Goal: Information Seeking & Learning: Check status

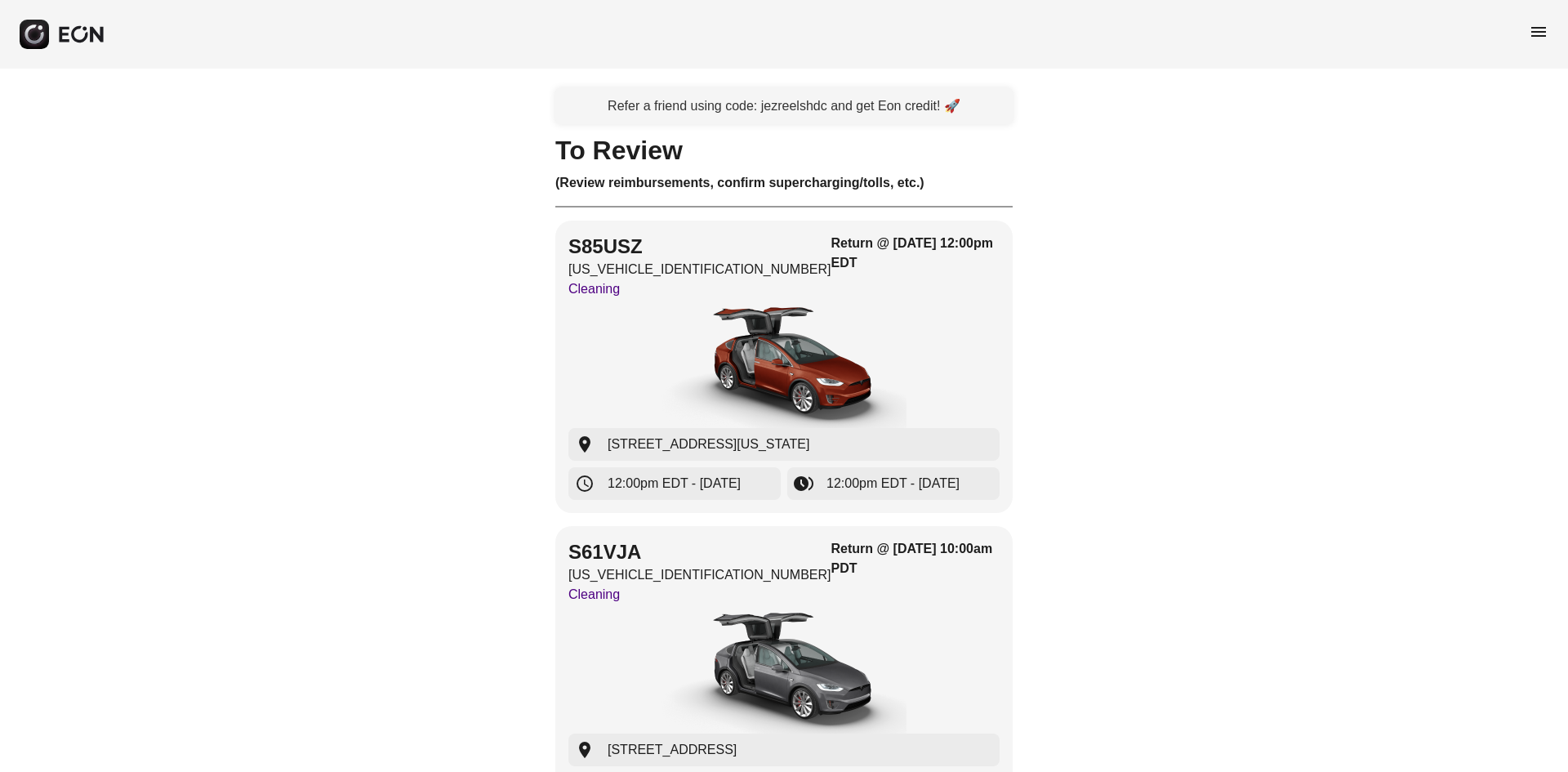
click at [1540, 36] on span "menu" at bounding box center [1538, 31] width 19 height 19
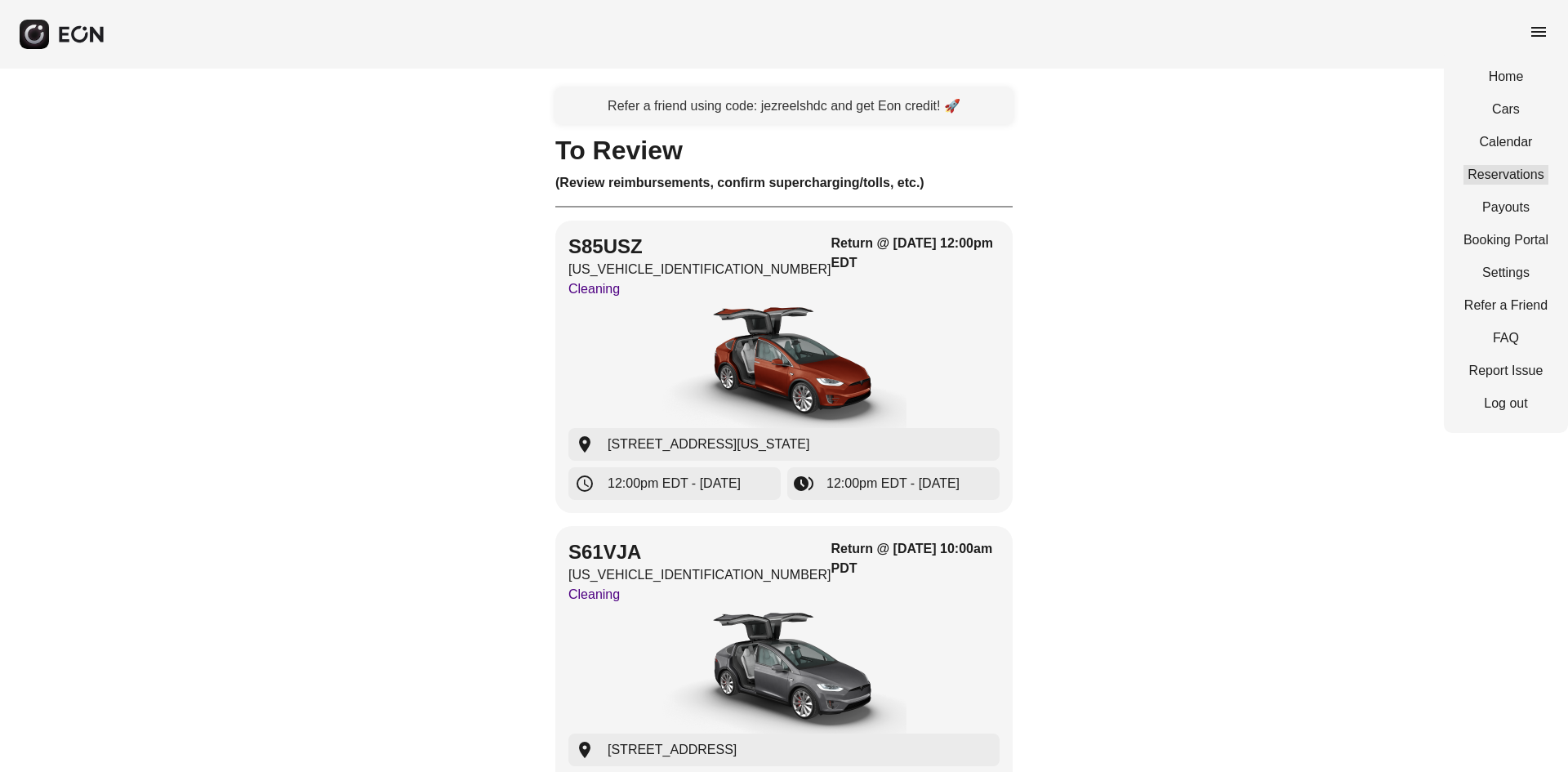
click at [1520, 172] on link "Reservations" at bounding box center [1506, 174] width 85 height 19
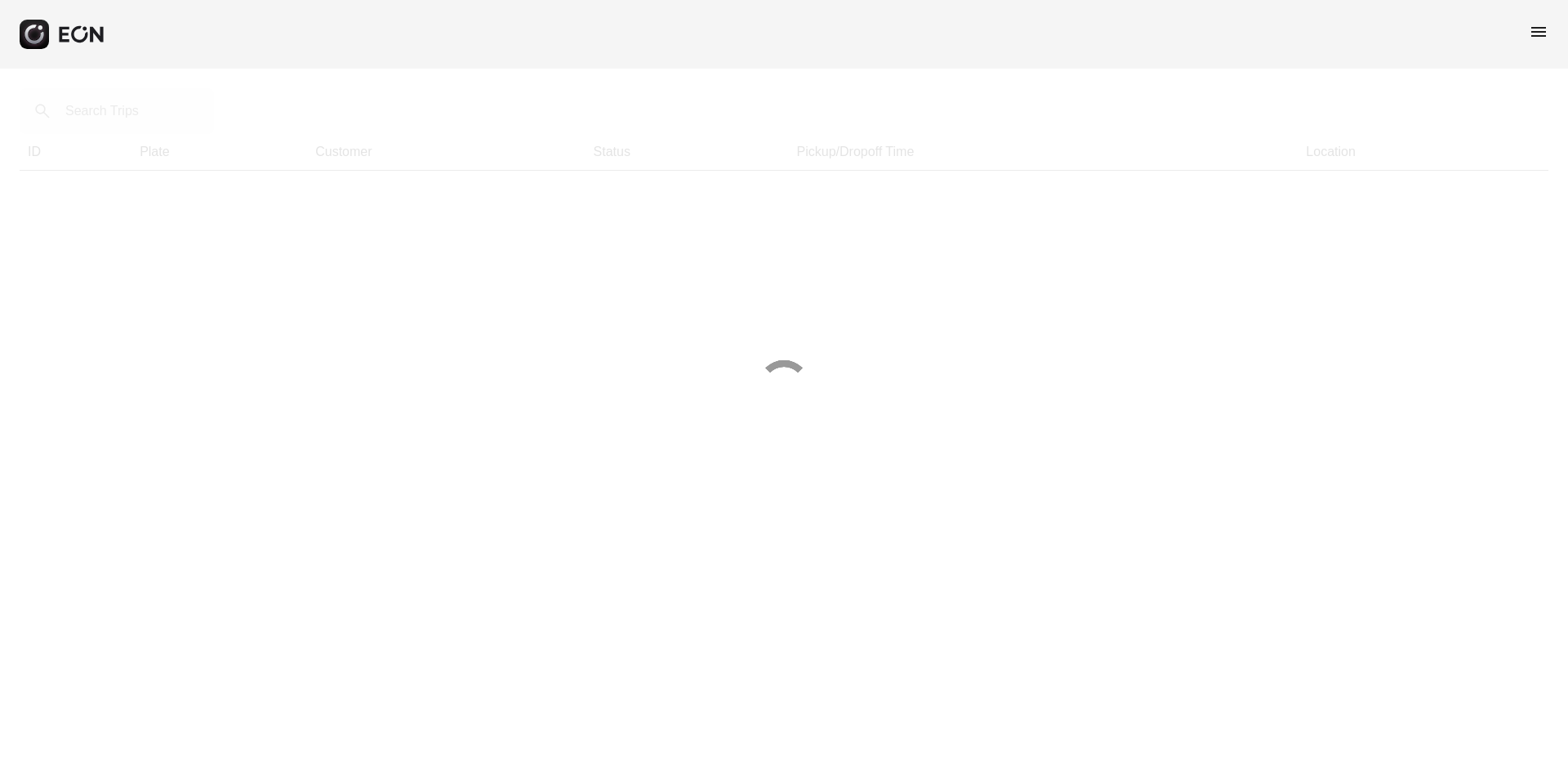
click at [162, 108] on div at bounding box center [784, 386] width 1568 height 772
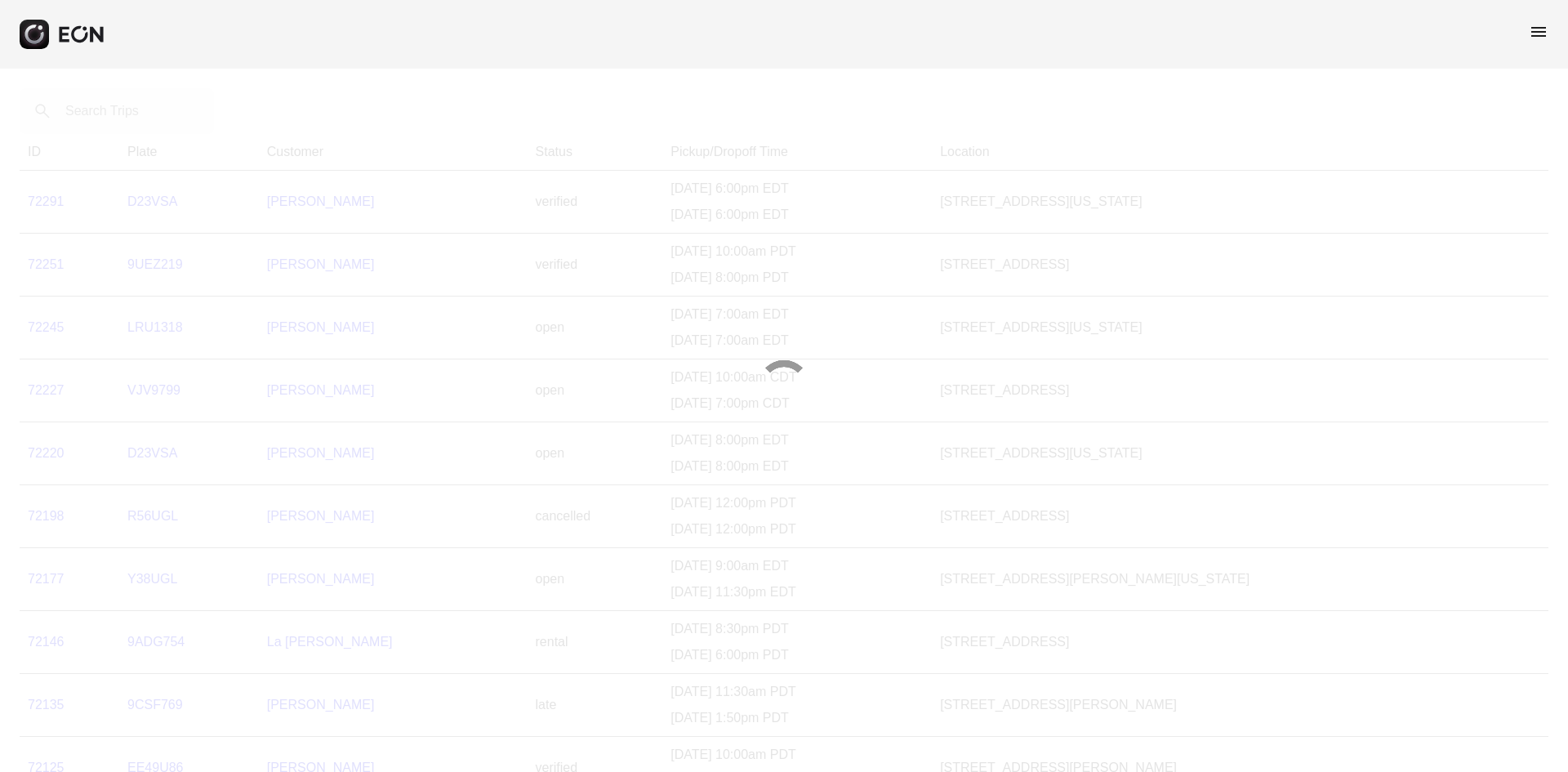
click at [162, 108] on div at bounding box center [784, 386] width 1568 height 772
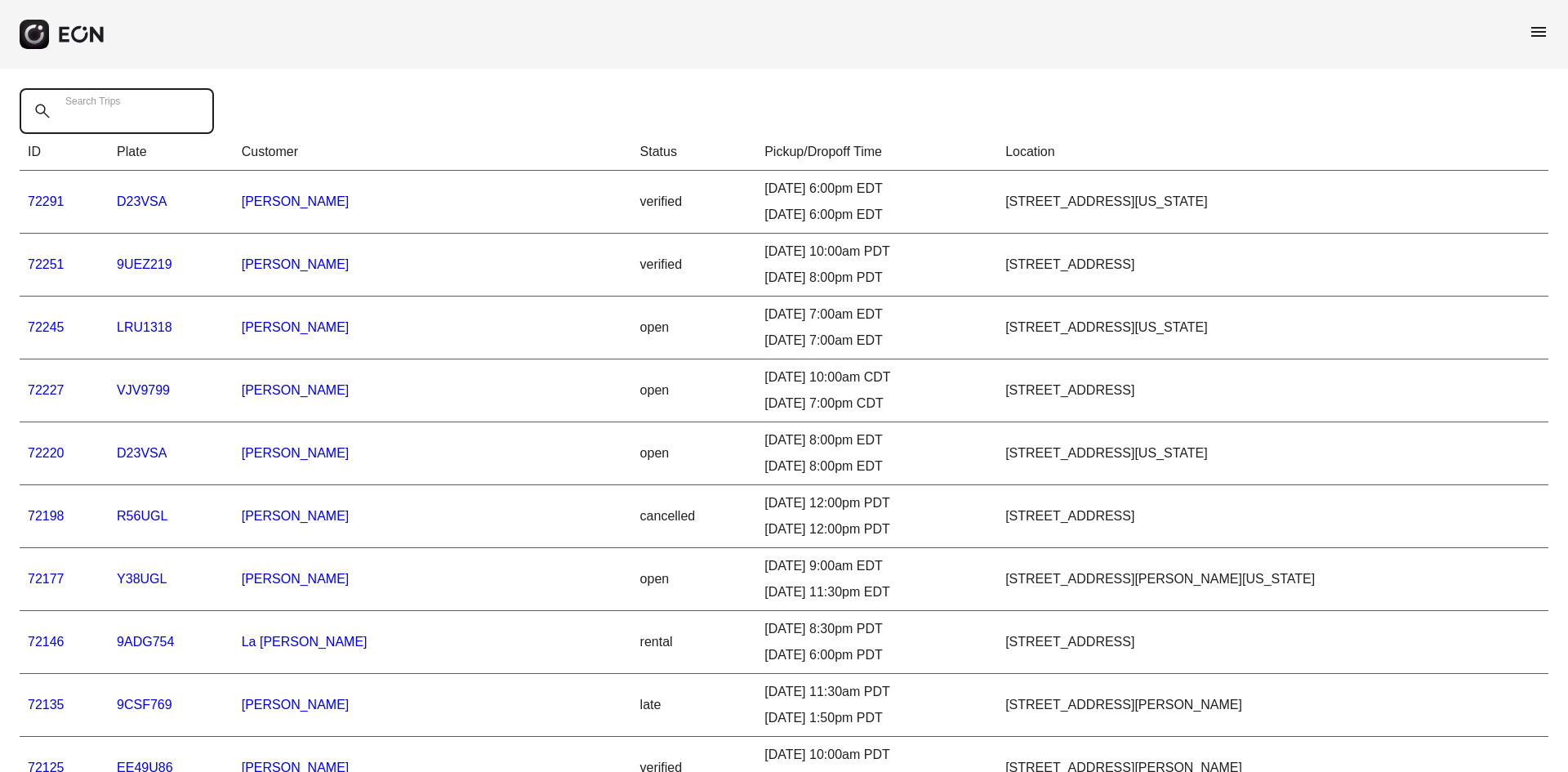
click at [162, 108] on Trips "Search Trips" at bounding box center [116, 110] width 194 height 45
paste Trips "******"
type Trips "******"
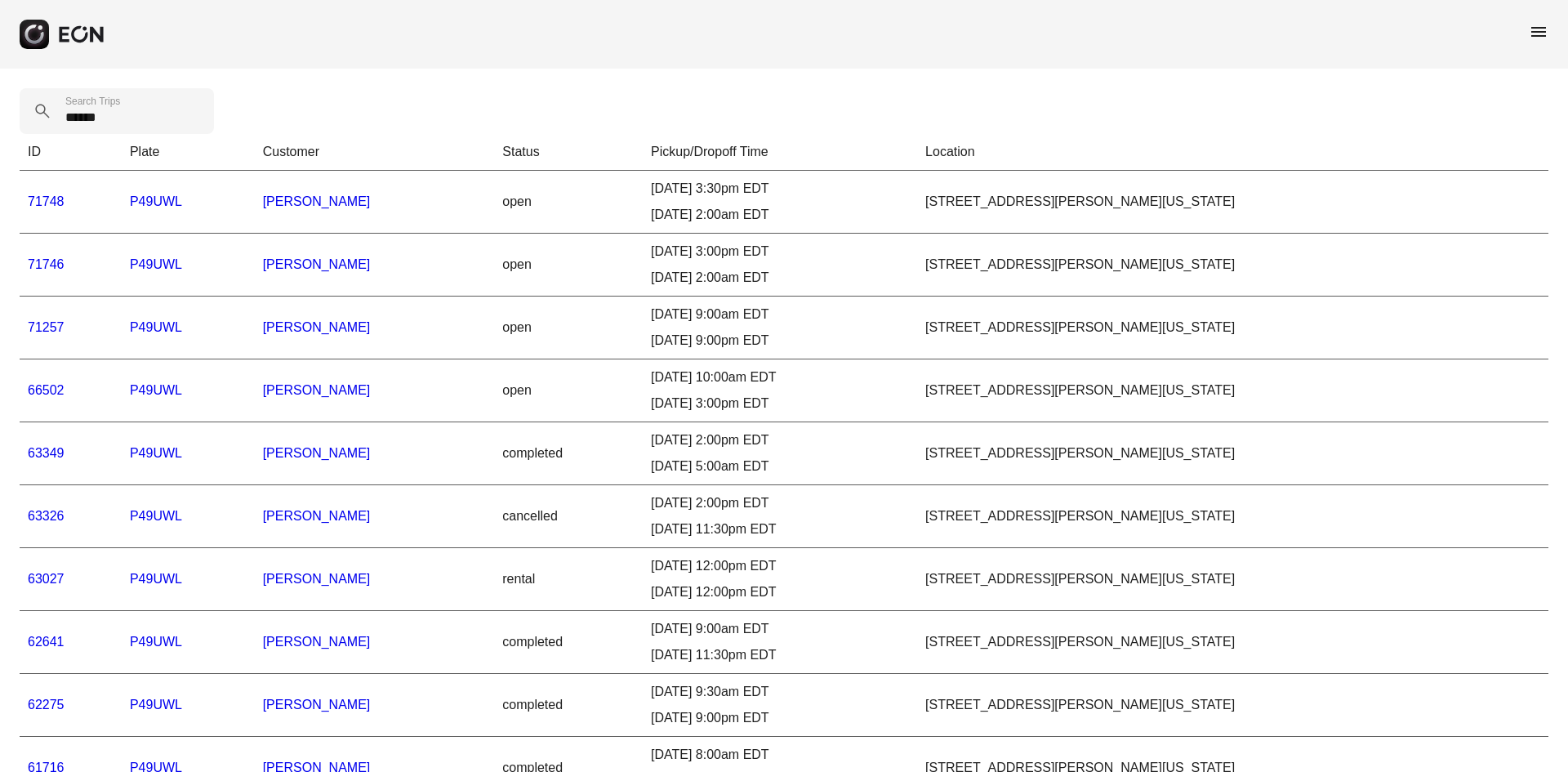
click at [25, 580] on td "63027" at bounding box center [70, 580] width 102 height 63
click at [24, 577] on td "63027" at bounding box center [70, 580] width 102 height 63
click at [53, 577] on link "63027" at bounding box center [46, 578] width 37 height 14
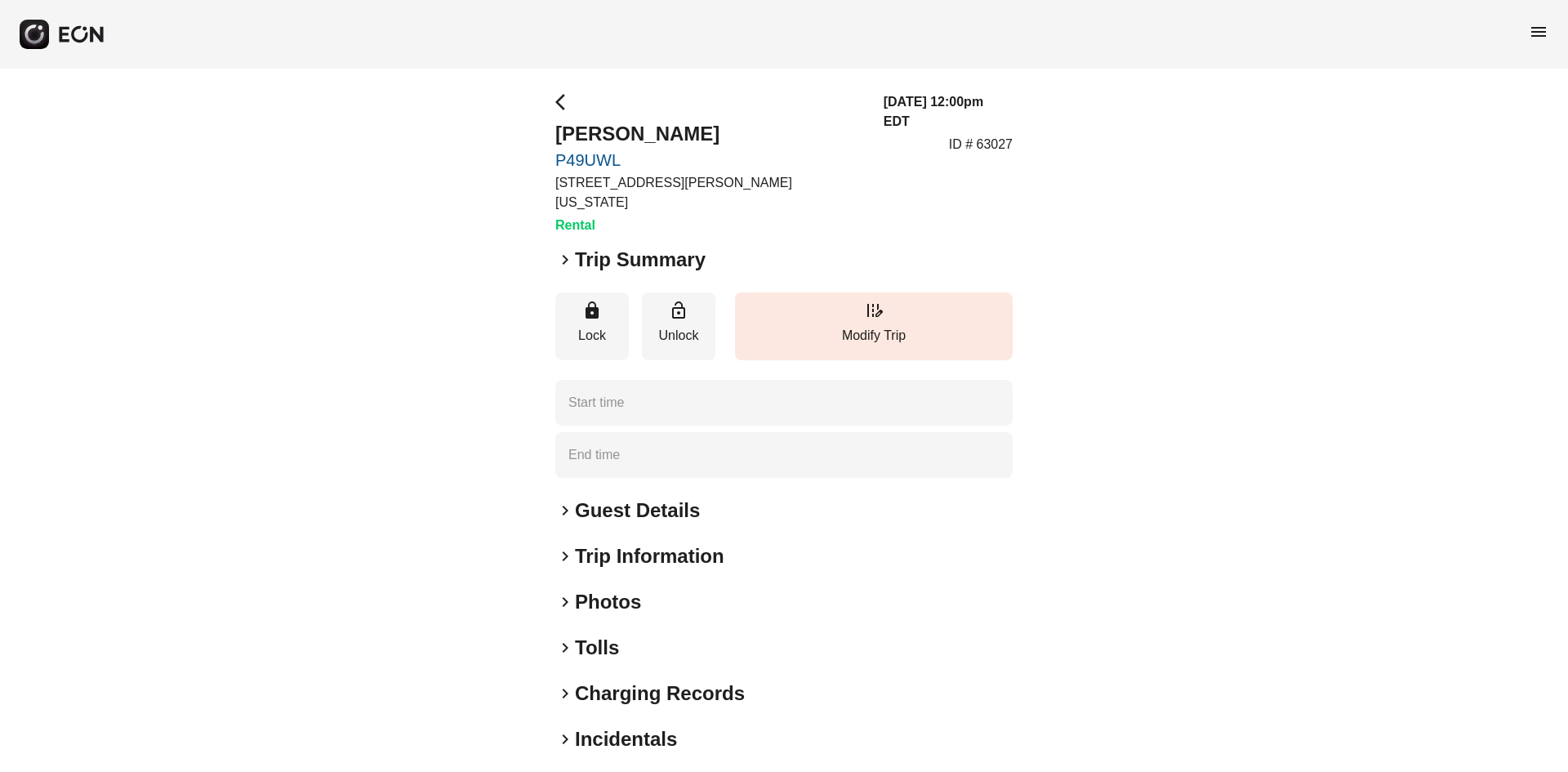
type time "**********"
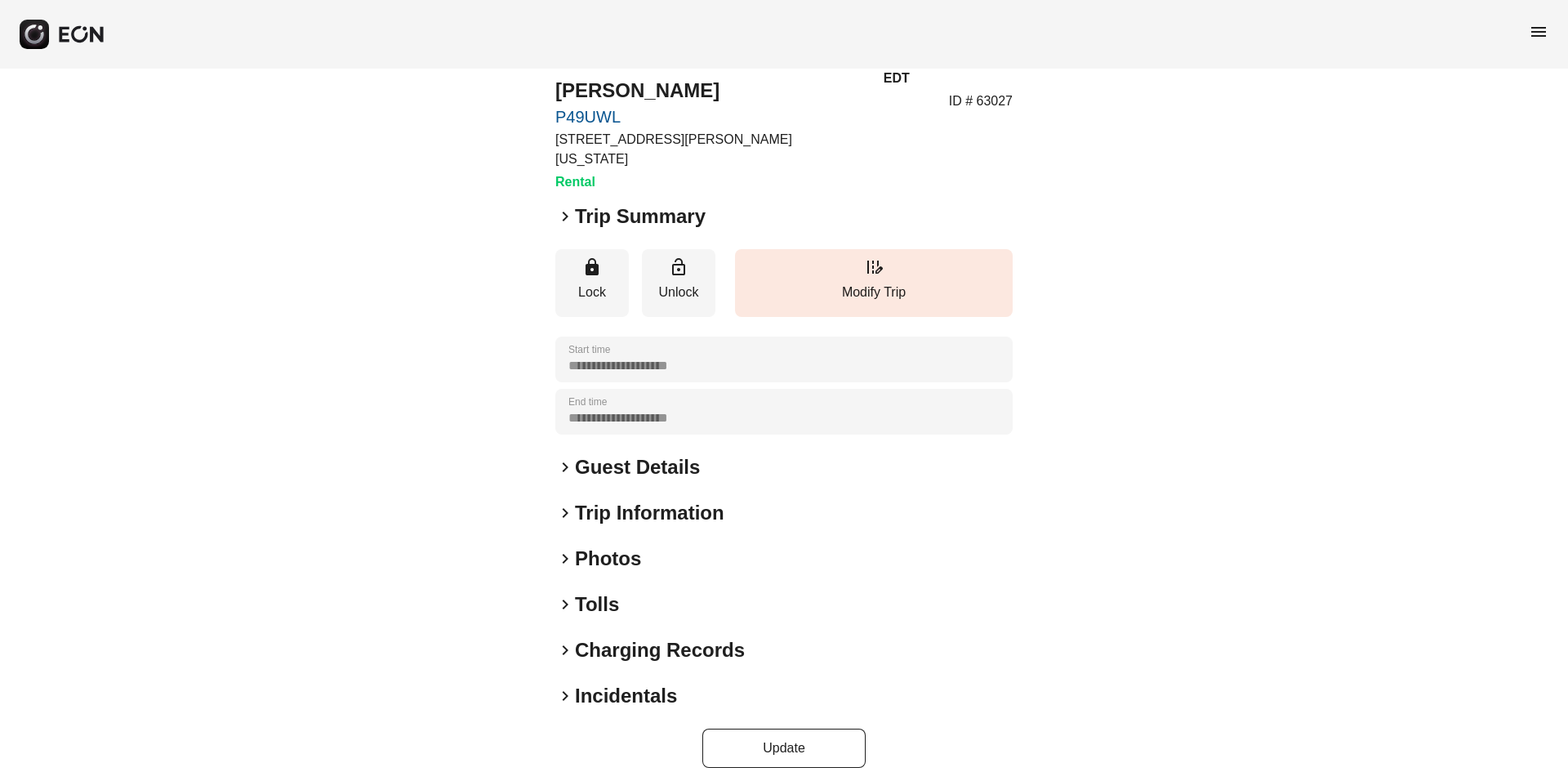
click at [618, 454] on h2 "Guest Details" at bounding box center [637, 467] width 125 height 26
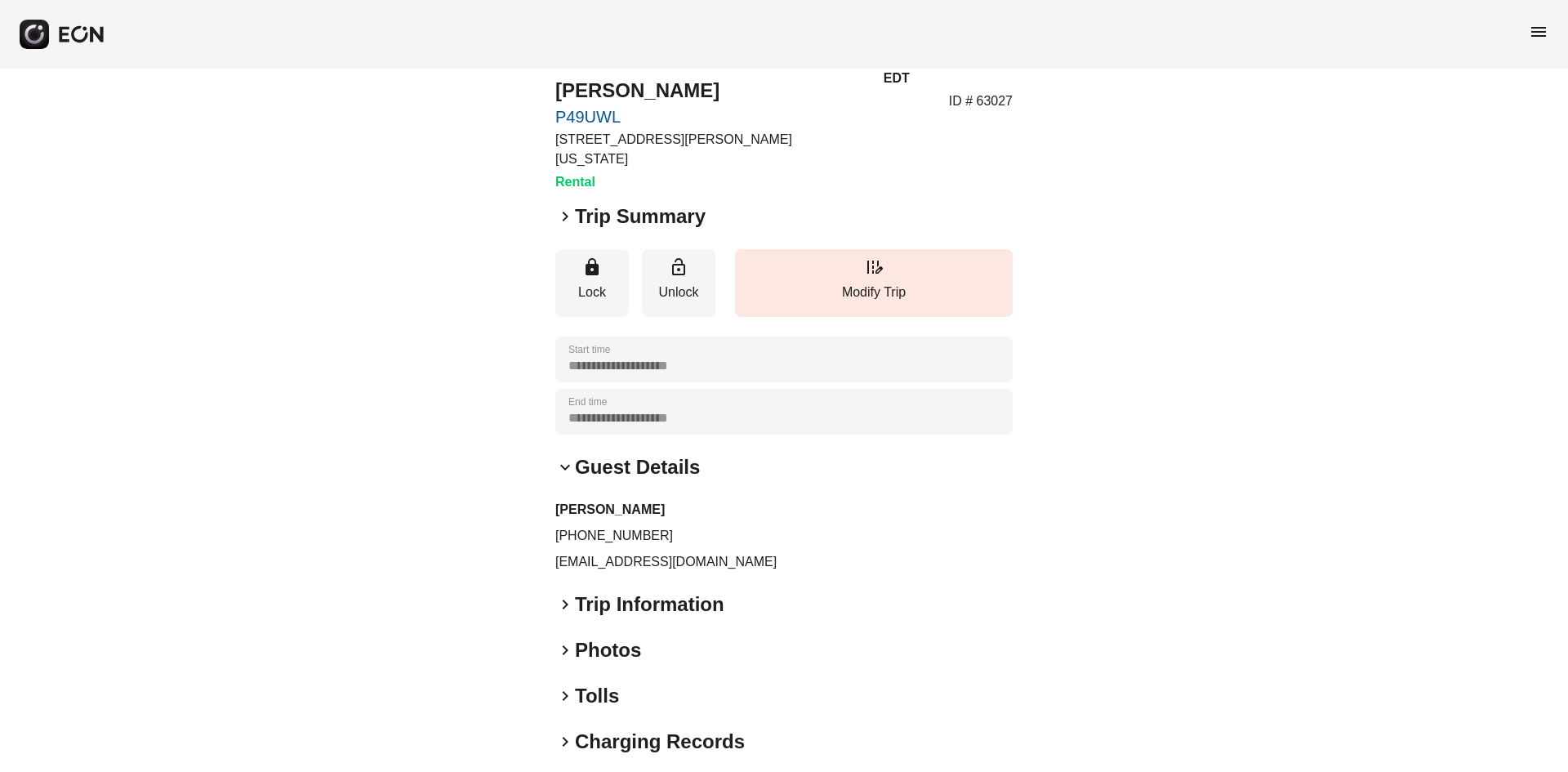
click at [618, 454] on h2 "Guest Details" at bounding box center [637, 467] width 125 height 26
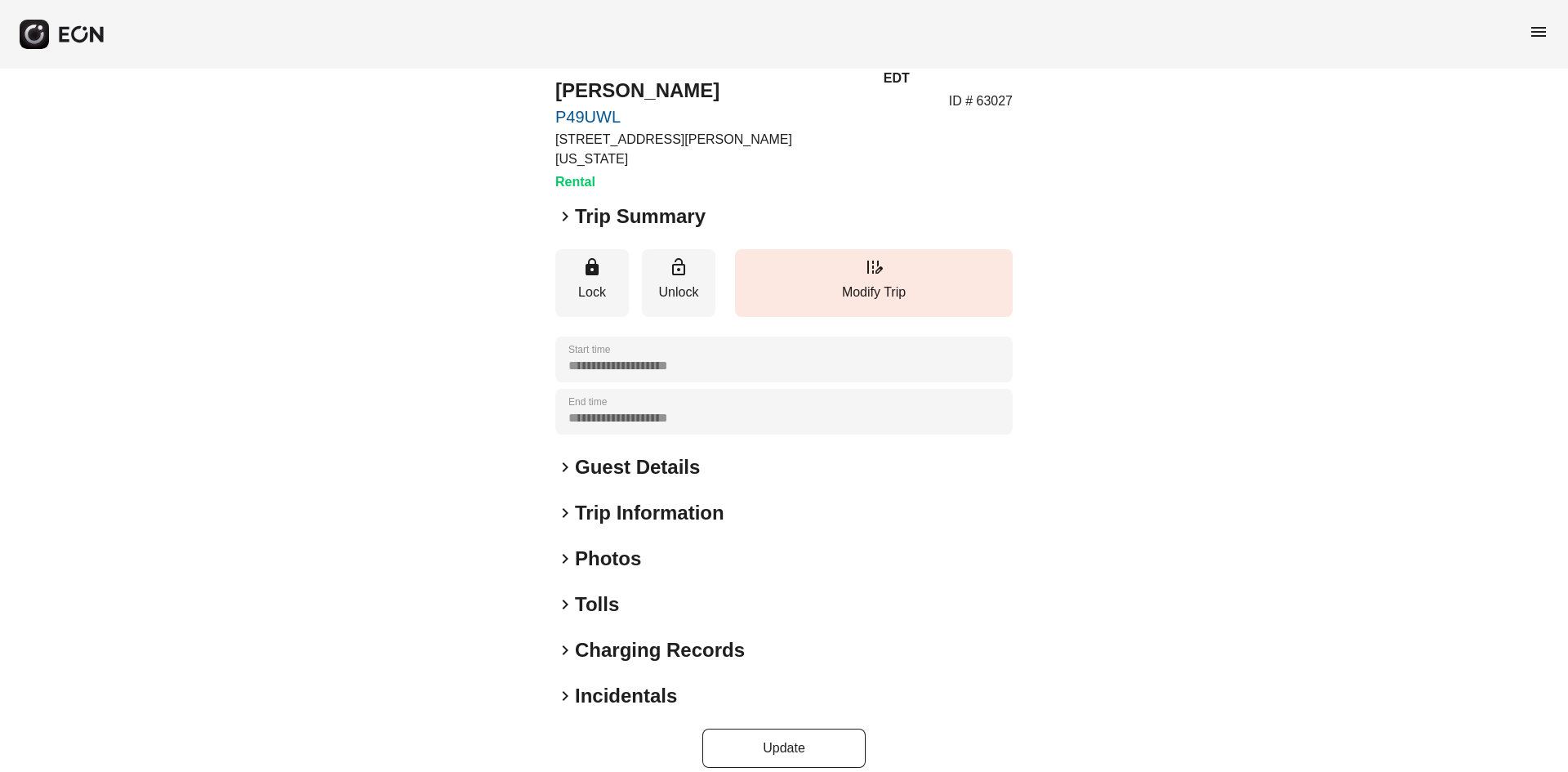
click at [606, 545] on h2 "Photos" at bounding box center [608, 558] width 67 height 26
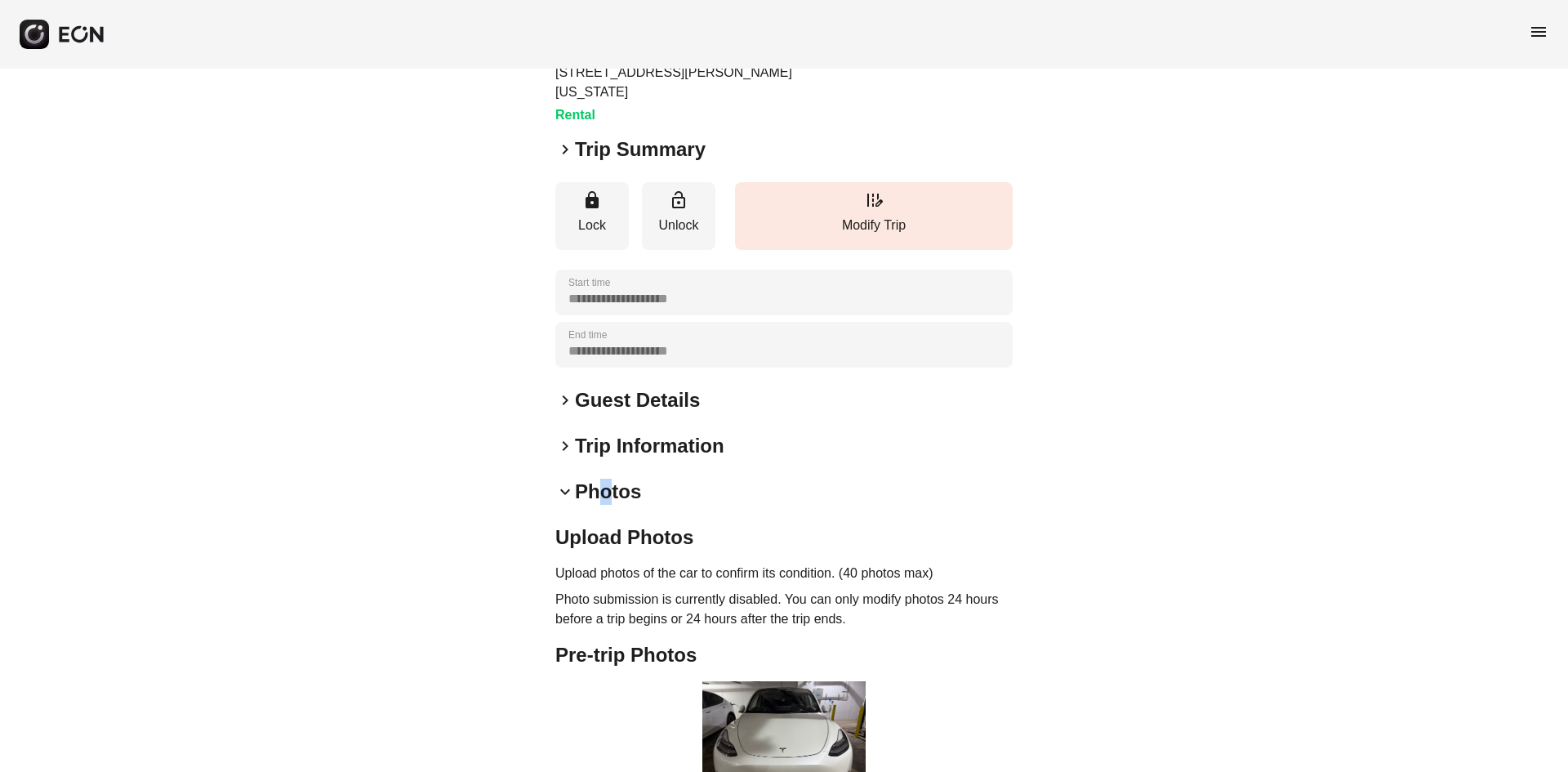
scroll to position [368, 0]
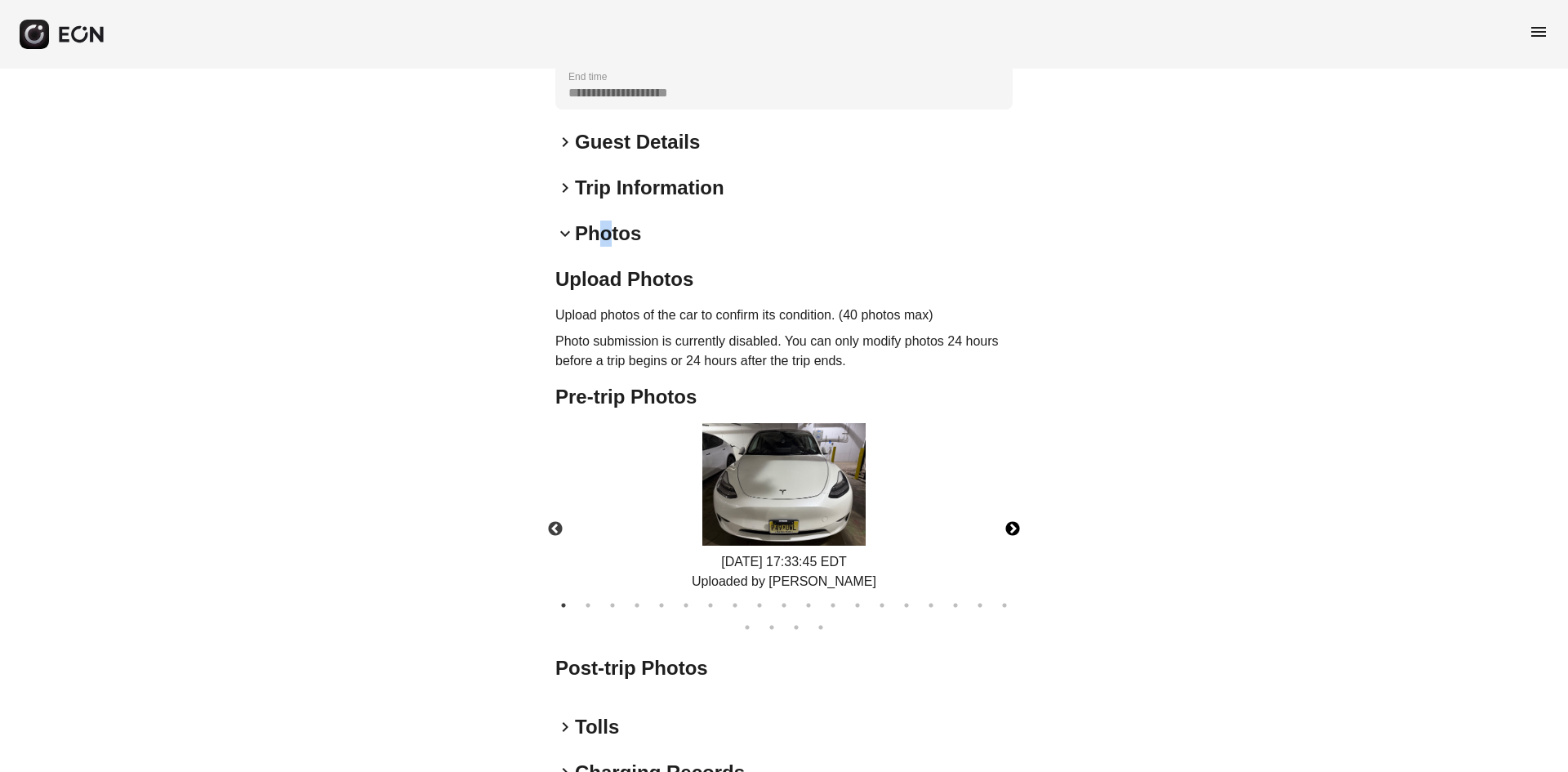
click at [1015, 504] on button "Next" at bounding box center [1012, 530] width 57 height 57
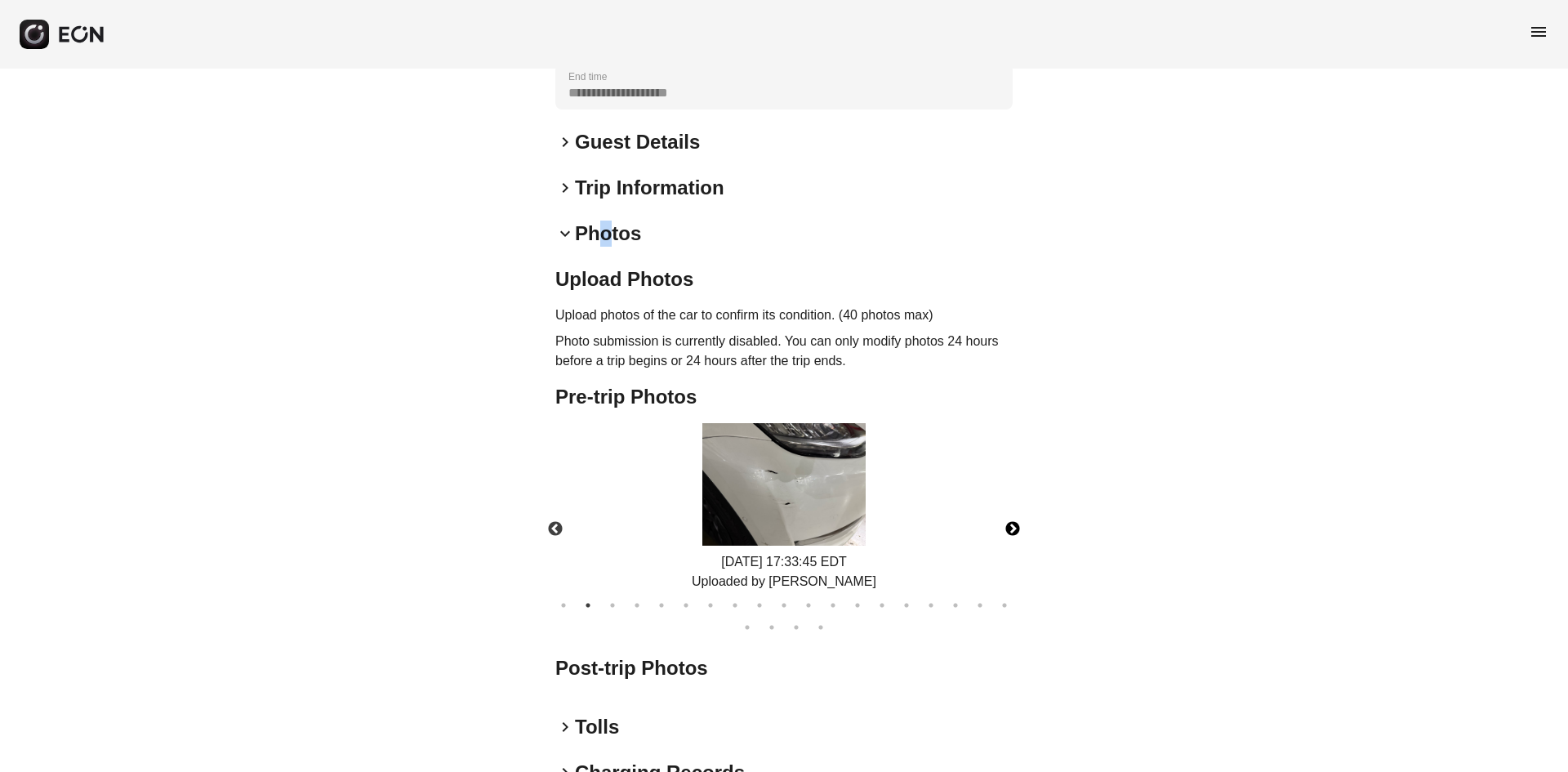
click at [827, 506] on img at bounding box center [784, 484] width 164 height 123
click at [1013, 501] on button "Next" at bounding box center [1012, 530] width 57 height 57
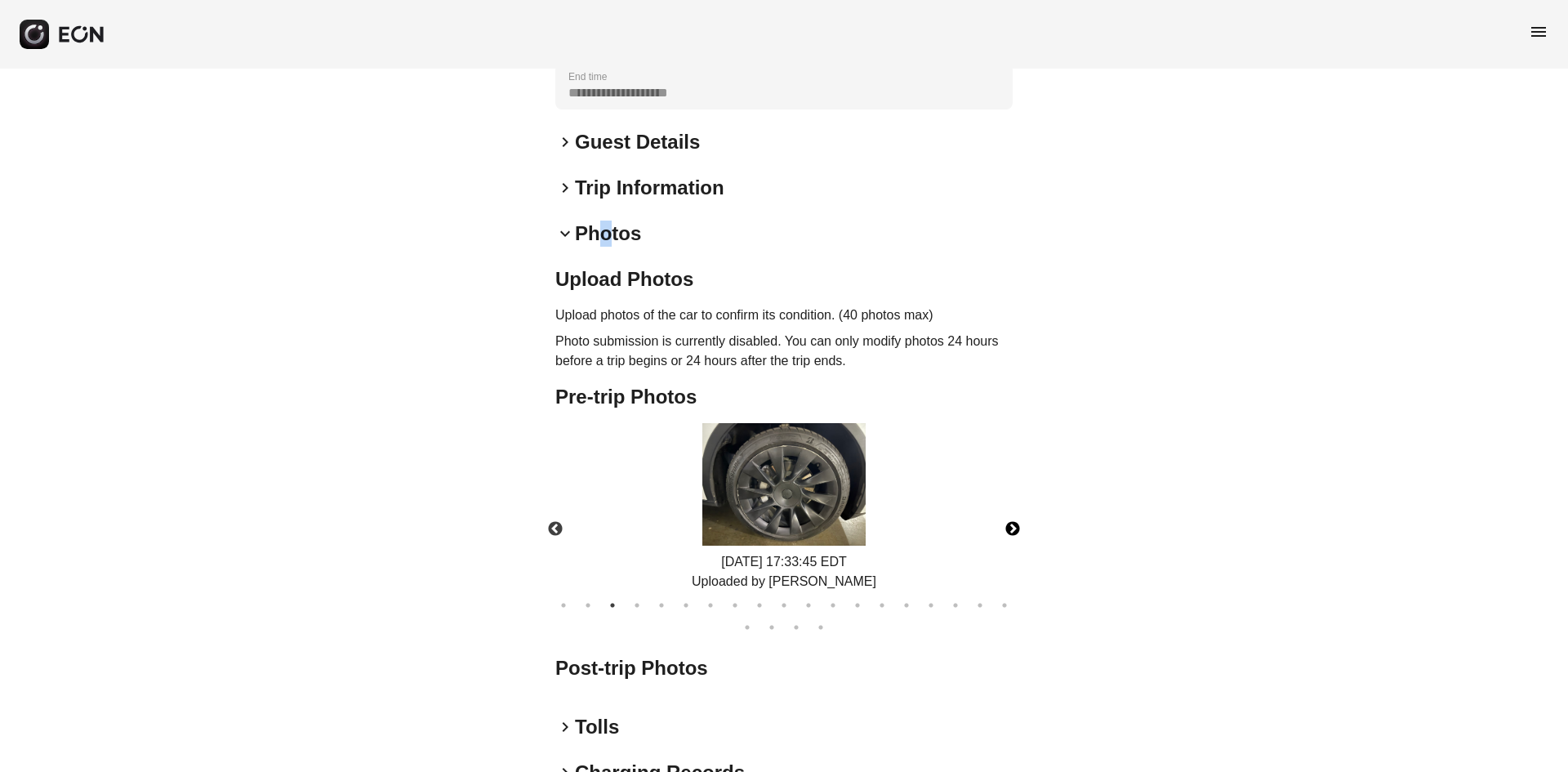
click at [1015, 508] on button "Next" at bounding box center [1012, 530] width 57 height 57
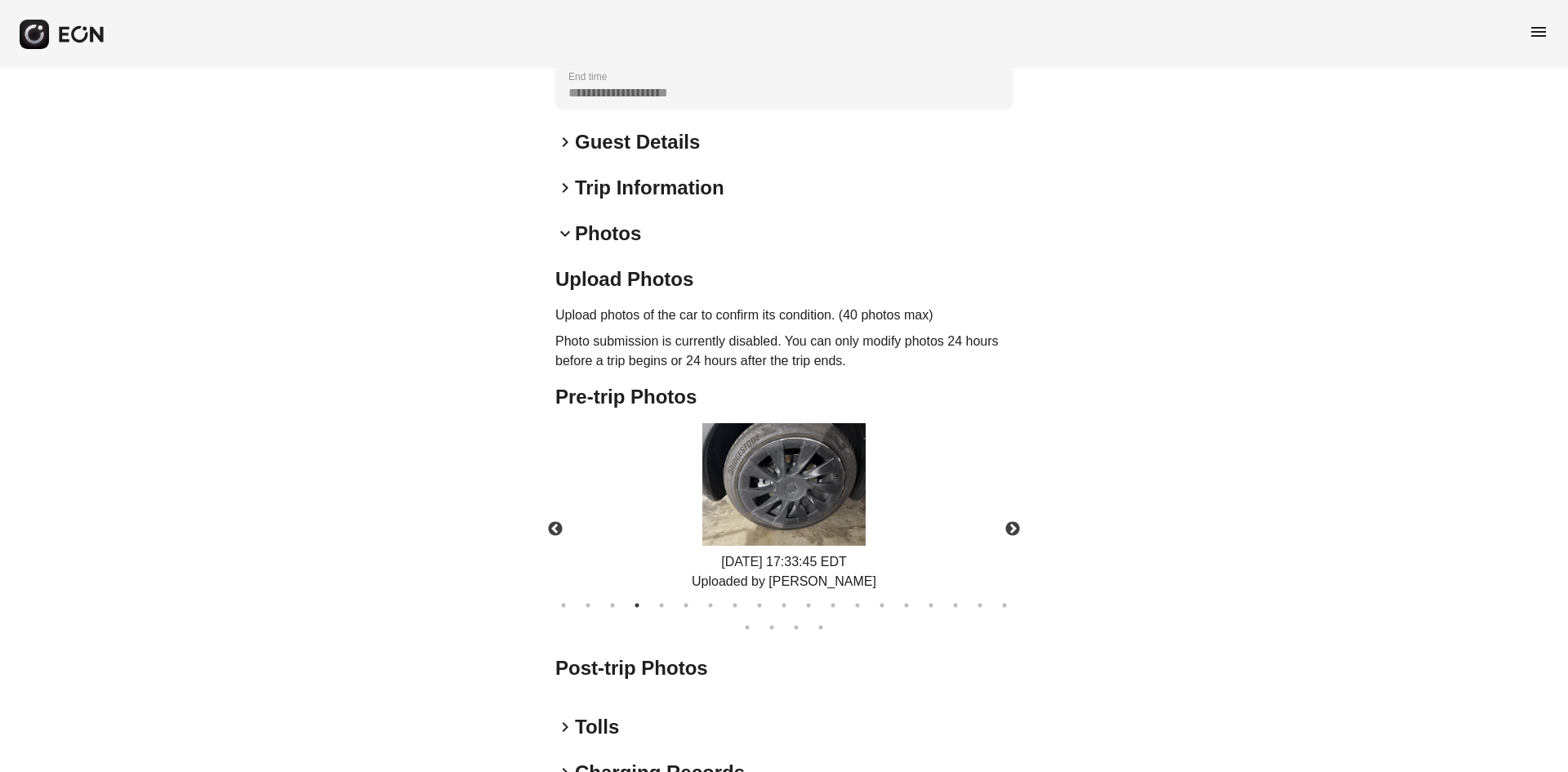
drag, startPoint x: 807, startPoint y: 462, endPoint x: 423, endPoint y: 472, distance: 384.1
click at [423, 472] on div "**********" at bounding box center [784, 307] width 1568 height 1214
click at [994, 509] on button "Next" at bounding box center [1012, 530] width 57 height 57
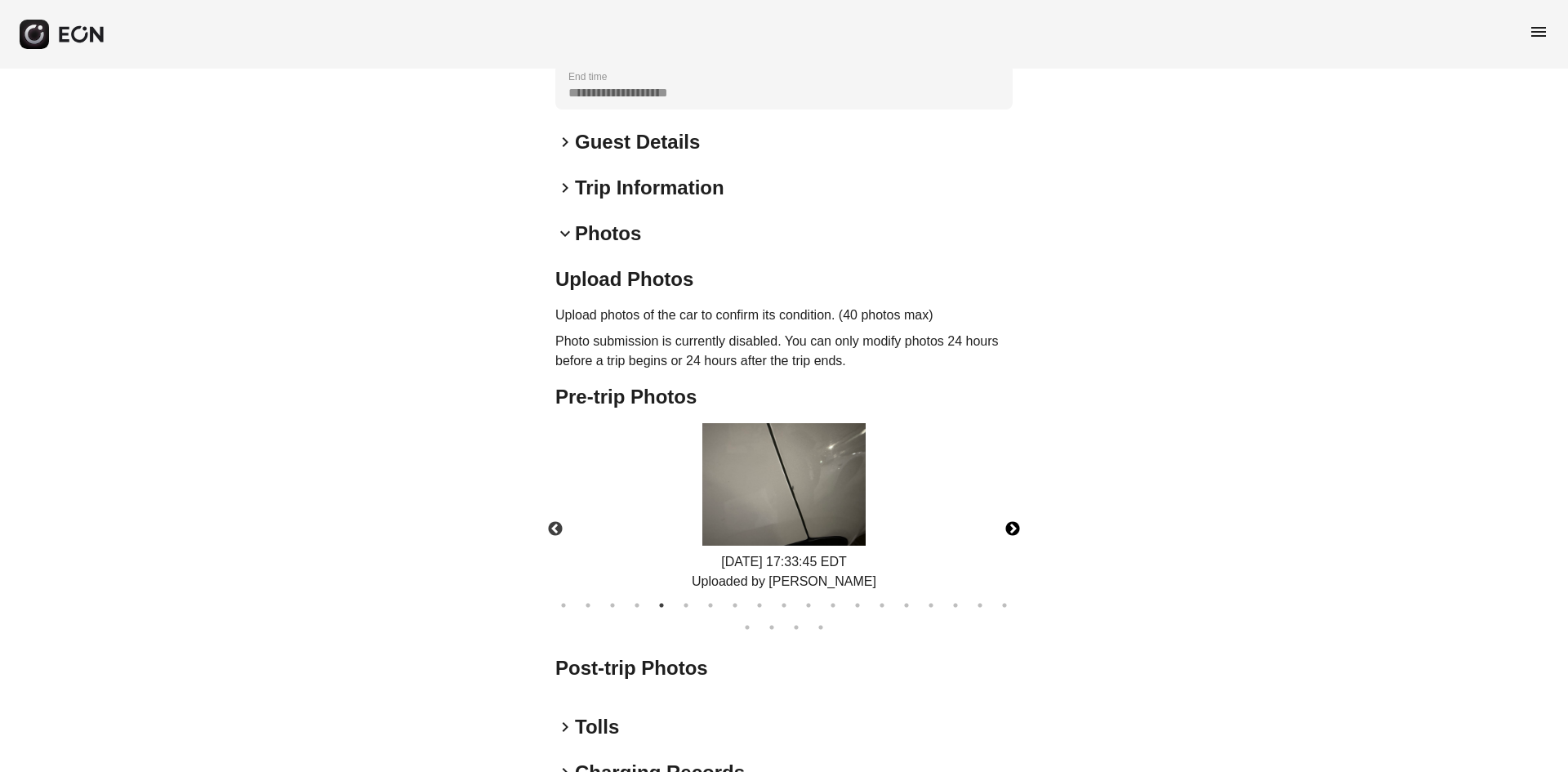
click at [1020, 508] on button "Next" at bounding box center [1012, 530] width 57 height 57
click at [1021, 508] on button "Next" at bounding box center [1012, 530] width 57 height 57
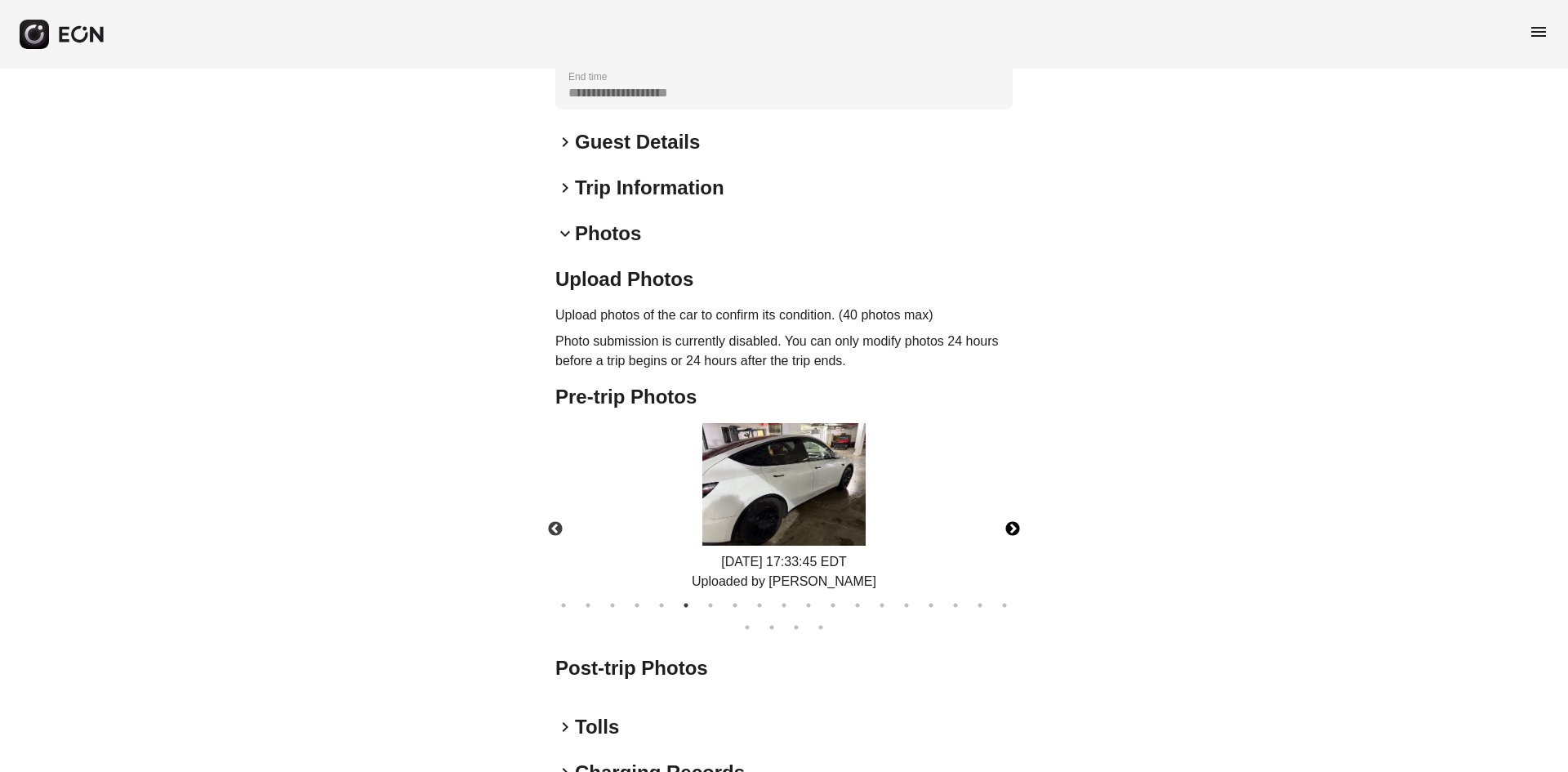
click at [1021, 508] on button "Next" at bounding box center [1012, 530] width 57 height 57
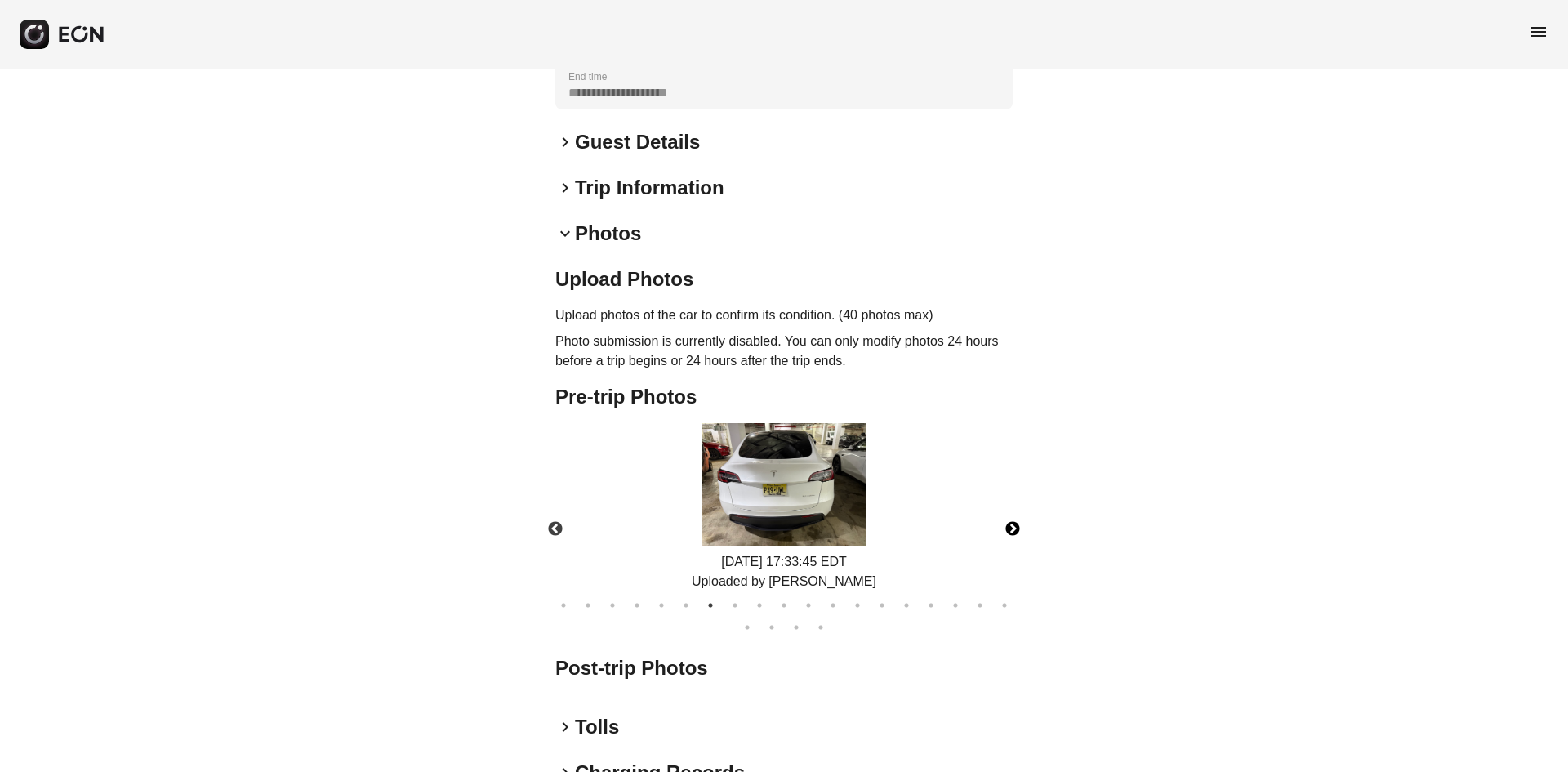
click at [1014, 506] on button "Next" at bounding box center [1012, 530] width 57 height 57
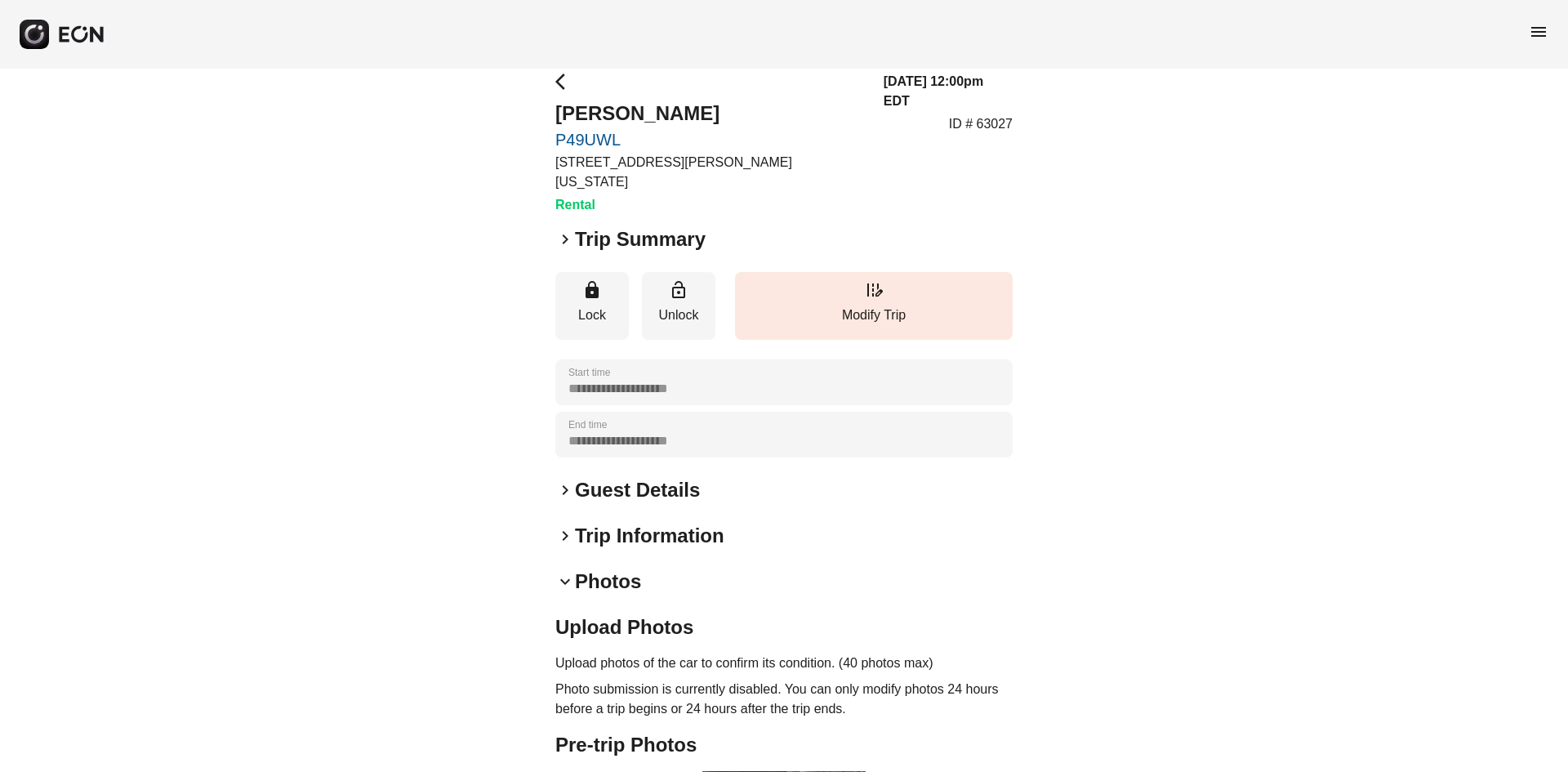
scroll to position [0, 0]
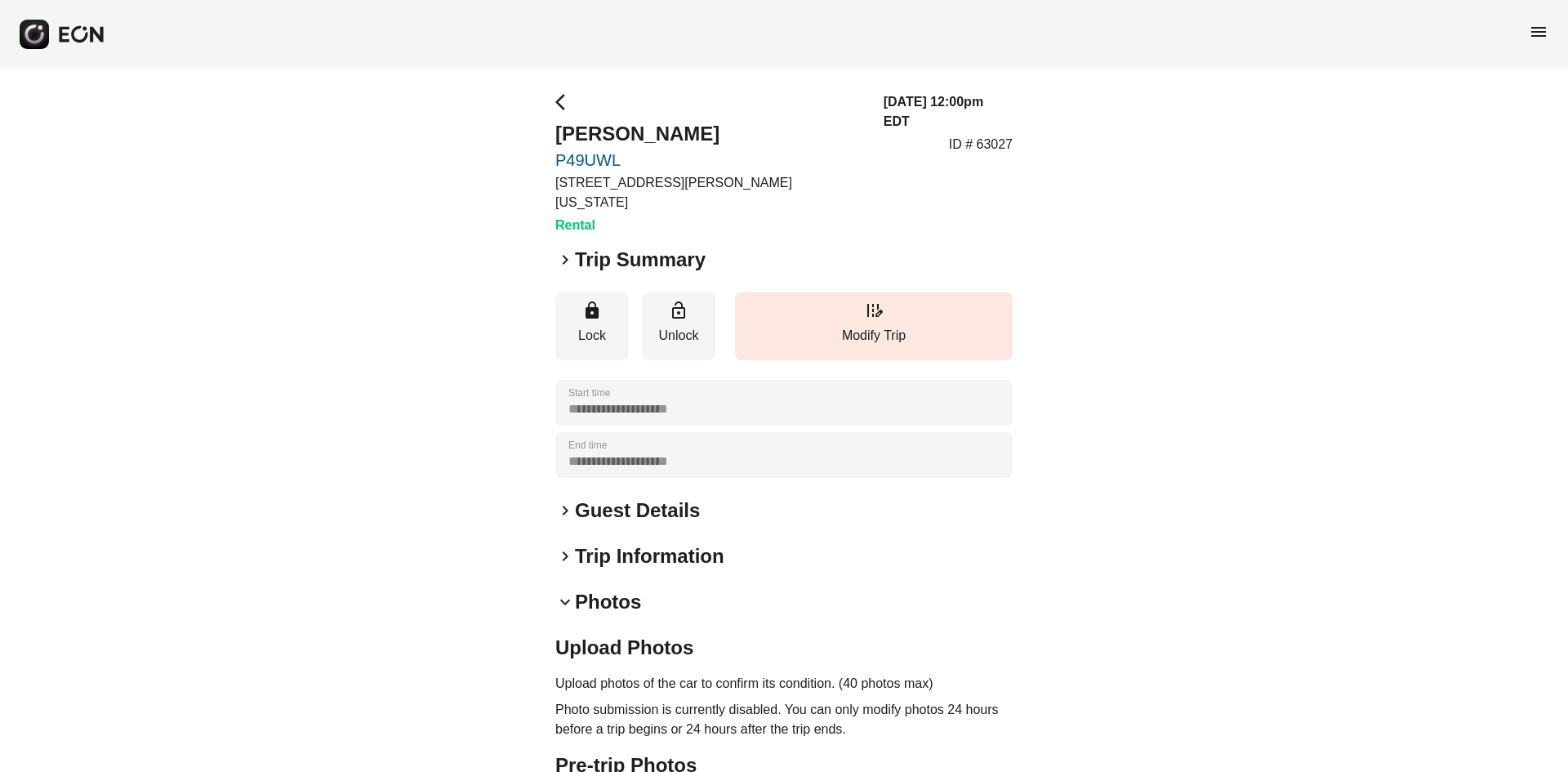
click at [1537, 36] on span "menu" at bounding box center [1538, 31] width 19 height 19
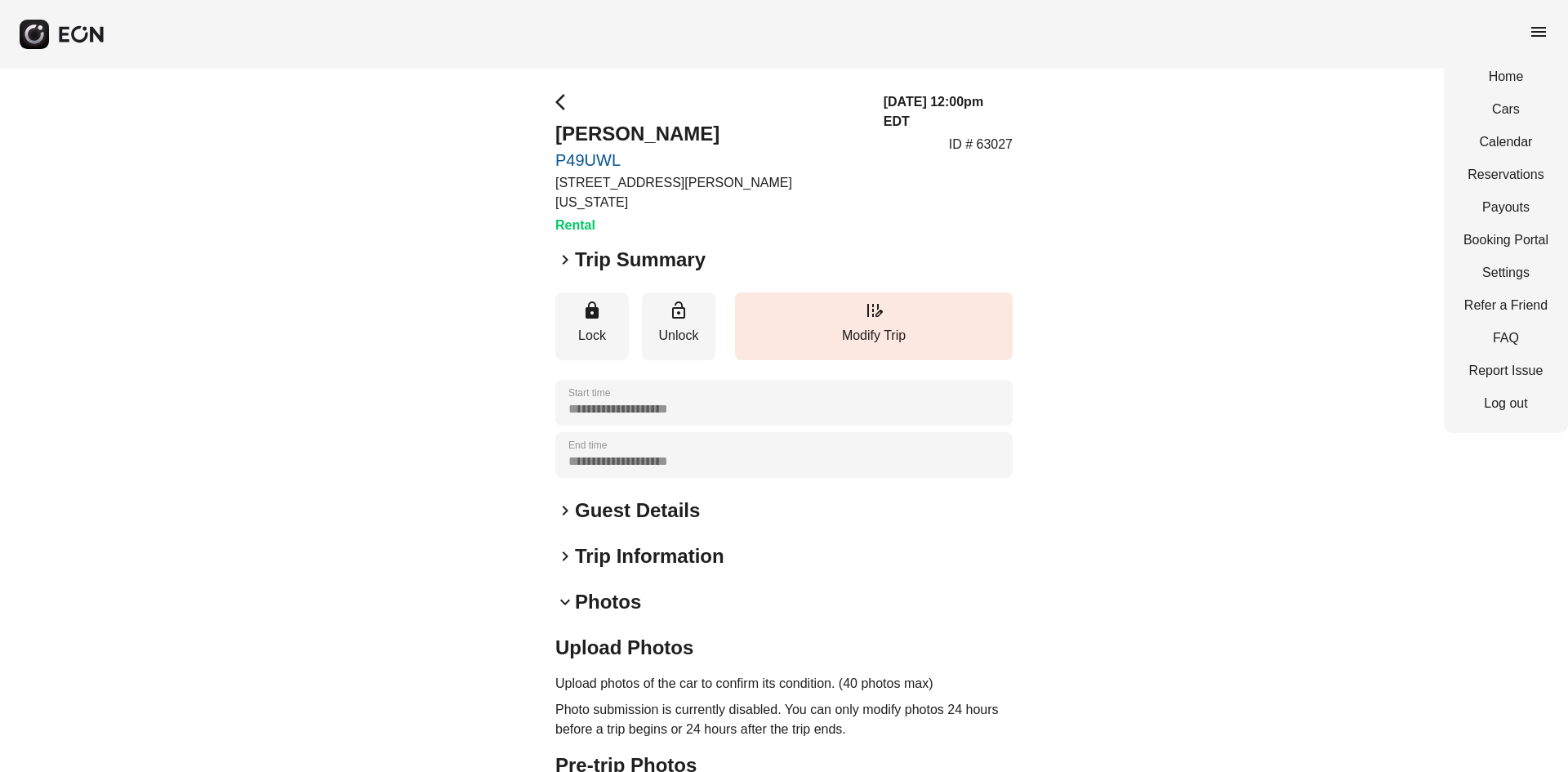
click at [1502, 161] on div "Home Cars Calendar Reservations Payouts Booking Portal Settings Refer a Friend …" at bounding box center [1506, 239] width 124 height 386
click at [1501, 167] on link "Reservations" at bounding box center [1506, 174] width 85 height 19
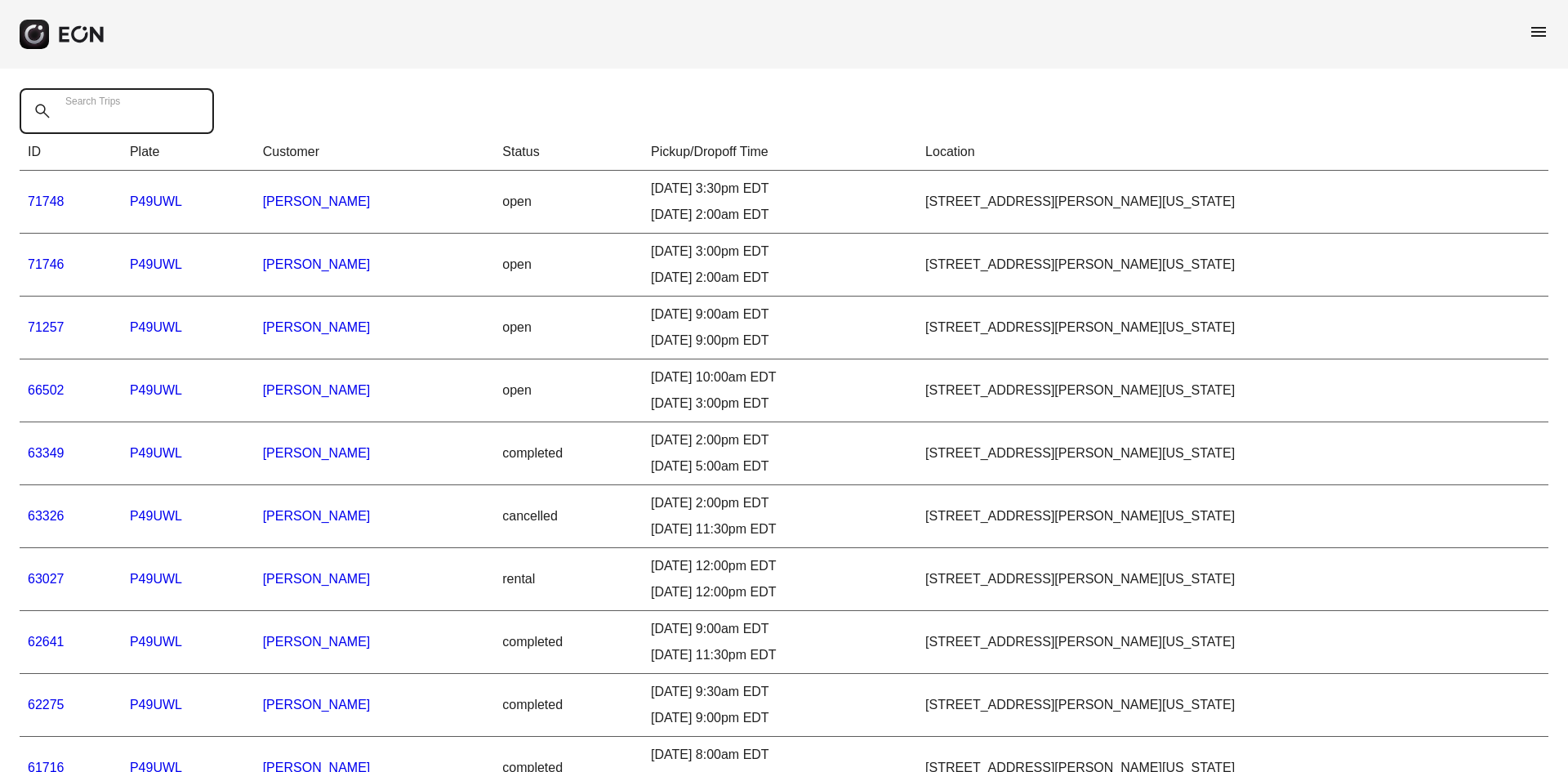
click at [102, 101] on div "Search Trips" at bounding box center [121, 110] width 204 height 45
paste Trips "******"
type Trips "******"
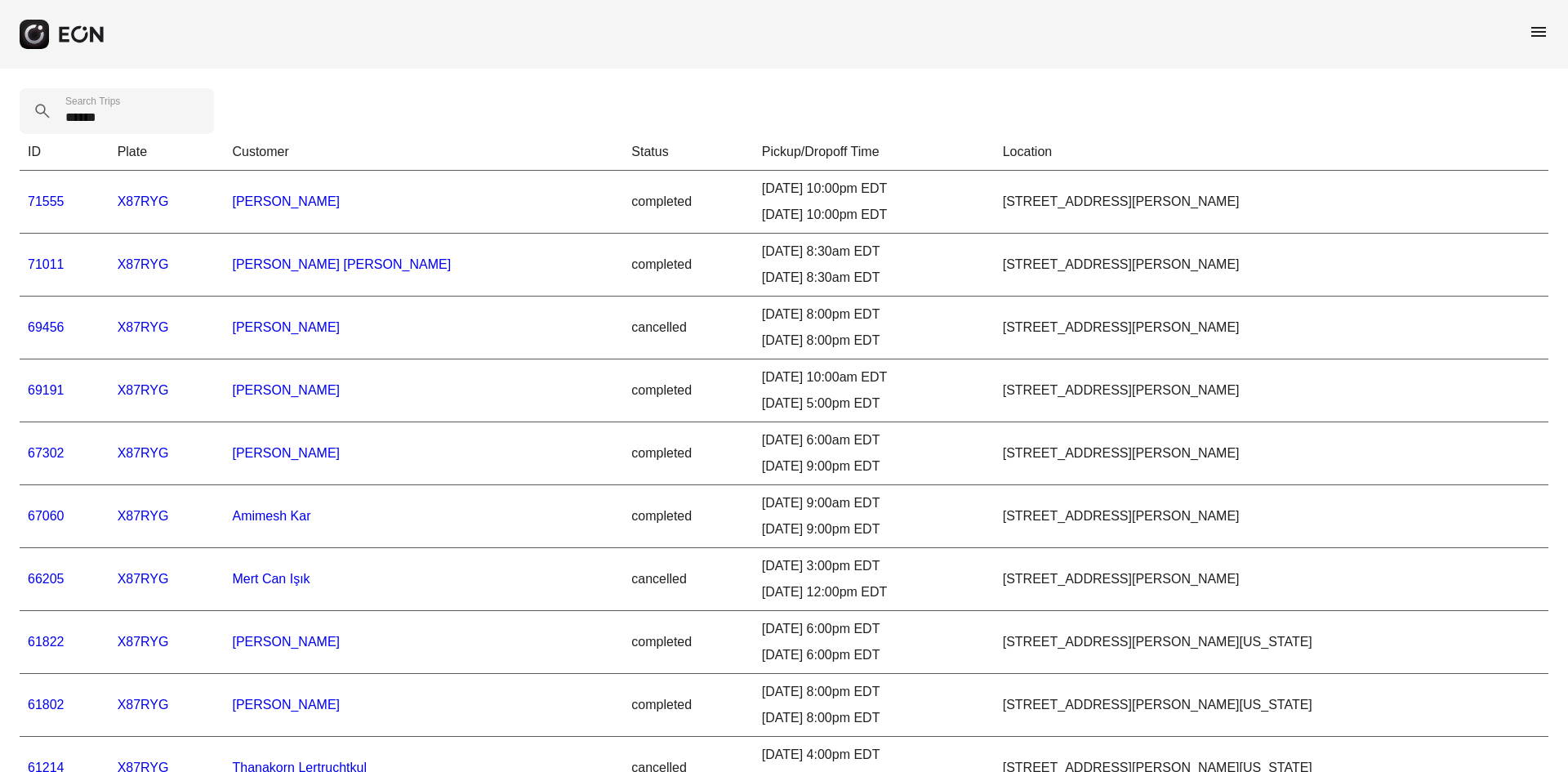
click at [40, 201] on link "71555" at bounding box center [46, 201] width 37 height 14
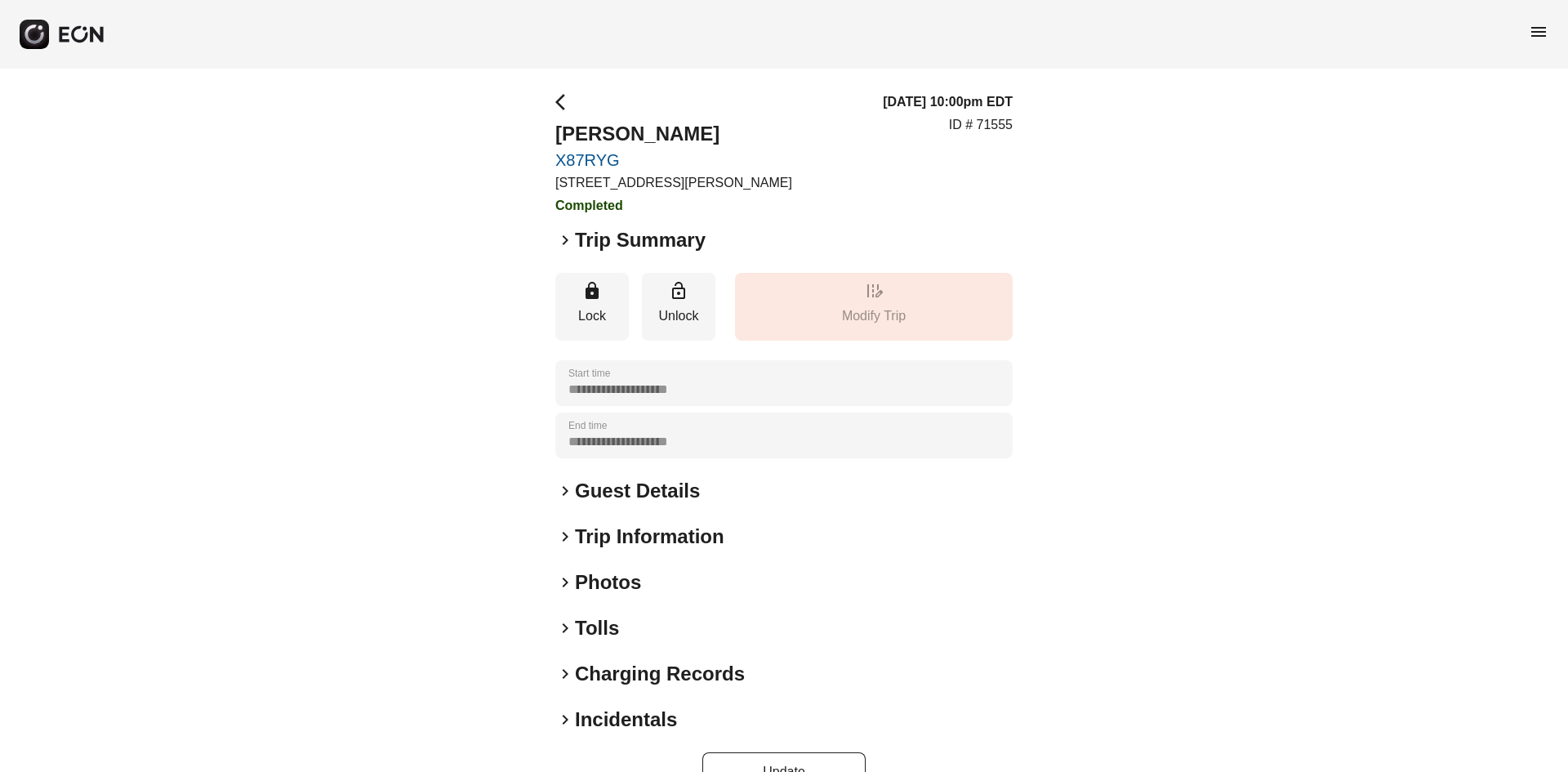
click at [608, 583] on h2 "Photos" at bounding box center [608, 582] width 67 height 26
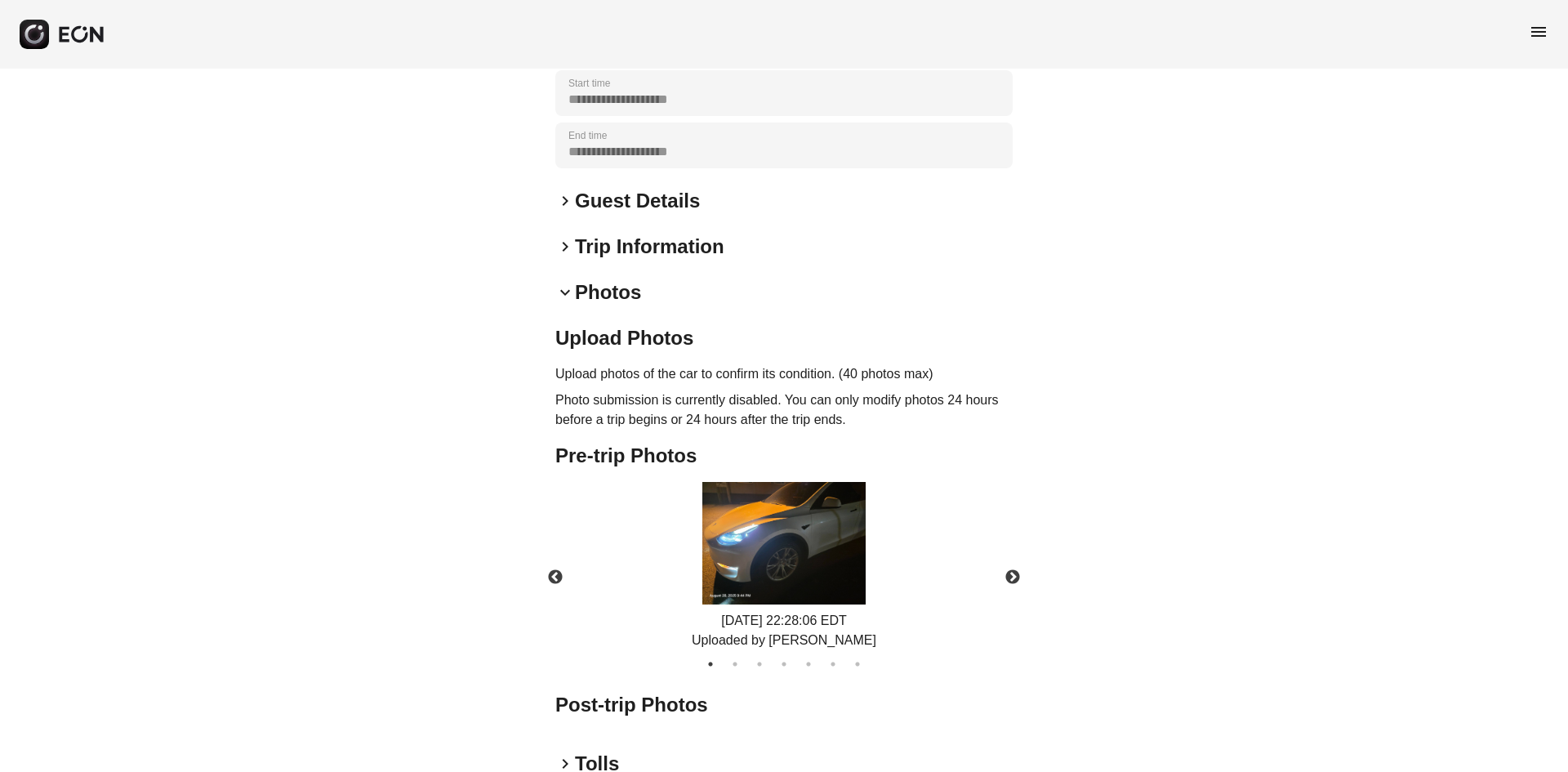
scroll to position [409, 0]
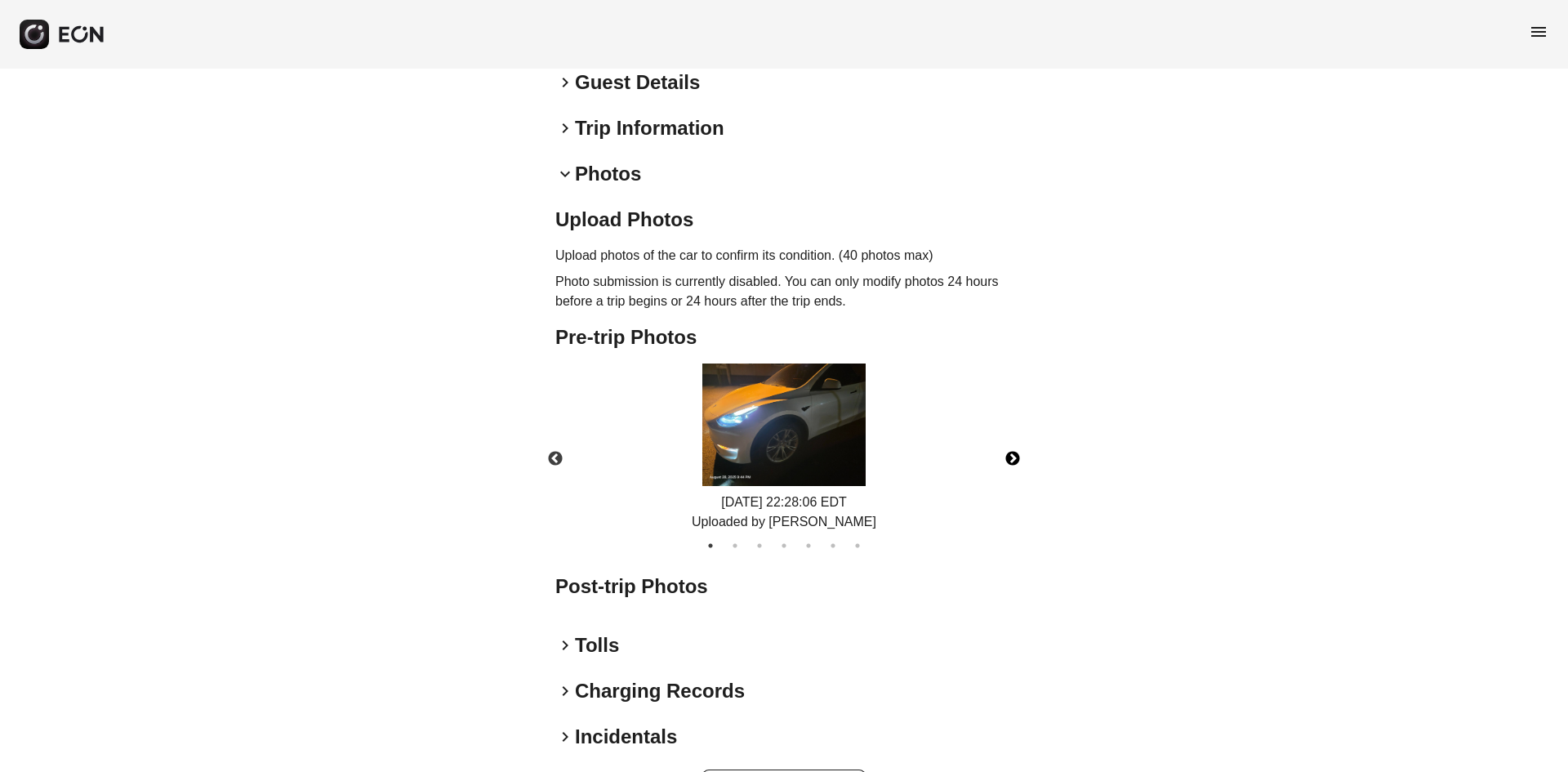
click at [1005, 455] on button "Next" at bounding box center [1012, 460] width 57 height 57
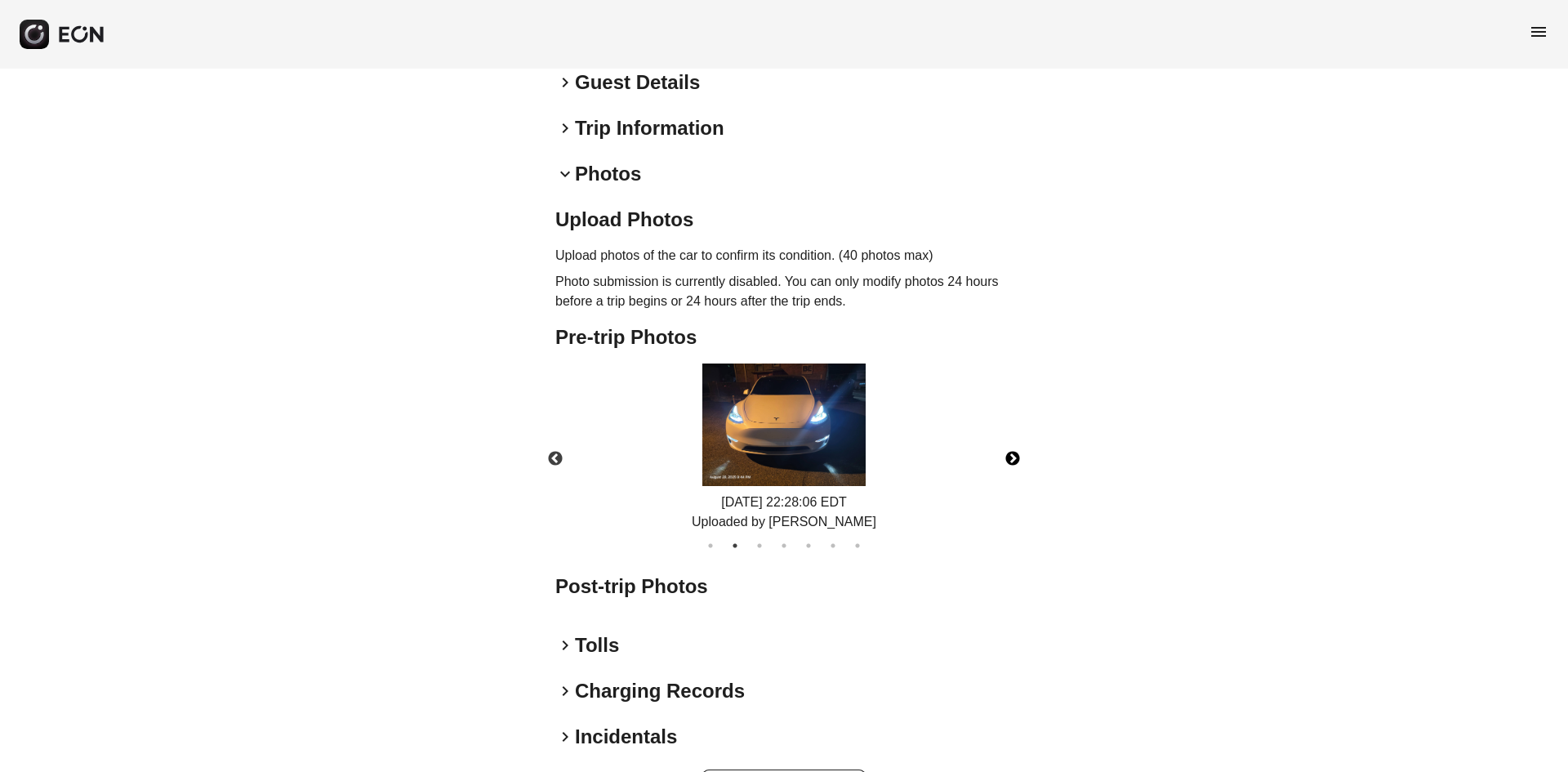
click at [1005, 455] on button "Next" at bounding box center [1012, 460] width 57 height 57
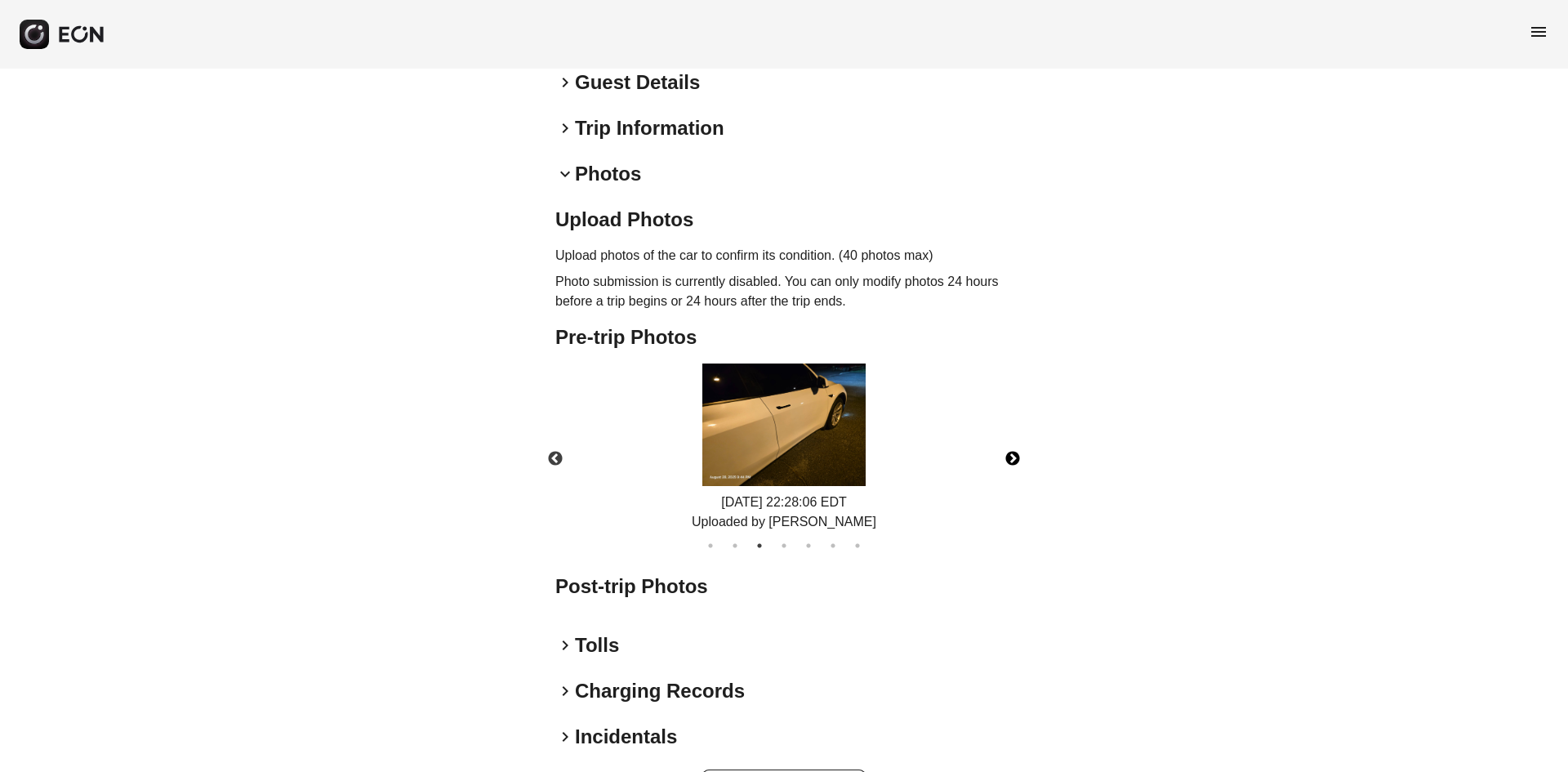
click at [1005, 455] on button "Next" at bounding box center [1012, 460] width 57 height 57
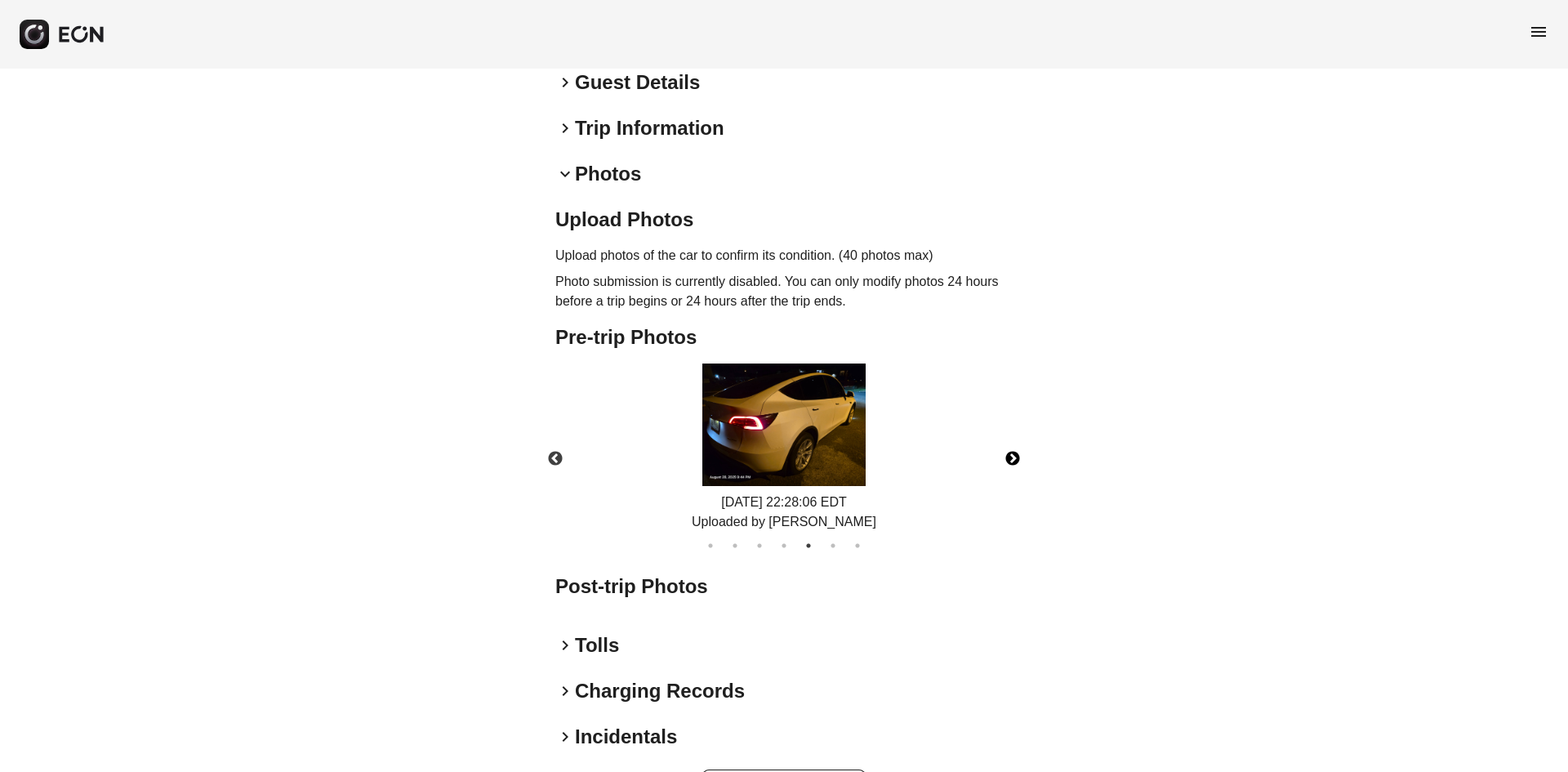
click at [1005, 455] on button "Next" at bounding box center [1012, 460] width 57 height 57
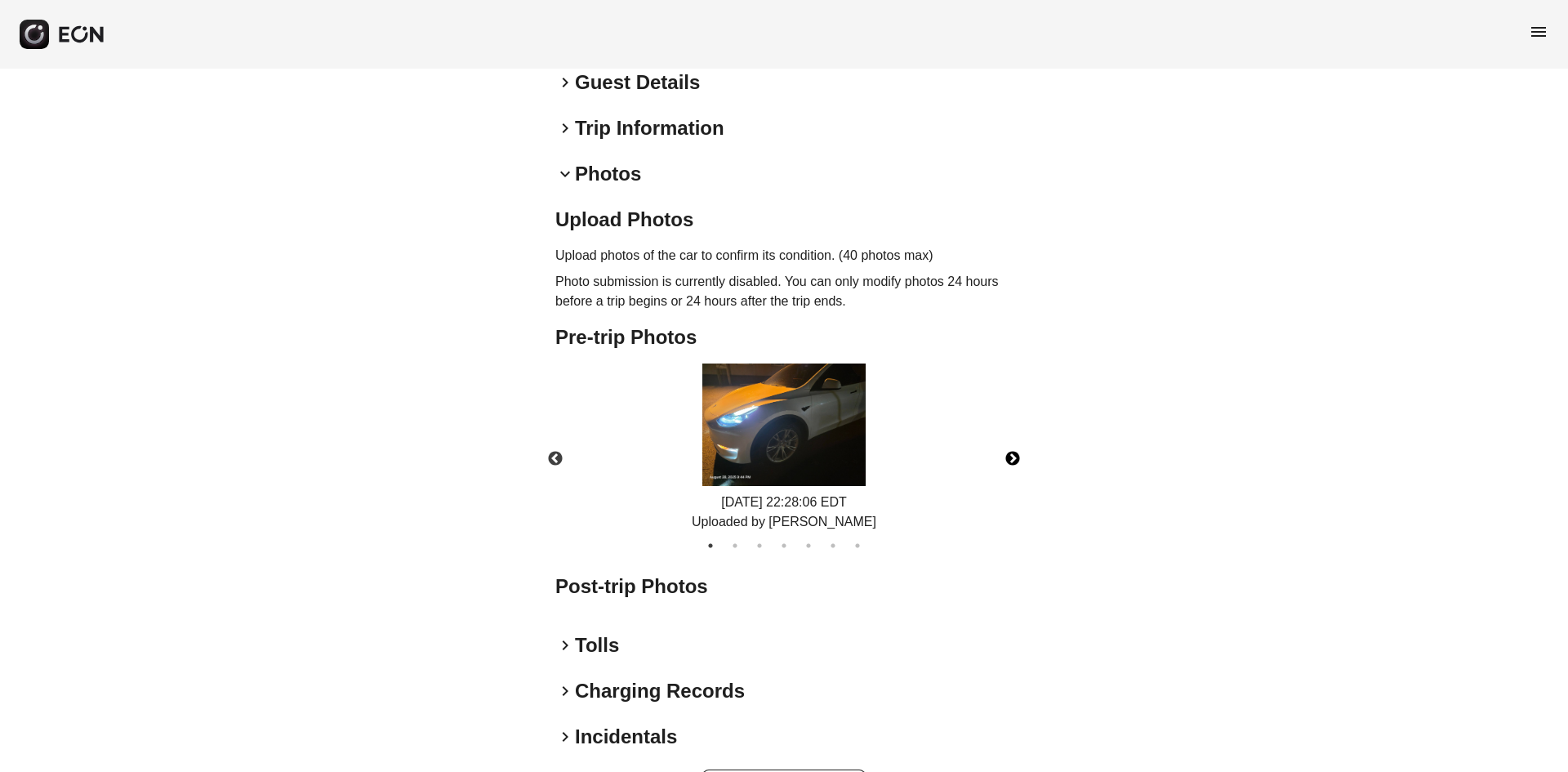
click at [1005, 455] on button "Next" at bounding box center [1012, 460] width 57 height 57
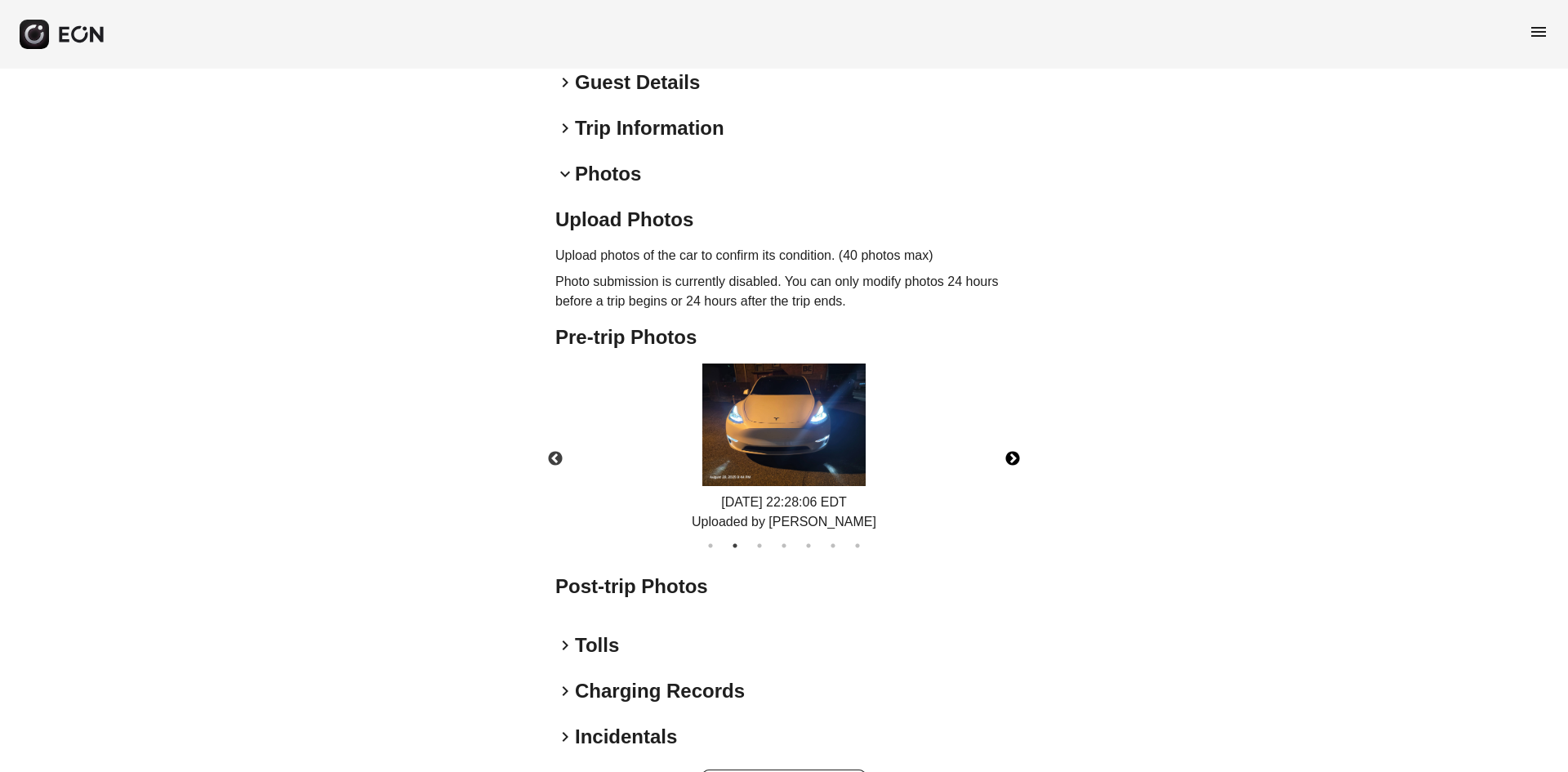
click at [1005, 455] on button "Next" at bounding box center [1012, 460] width 57 height 57
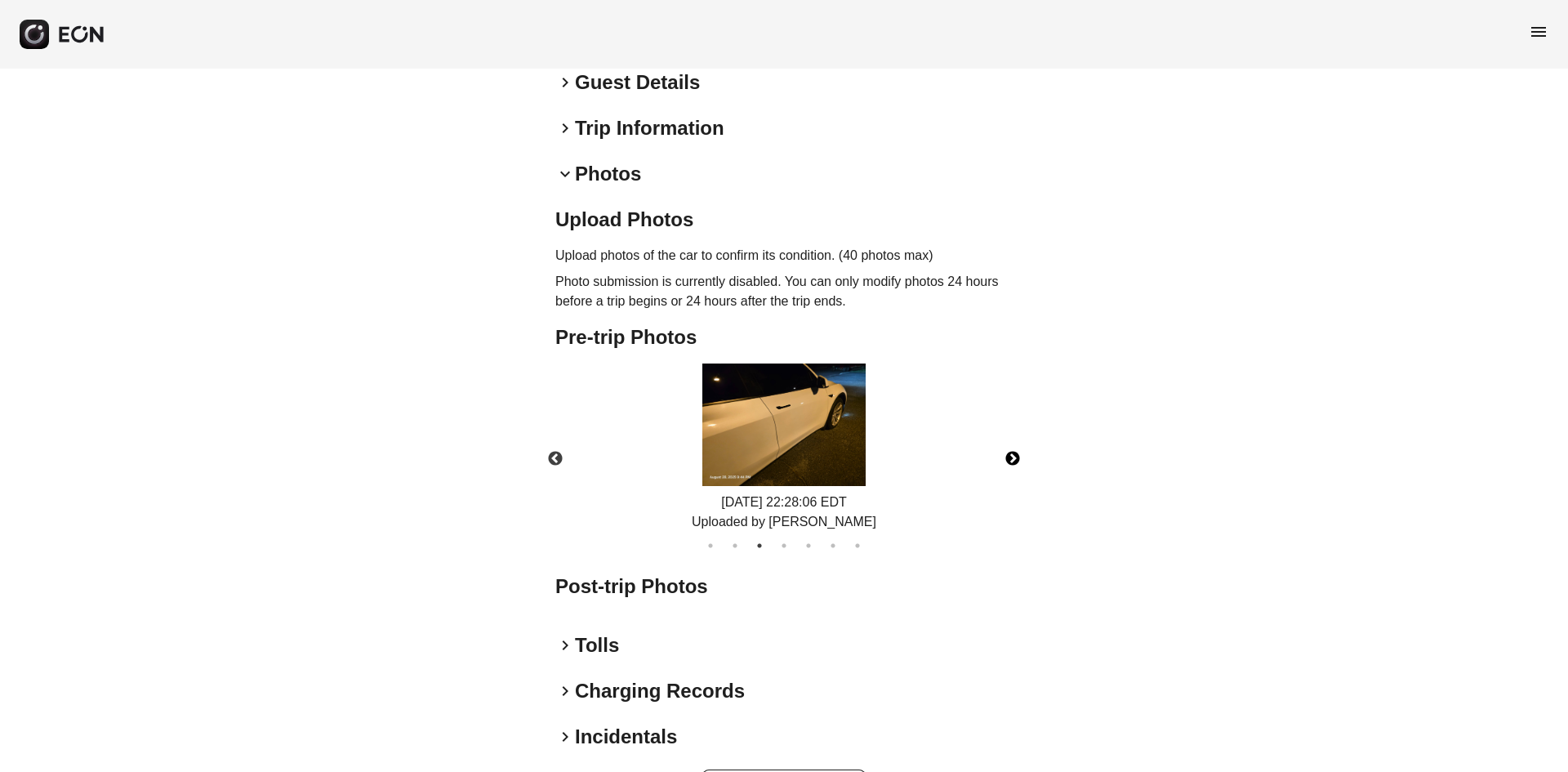
click at [1005, 455] on button "Next" at bounding box center [1012, 460] width 57 height 57
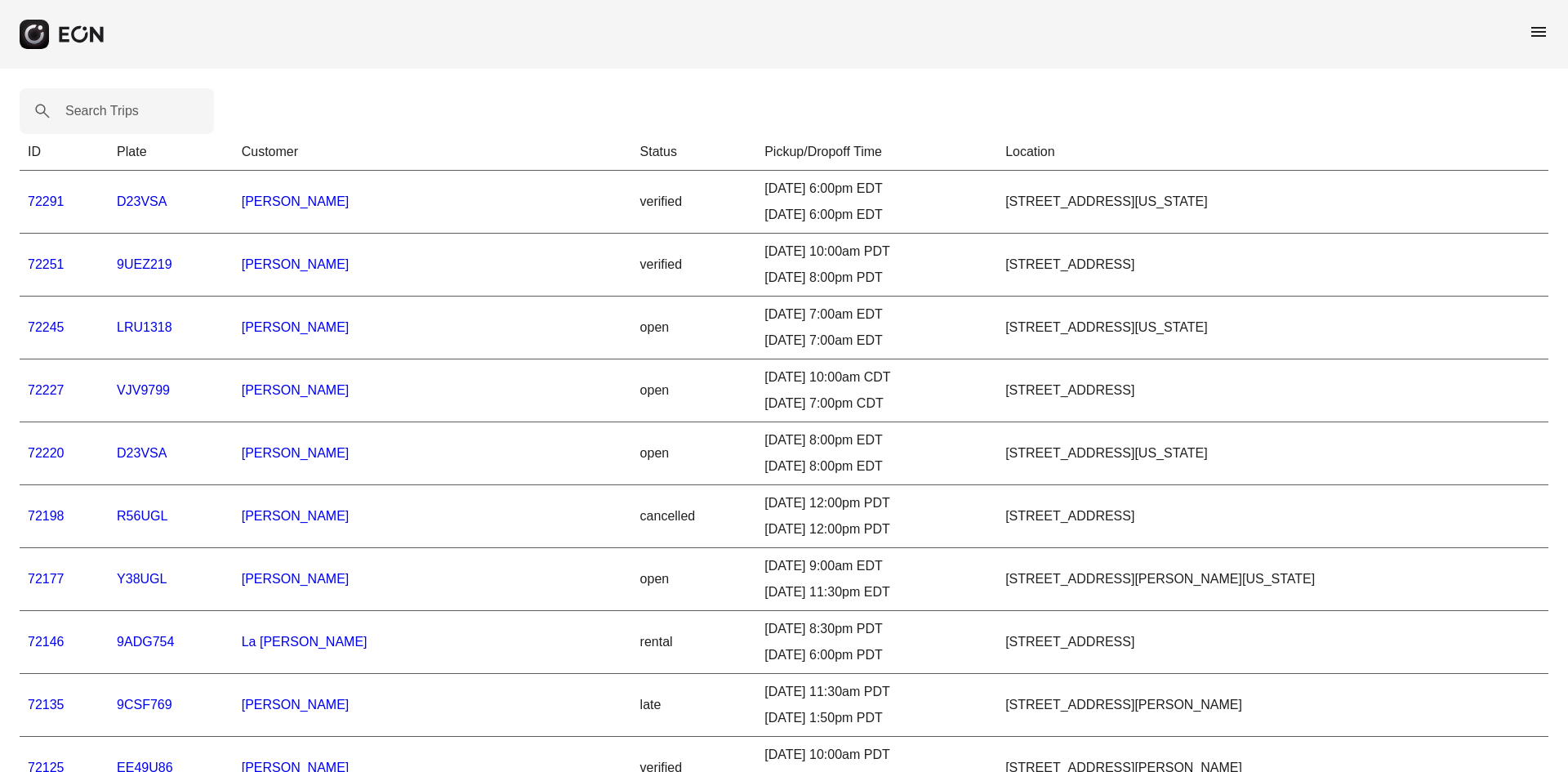
drag, startPoint x: 235, startPoint y: 114, endPoint x: 223, endPoint y: 112, distance: 12.2
click at [141, 107] on Trips "Search Trips" at bounding box center [116, 110] width 194 height 45
paste Trips "******"
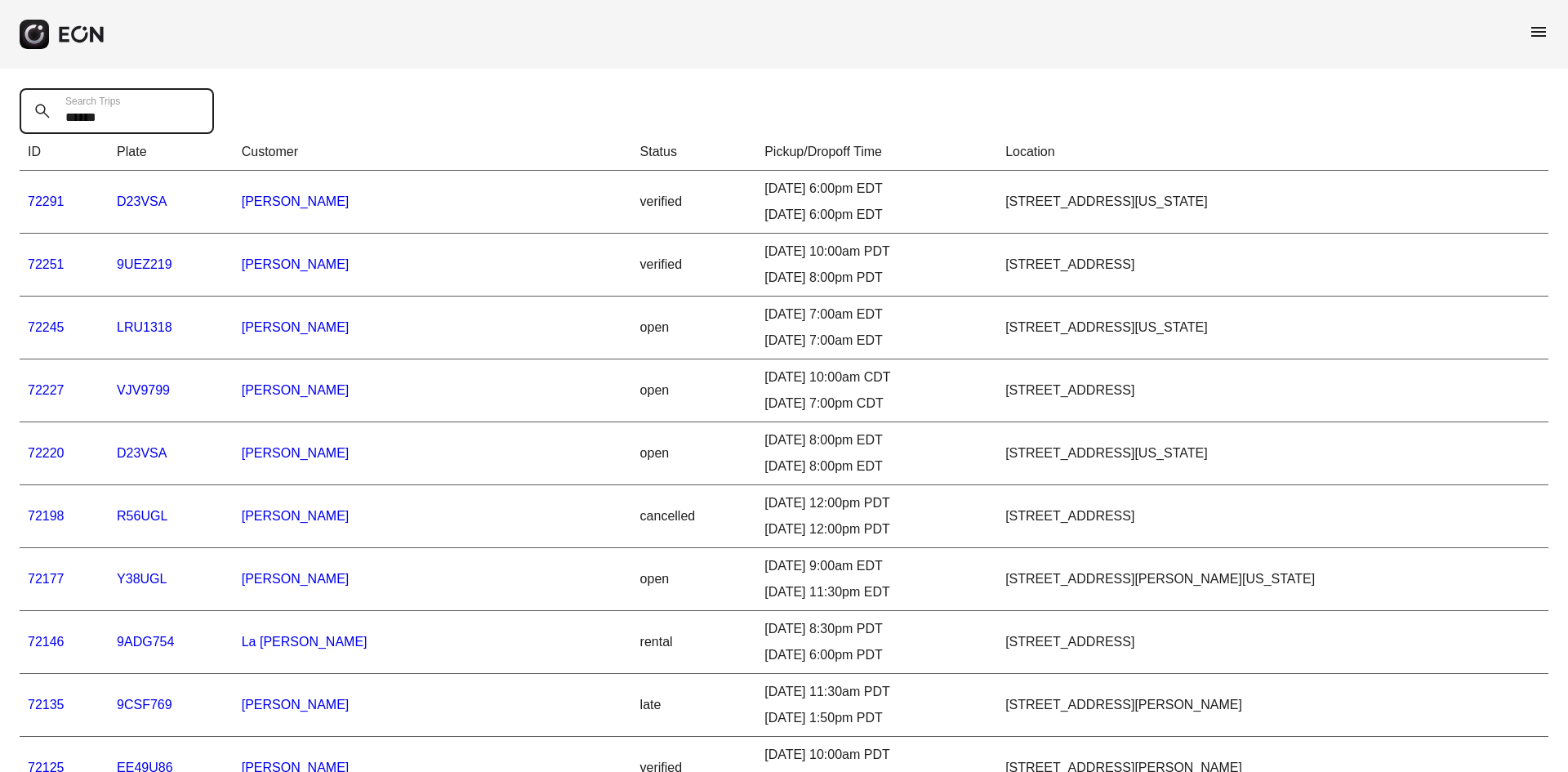
type Trips "******"
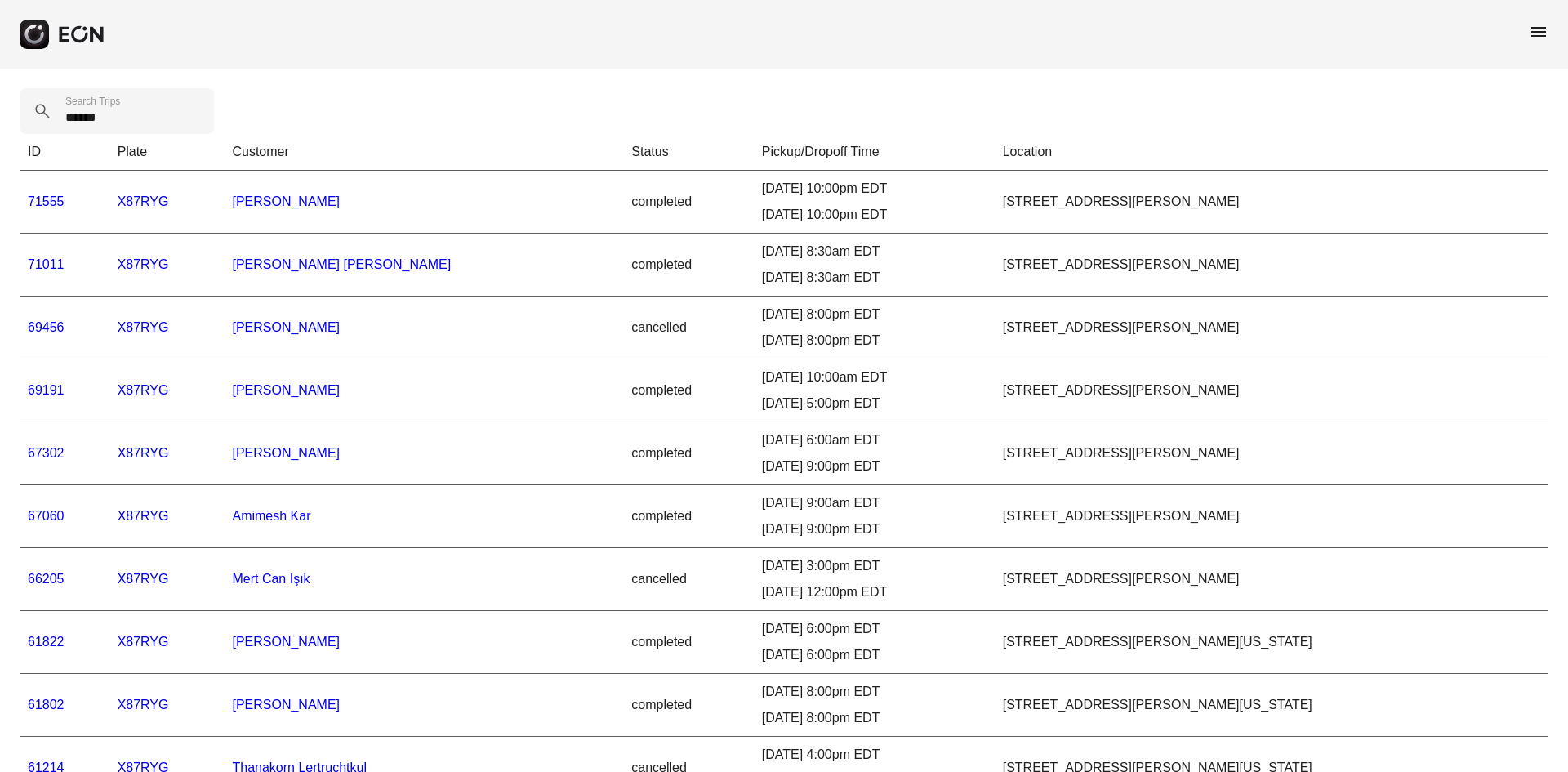
drag, startPoint x: 40, startPoint y: 264, endPoint x: 333, endPoint y: 273, distance: 293.1
click at [40, 263] on link "71011" at bounding box center [46, 263] width 37 height 14
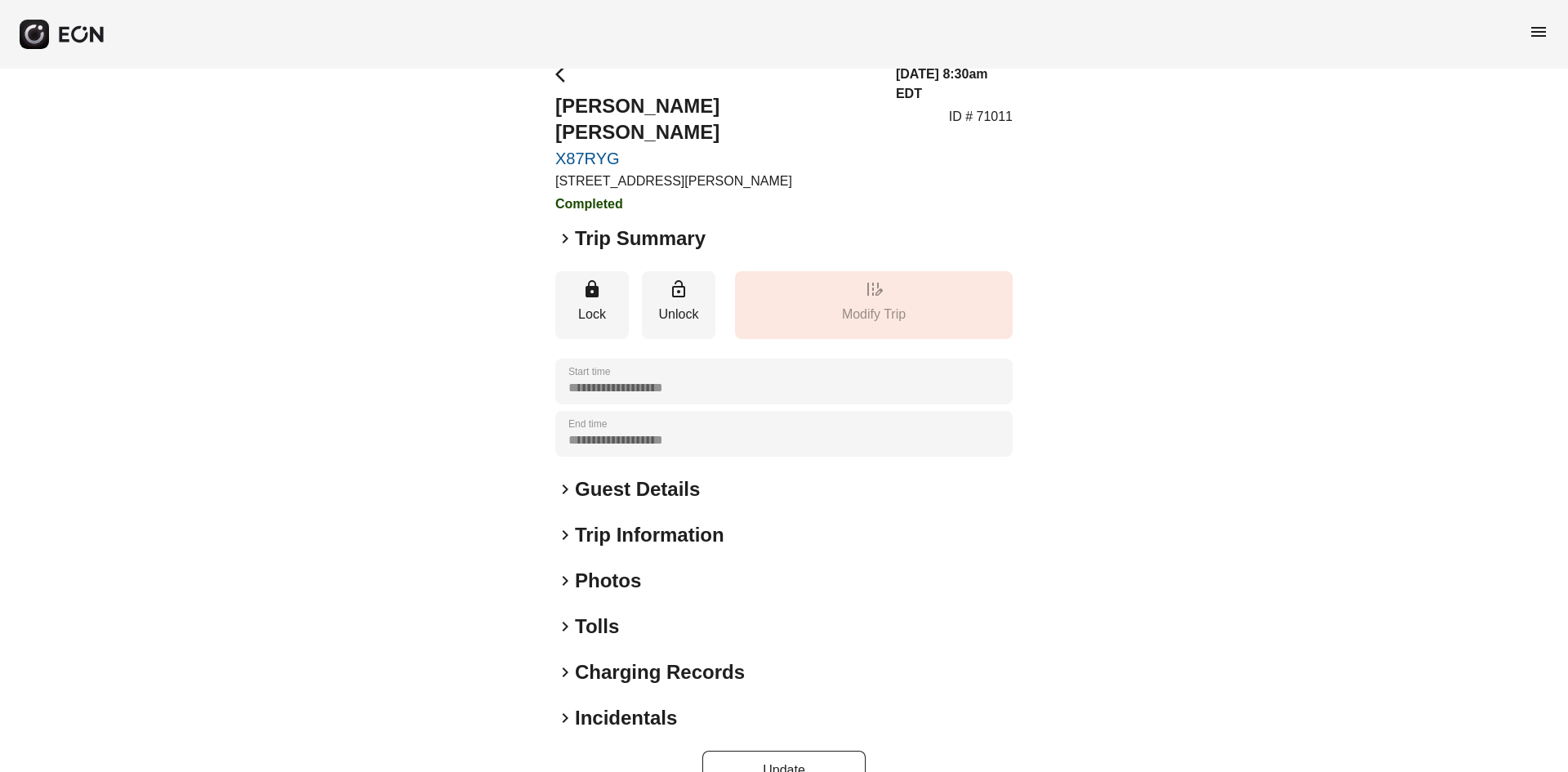
scroll to position [43, 0]
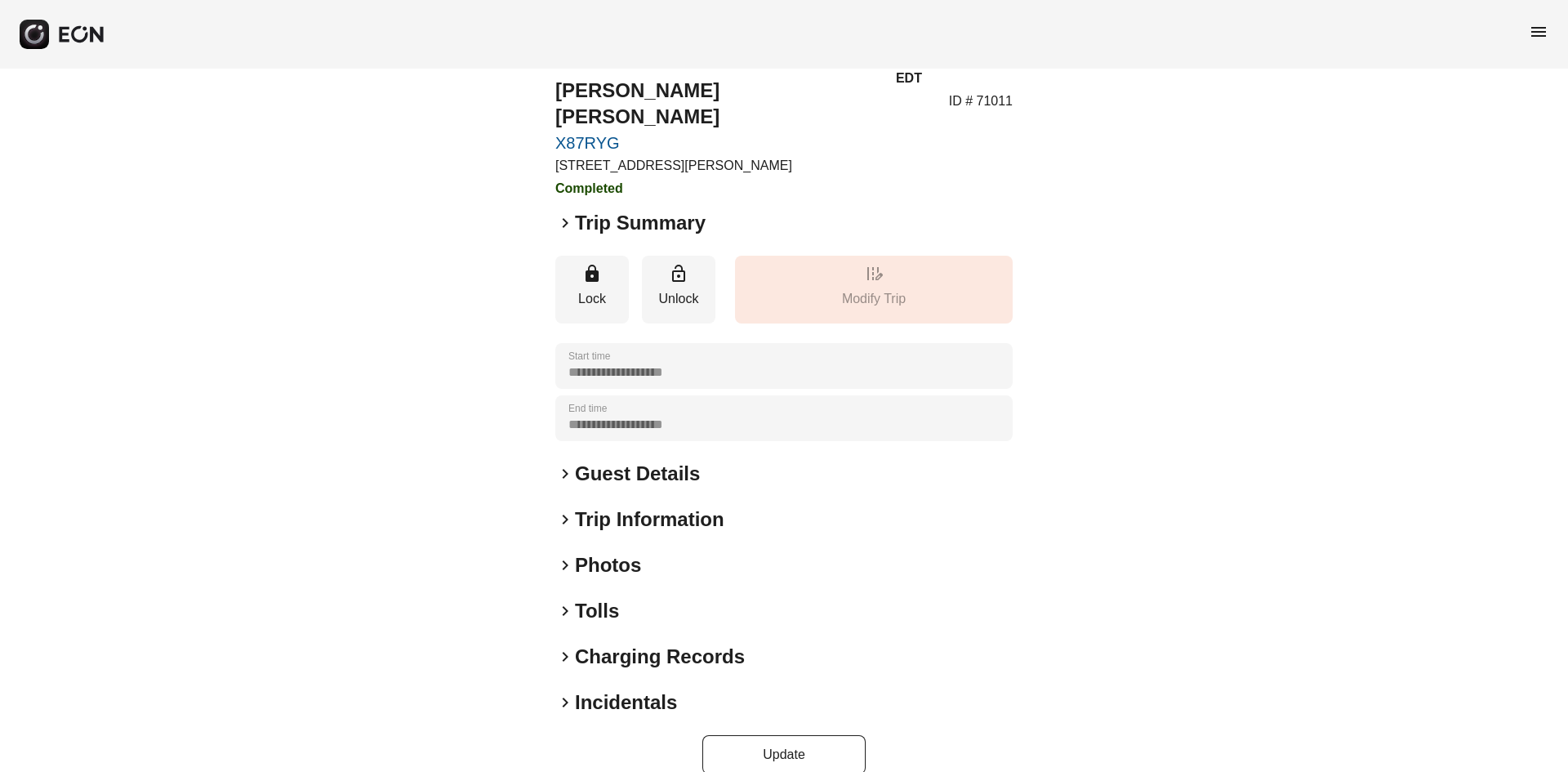
drag, startPoint x: 577, startPoint y: 521, endPoint x: 591, endPoint y: 528, distance: 15.7
click at [577, 521] on div "**********" at bounding box center [784, 411] width 458 height 725
click at [599, 552] on h2 "Photos" at bounding box center [608, 565] width 67 height 26
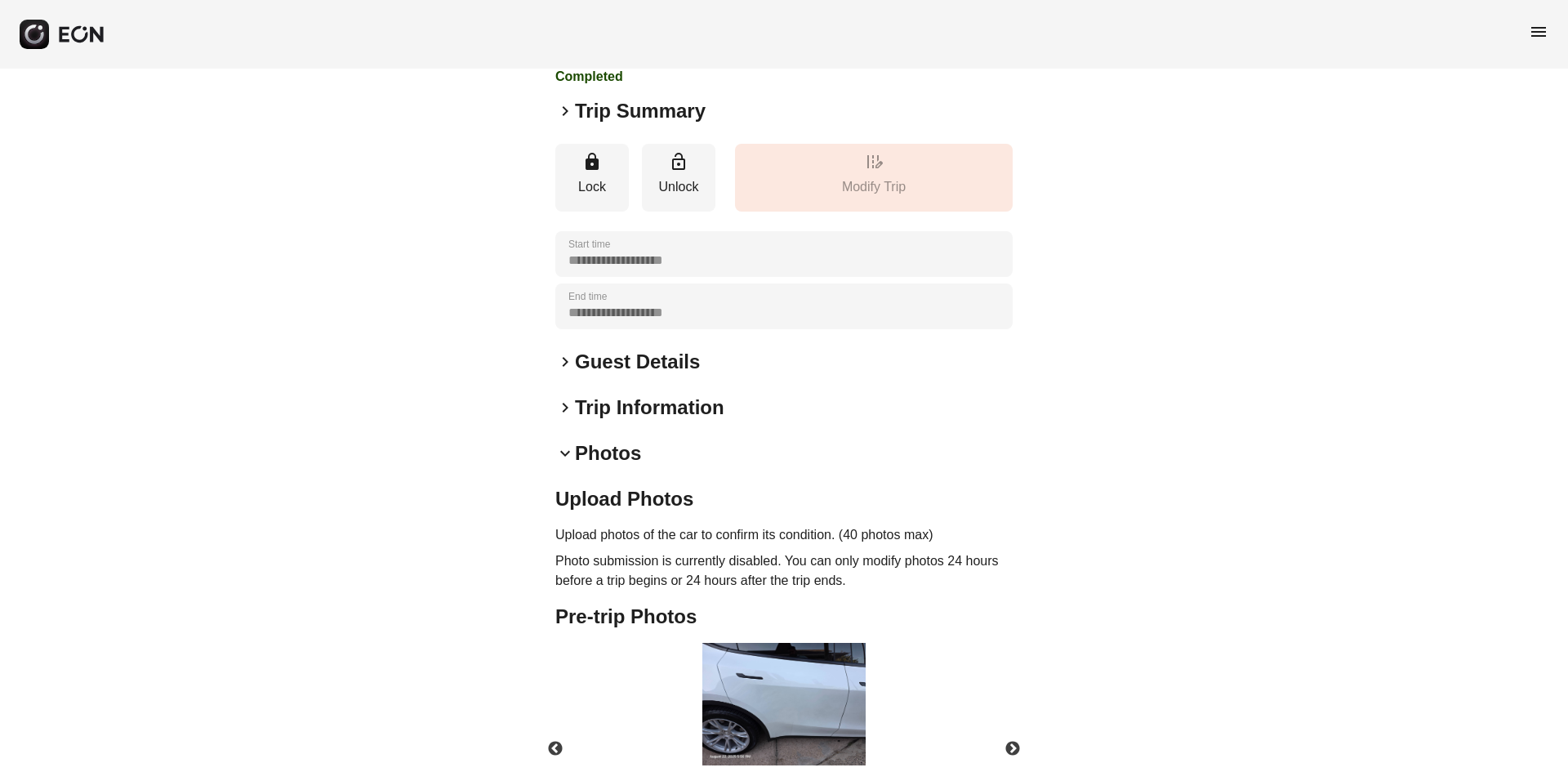
scroll to position [368, 0]
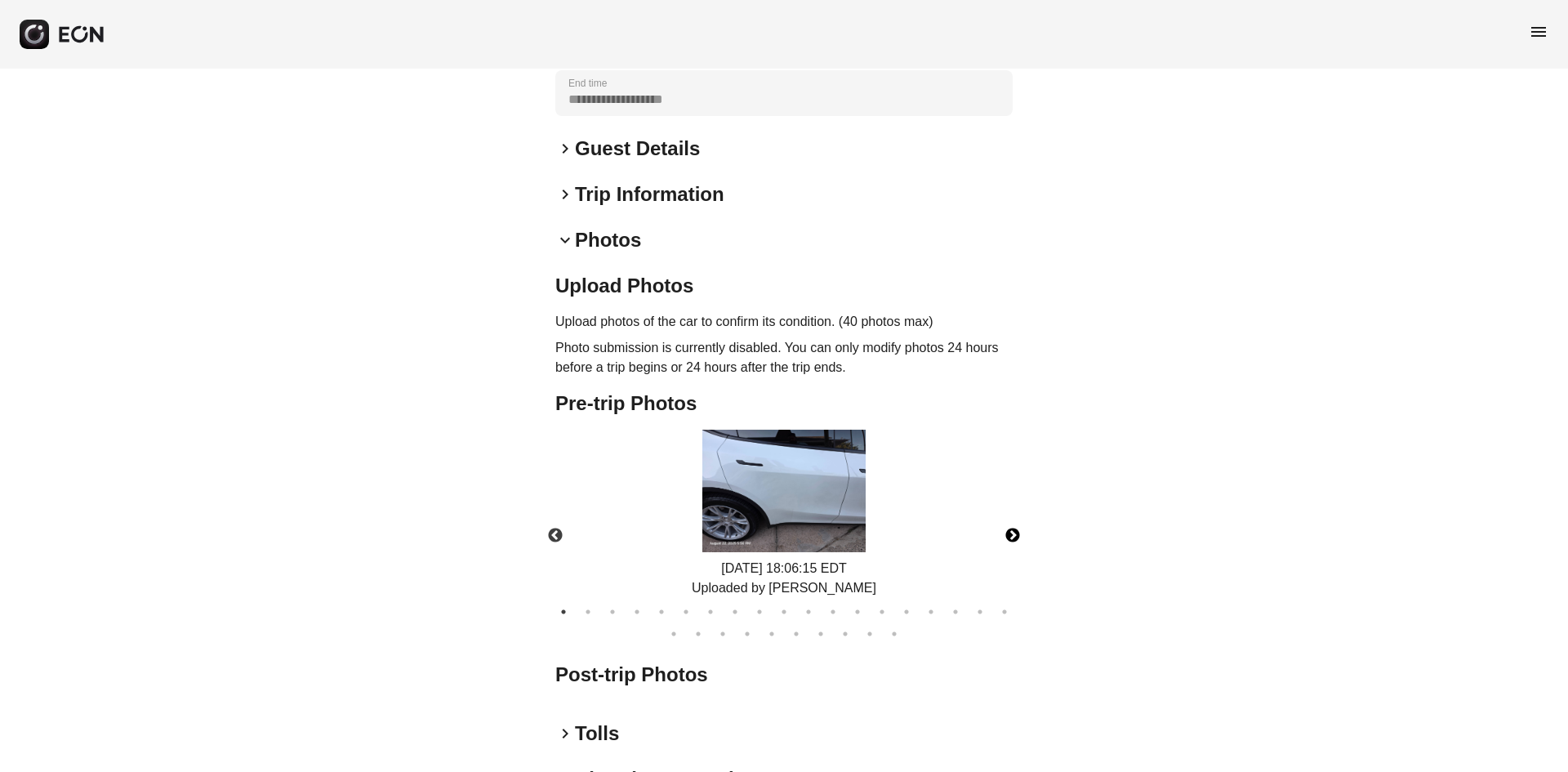
click at [1003, 508] on button "Next" at bounding box center [1012, 536] width 57 height 57
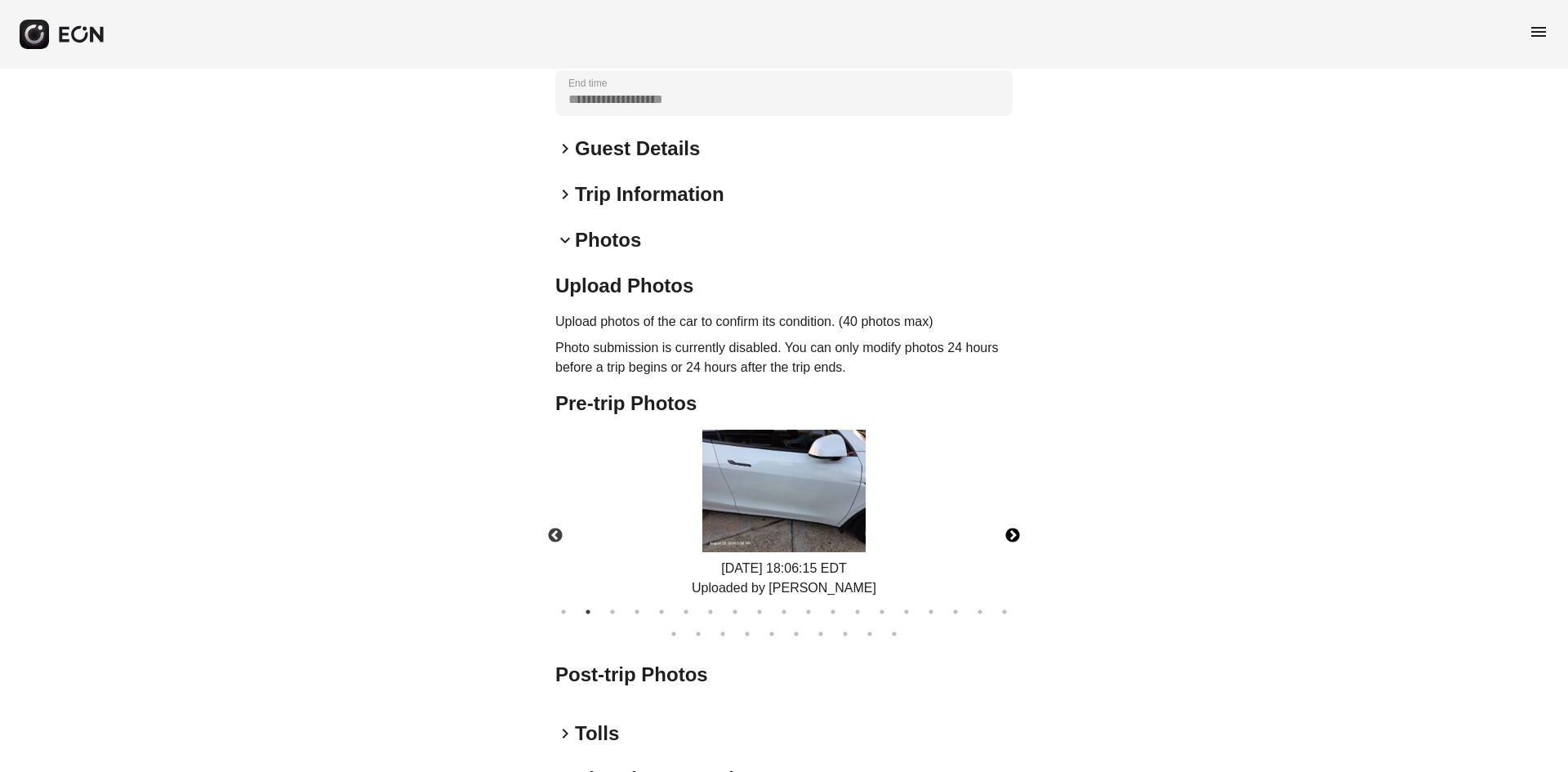
click at [1008, 508] on button "Next" at bounding box center [1012, 536] width 57 height 57
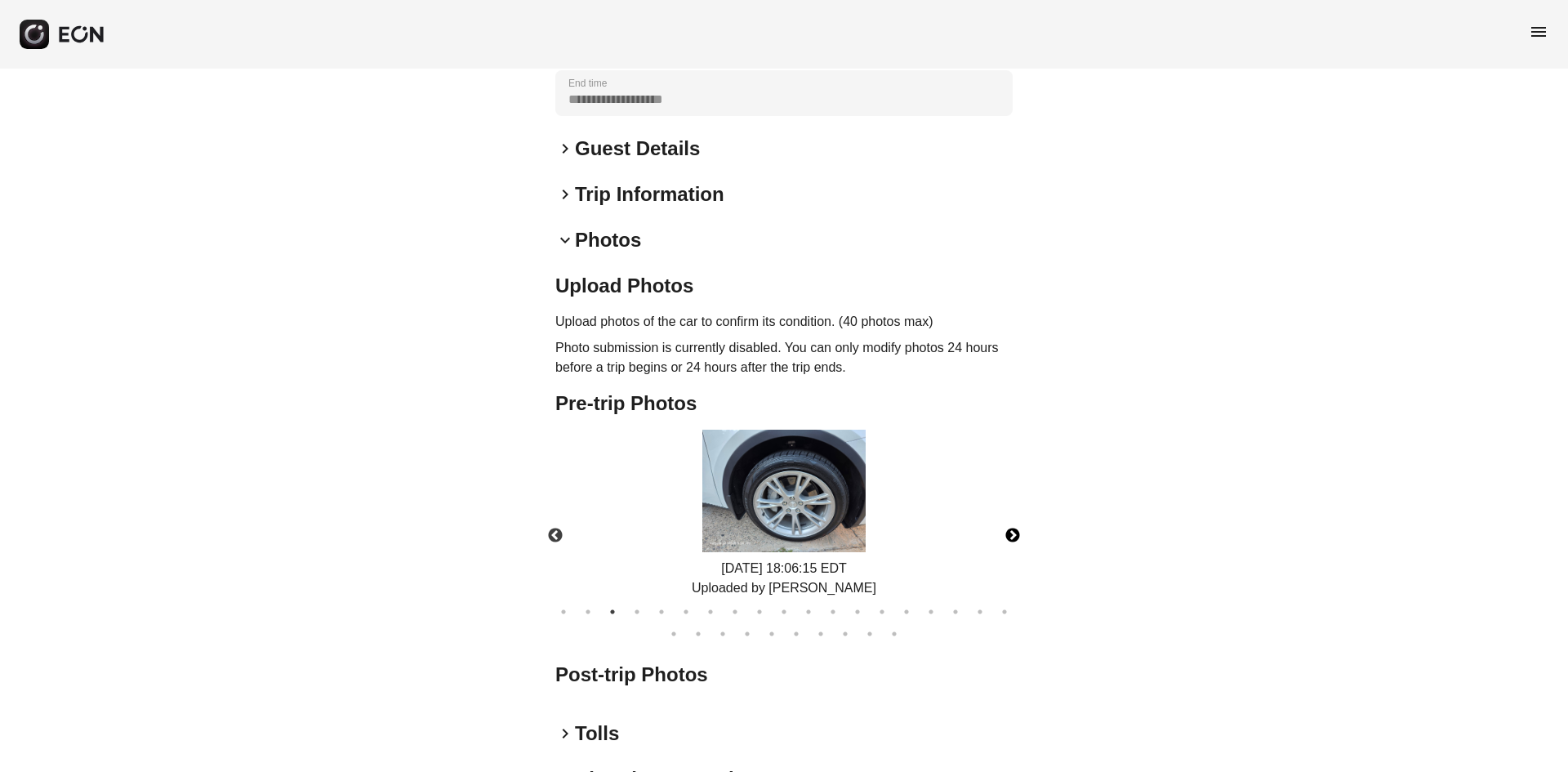
click at [1008, 508] on button "Next" at bounding box center [1012, 536] width 57 height 57
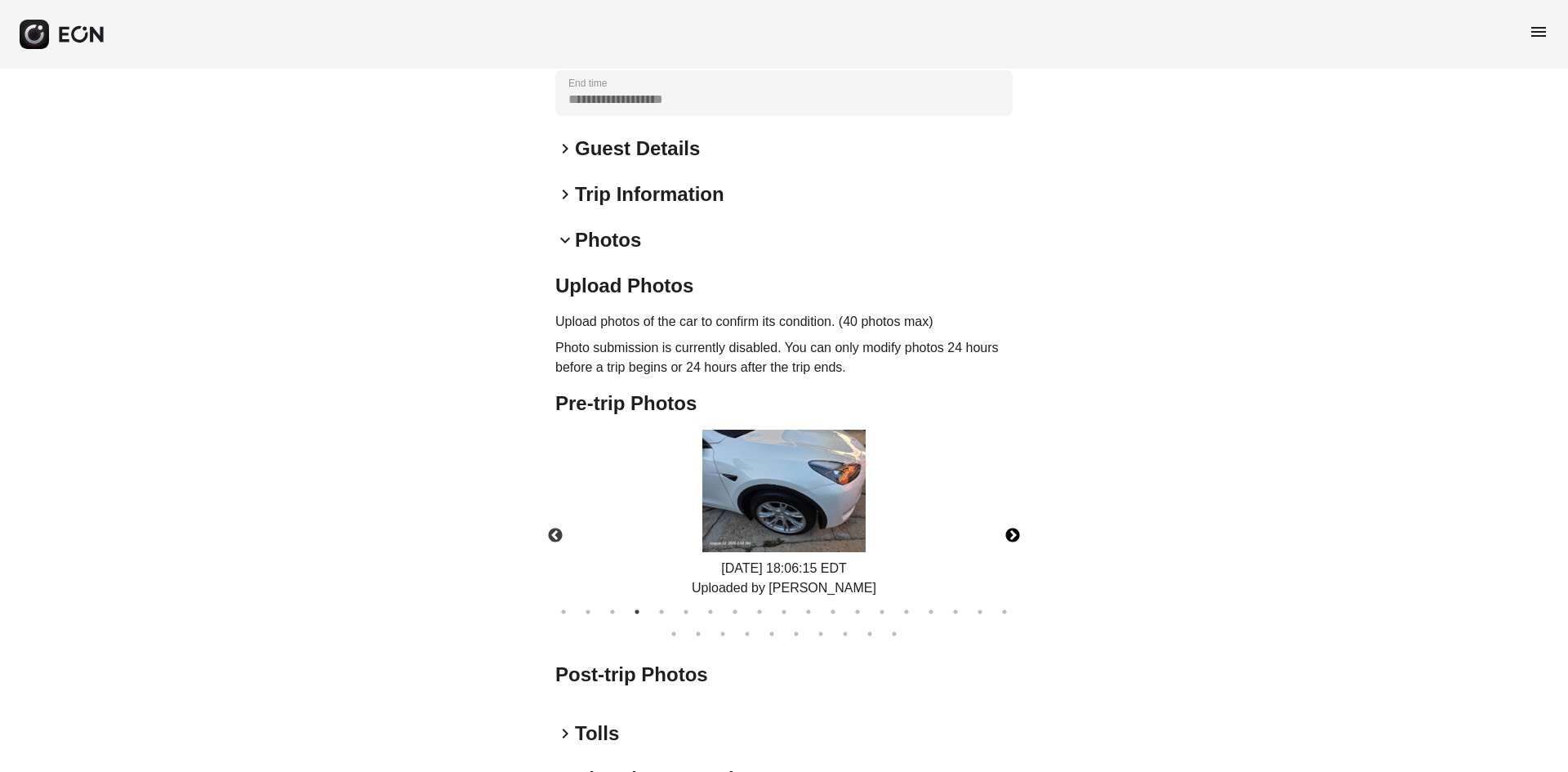
click at [1008, 508] on button "Next" at bounding box center [1012, 536] width 57 height 57
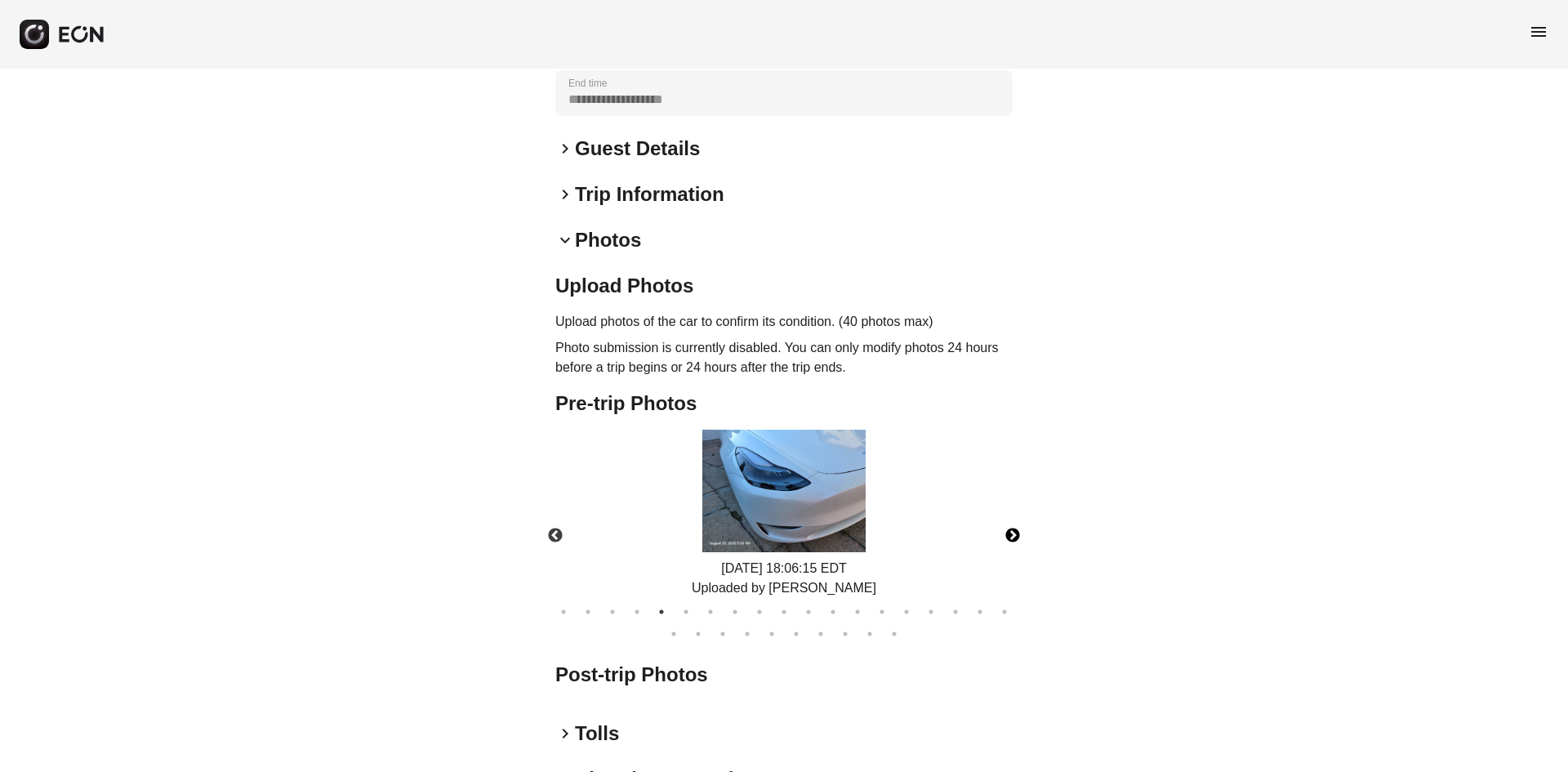
click at [1008, 508] on button "Next" at bounding box center [1012, 536] width 57 height 57
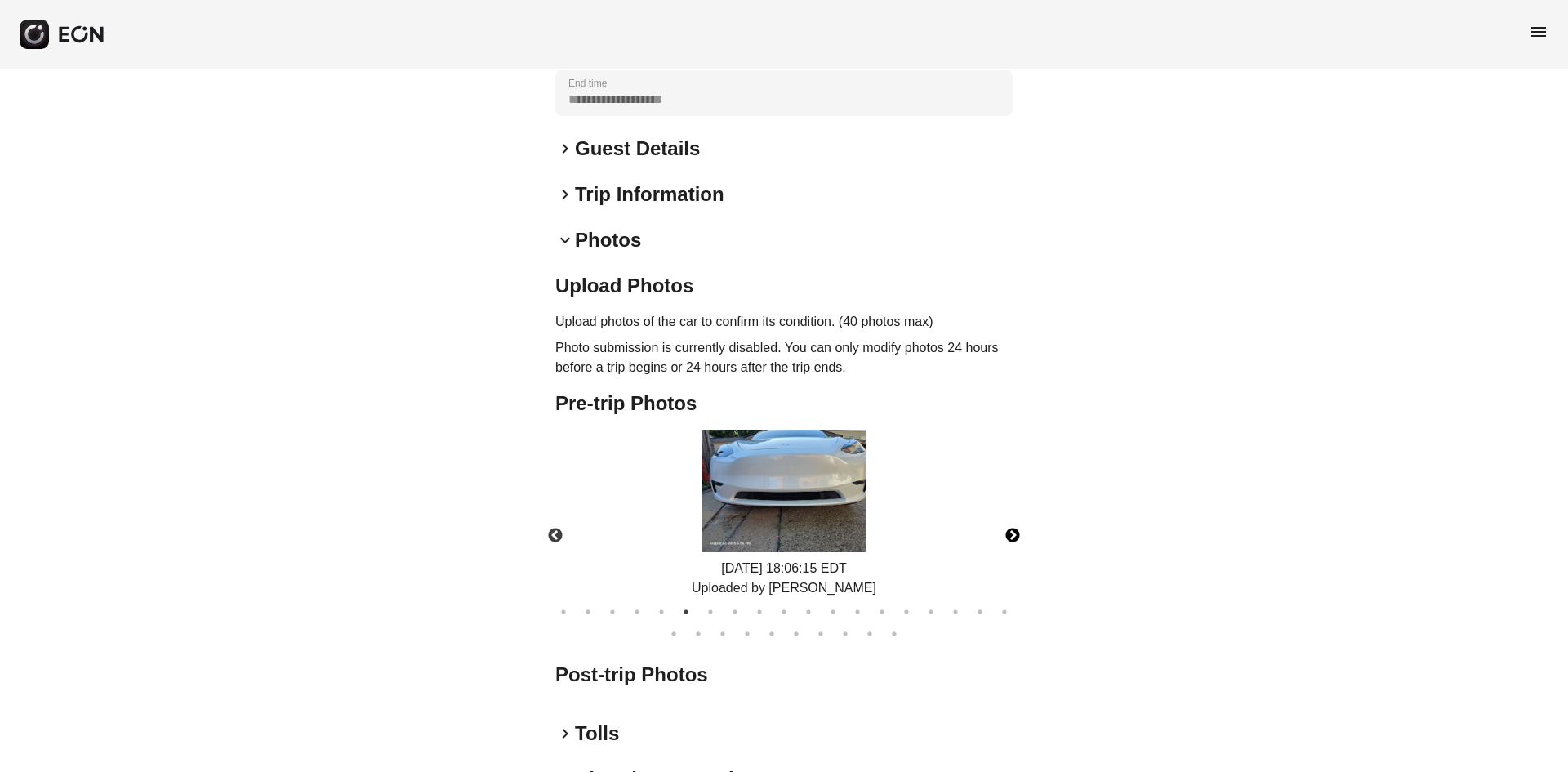
click at [1008, 508] on button "Next" at bounding box center [1012, 536] width 57 height 57
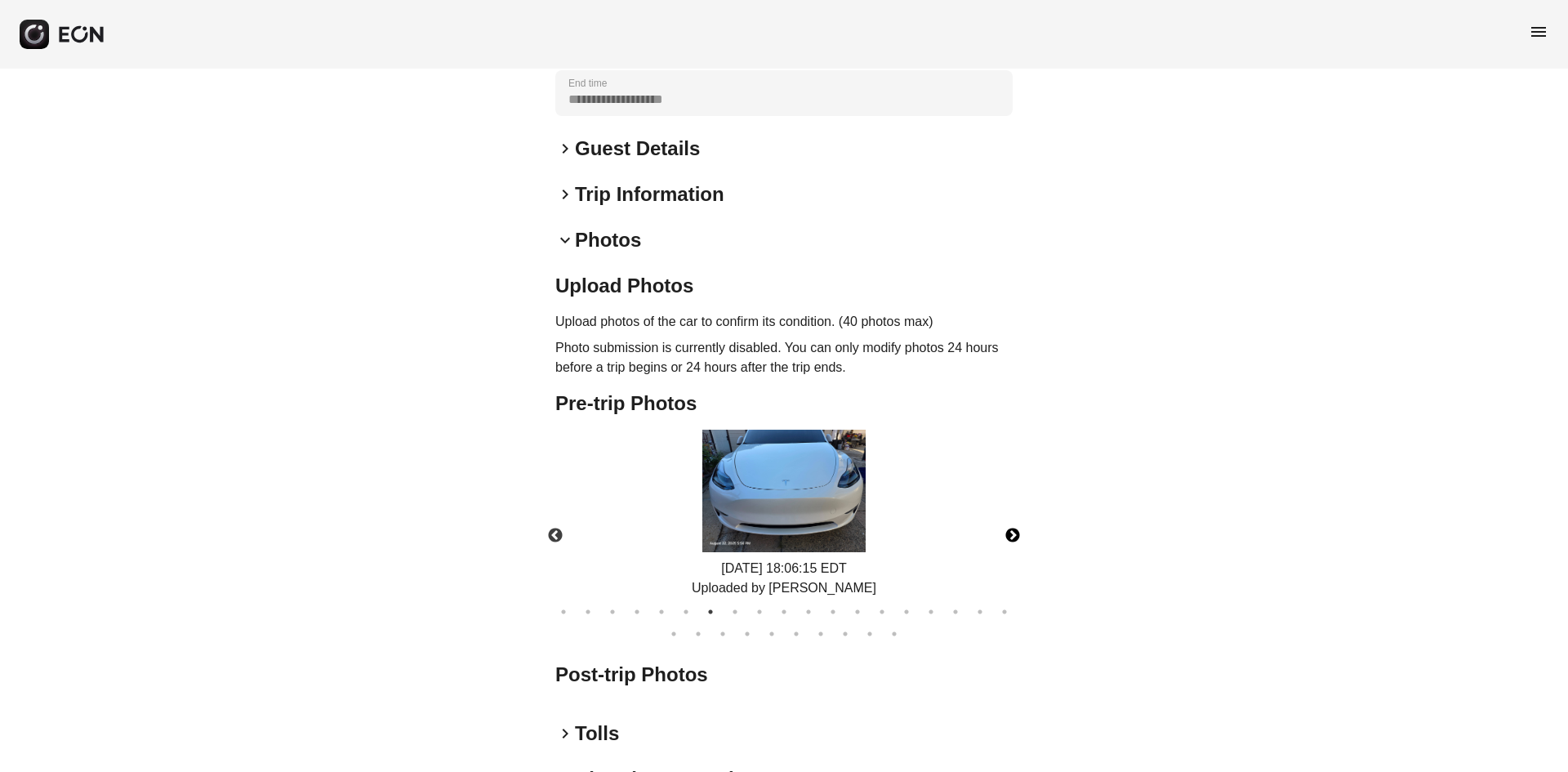
click at [1008, 508] on button "Next" at bounding box center [1012, 536] width 57 height 57
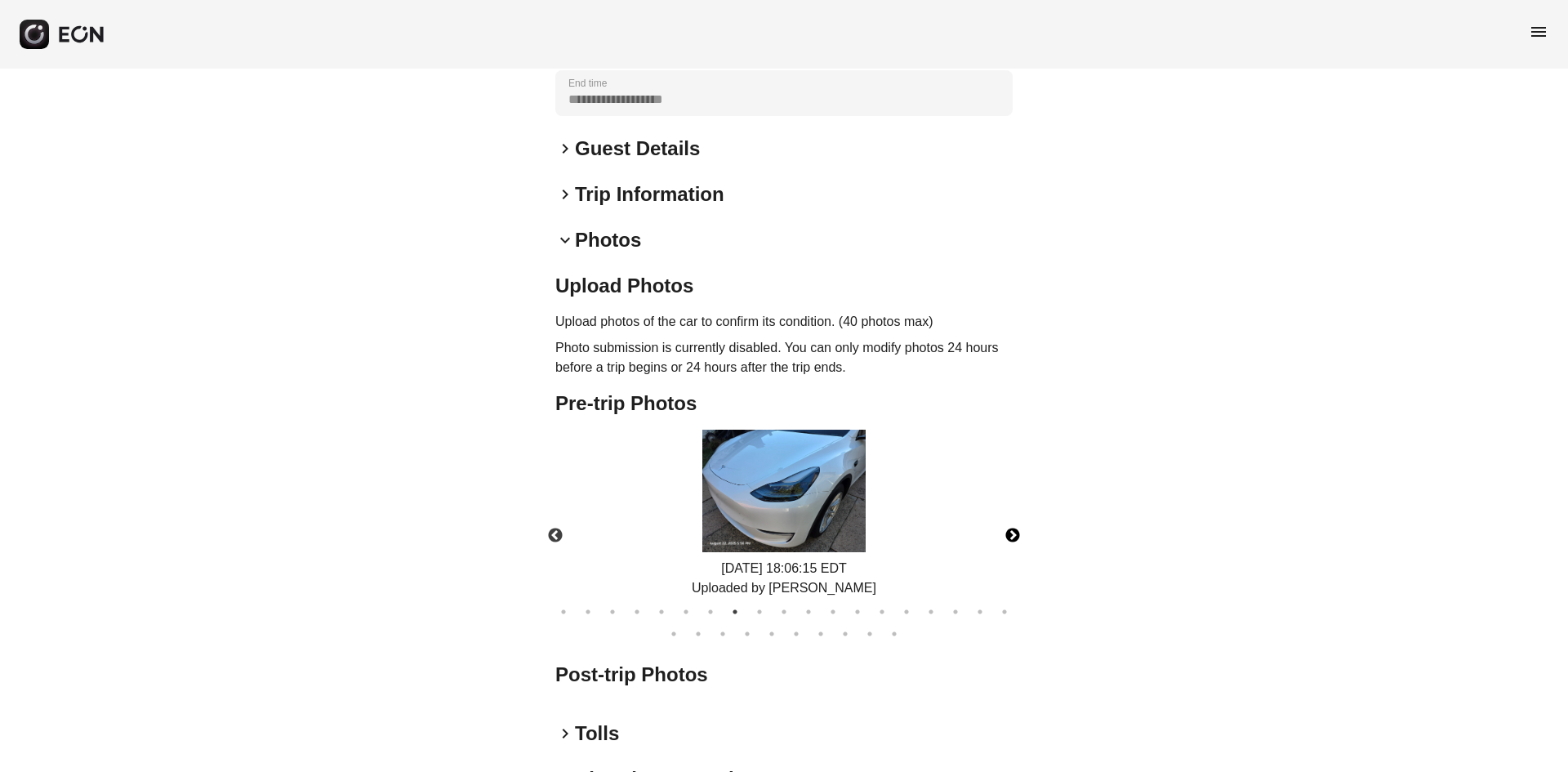
click at [1008, 508] on button "Next" at bounding box center [1012, 536] width 57 height 57
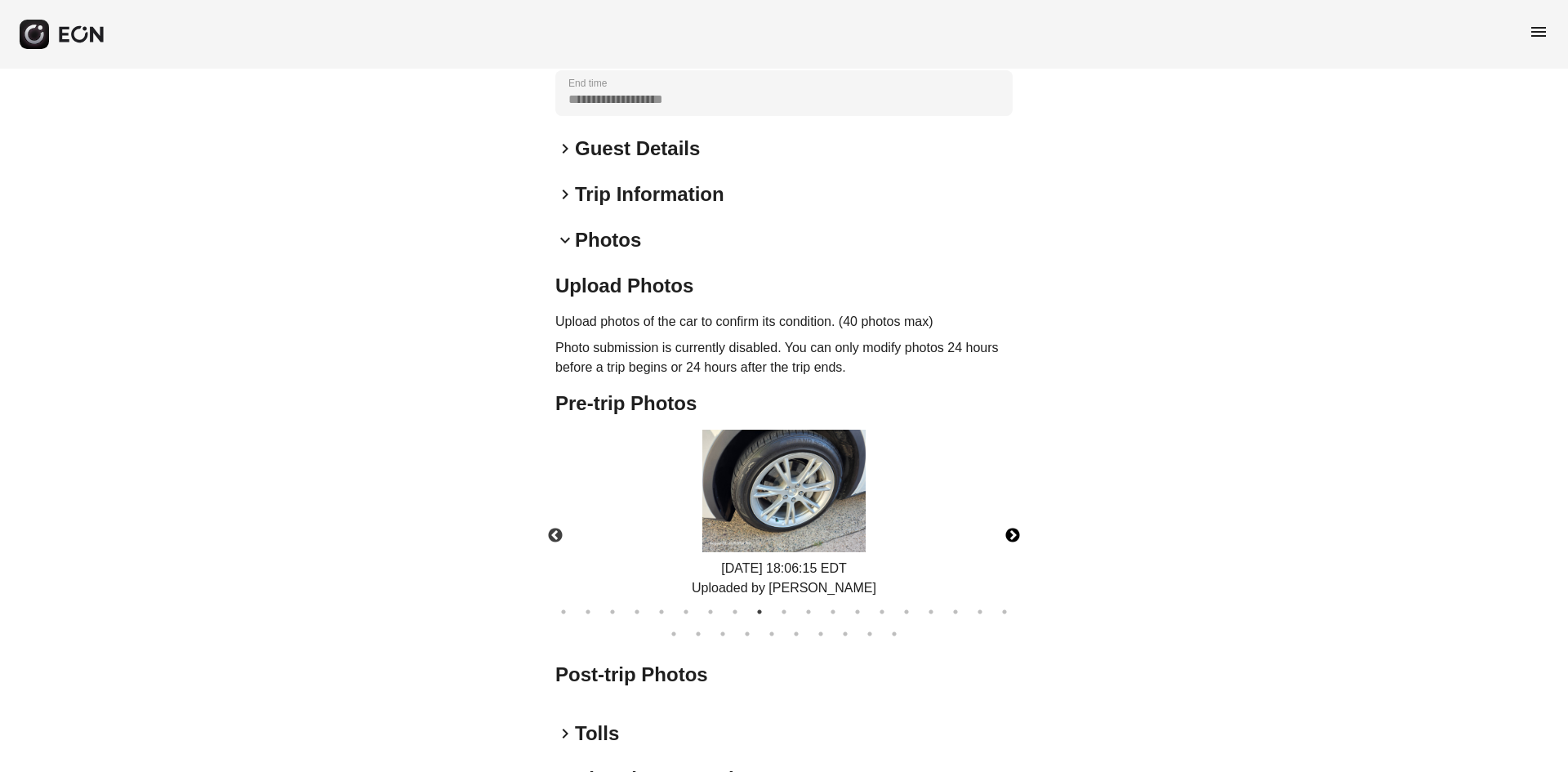
click at [1008, 508] on button "Next" at bounding box center [1012, 536] width 57 height 57
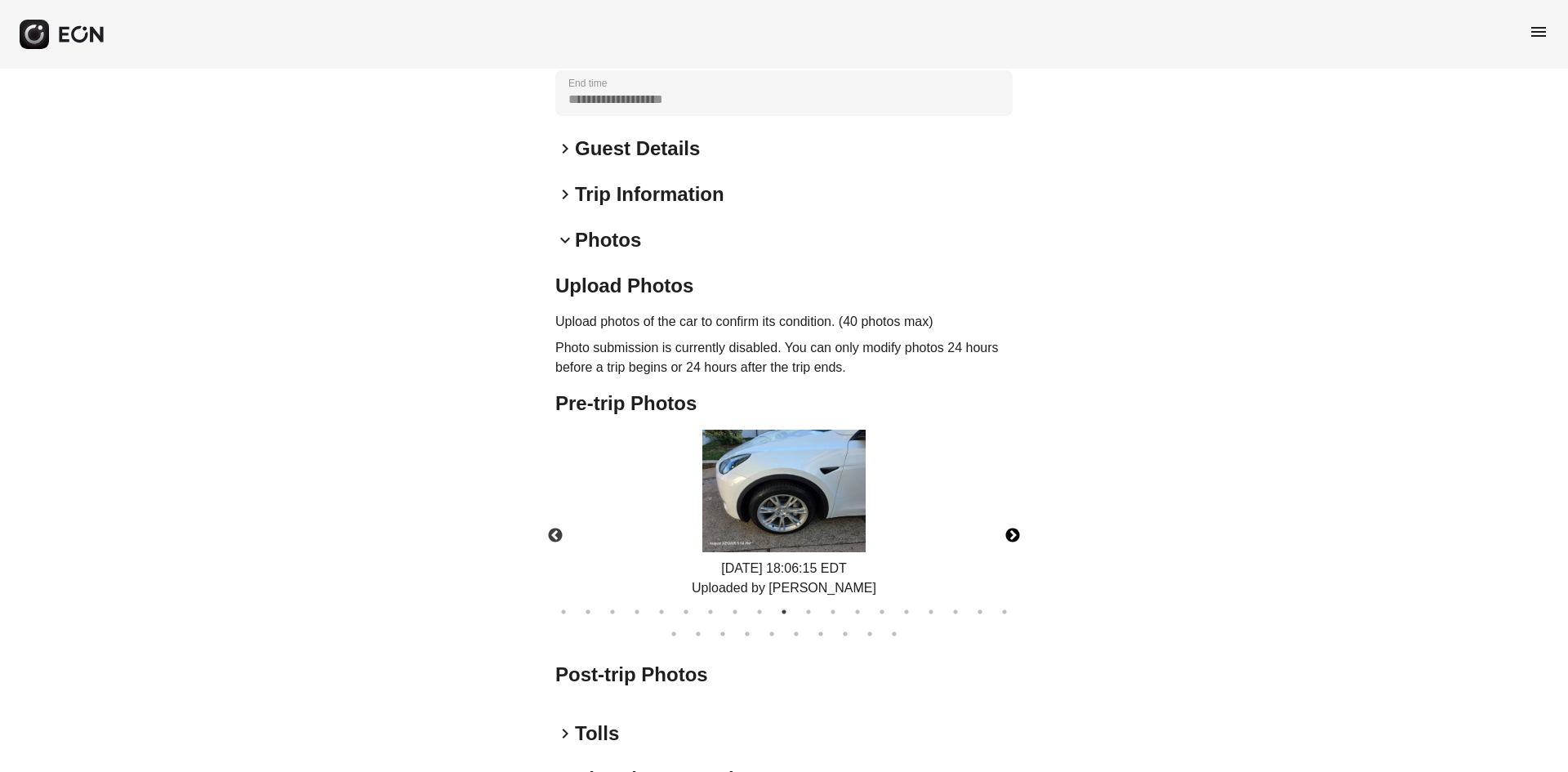
click at [1008, 508] on button "Next" at bounding box center [1012, 536] width 57 height 57
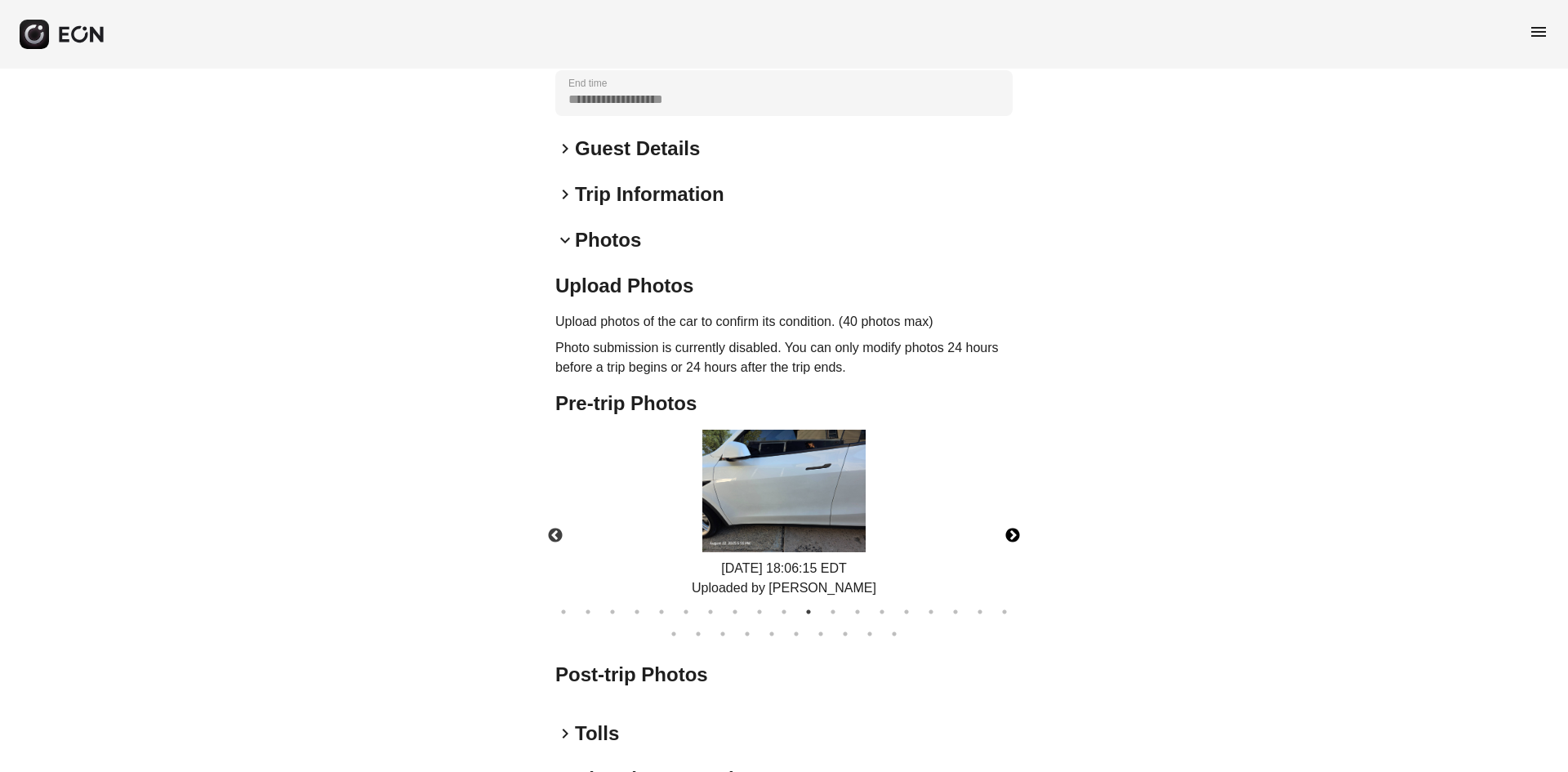
click at [1008, 508] on button "Next" at bounding box center [1012, 536] width 57 height 57
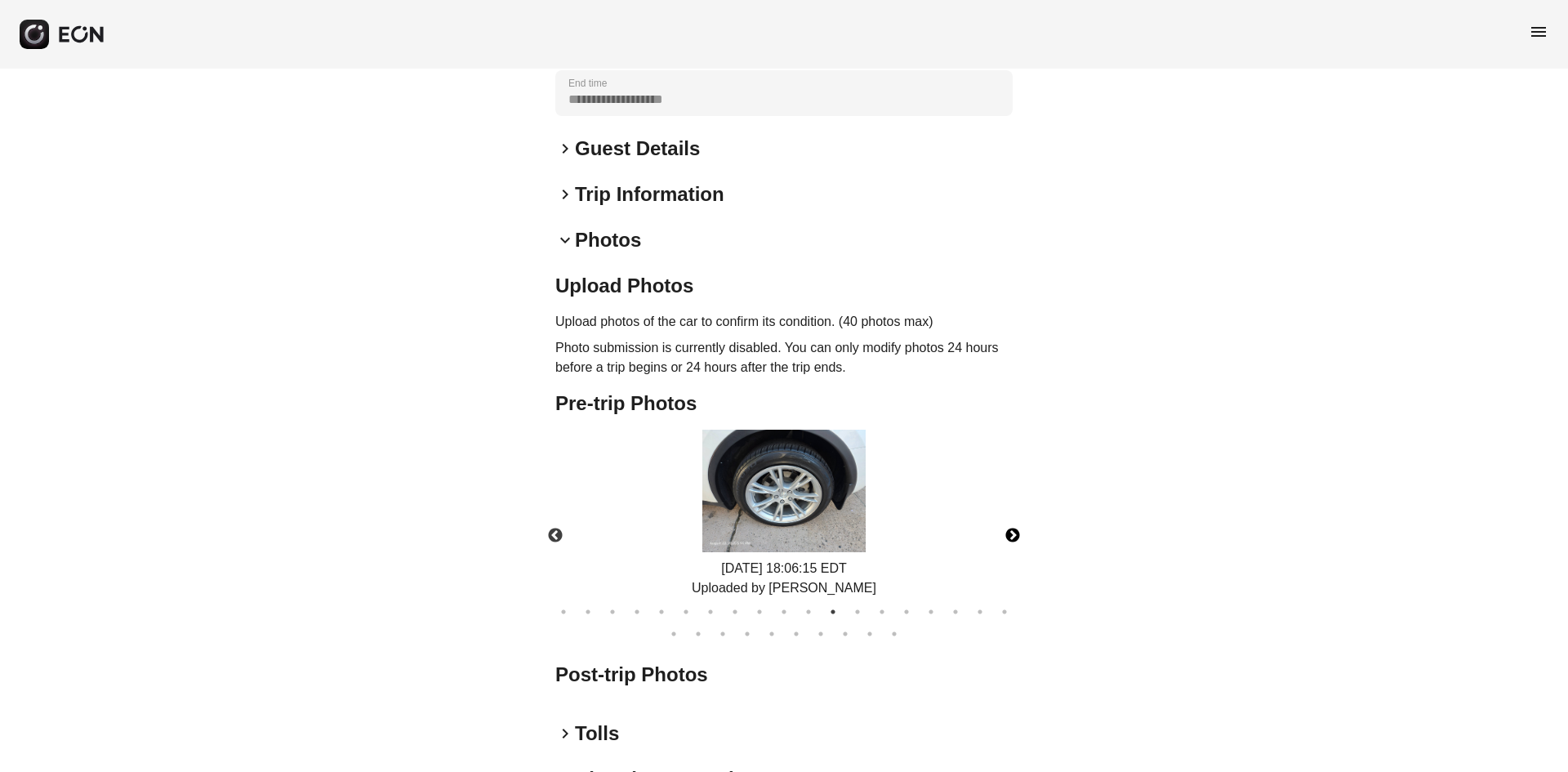
click at [1008, 508] on button "Next" at bounding box center [1012, 536] width 57 height 57
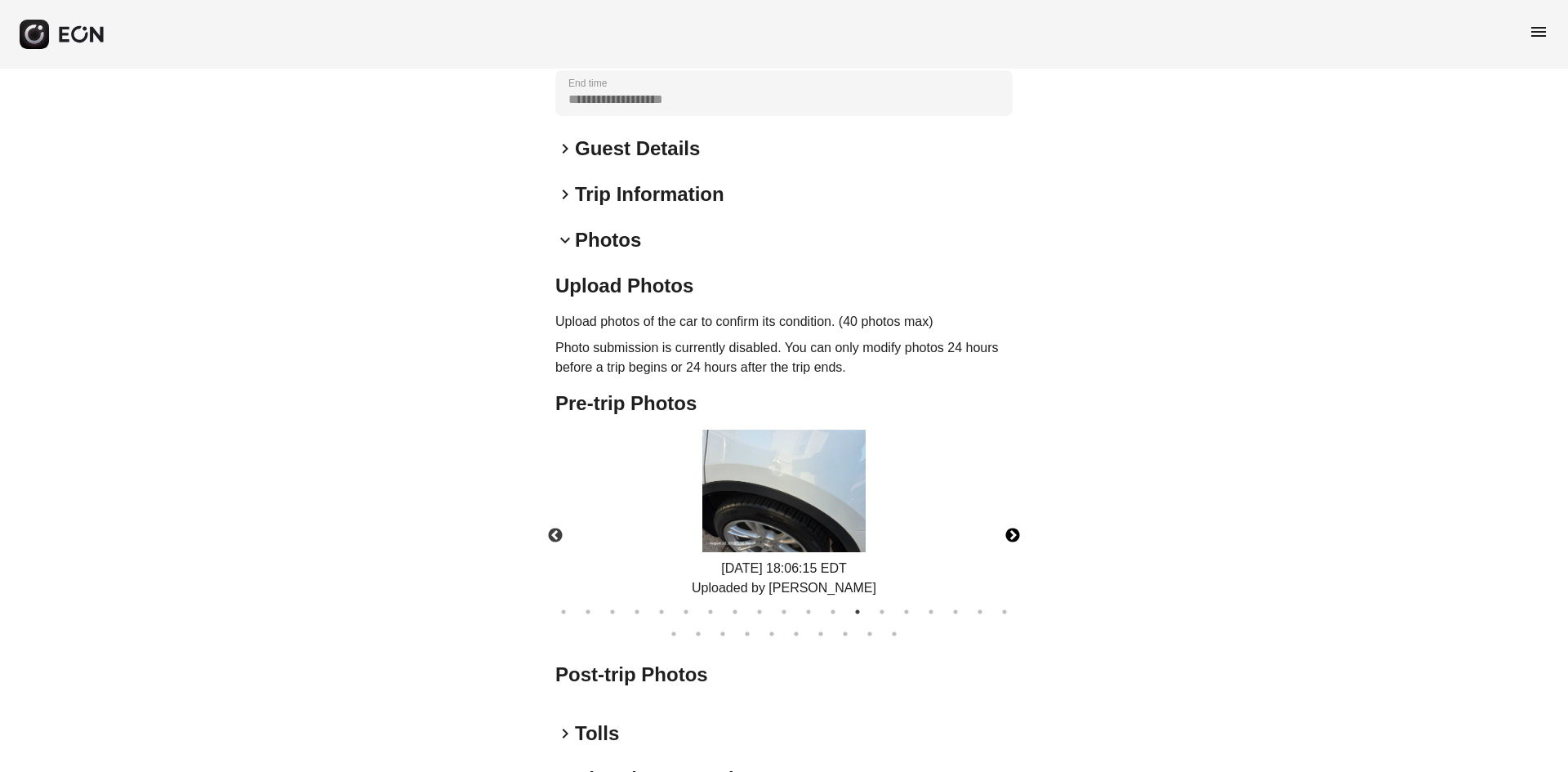
click at [1008, 508] on button "Next" at bounding box center [1012, 536] width 57 height 57
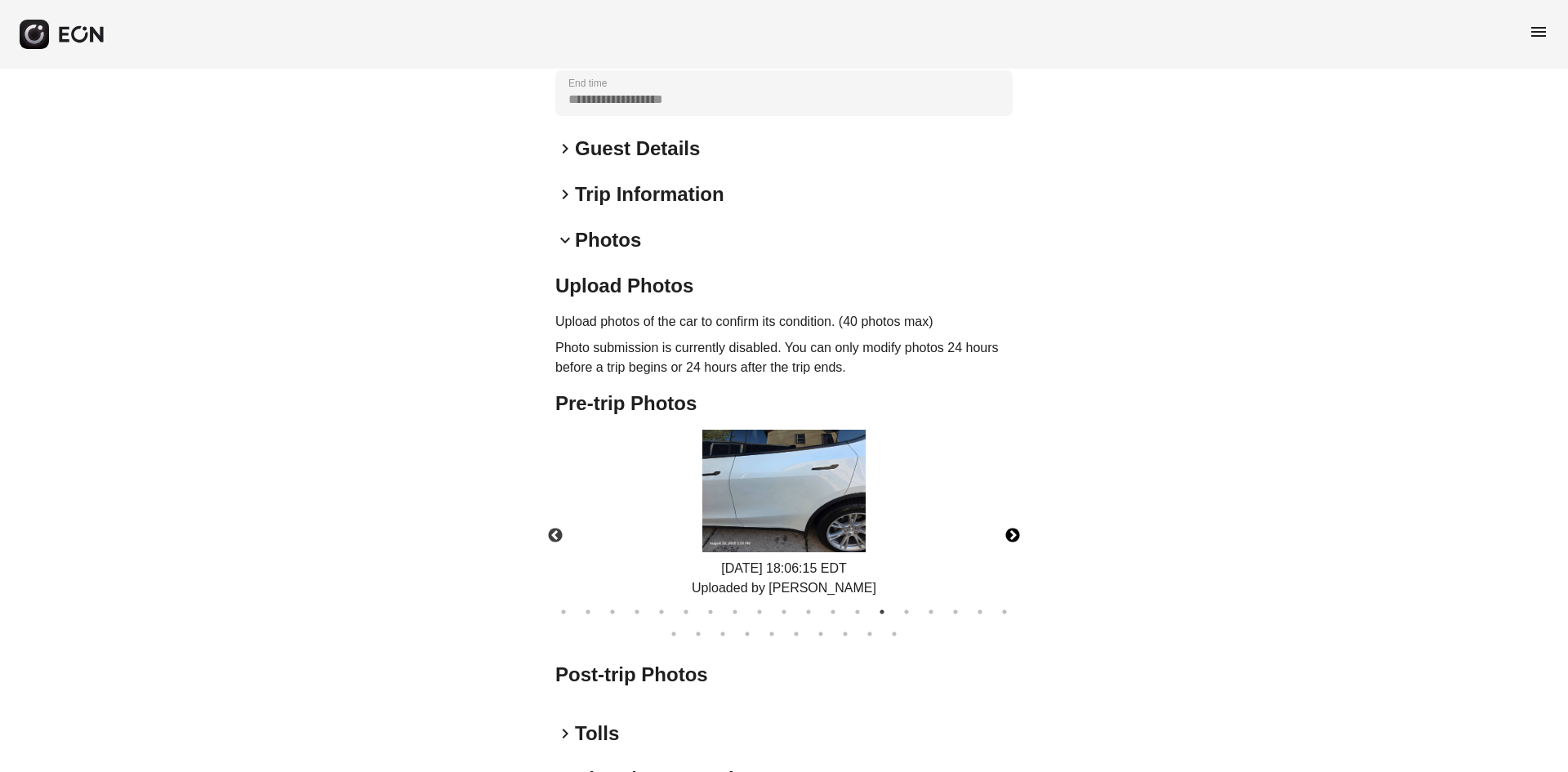
click at [1008, 508] on button "Next" at bounding box center [1012, 536] width 57 height 57
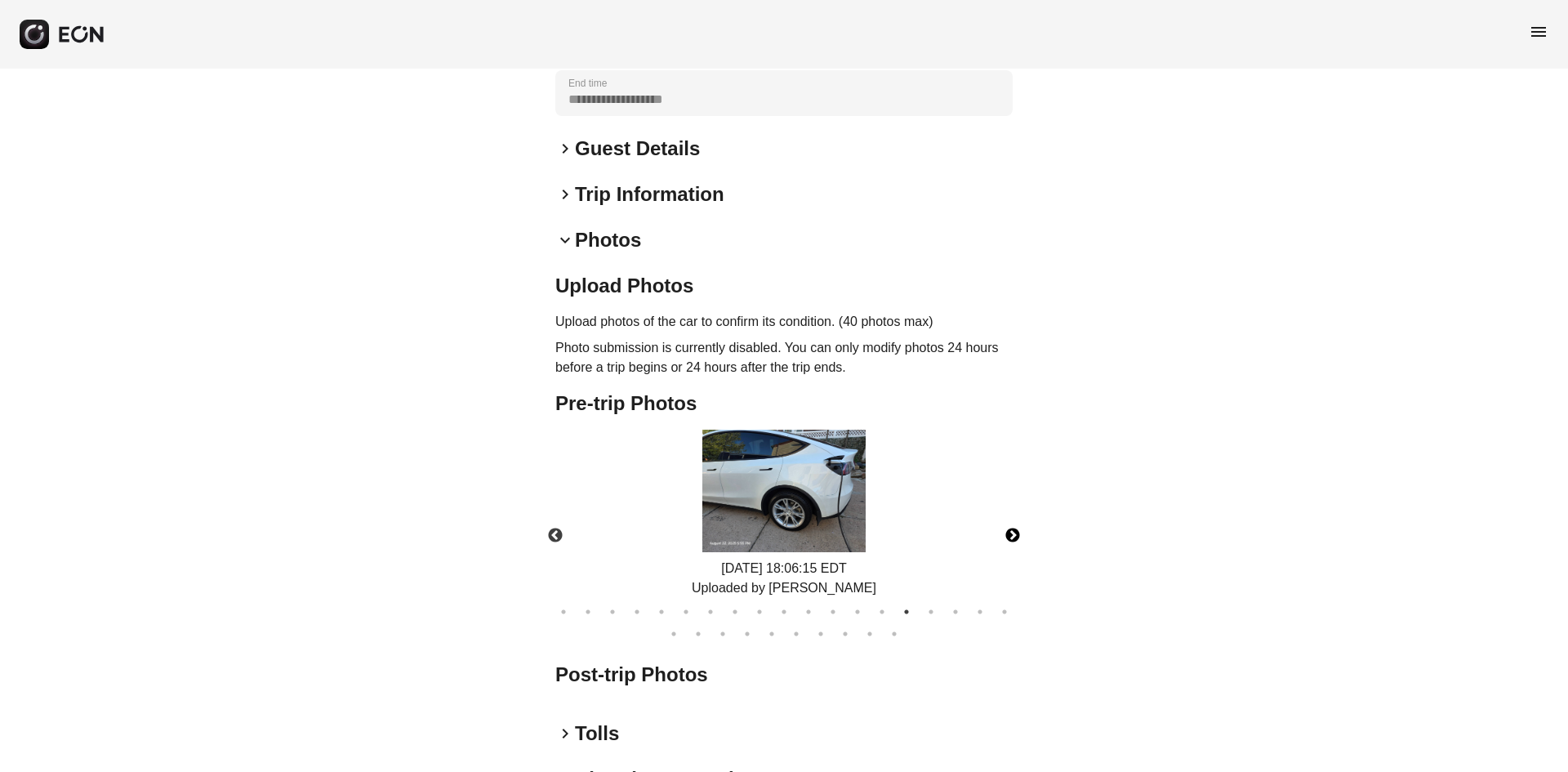
click at [1008, 508] on button "Next" at bounding box center [1012, 536] width 57 height 57
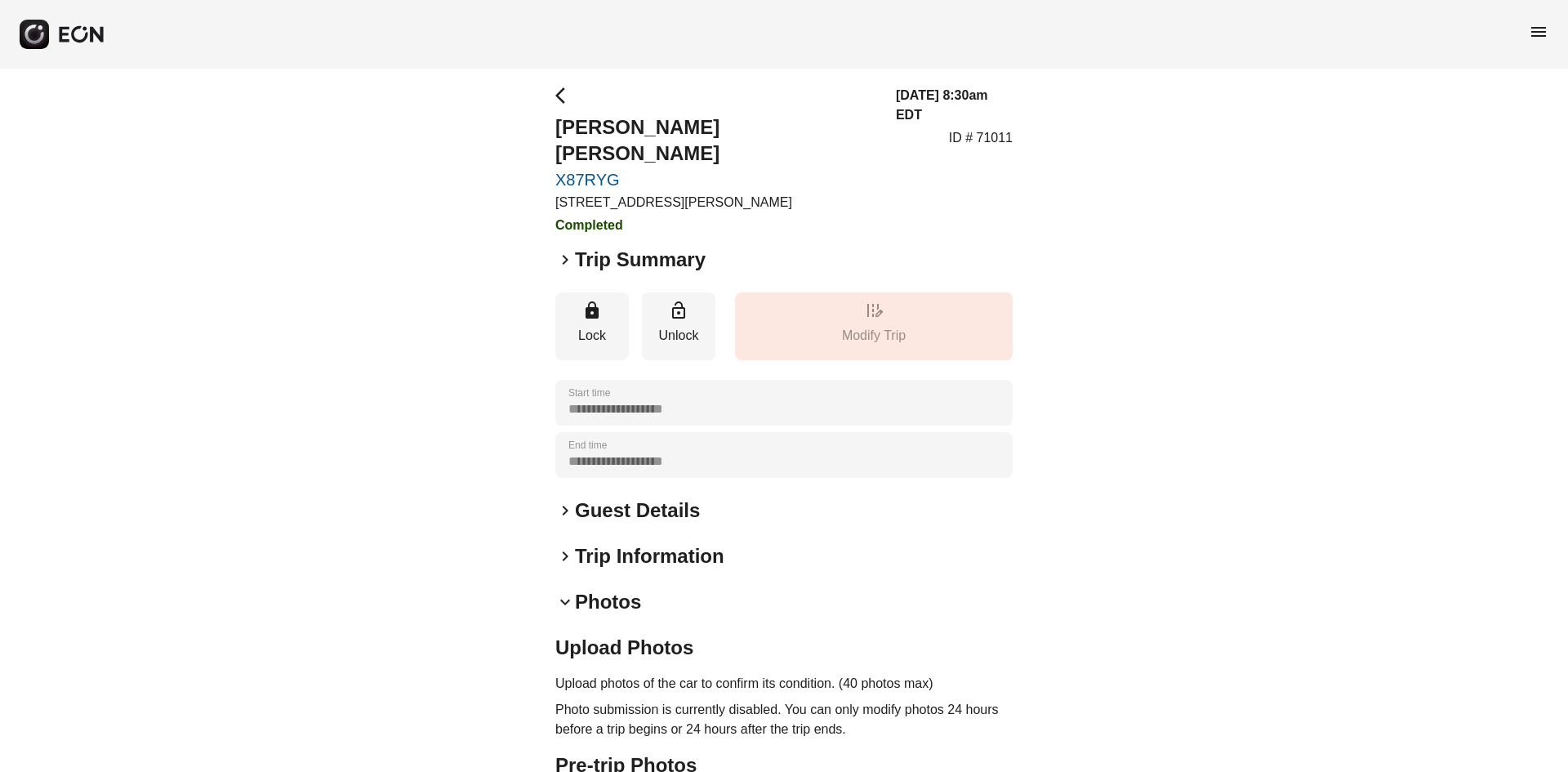
scroll to position [0, 0]
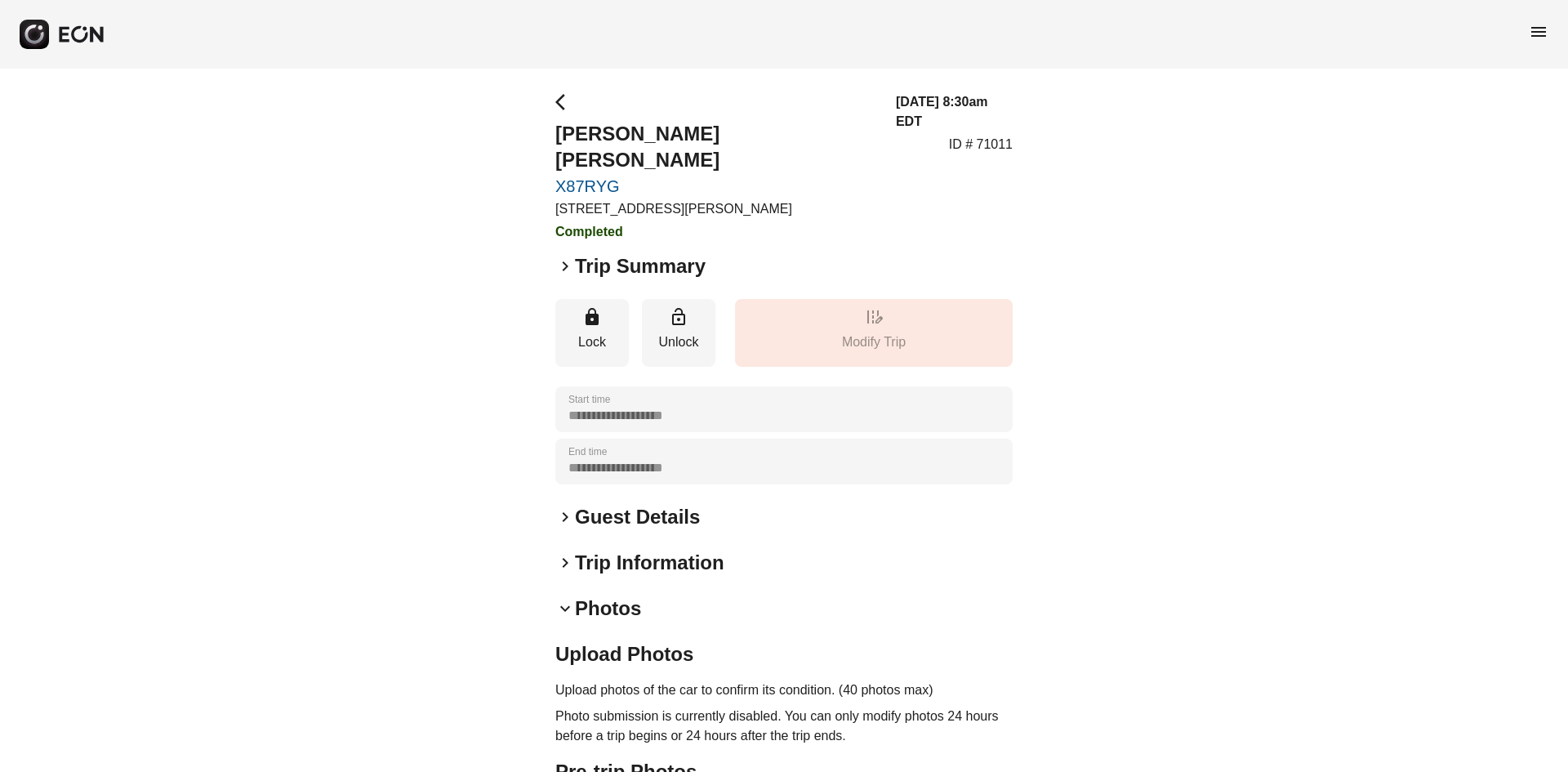
click at [561, 96] on span "arrow_back_ios" at bounding box center [565, 102] width 19 height 19
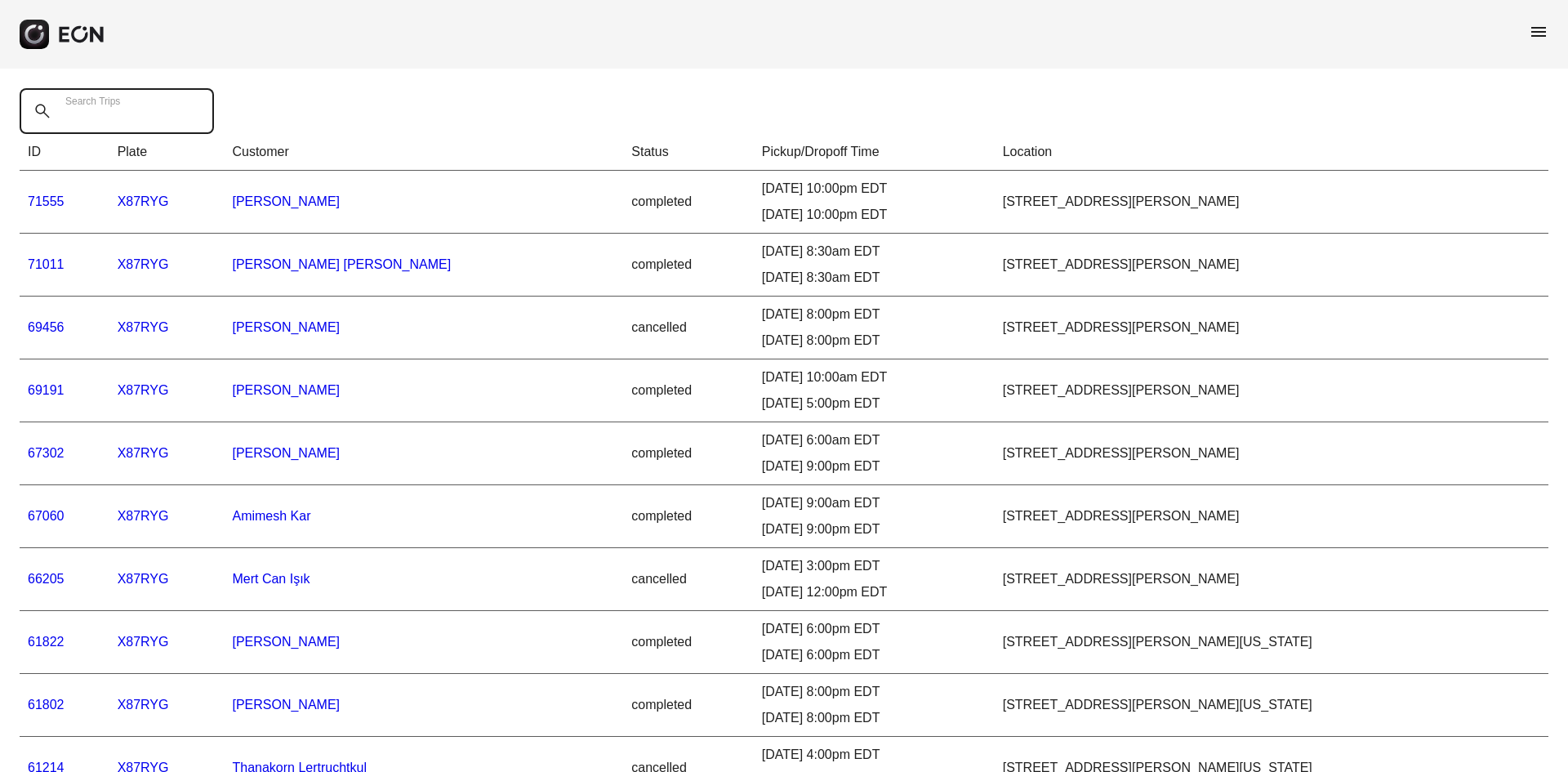
click at [156, 96] on Trips "Search Trips" at bounding box center [116, 110] width 194 height 45
paste Trips "******"
type Trips "******"
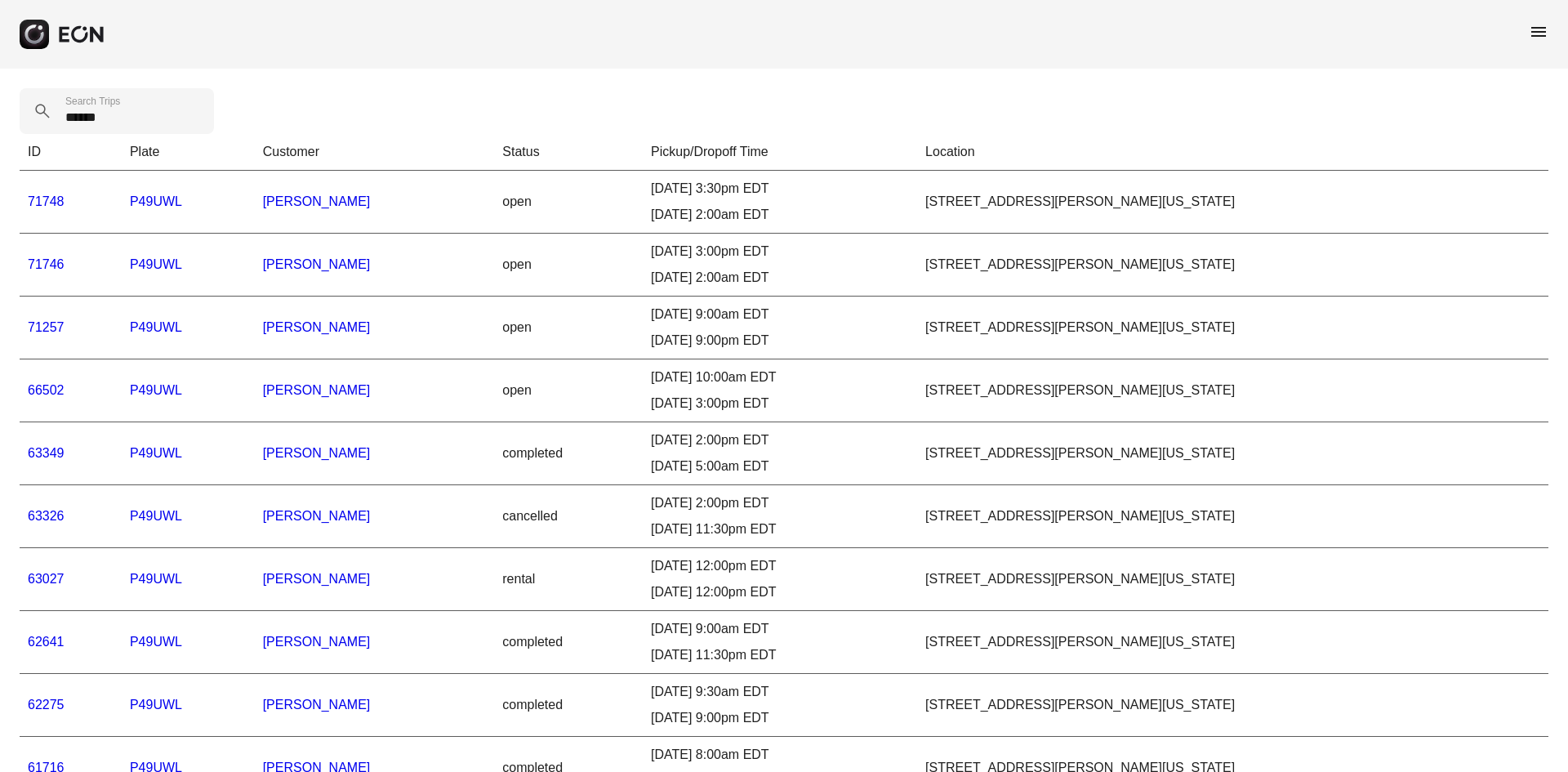
click at [42, 198] on link "71748" at bounding box center [46, 201] width 37 height 14
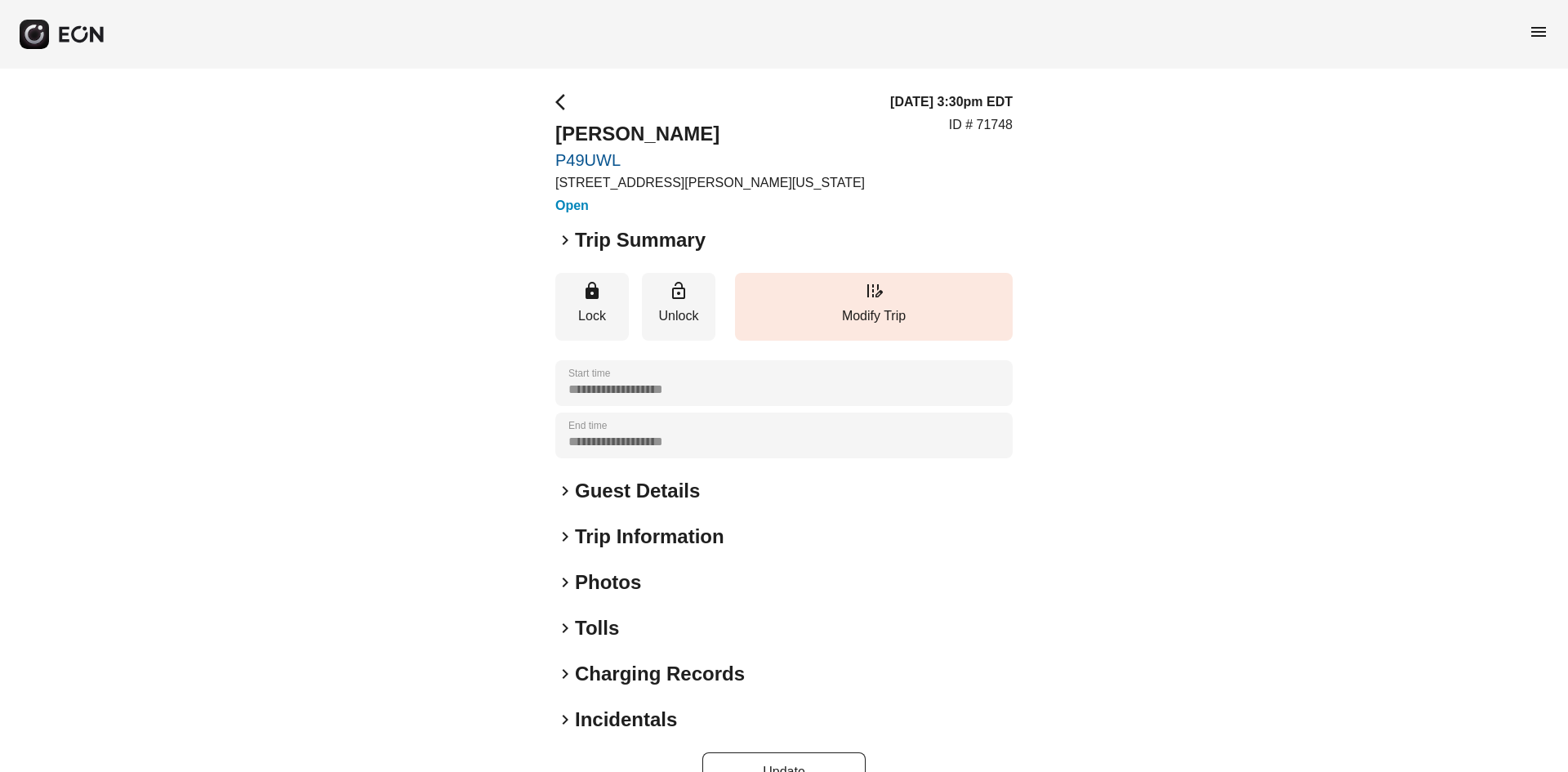
click at [557, 94] on span "arrow_back_ios" at bounding box center [565, 102] width 19 height 19
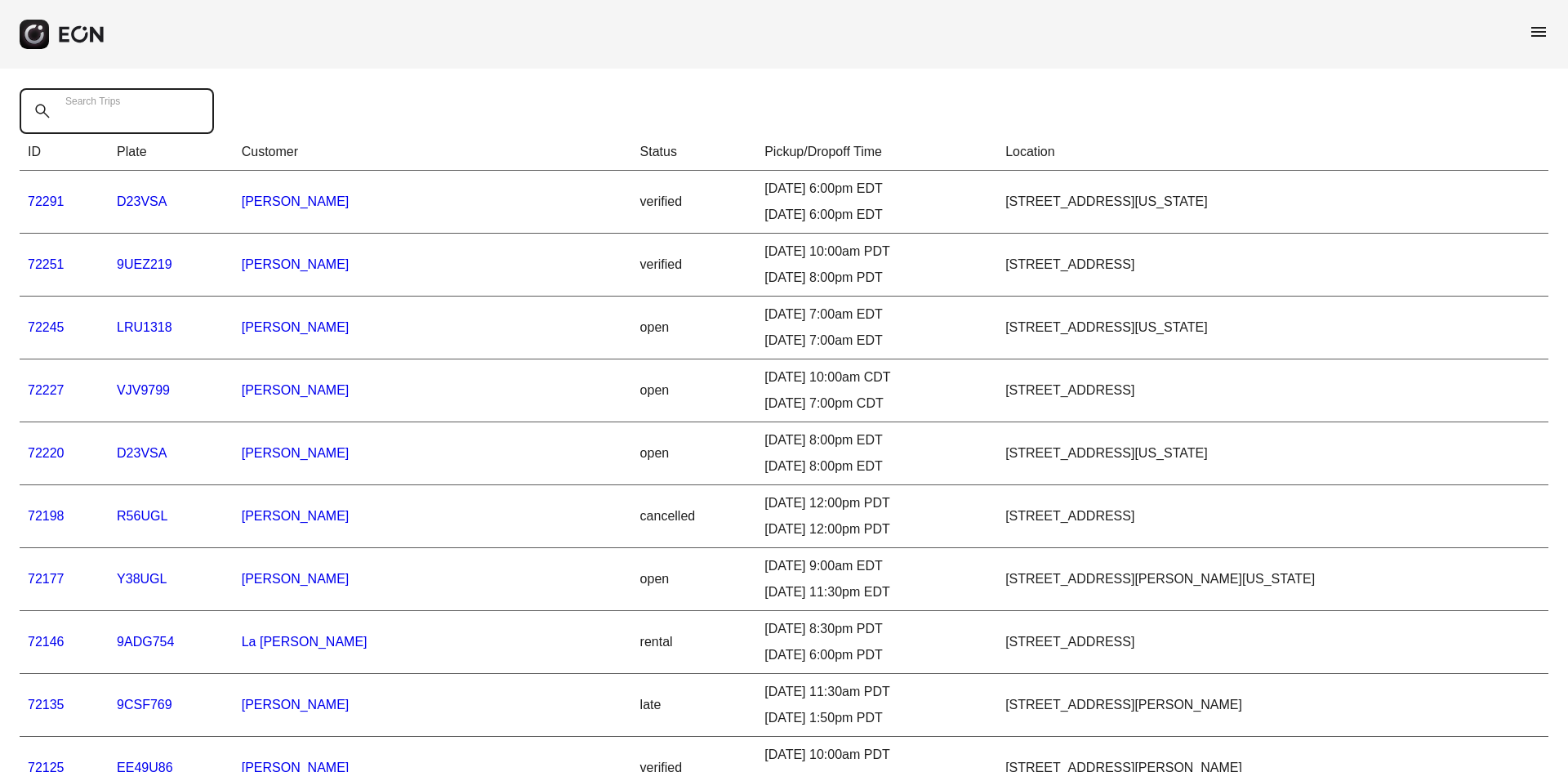
click at [139, 116] on Trips "Search Trips" at bounding box center [116, 110] width 194 height 45
paste Trips "******"
type Trips "******"
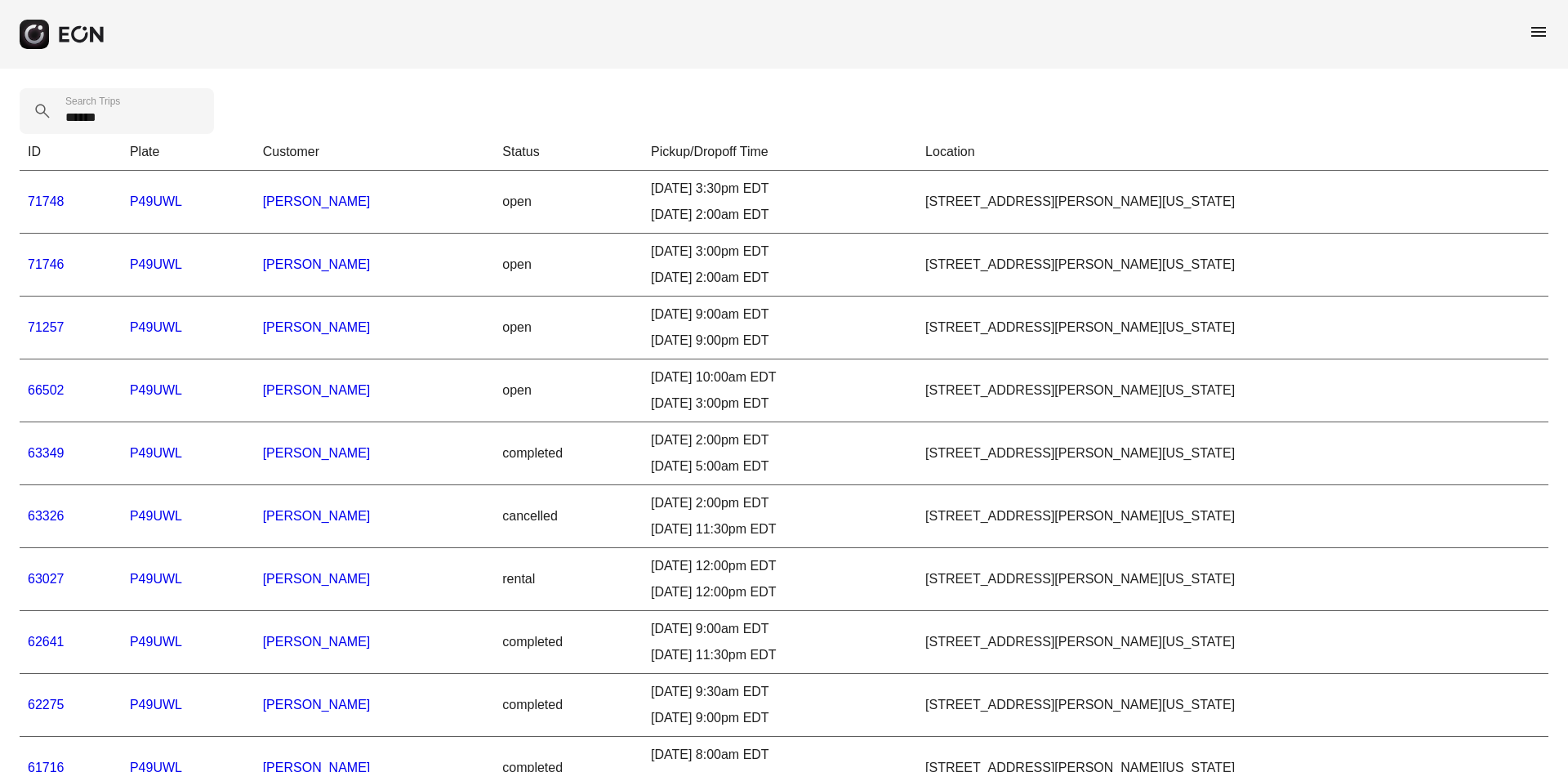
click at [44, 447] on link "63349" at bounding box center [46, 452] width 37 height 14
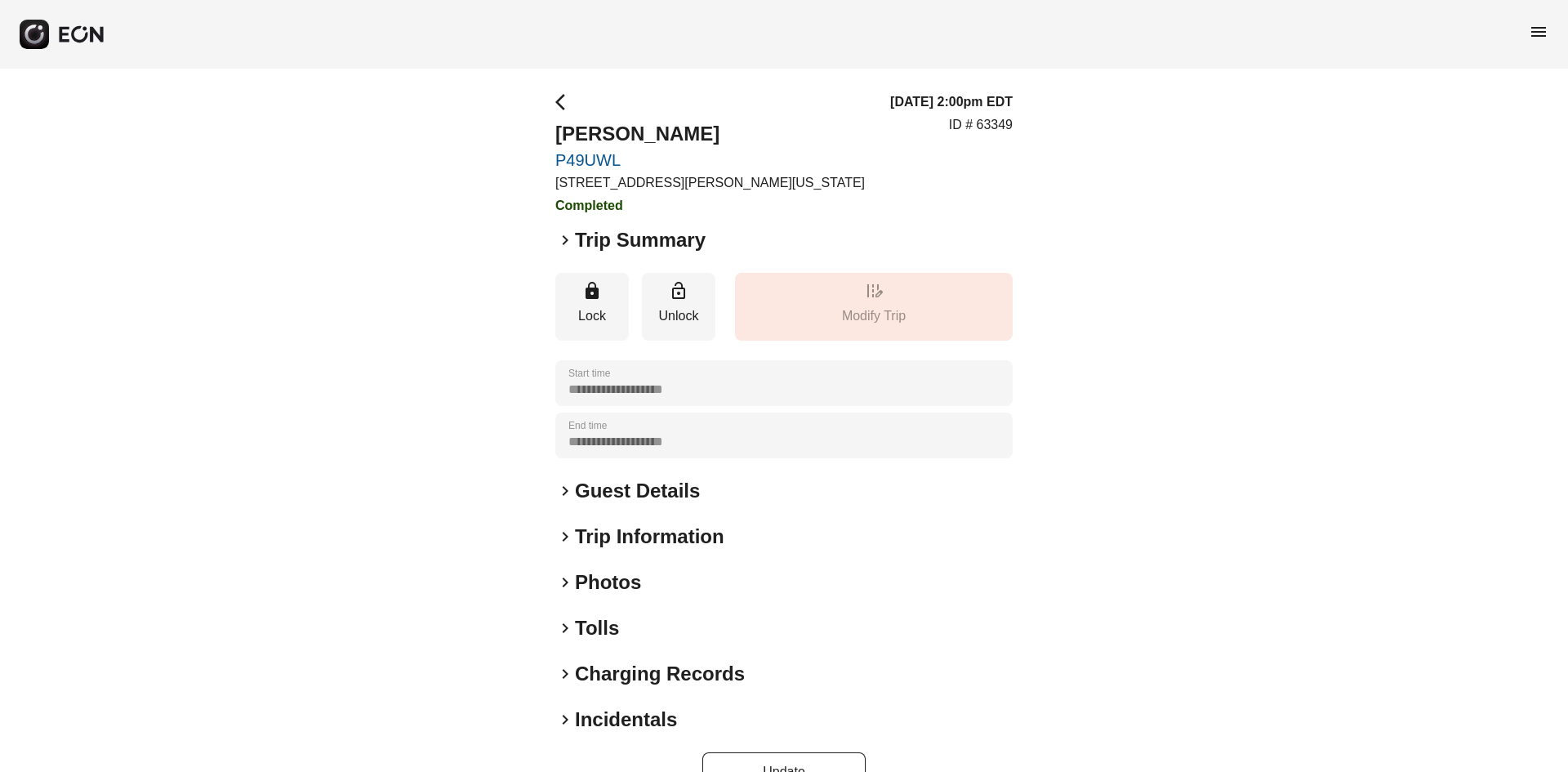
click at [606, 579] on h2 "Photos" at bounding box center [608, 582] width 67 height 26
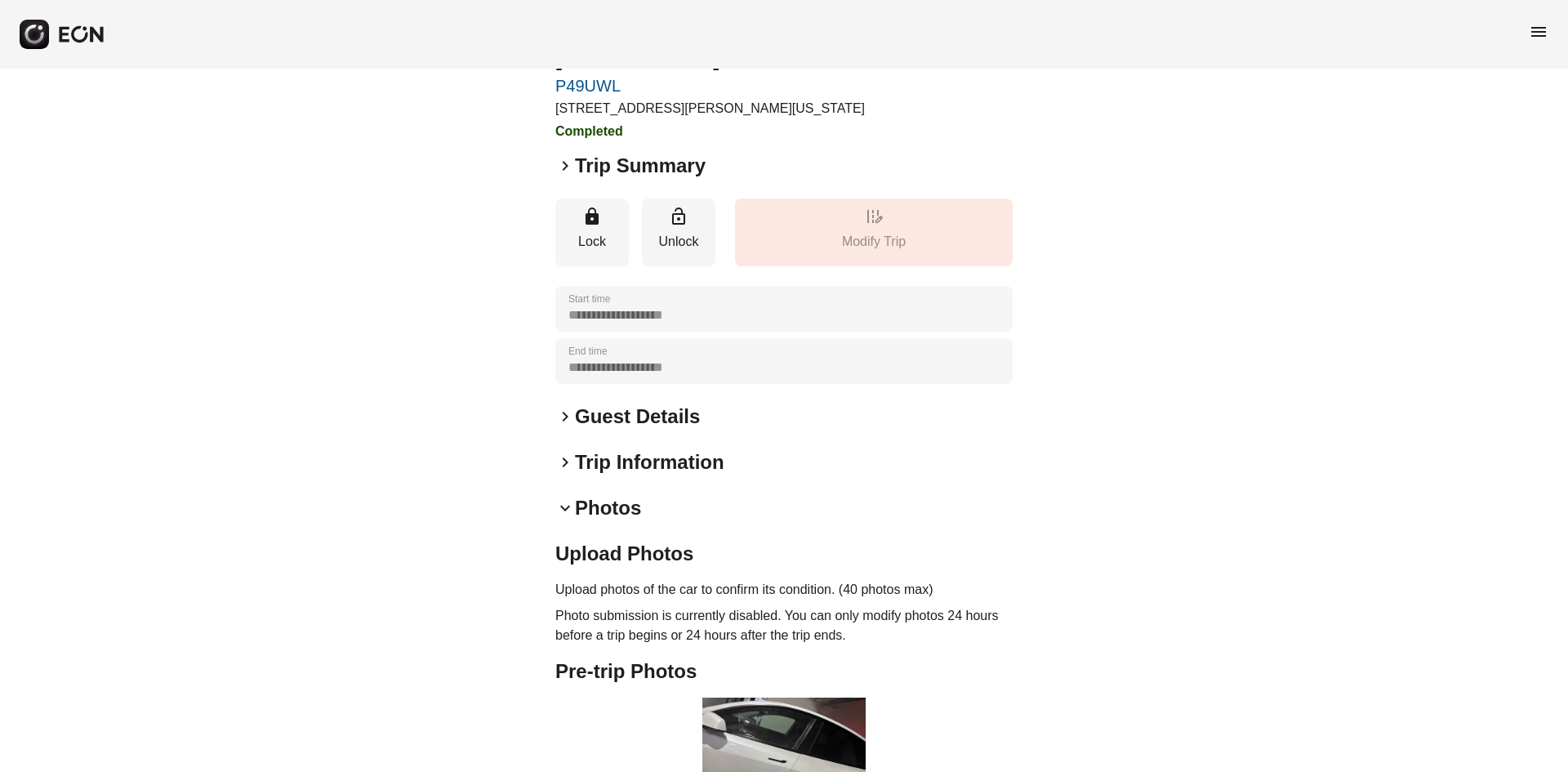
scroll to position [326, 0]
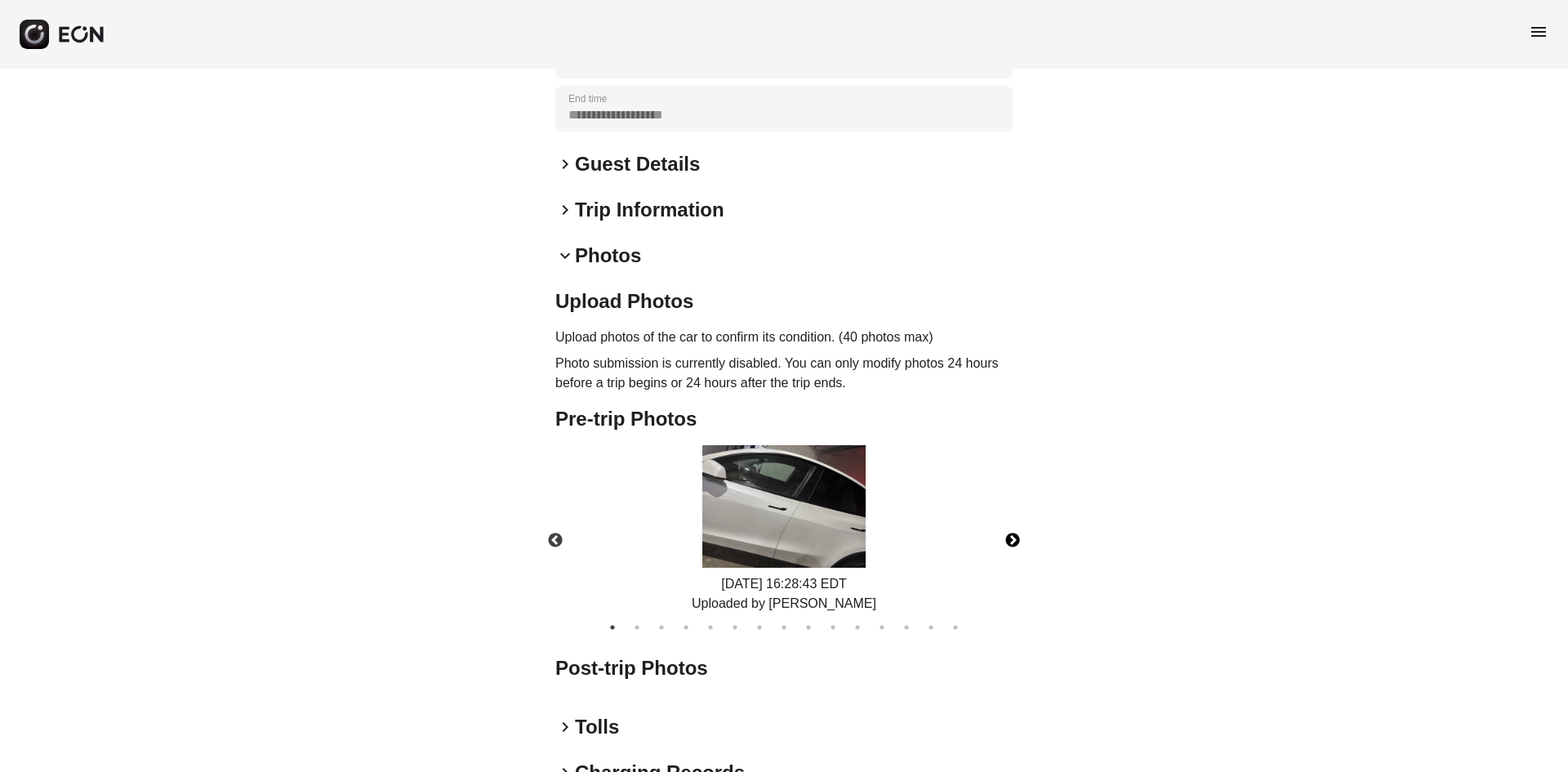
click at [1019, 531] on button "Next" at bounding box center [1012, 541] width 57 height 57
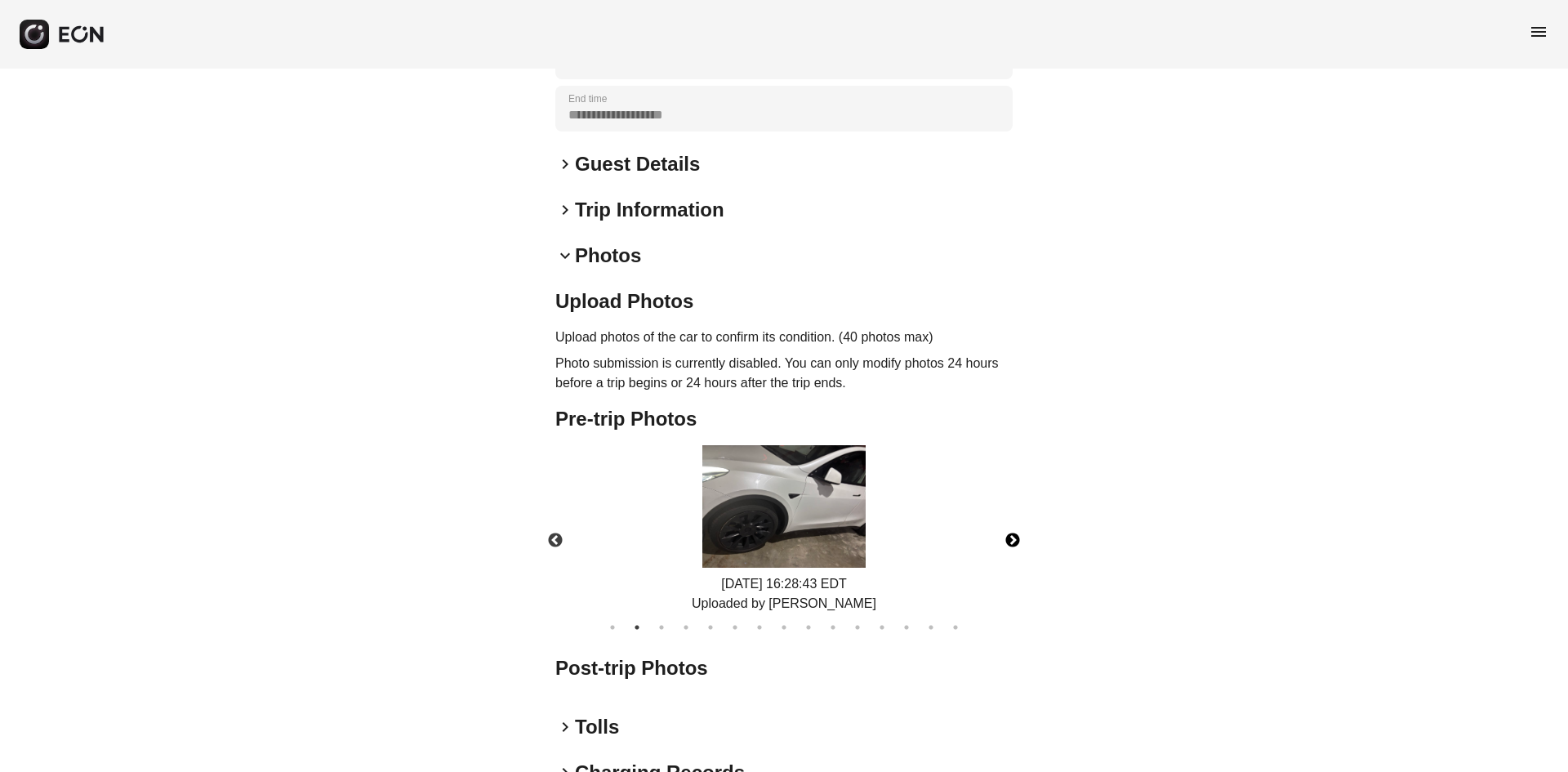
click at [1019, 531] on button "Next" at bounding box center [1012, 541] width 57 height 57
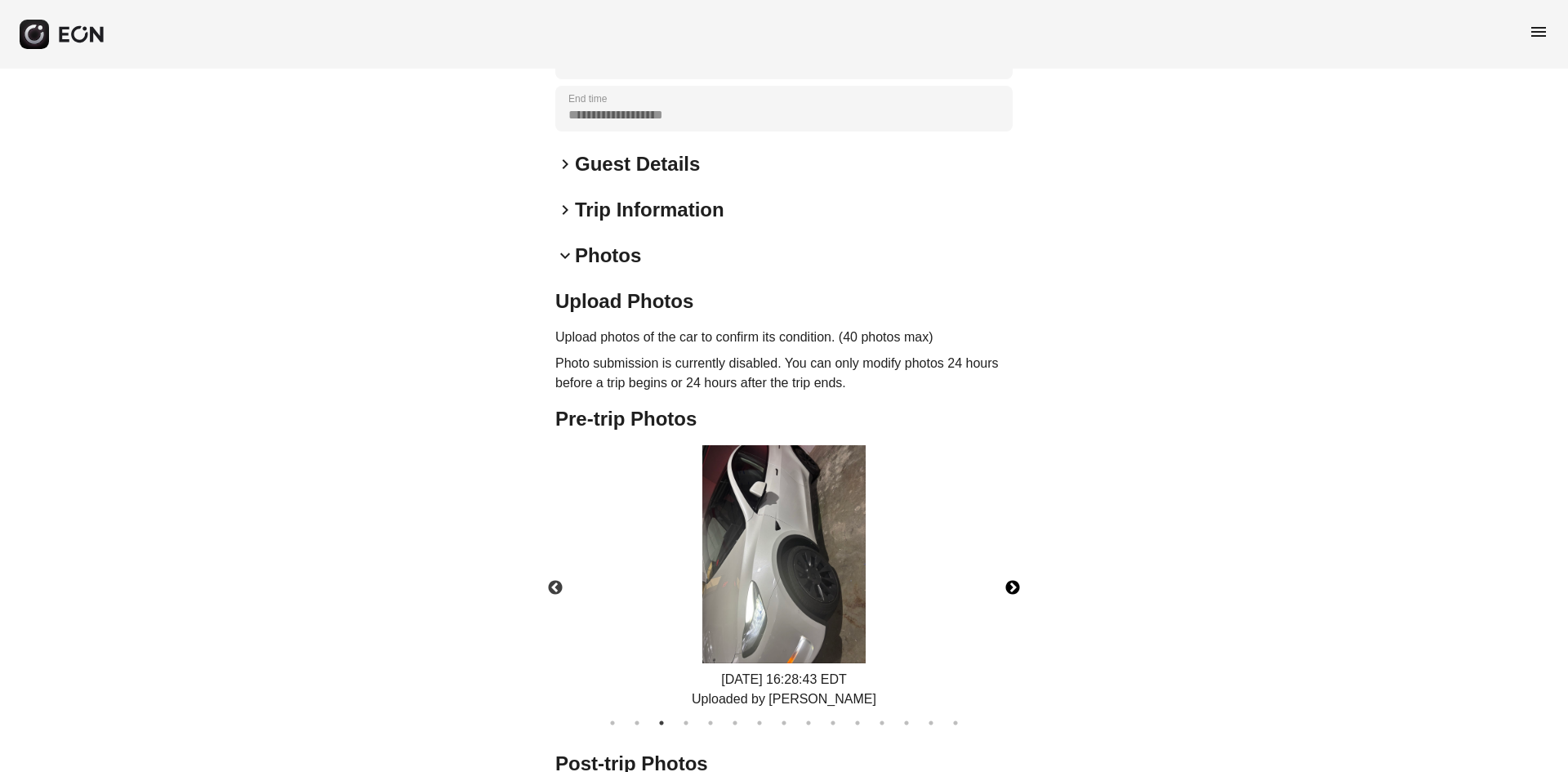
click at [1017, 587] on button "Next" at bounding box center [1012, 588] width 57 height 57
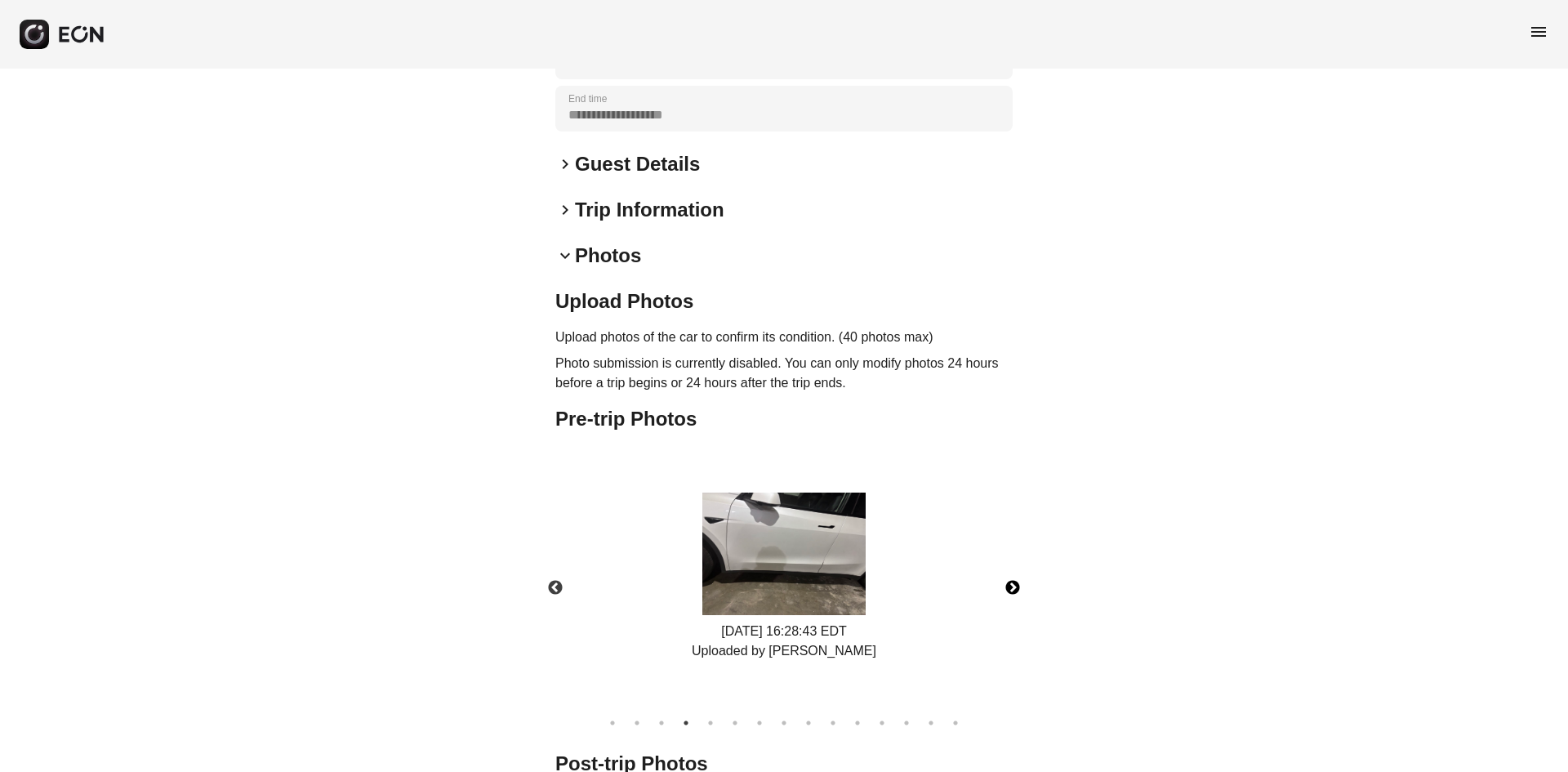
click at [1017, 587] on button "Next" at bounding box center [1012, 588] width 57 height 57
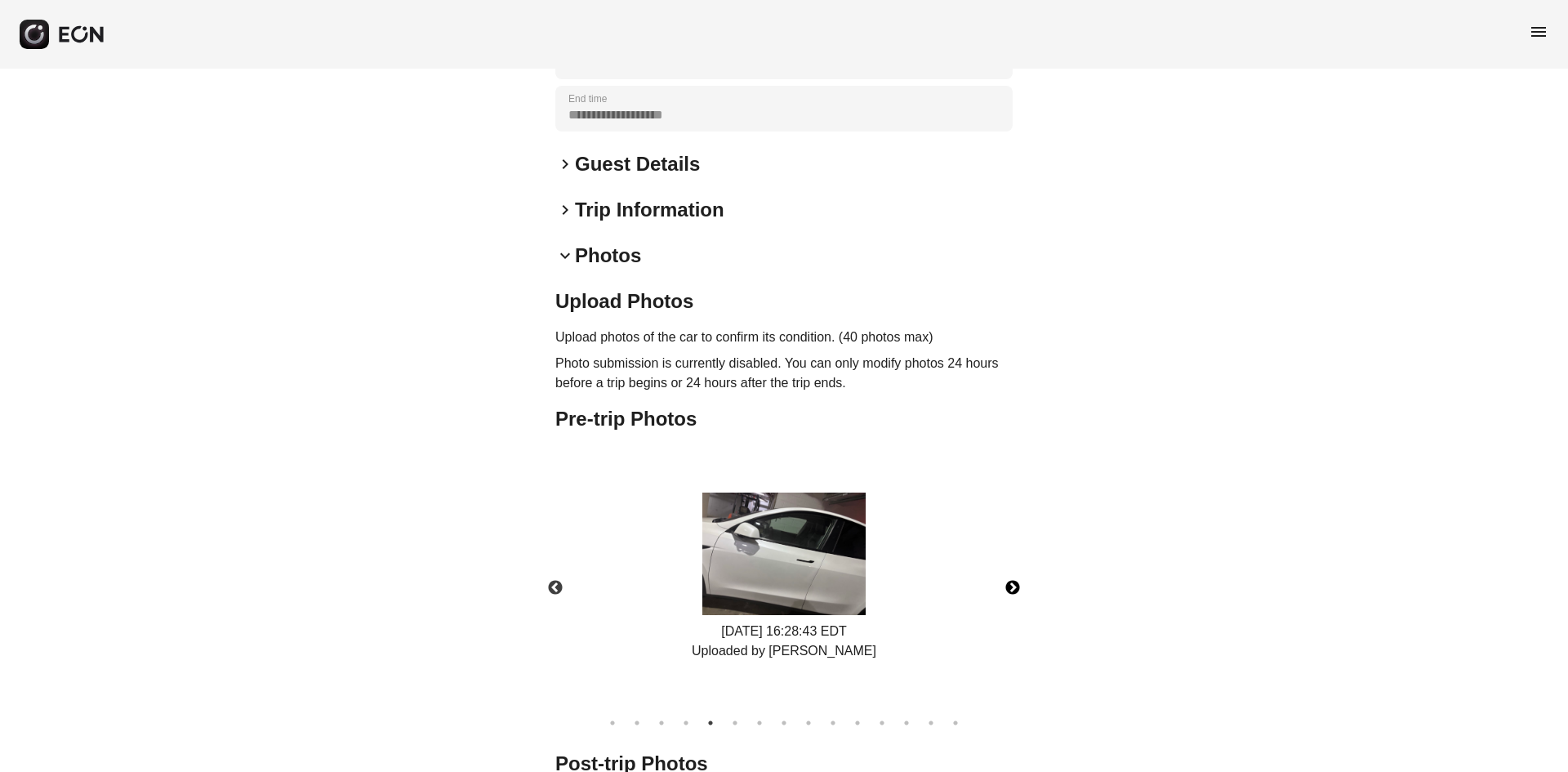
click at [1017, 587] on button "Next" at bounding box center [1012, 588] width 57 height 57
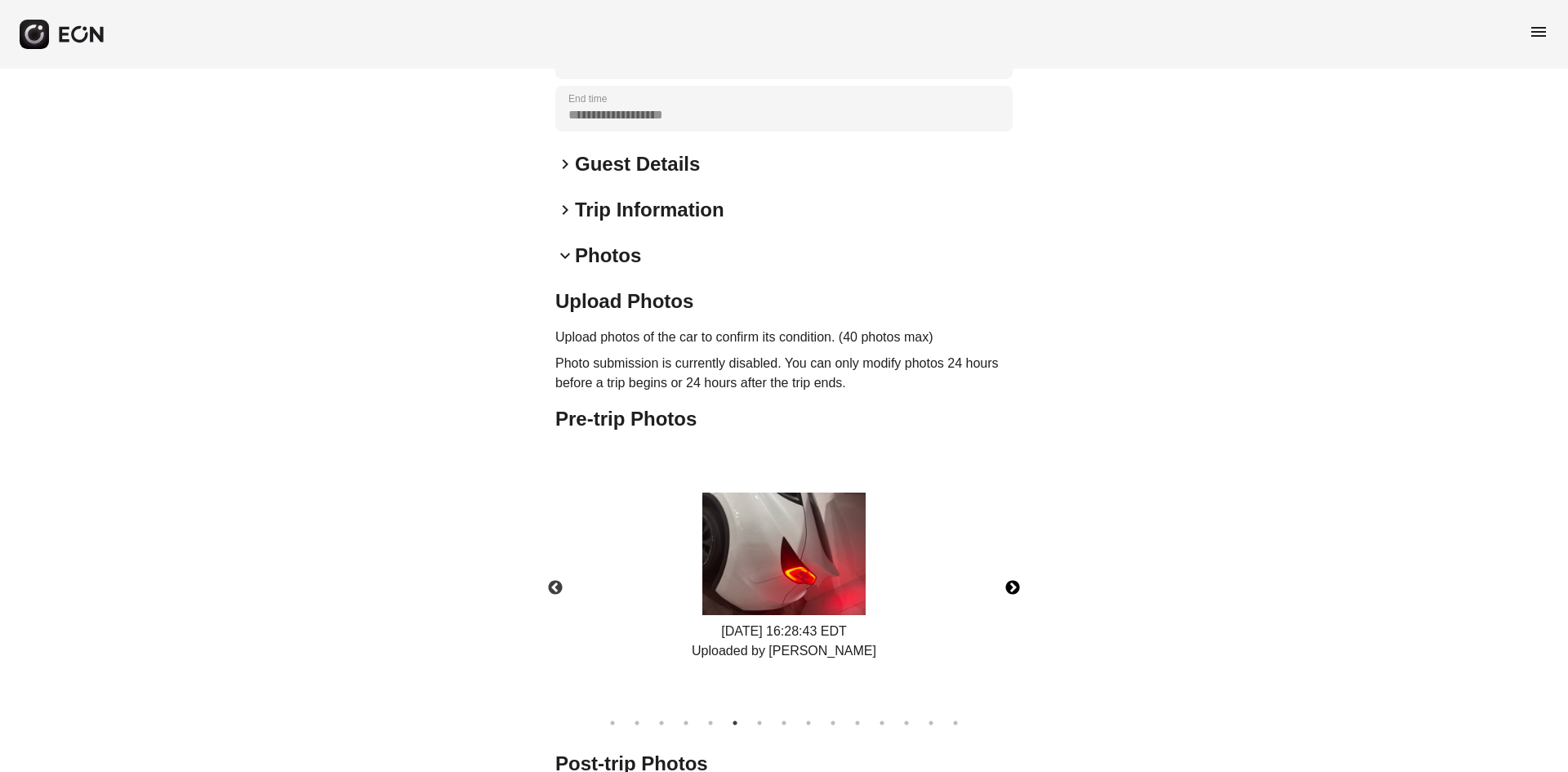
click at [1014, 585] on button "Next" at bounding box center [1012, 588] width 57 height 57
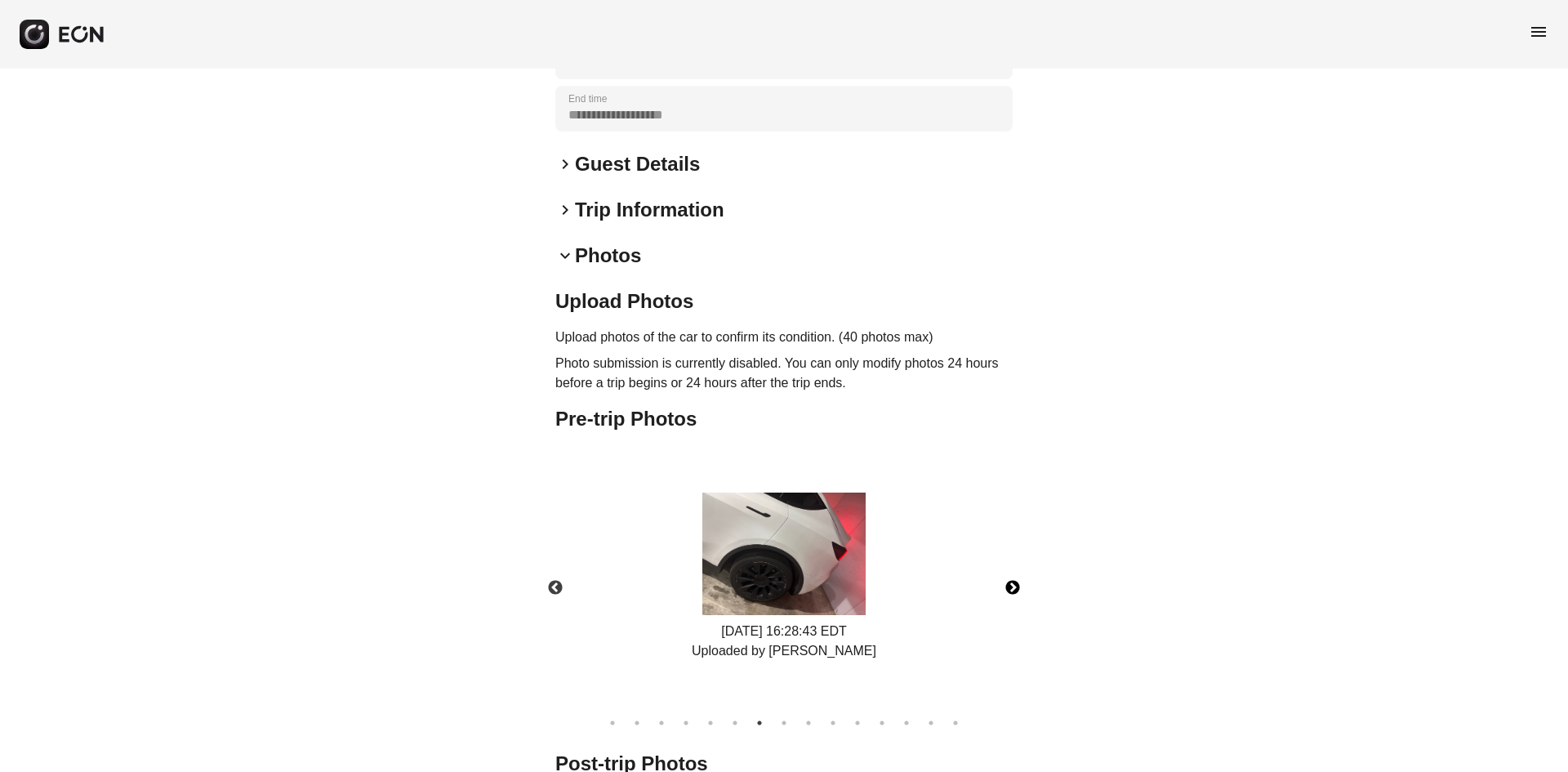
click at [1014, 585] on button "Next" at bounding box center [1012, 588] width 57 height 57
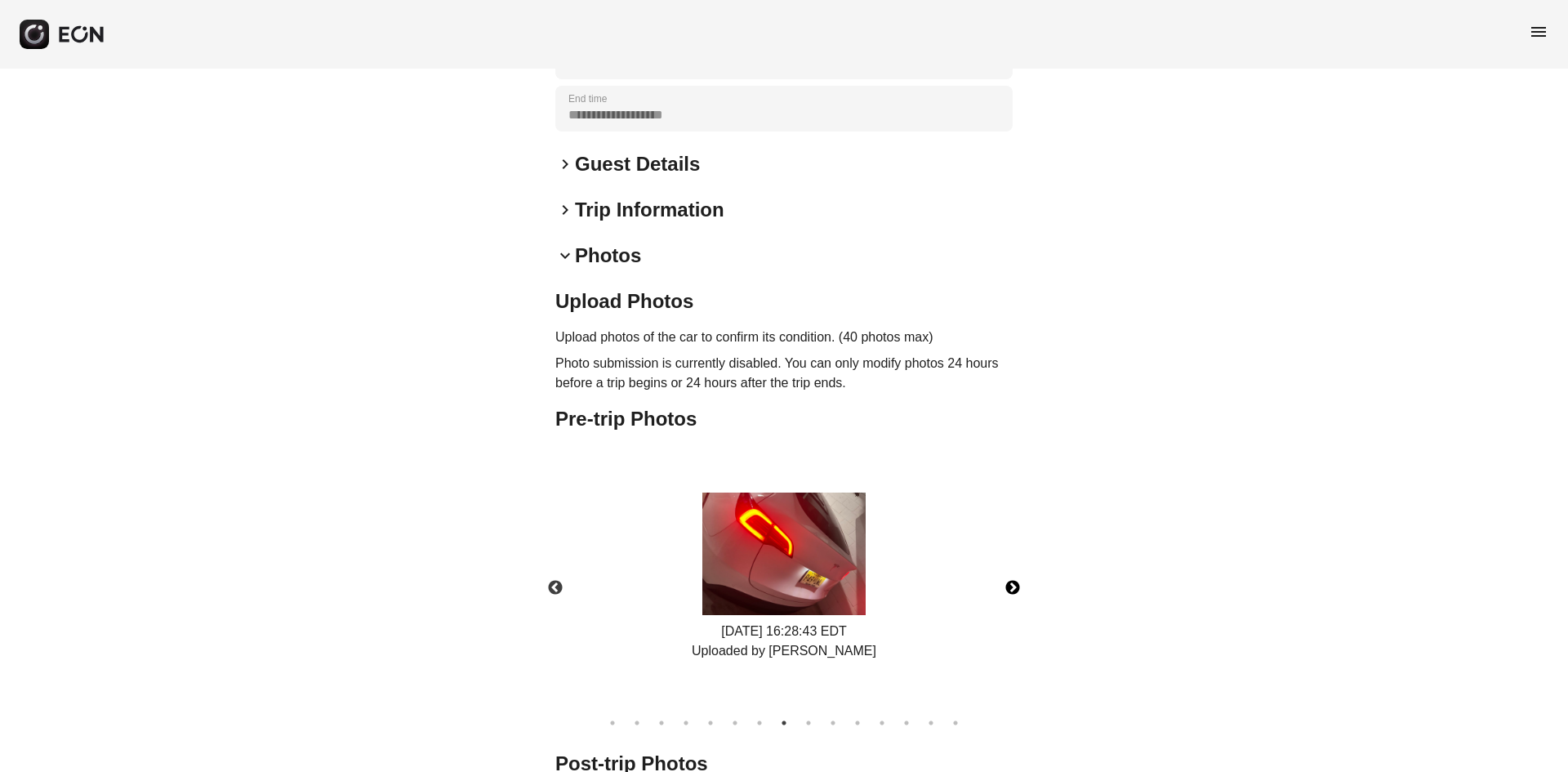
click at [1011, 583] on button "Next" at bounding box center [1012, 588] width 57 height 57
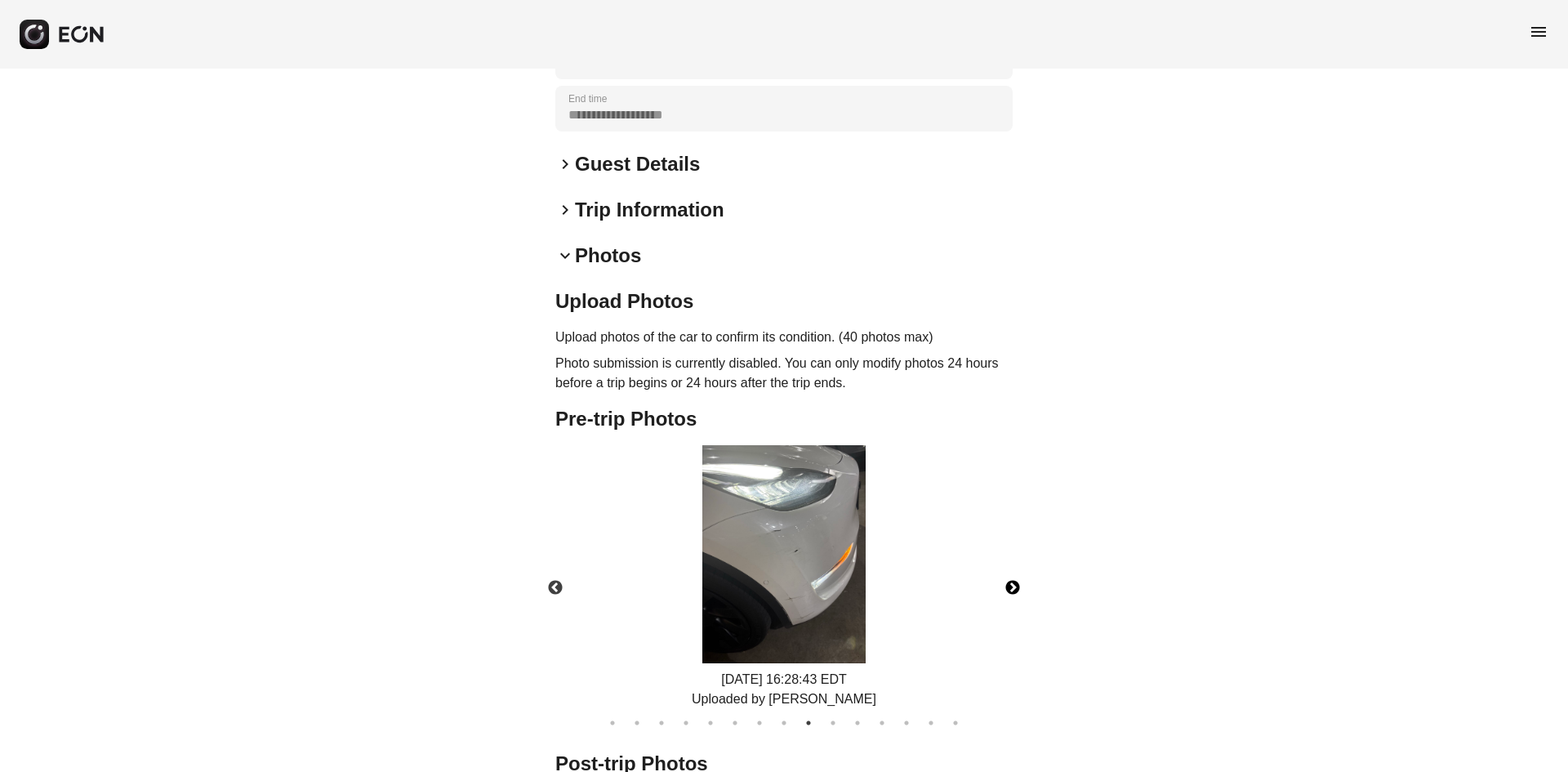
click at [1011, 584] on button "Next" at bounding box center [1012, 588] width 57 height 57
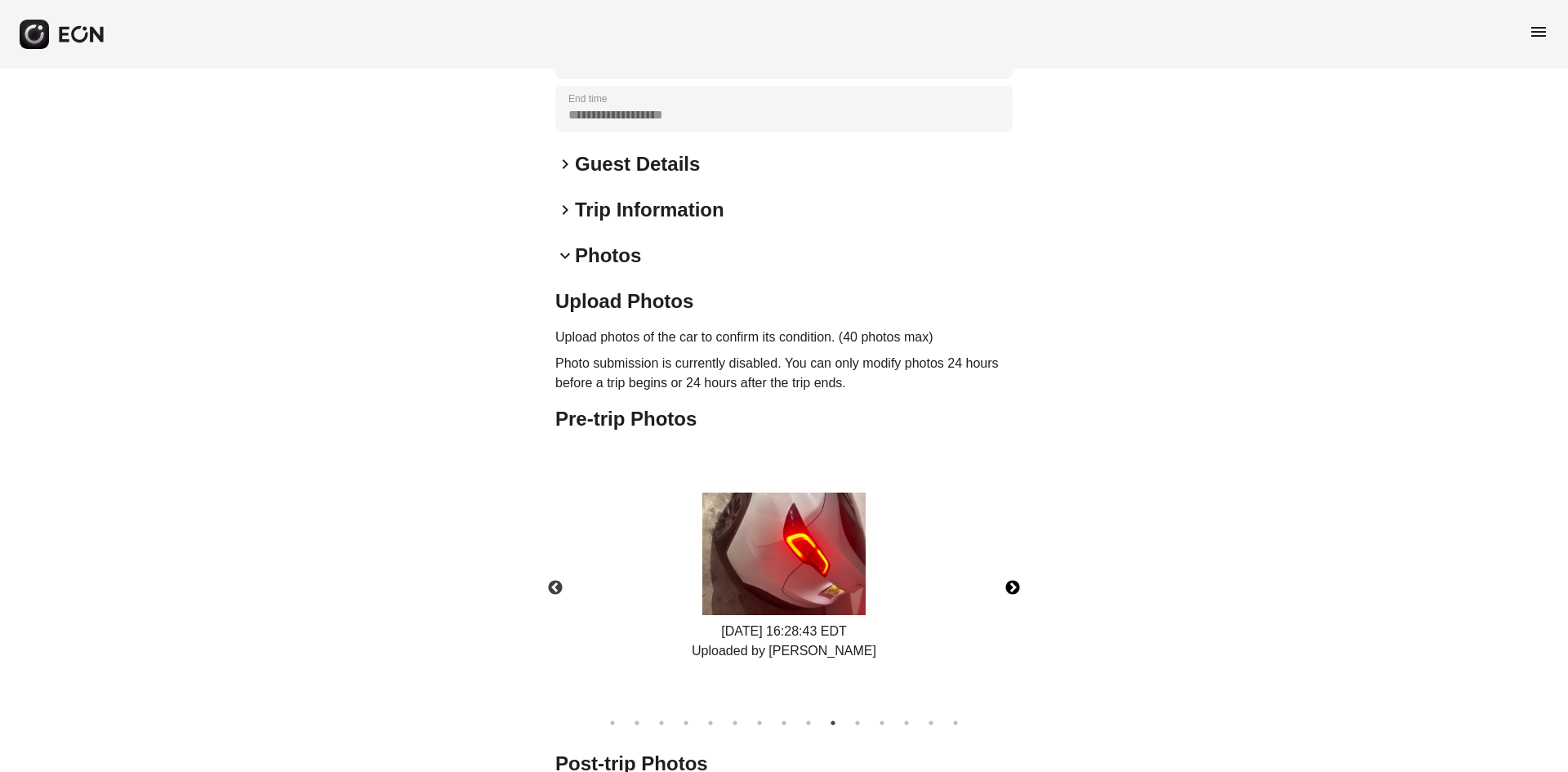
click at [1011, 584] on button "Next" at bounding box center [1012, 588] width 57 height 57
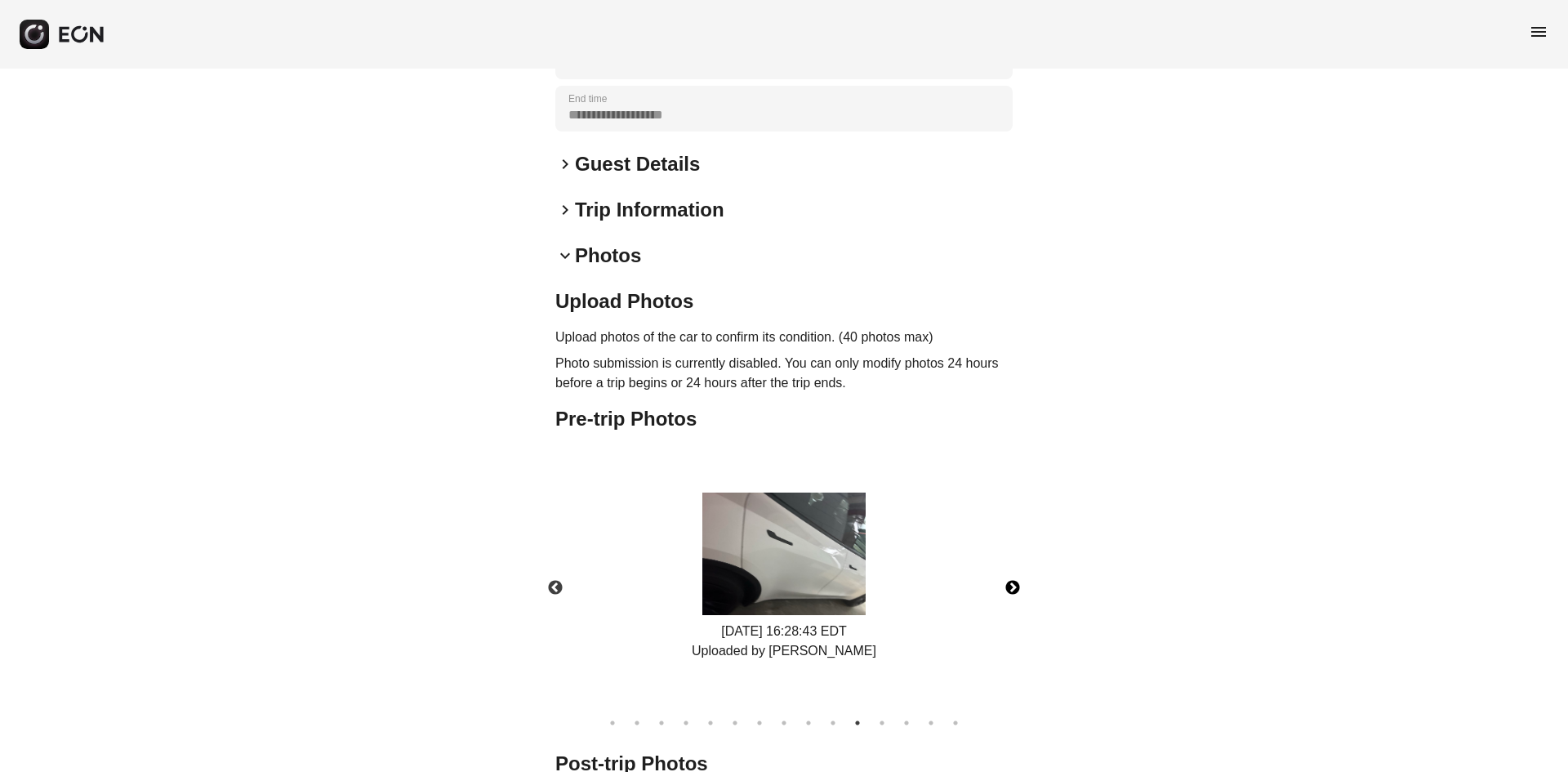
click at [1011, 584] on button "Next" at bounding box center [1012, 588] width 57 height 57
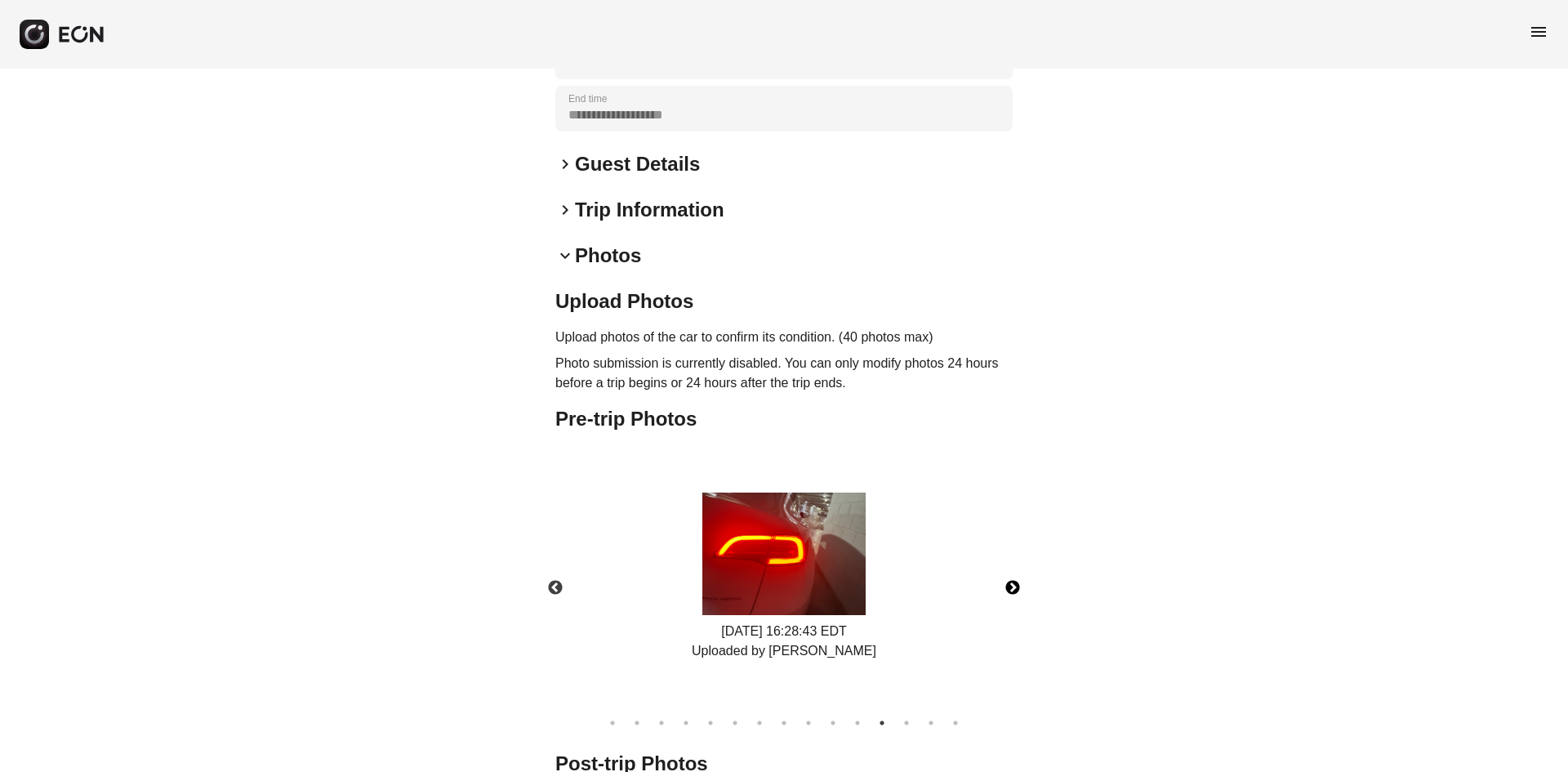
click at [1011, 584] on button "Next" at bounding box center [1012, 588] width 57 height 57
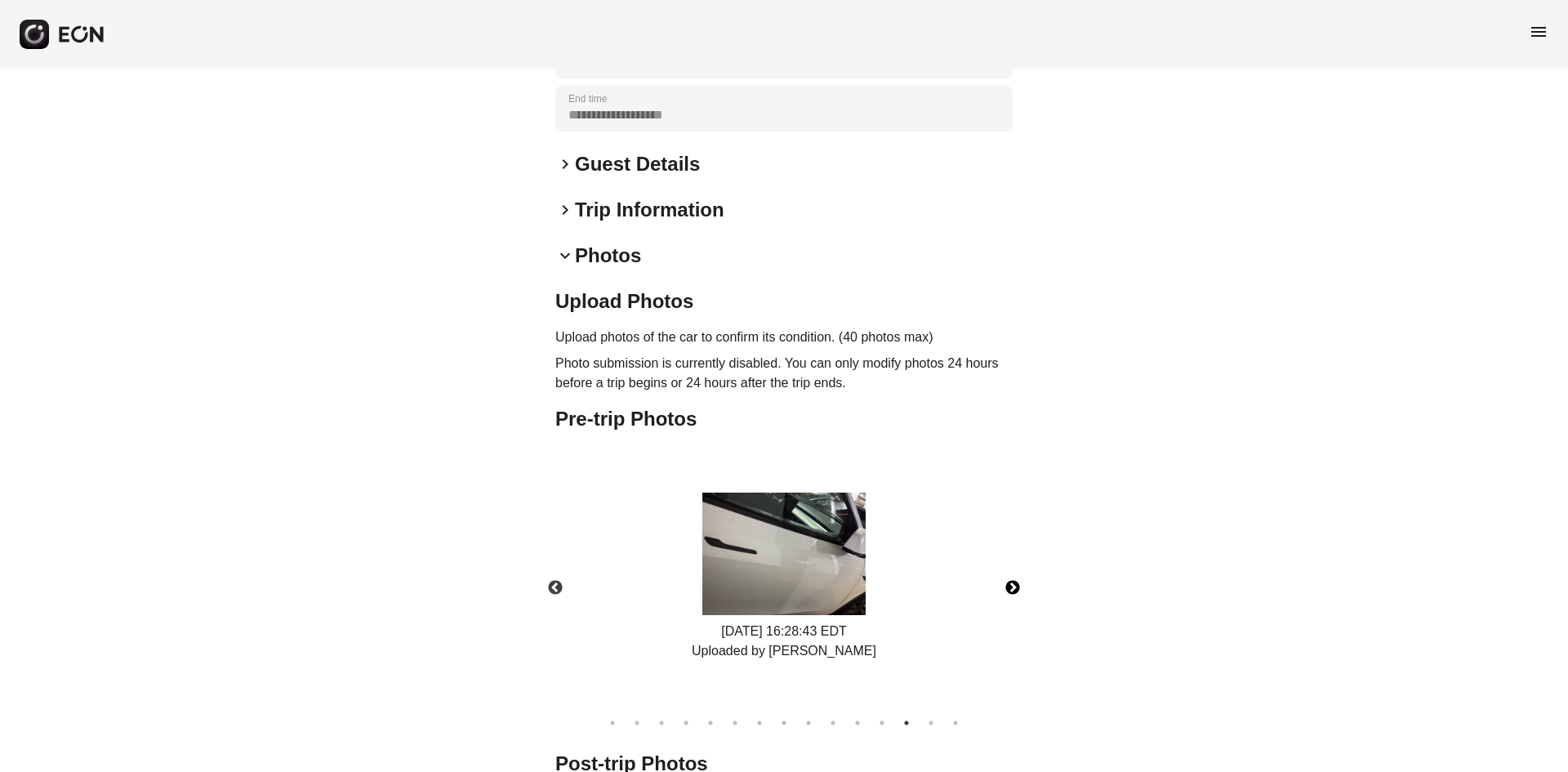
click at [1011, 584] on button "Next" at bounding box center [1012, 588] width 57 height 57
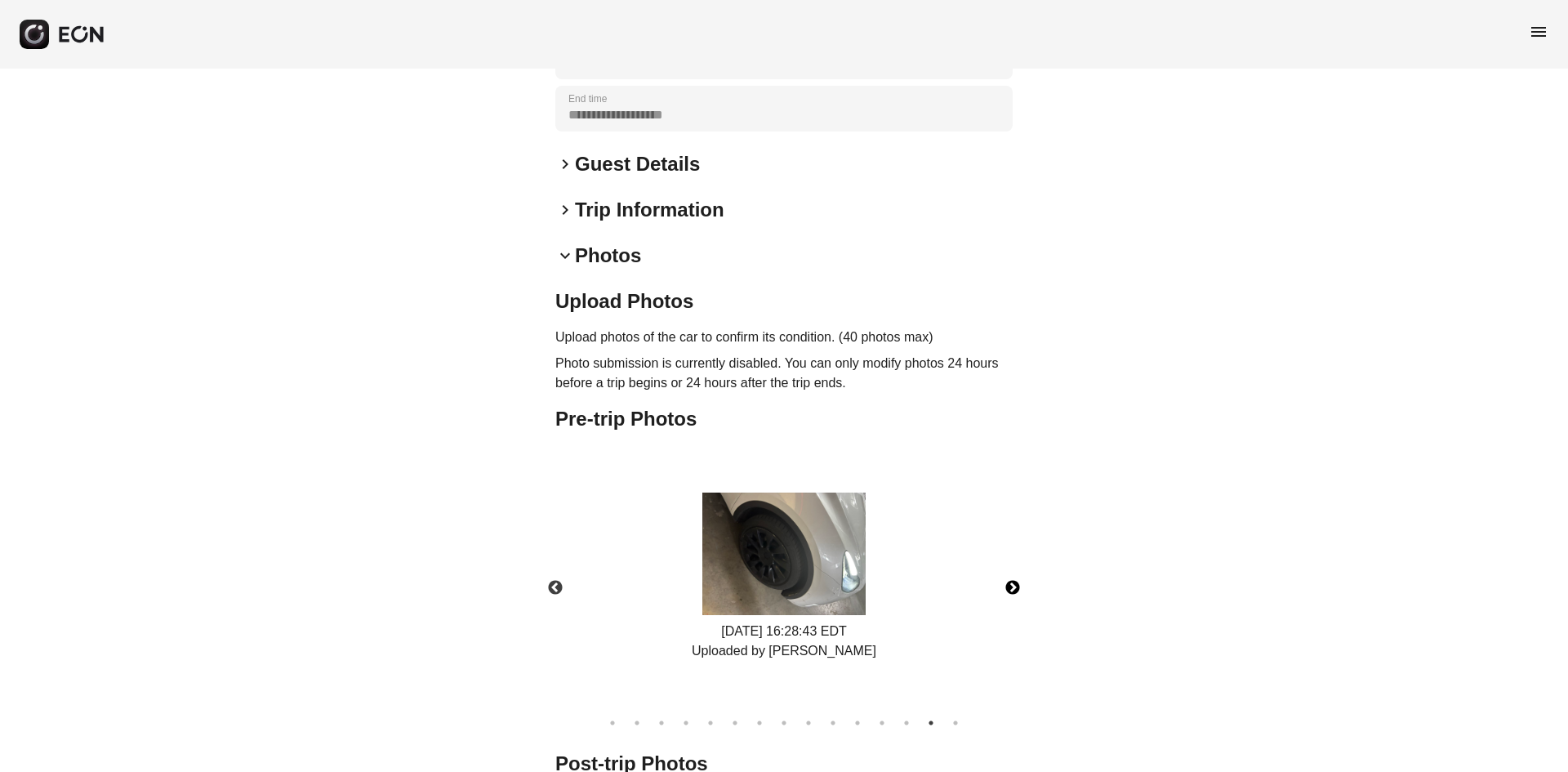
click at [1011, 584] on button "Next" at bounding box center [1012, 588] width 57 height 57
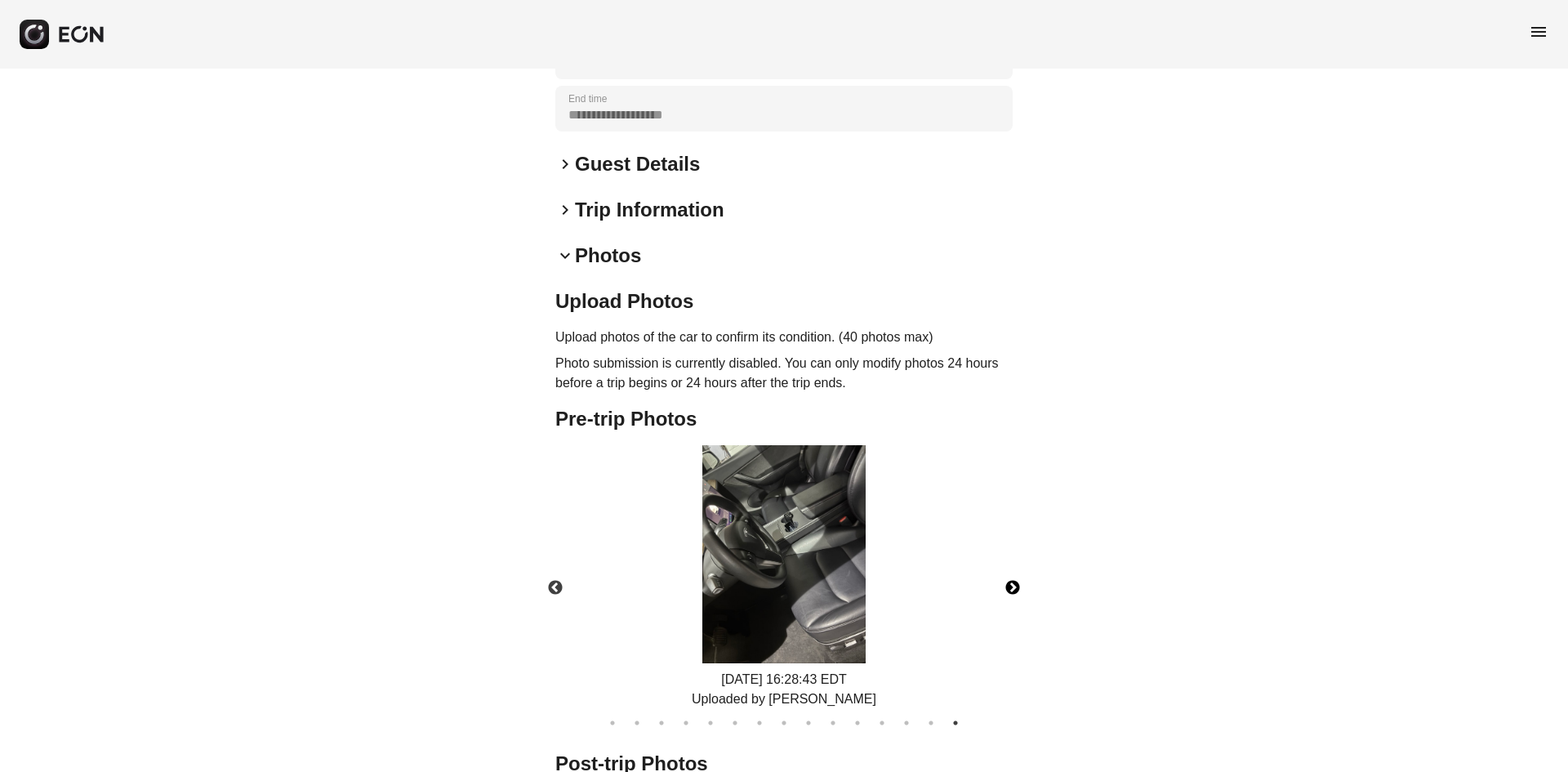
click at [1011, 584] on button "Next" at bounding box center [1012, 588] width 57 height 57
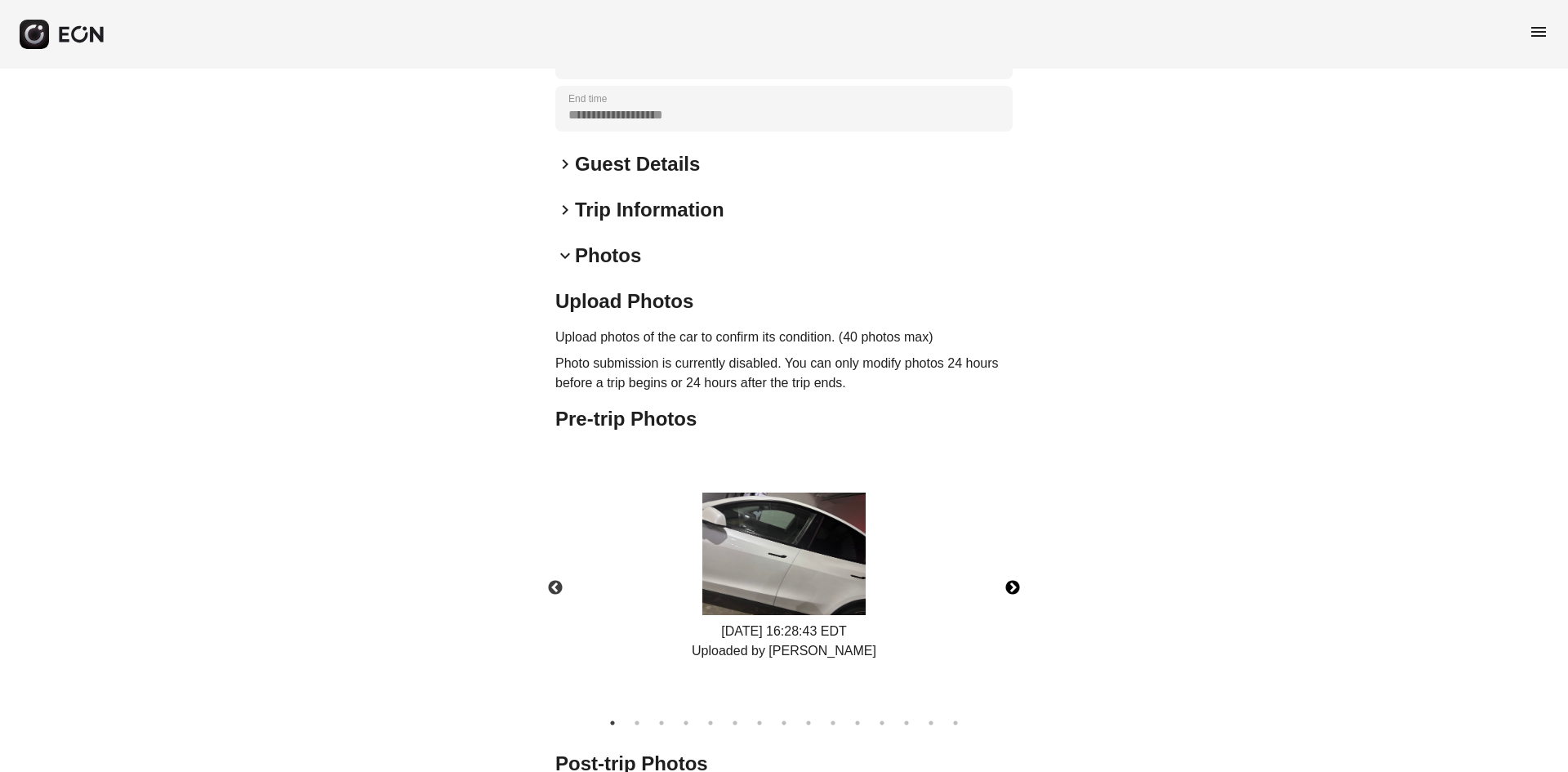
click at [1011, 584] on button "Next" at bounding box center [1012, 588] width 57 height 57
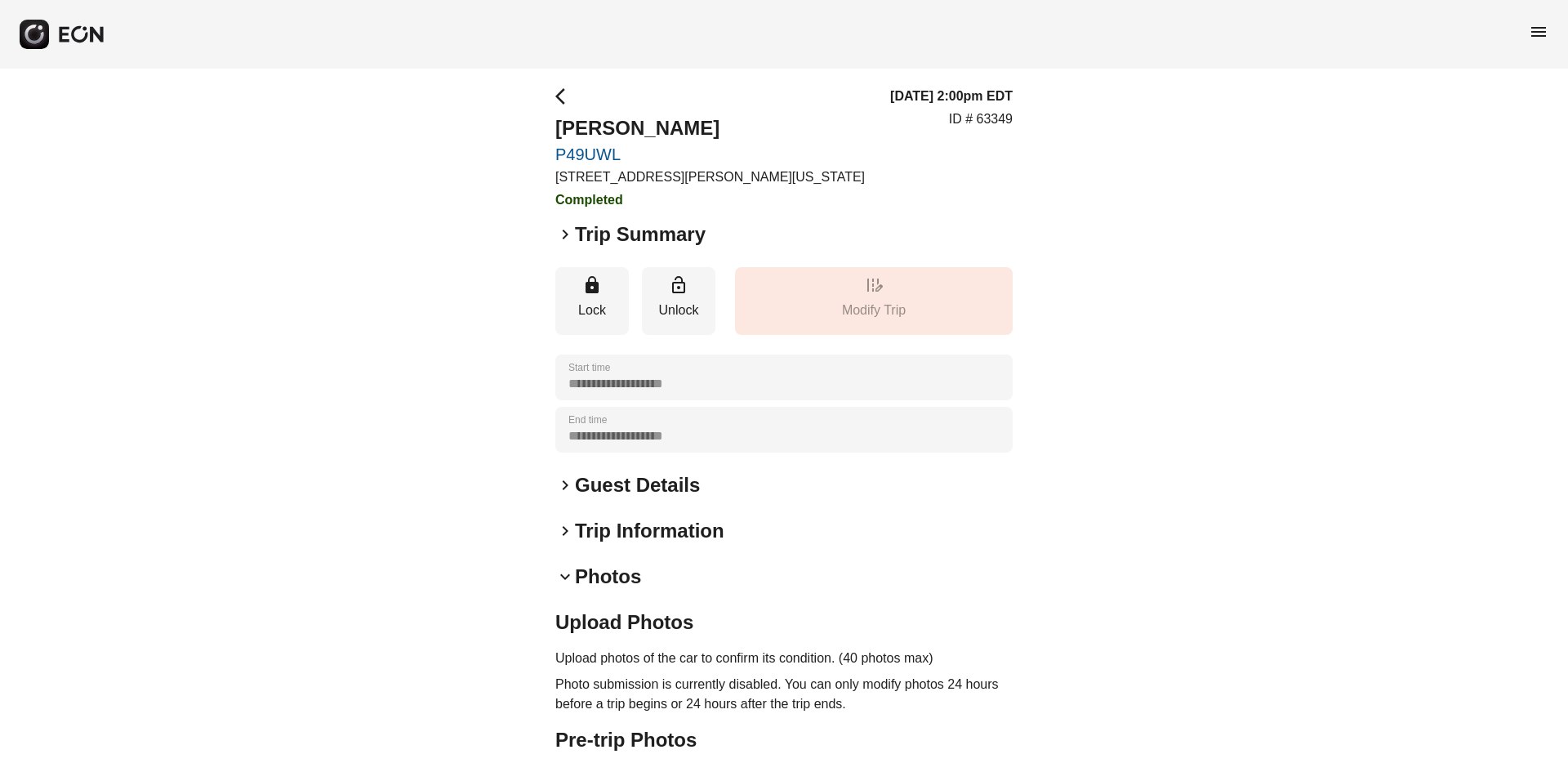
scroll to position [0, 0]
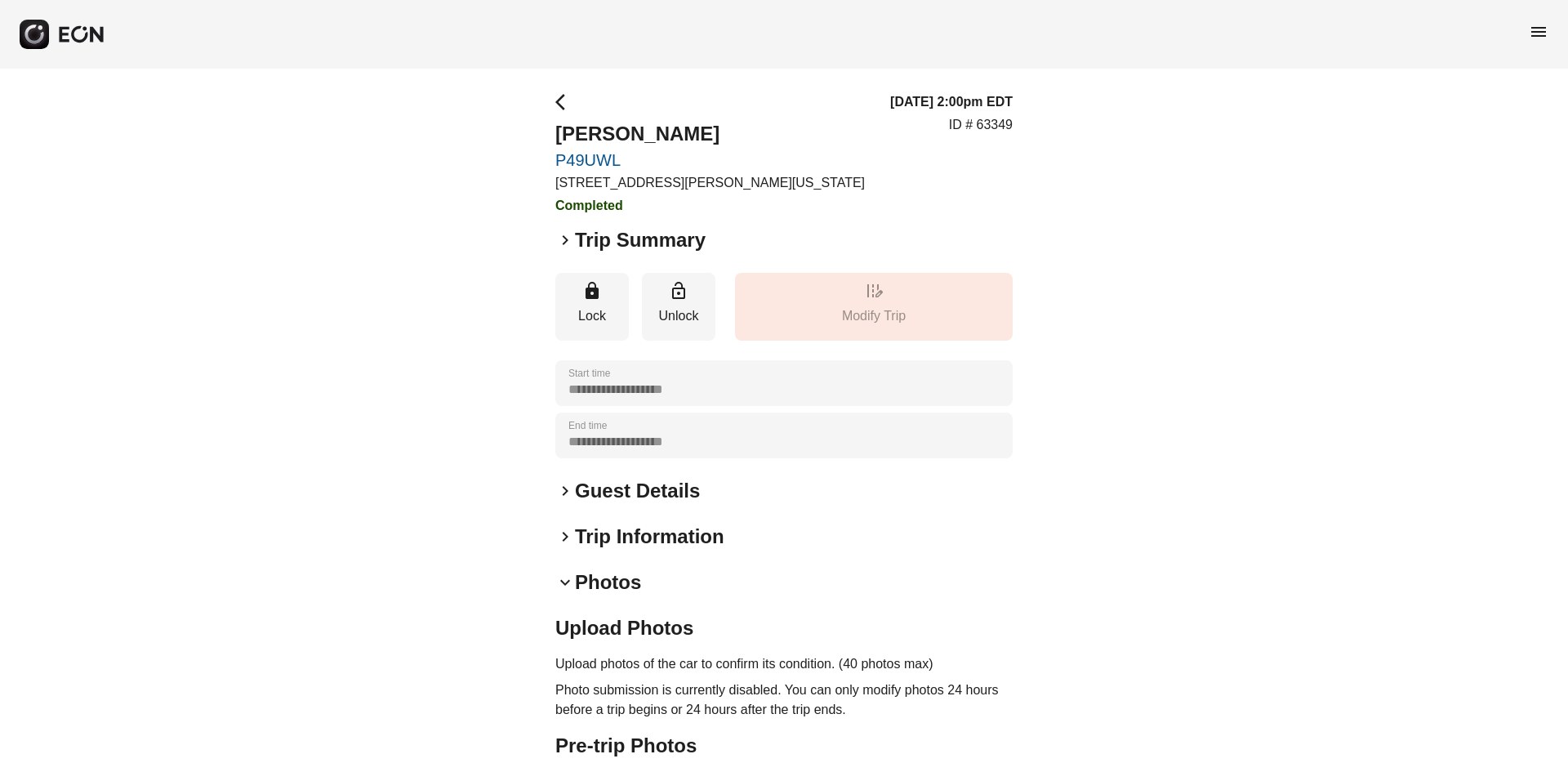
click at [554, 103] on div "**********" at bounding box center [784, 702] width 1568 height 1268
click at [557, 115] on button "arrow_back_ios" at bounding box center [560, 104] width 10 height 25
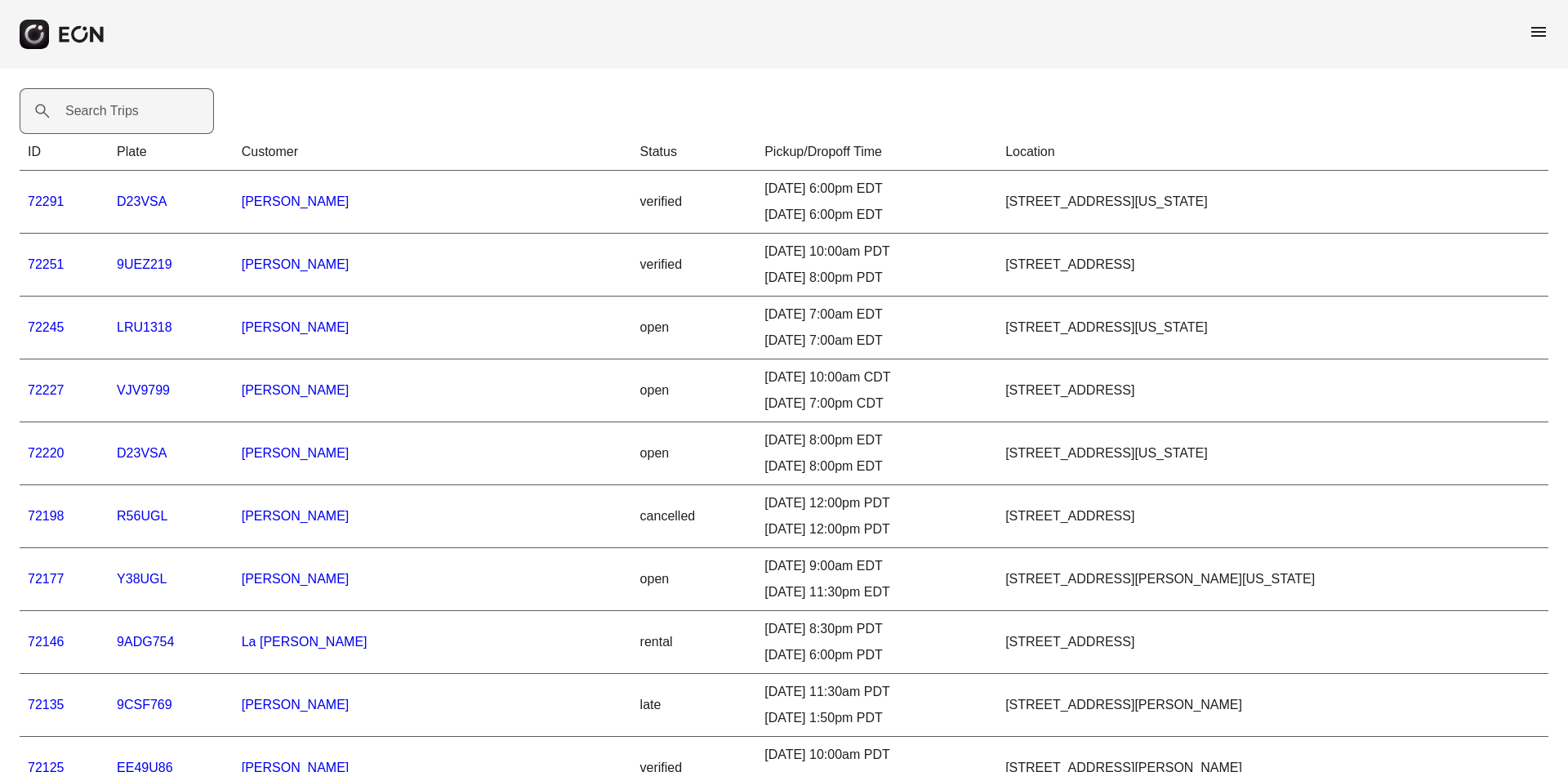
click at [132, 120] on label "Search Trips" at bounding box center [103, 111] width 74 height 19
click at [132, 120] on Trips "Search Trips" at bounding box center [116, 110] width 194 height 45
paste Trips "******"
type Trips "******"
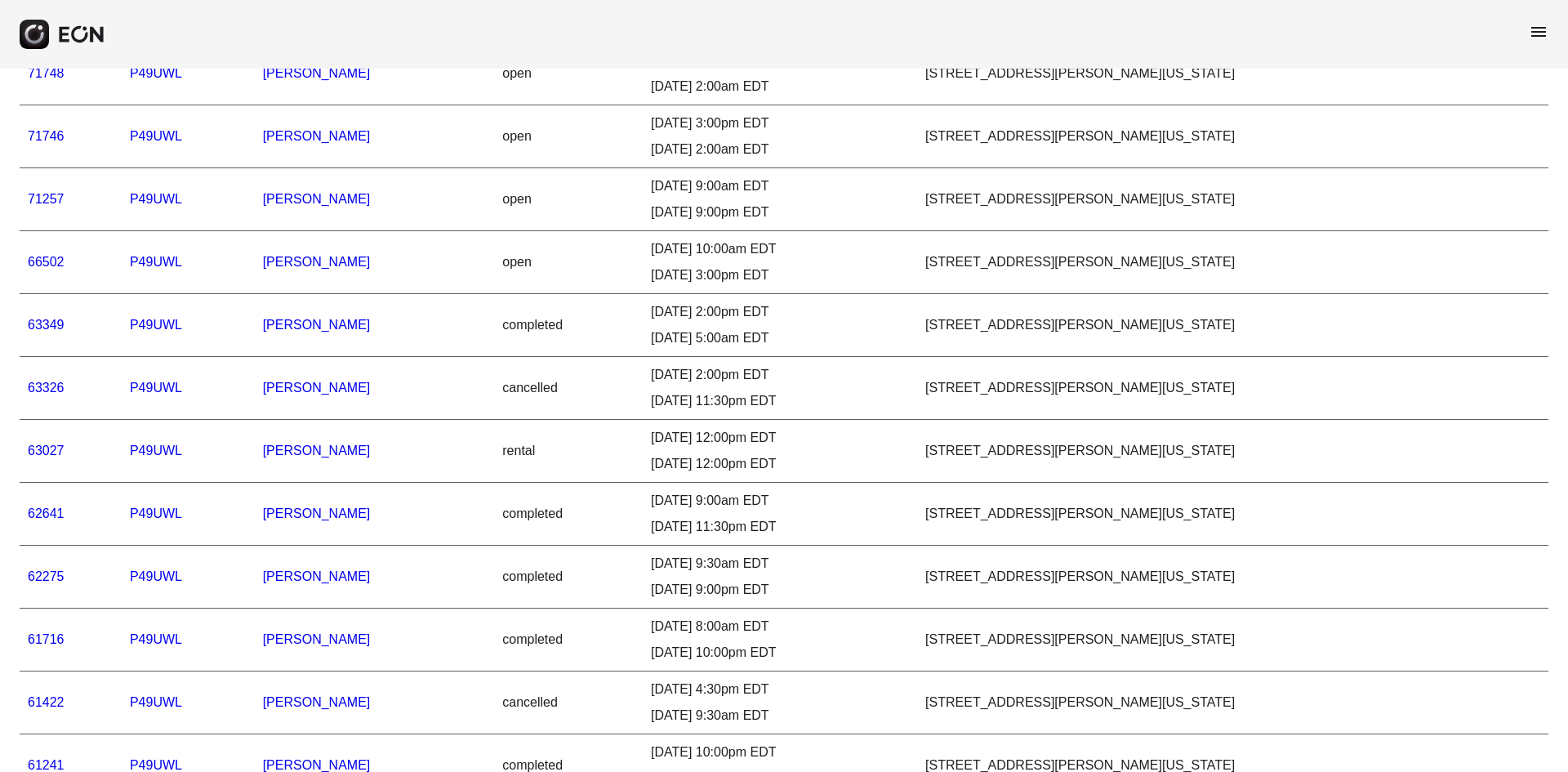
scroll to position [326, 0]
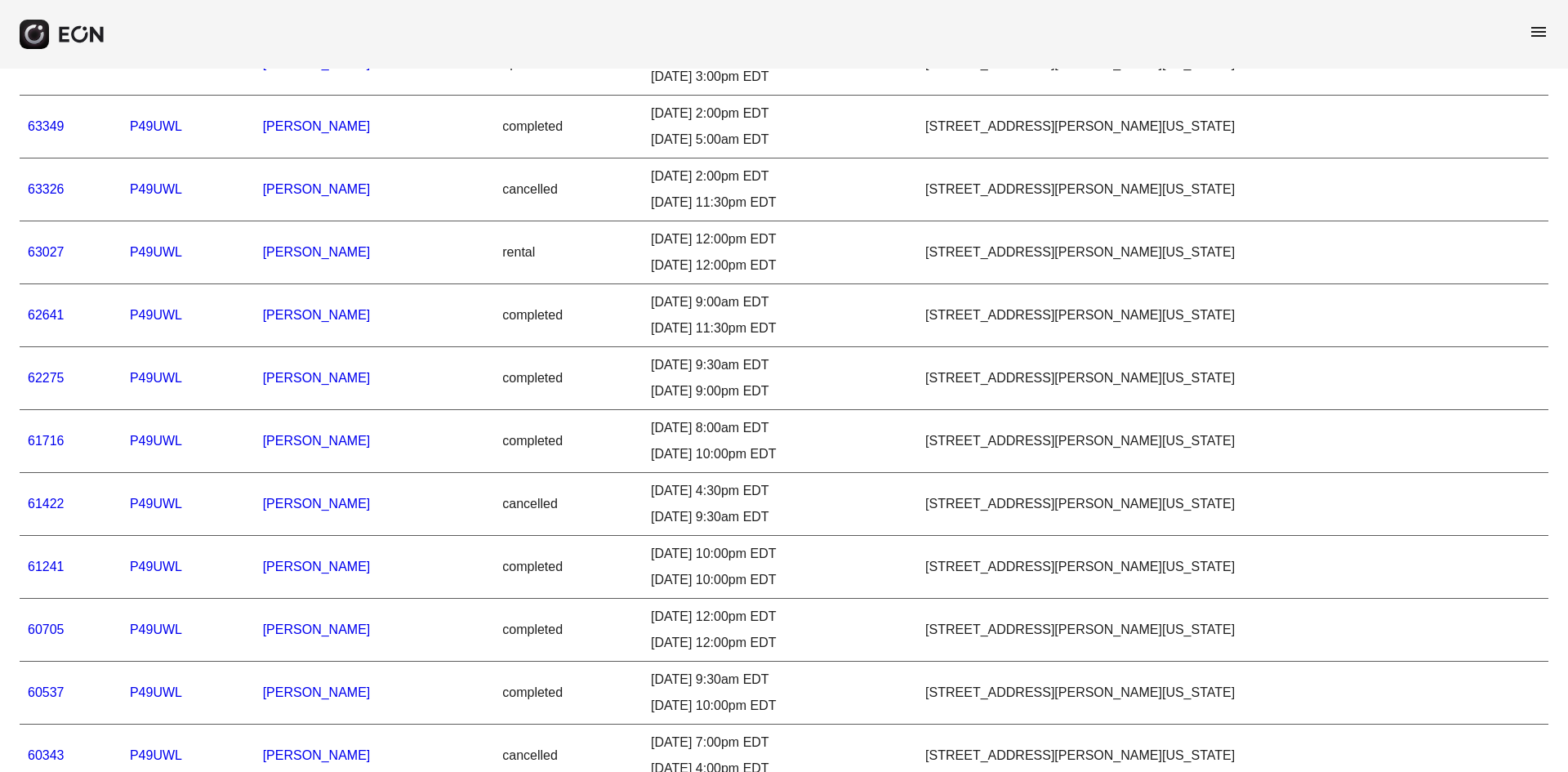
click at [53, 628] on link "60705" at bounding box center [46, 629] width 37 height 14
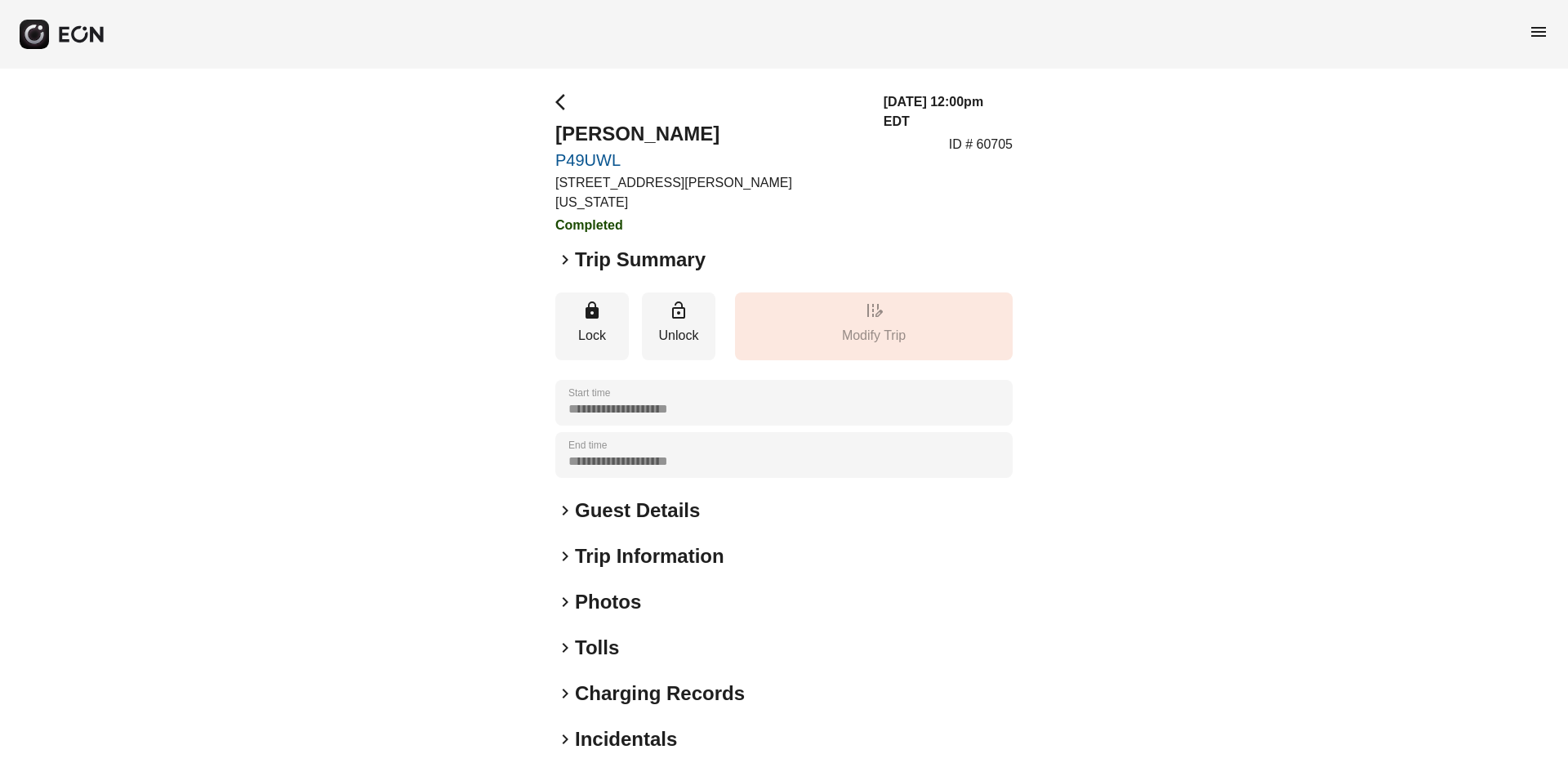
click at [612, 589] on h2 "Photos" at bounding box center [608, 602] width 67 height 26
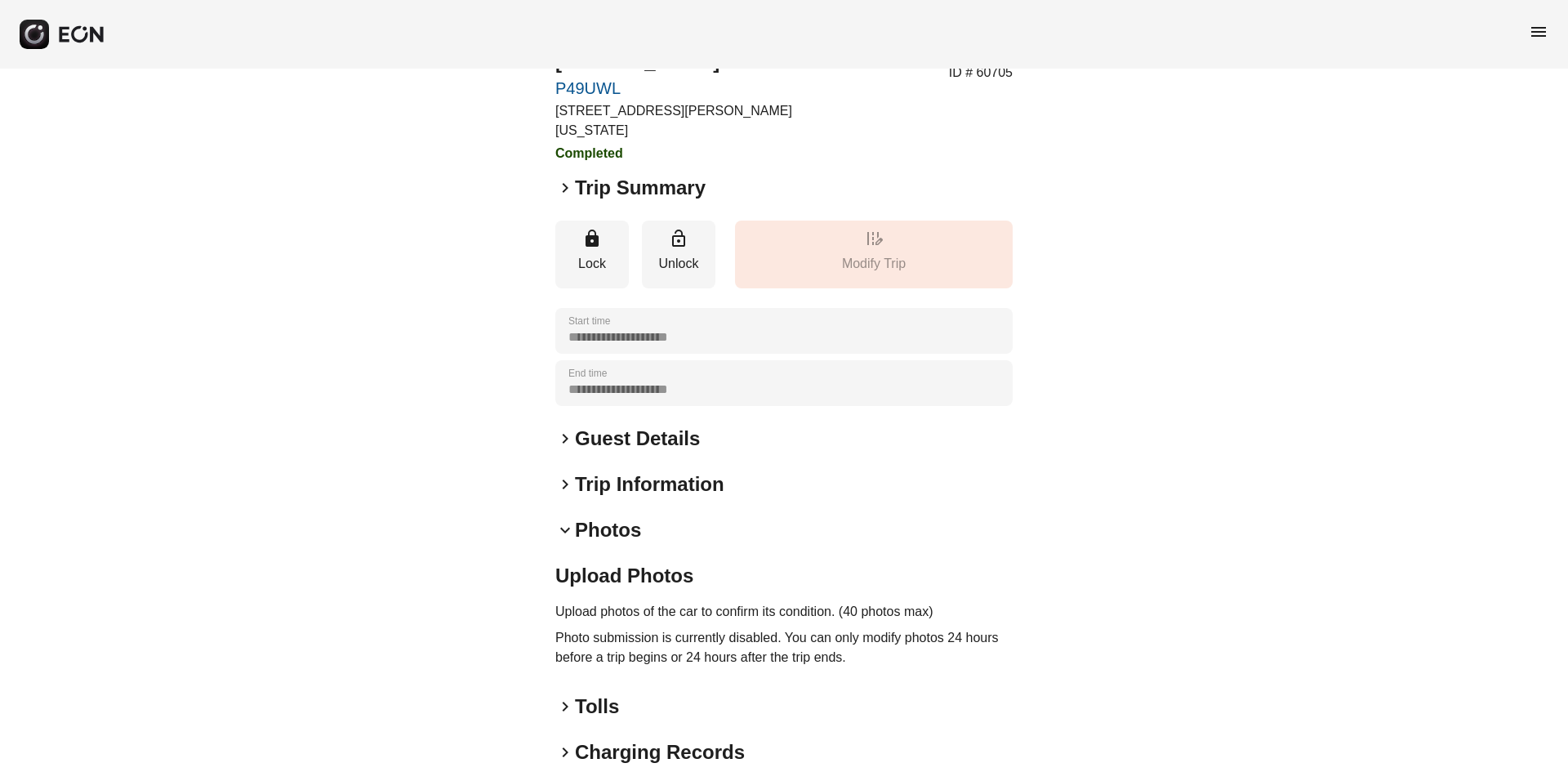
scroll to position [174, 0]
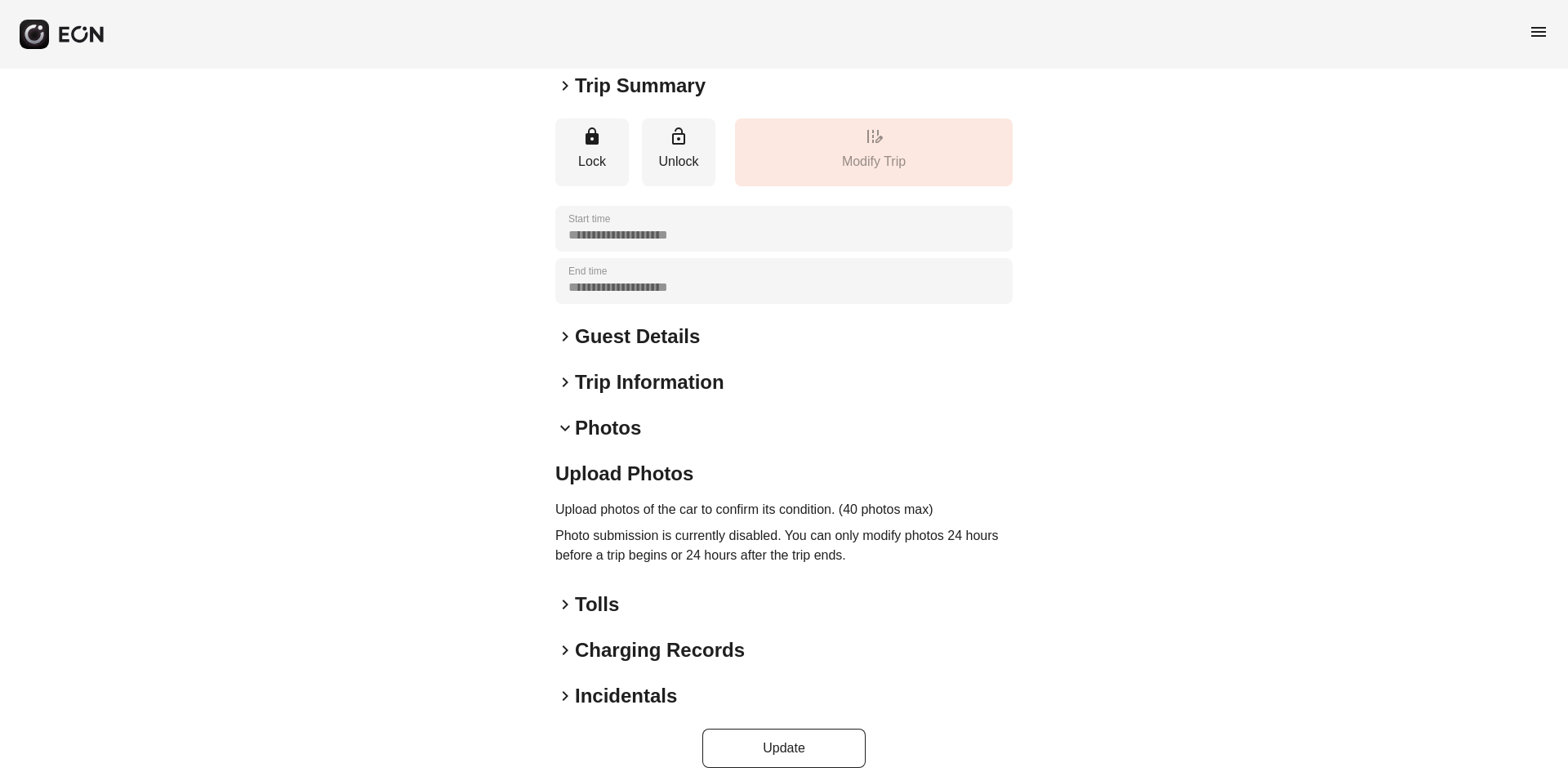
click at [700, 530] on p "Photo submission is currently disabled. You can only modify photos 24 hours bef…" at bounding box center [784, 545] width 458 height 39
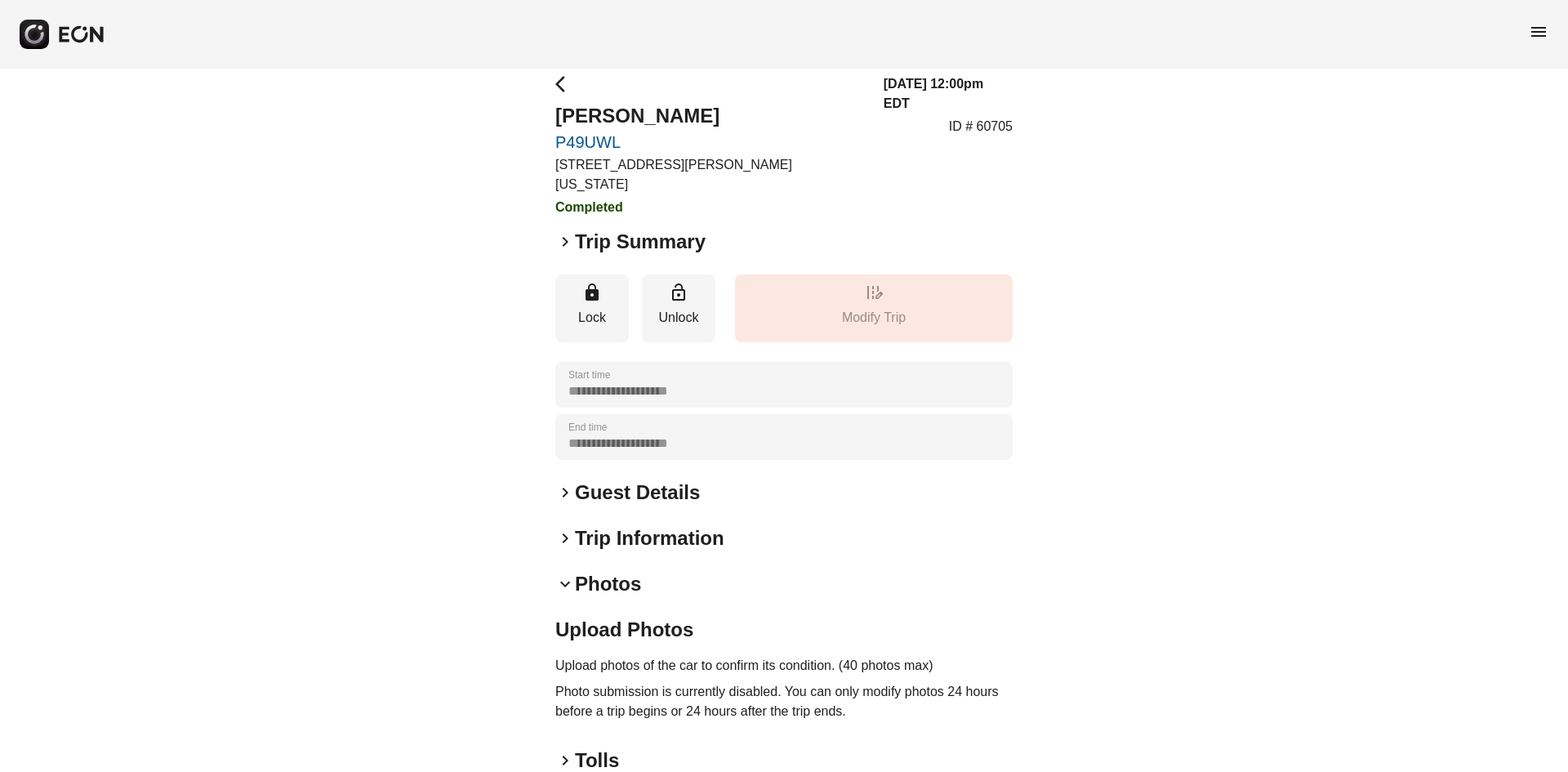
scroll to position [0, 0]
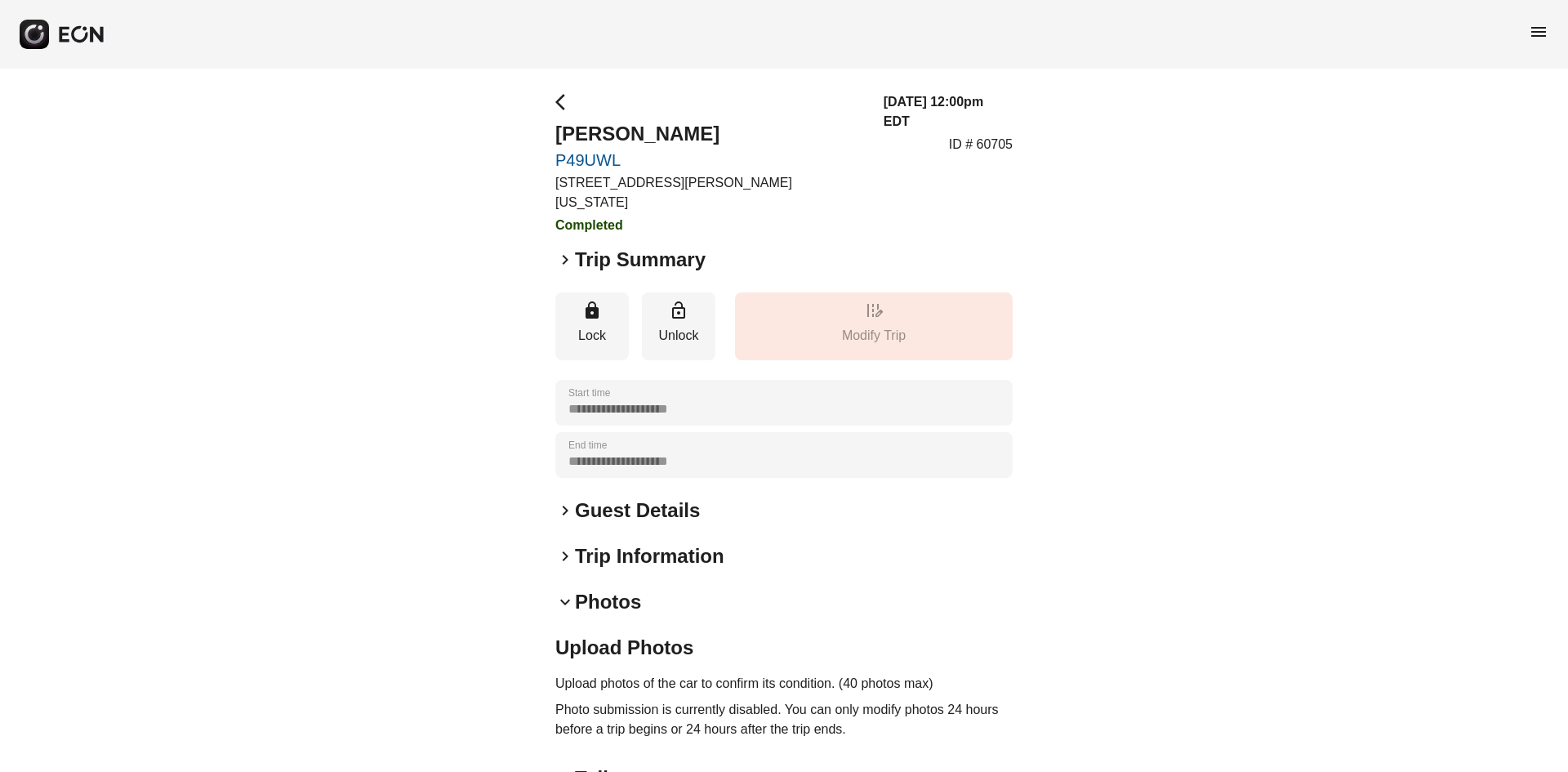
click at [606, 634] on h2 "Upload Photos" at bounding box center [784, 647] width 458 height 26
click at [600, 589] on h2 "Photos" at bounding box center [608, 602] width 67 height 26
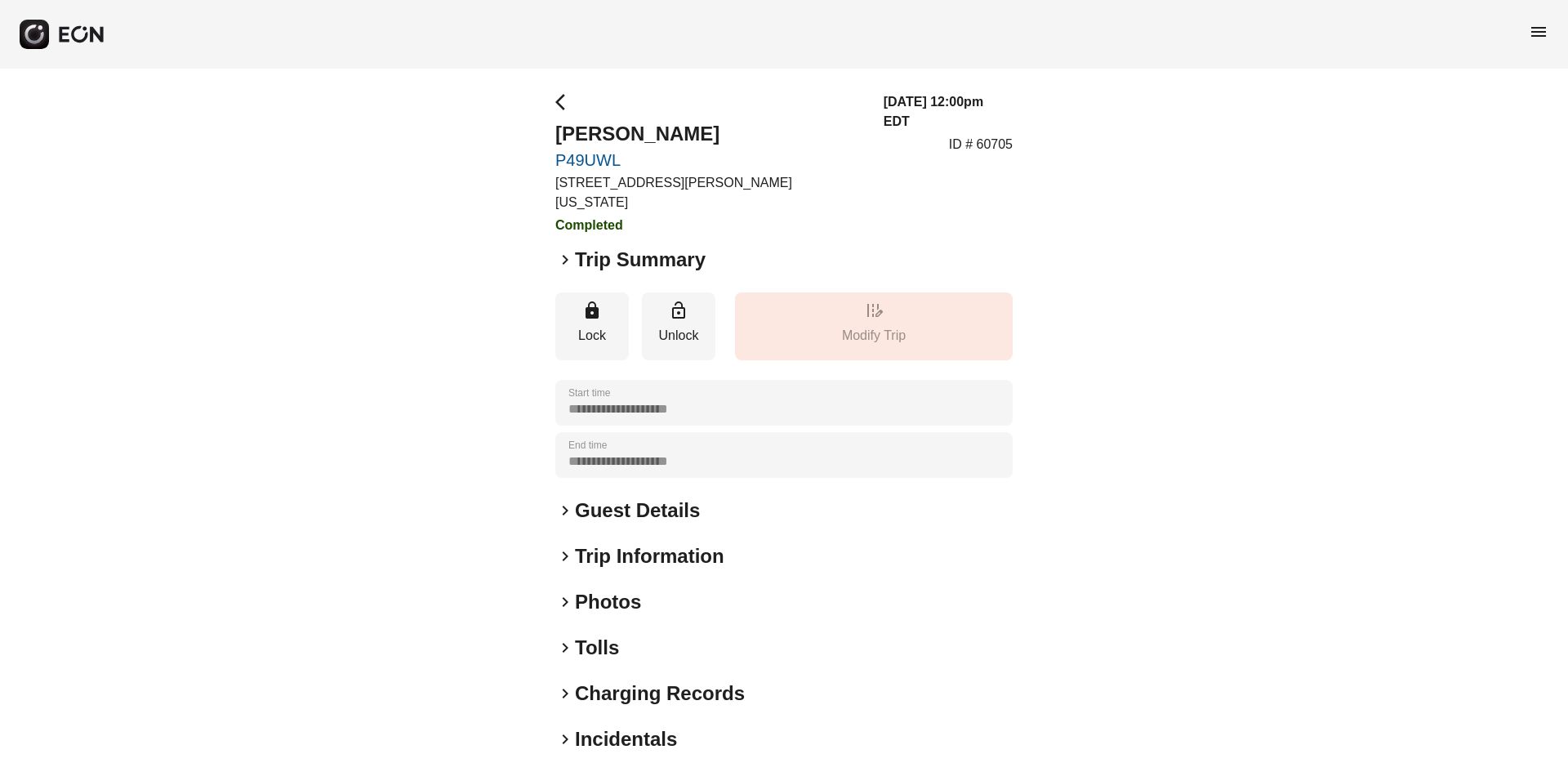
scroll to position [43, 0]
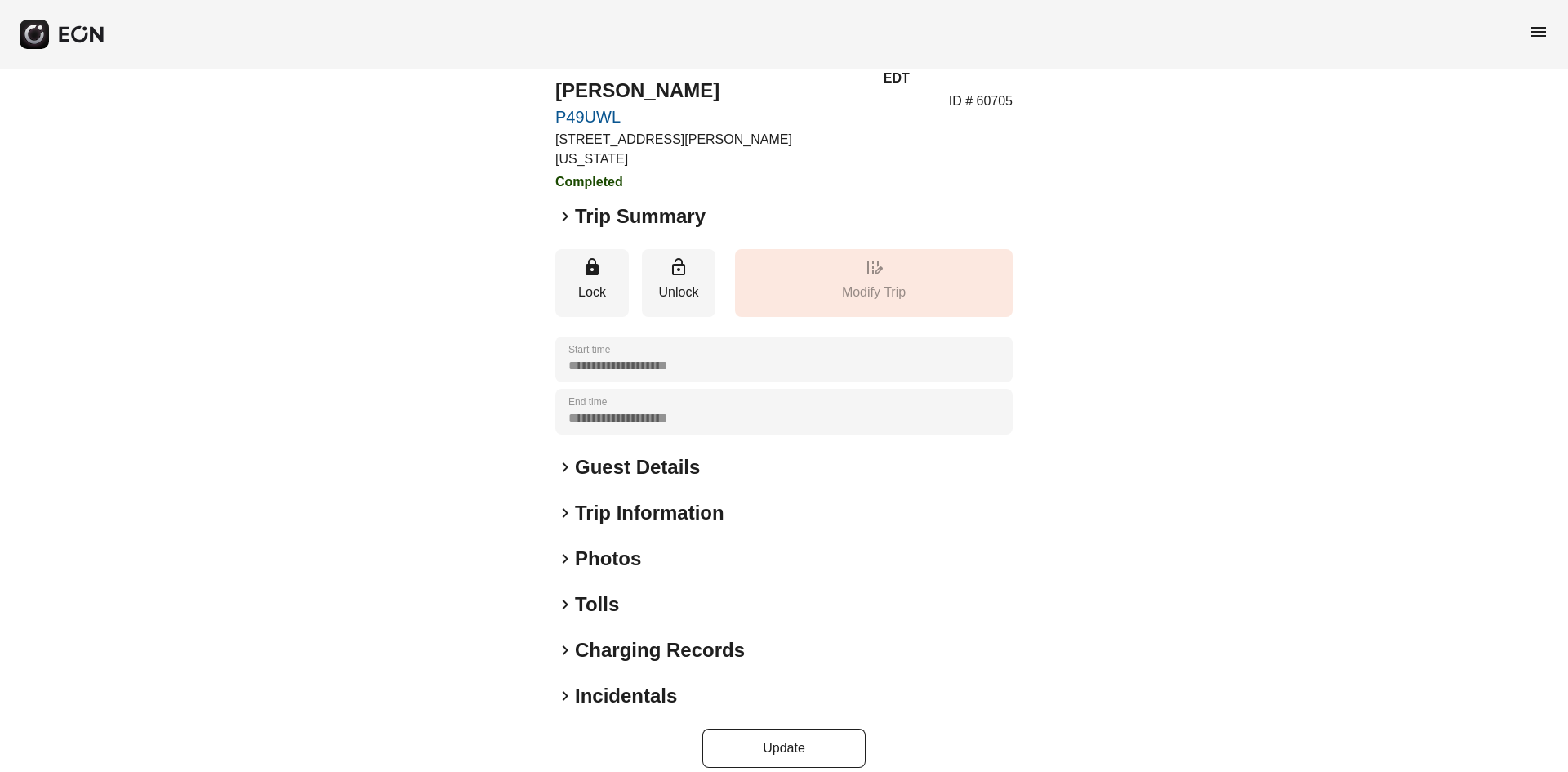
click at [606, 523] on div "**********" at bounding box center [784, 408] width 458 height 718
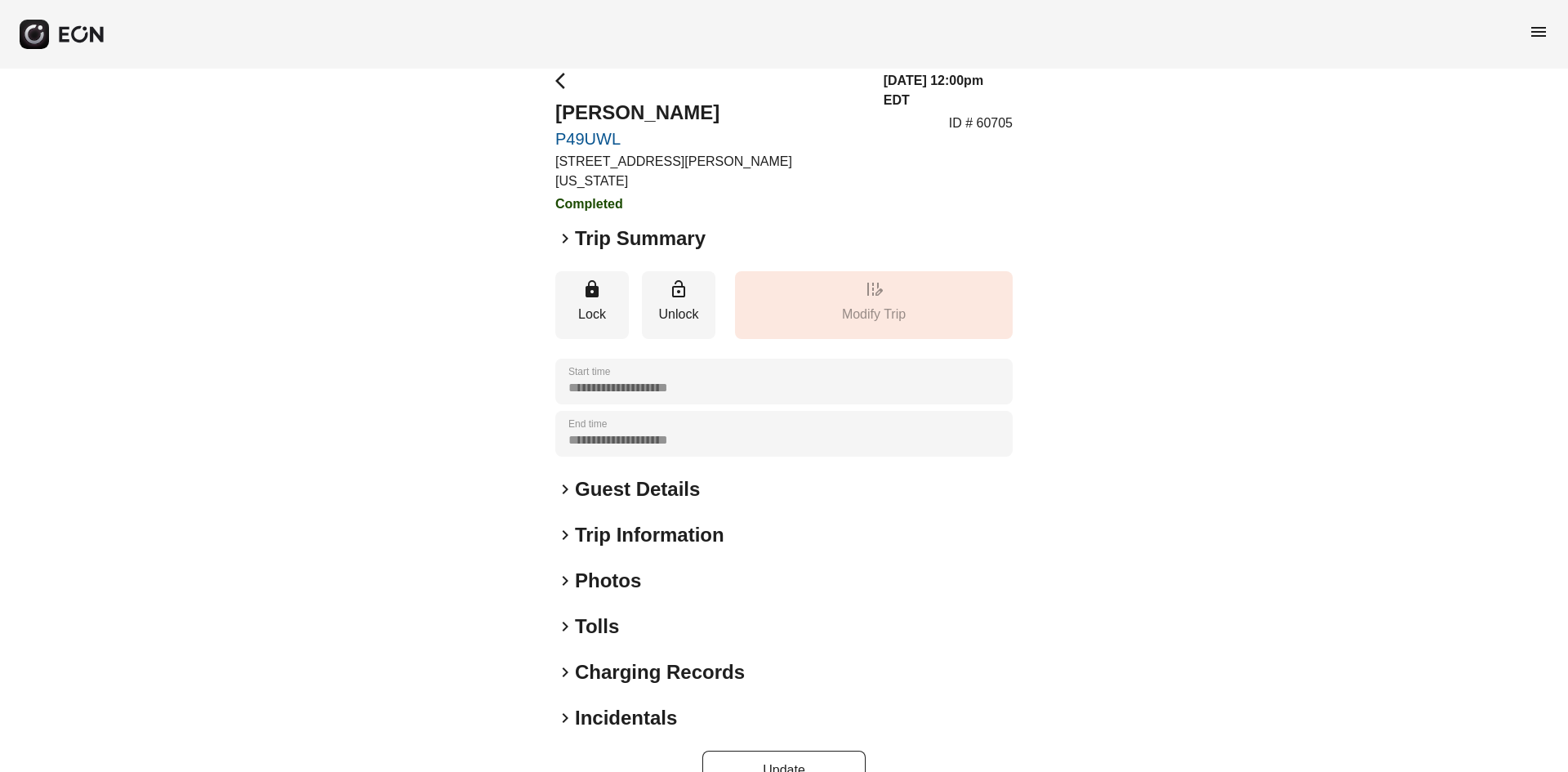
scroll to position [0, 0]
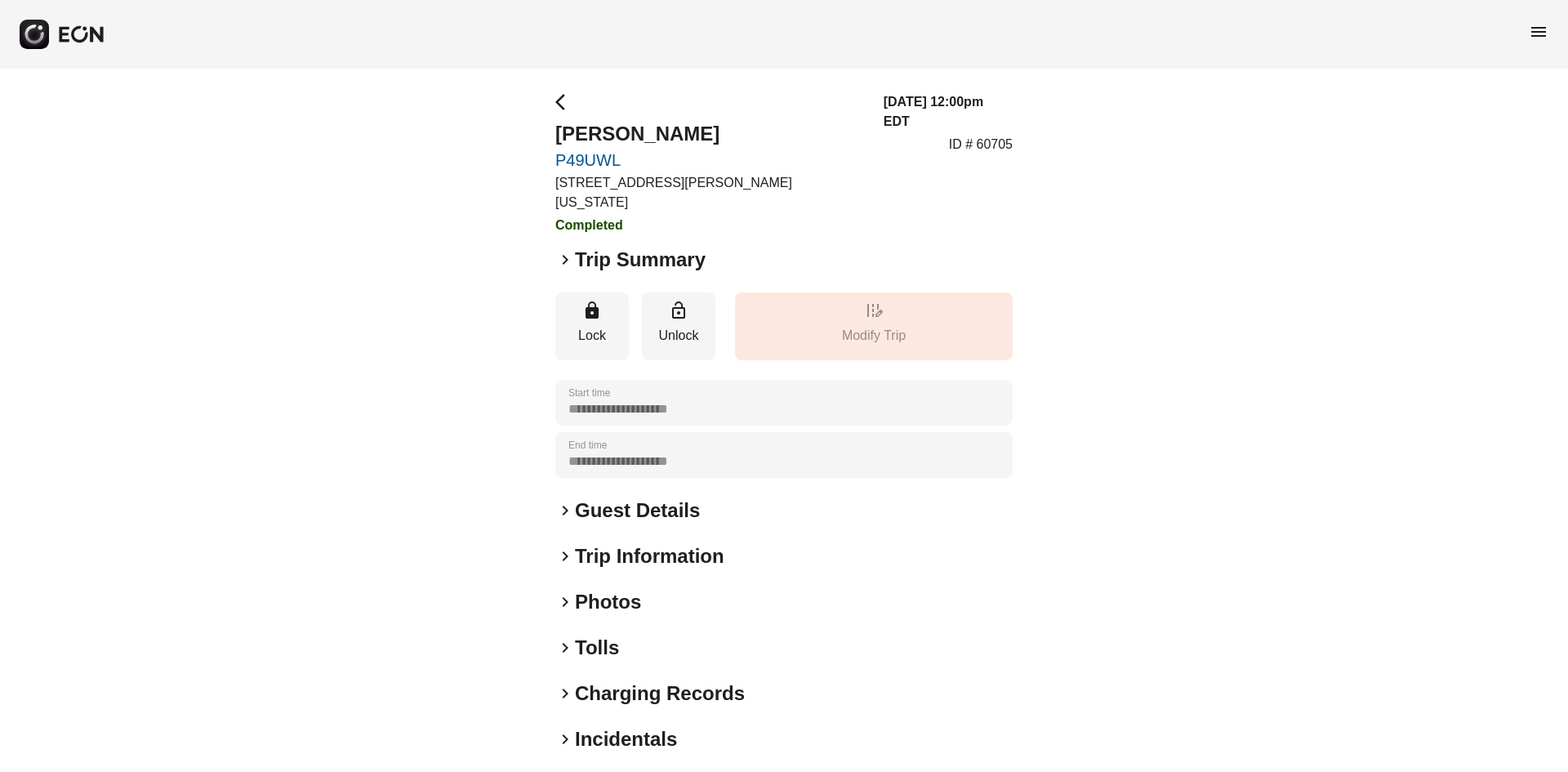
click at [551, 102] on div "**********" at bounding box center [784, 451] width 1568 height 766
click at [559, 101] on span "arrow_back_ios" at bounding box center [565, 102] width 19 height 19
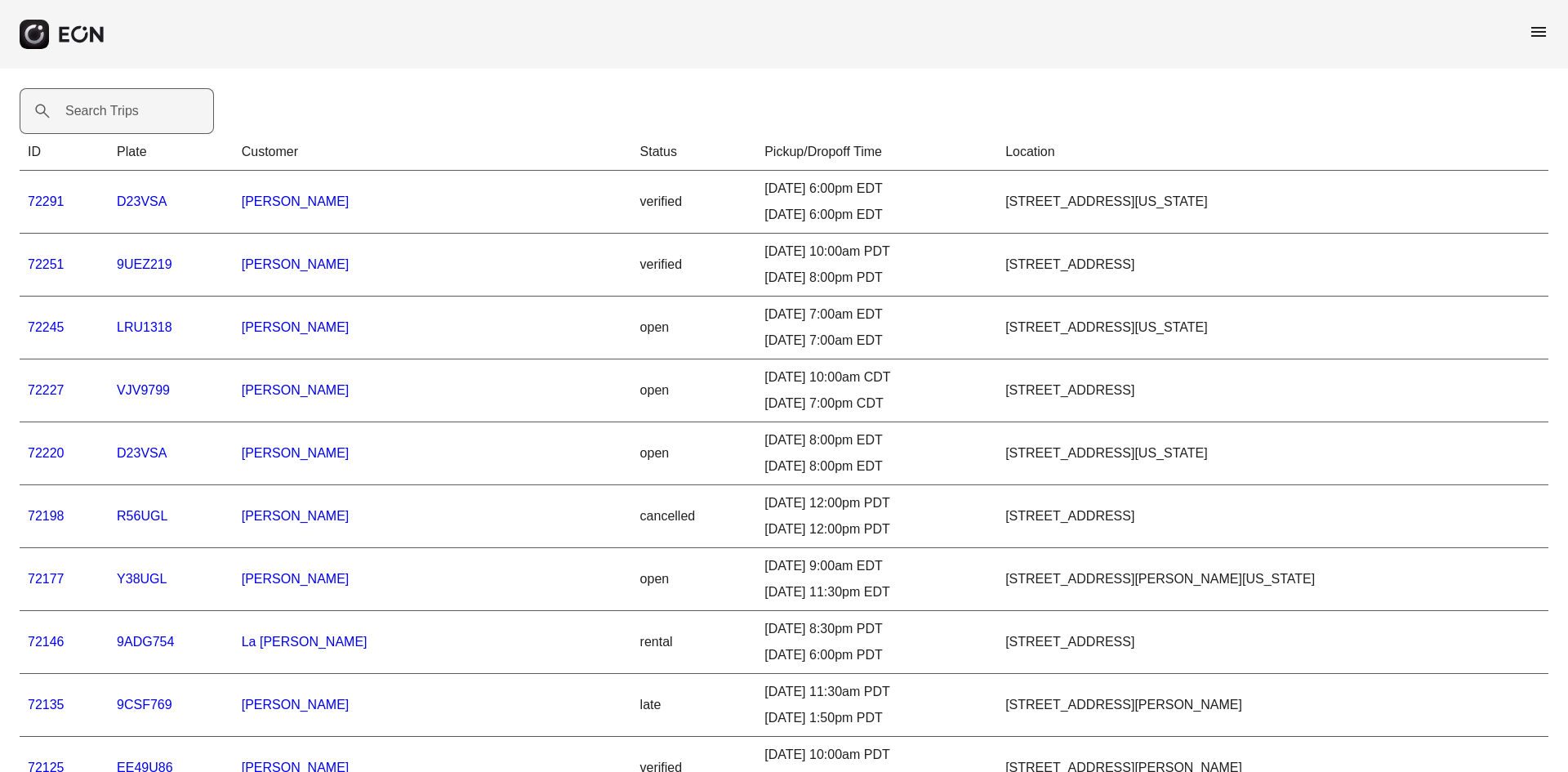
click at [129, 116] on label "Search Trips" at bounding box center [103, 111] width 74 height 19
click at [129, 116] on Trips "Search Trips" at bounding box center [116, 110] width 194 height 45
paste Trips "******"
type Trips "******"
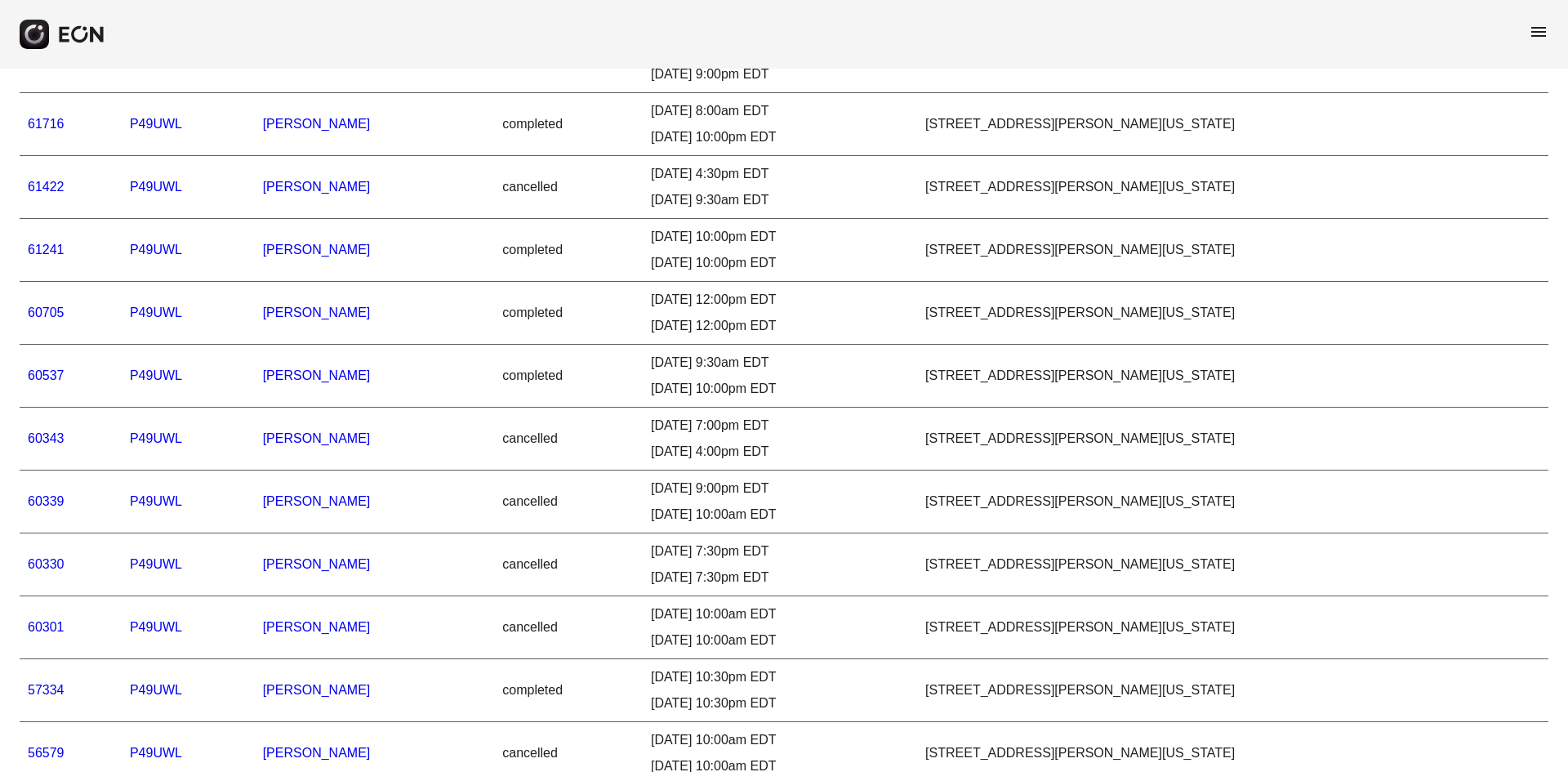
scroll to position [754, 0]
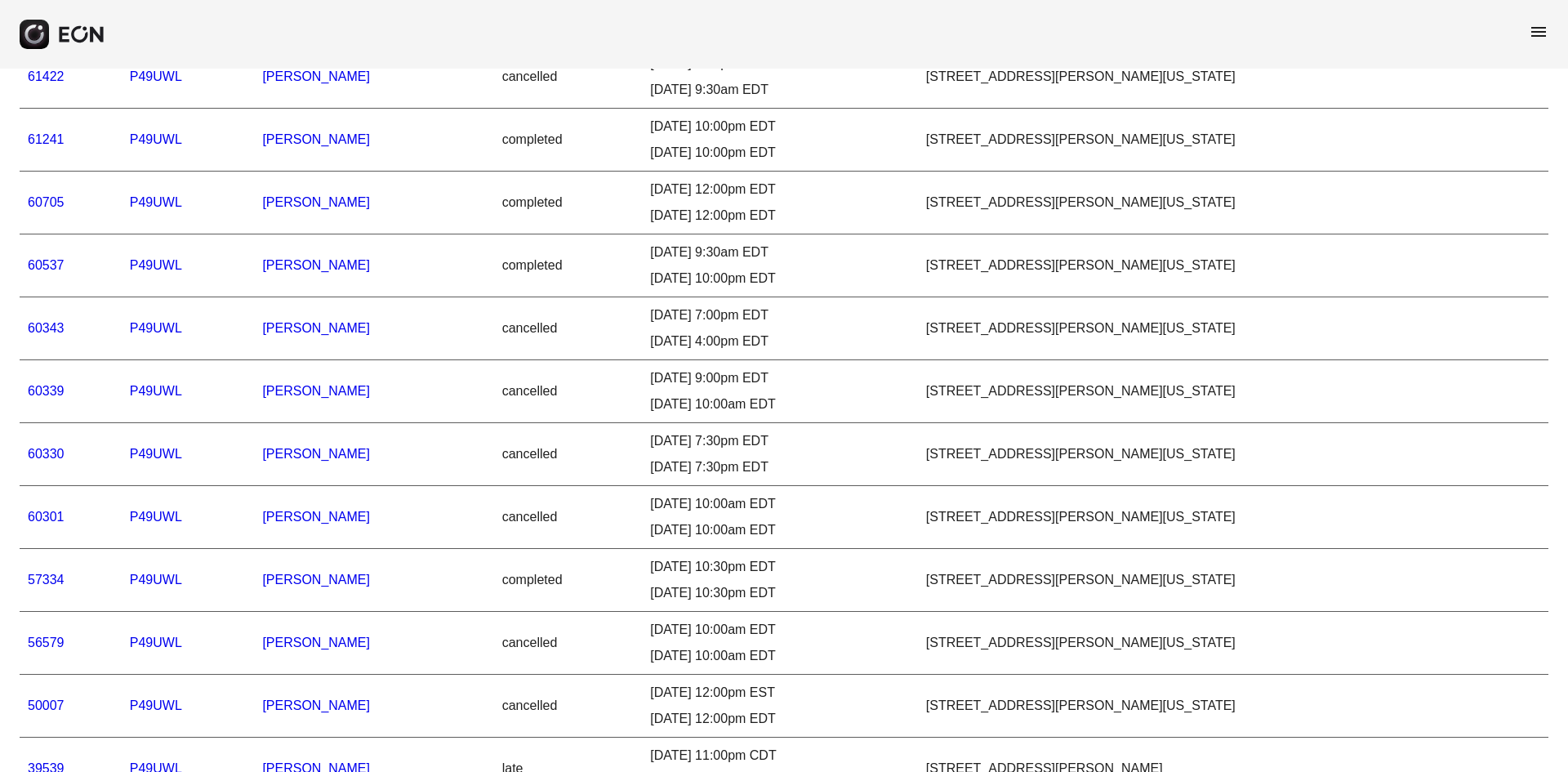
click at [52, 578] on link "57334" at bounding box center [46, 579] width 37 height 14
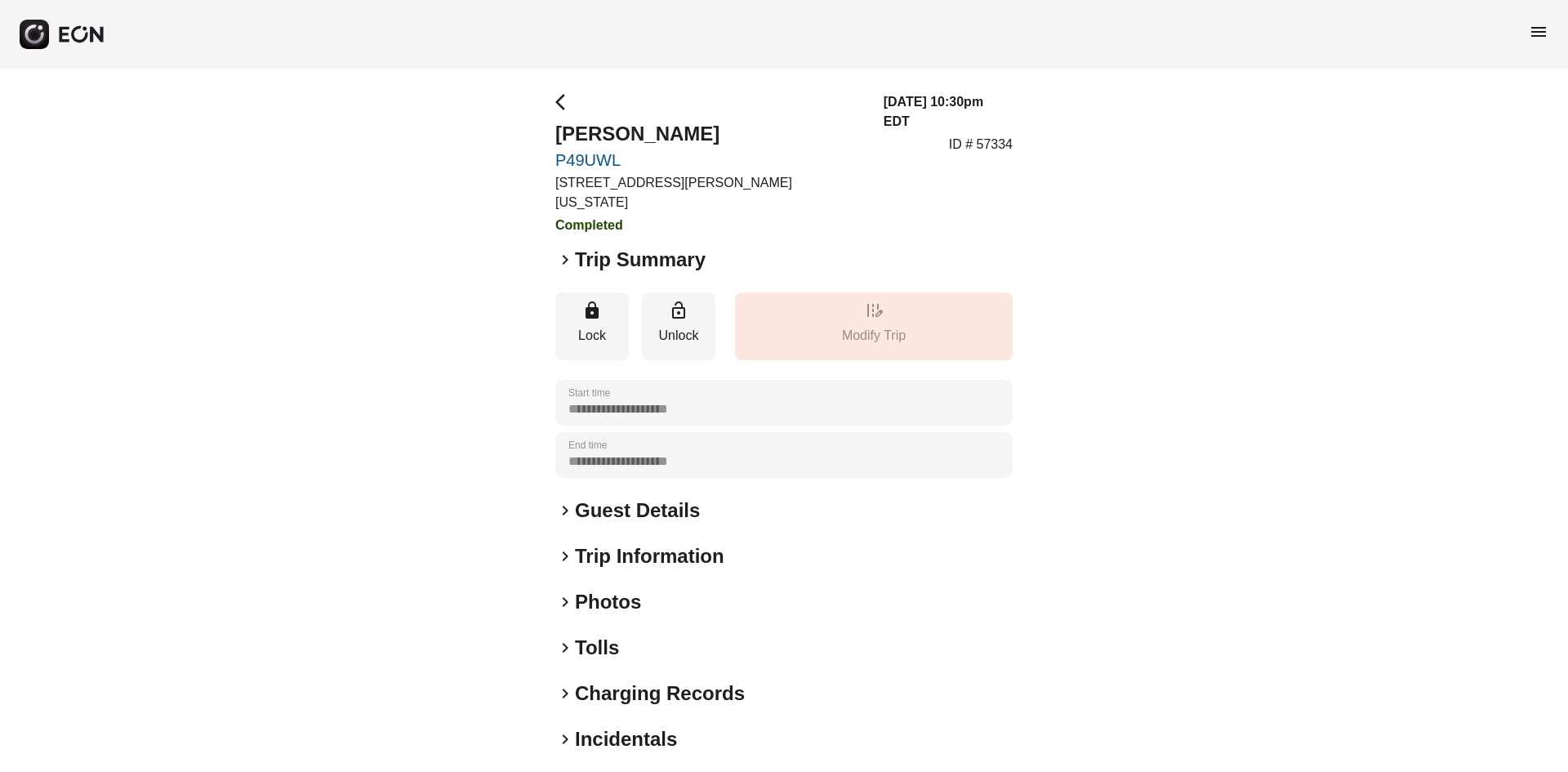
click at [607, 590] on h2 "Photos" at bounding box center [608, 602] width 67 height 26
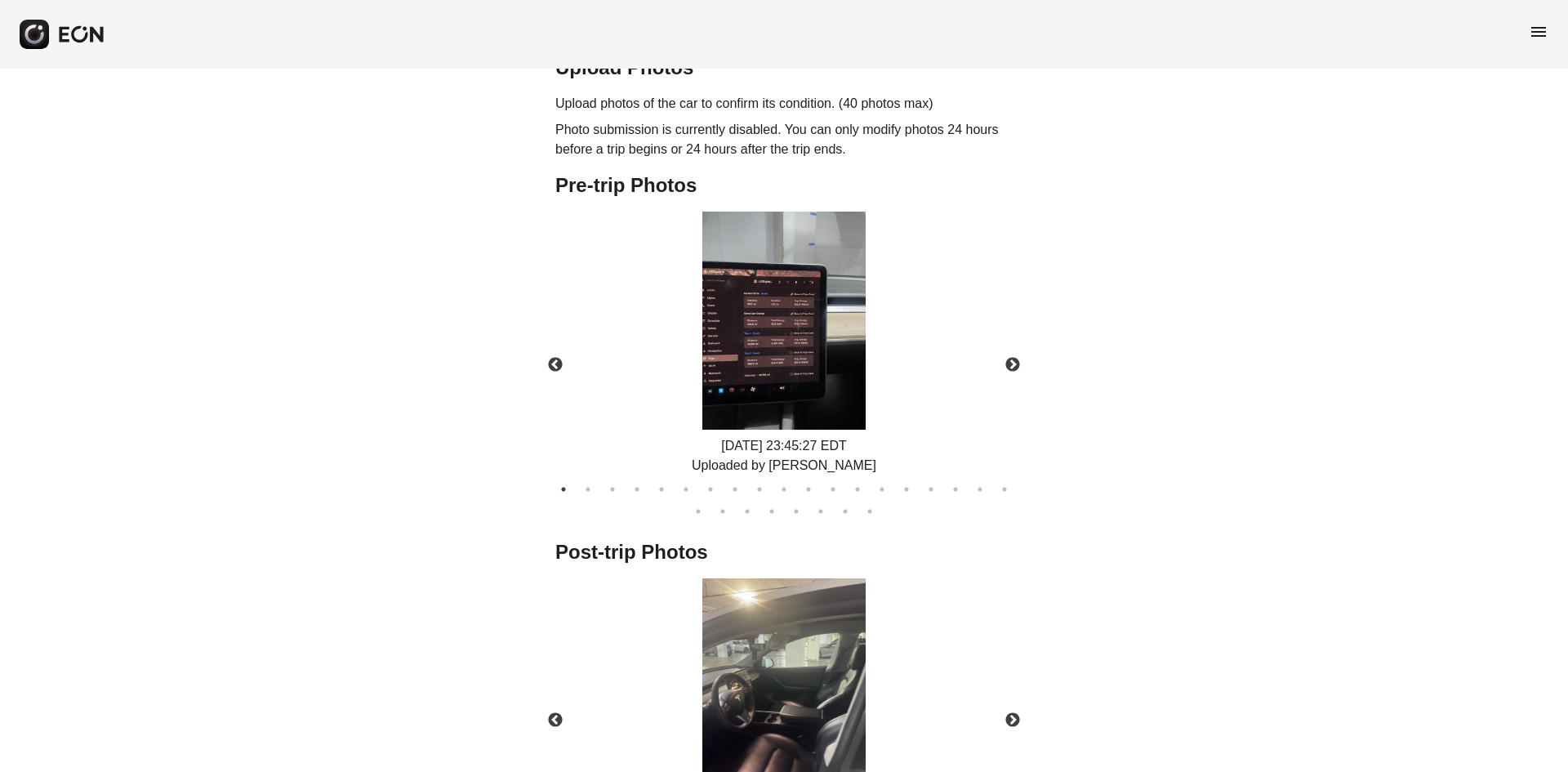
scroll to position [571, 0]
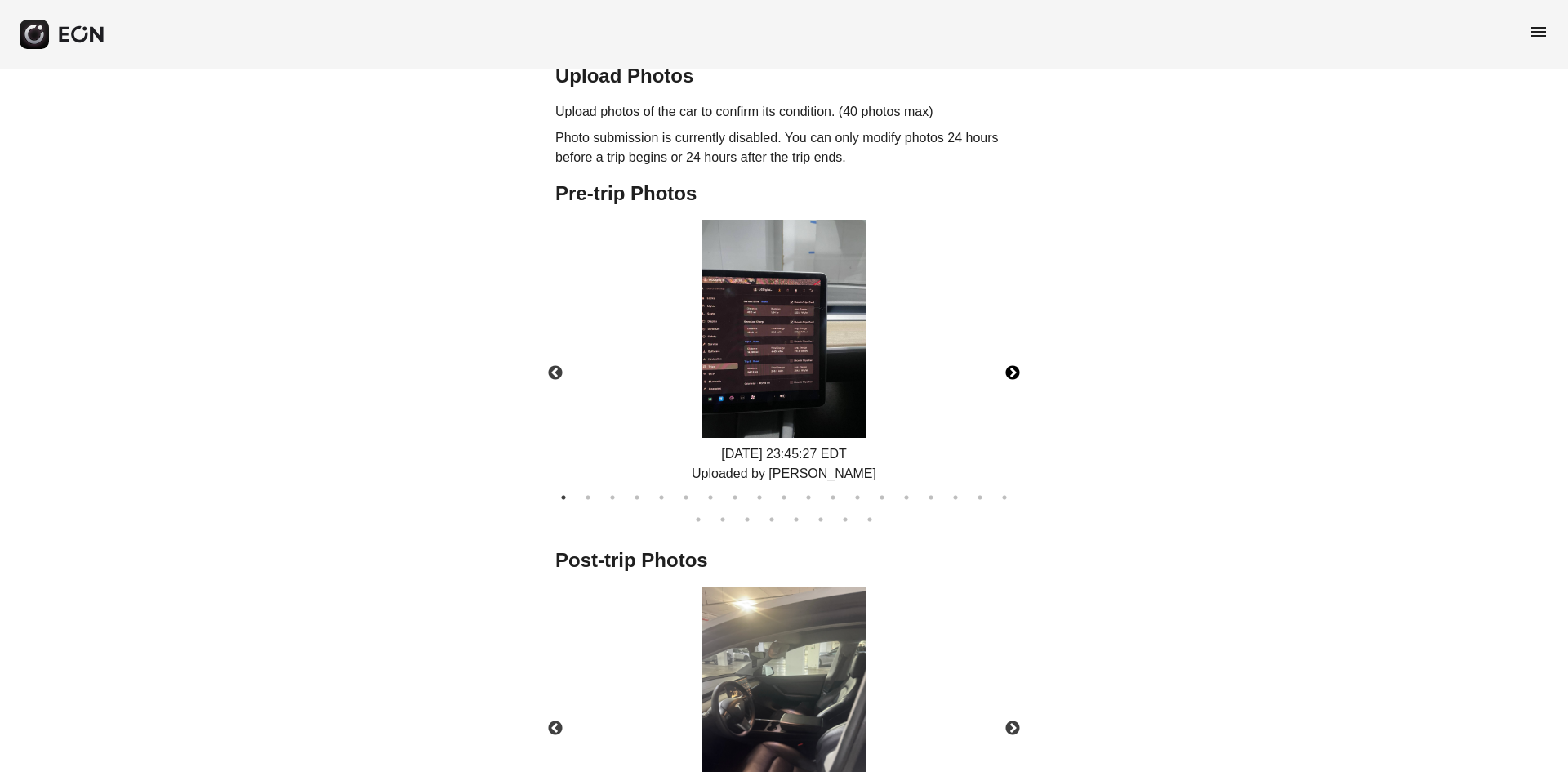
click at [1012, 350] on button "Next" at bounding box center [1012, 374] width 57 height 57
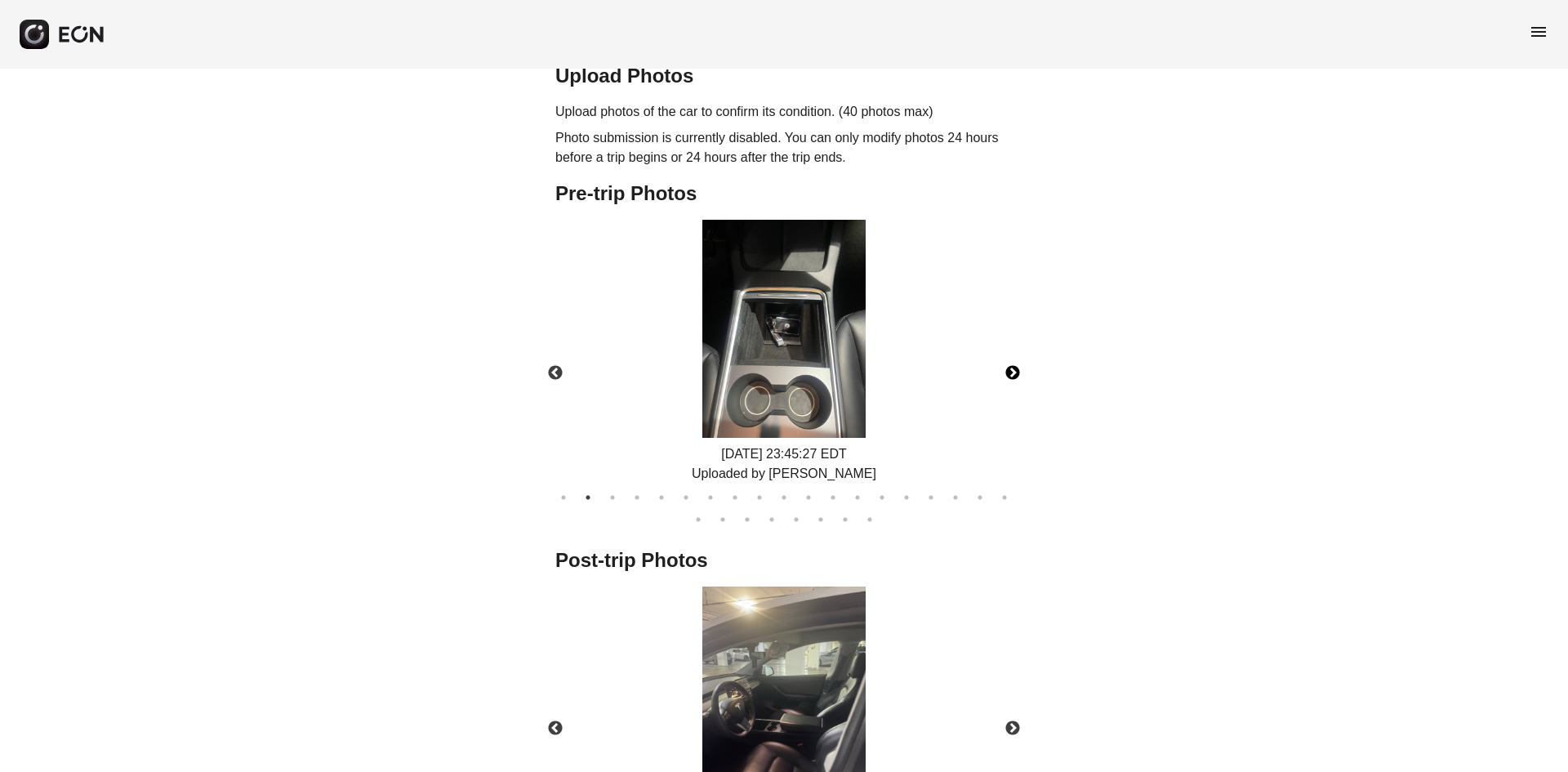
click at [1012, 350] on button "Next" at bounding box center [1012, 374] width 57 height 57
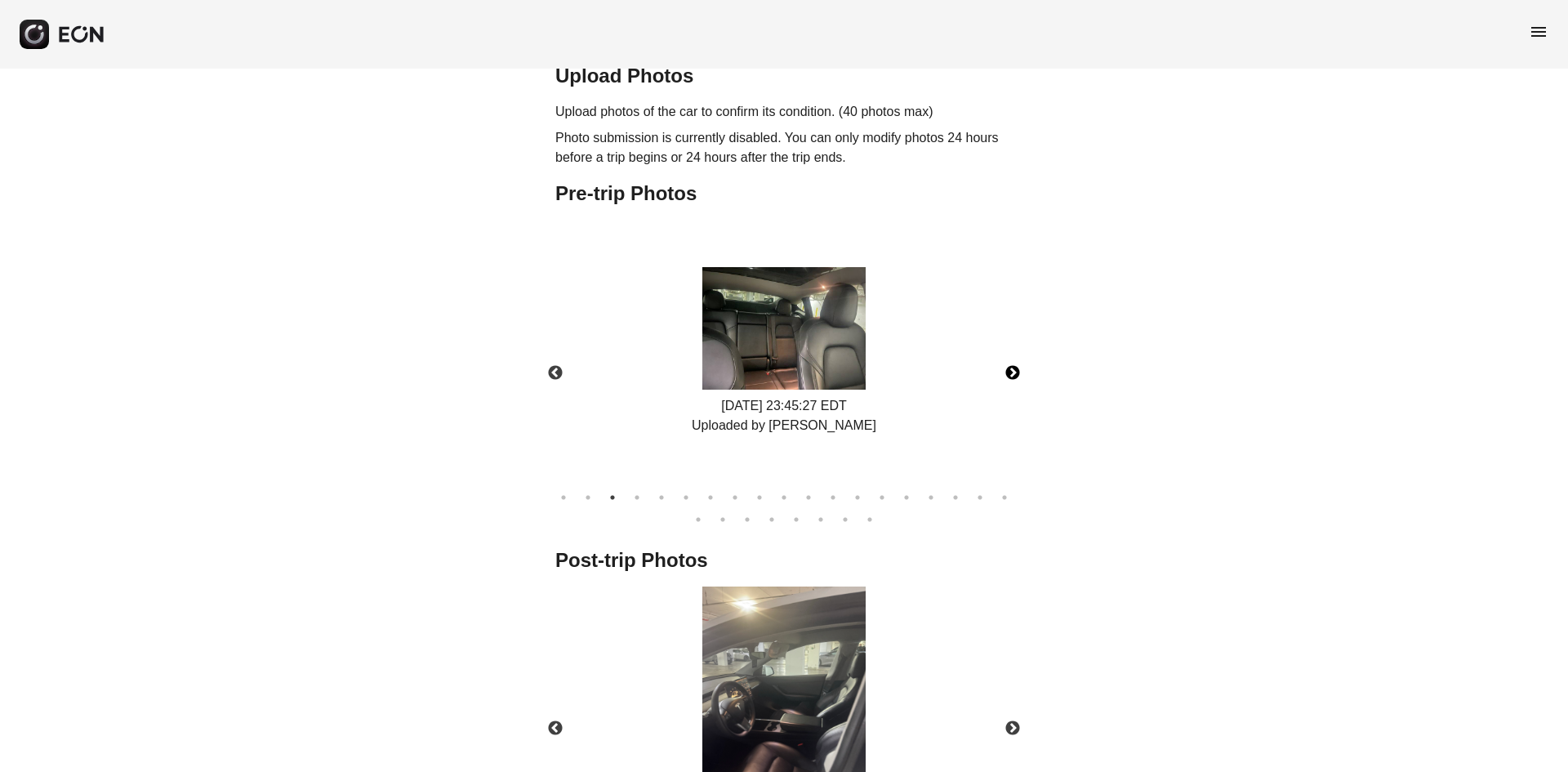
click at [1012, 350] on button "Next" at bounding box center [1012, 374] width 57 height 57
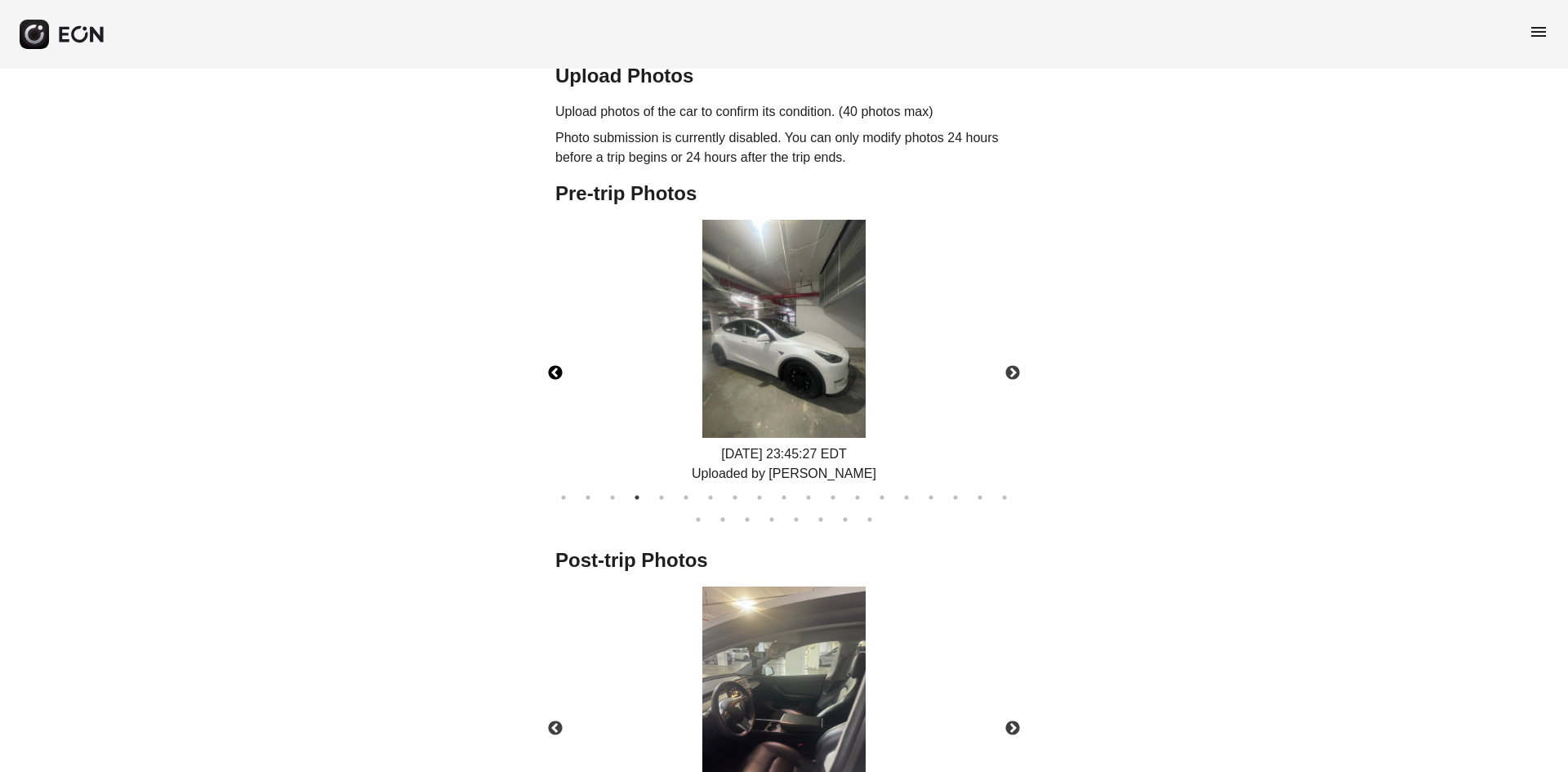
click at [553, 347] on button "Previous" at bounding box center [556, 374] width 57 height 57
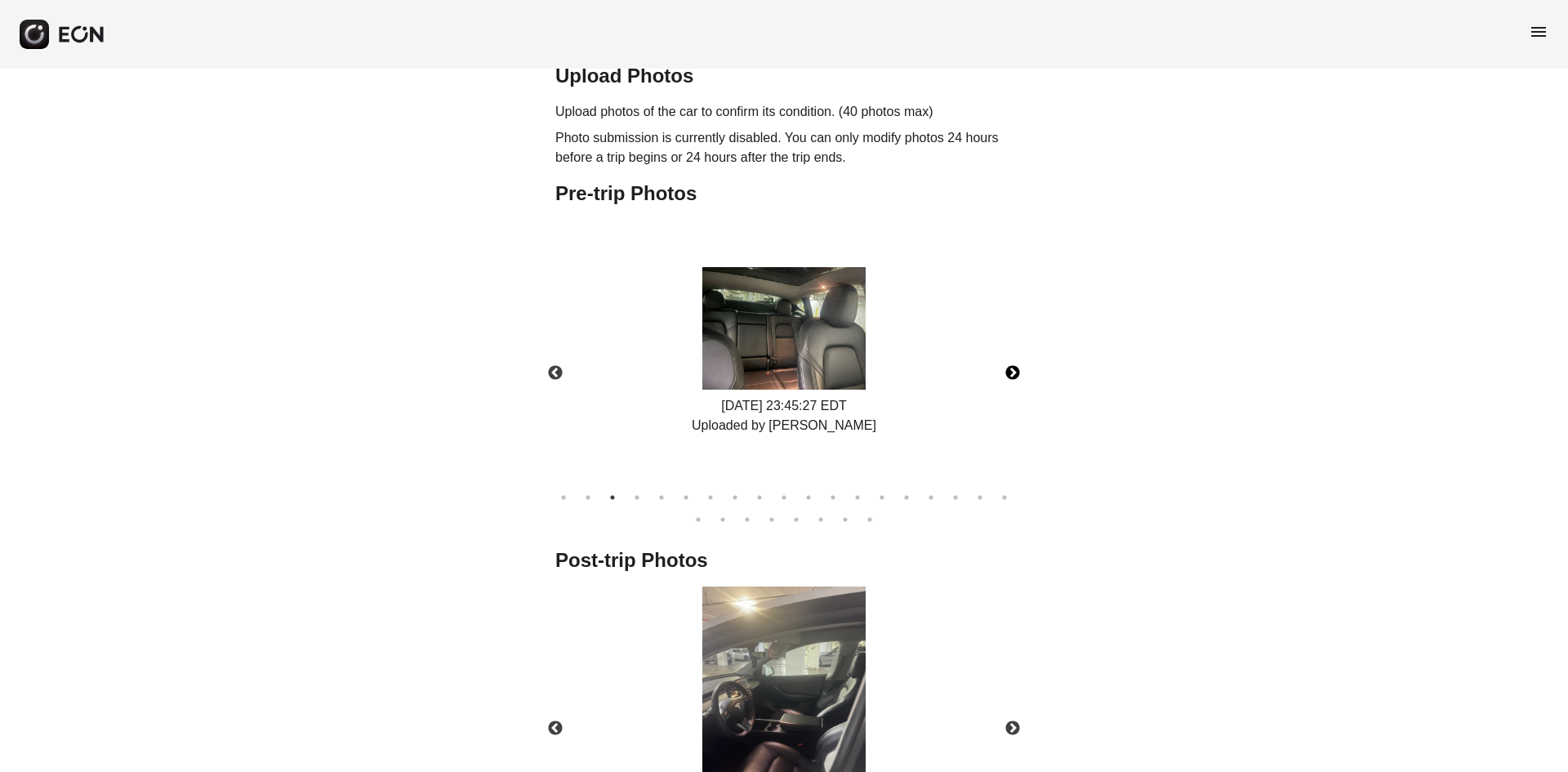
click at [1015, 353] on button "Next" at bounding box center [1012, 374] width 57 height 57
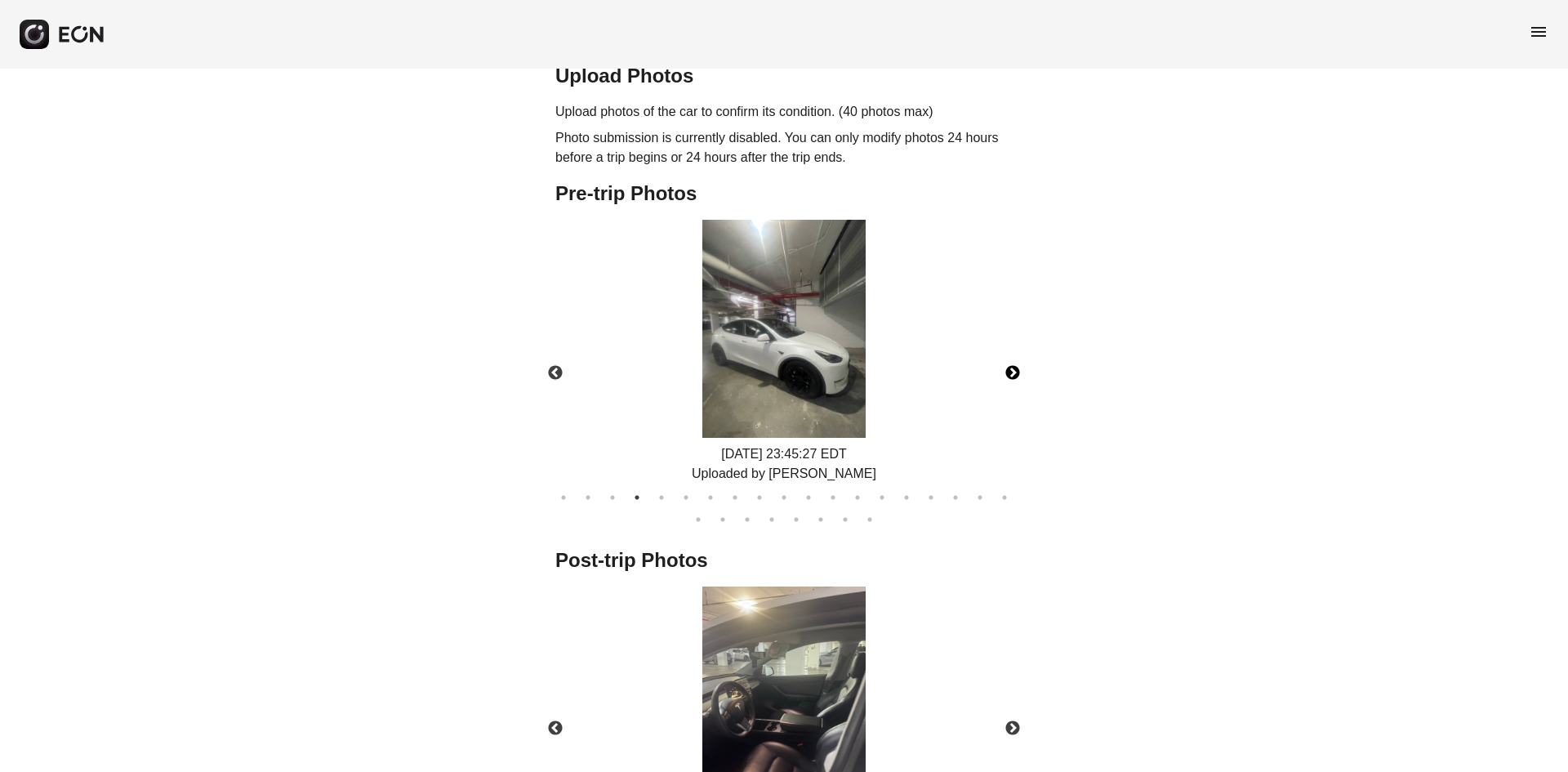
click at [1015, 353] on button "Next" at bounding box center [1012, 374] width 57 height 57
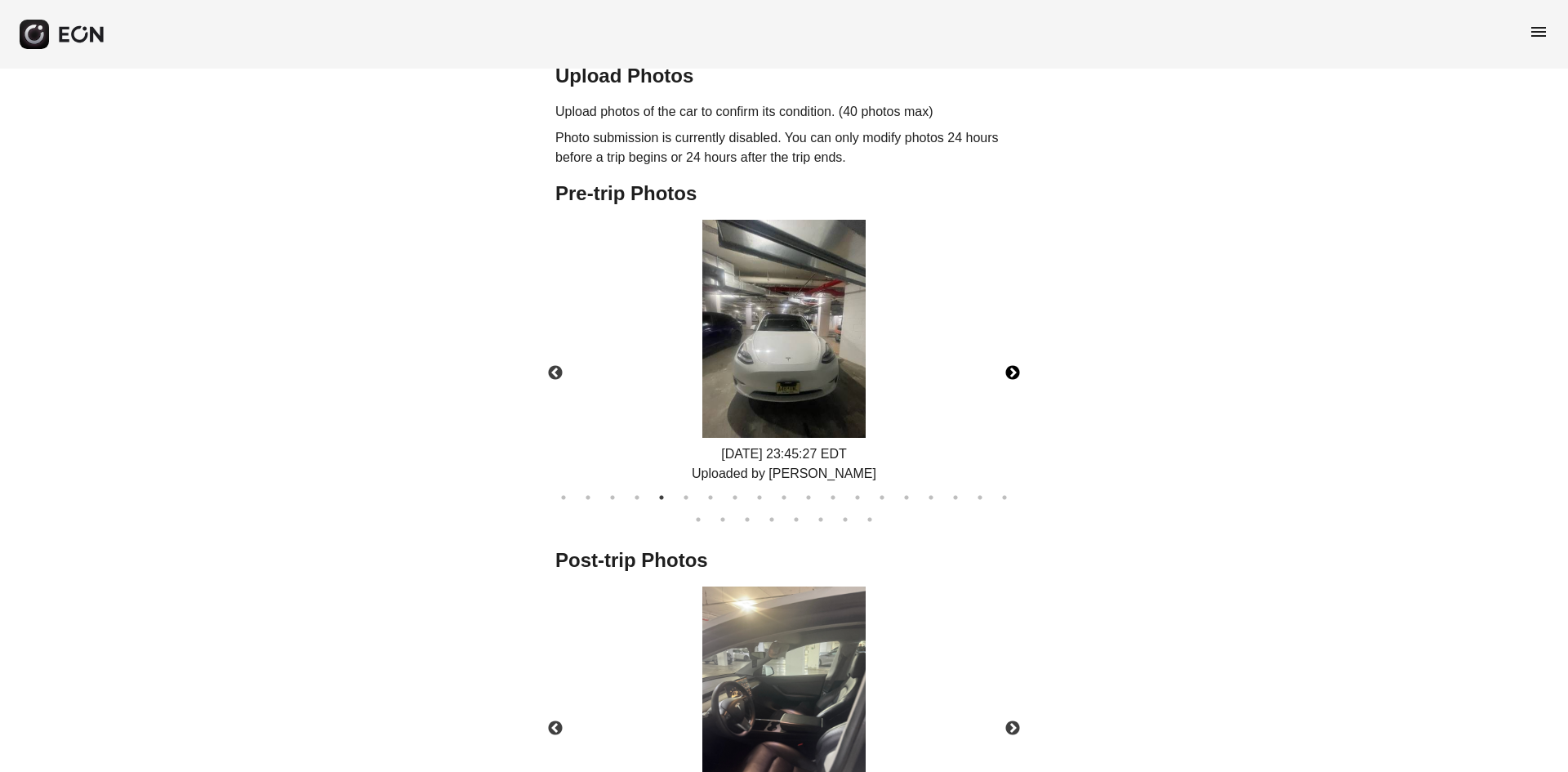
click at [1015, 353] on button "Next" at bounding box center [1012, 374] width 57 height 57
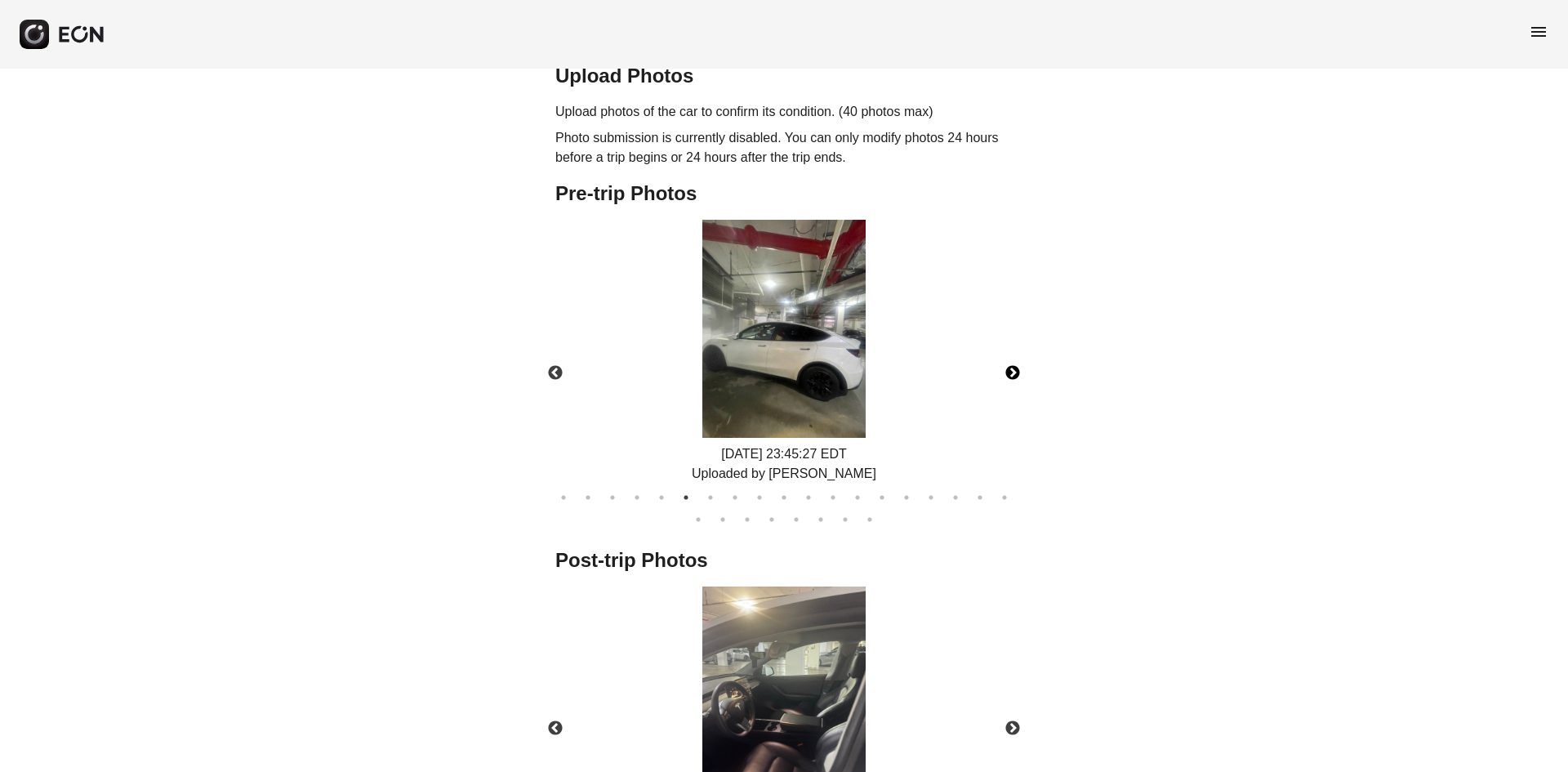
click at [1015, 353] on button "Next" at bounding box center [1012, 374] width 57 height 57
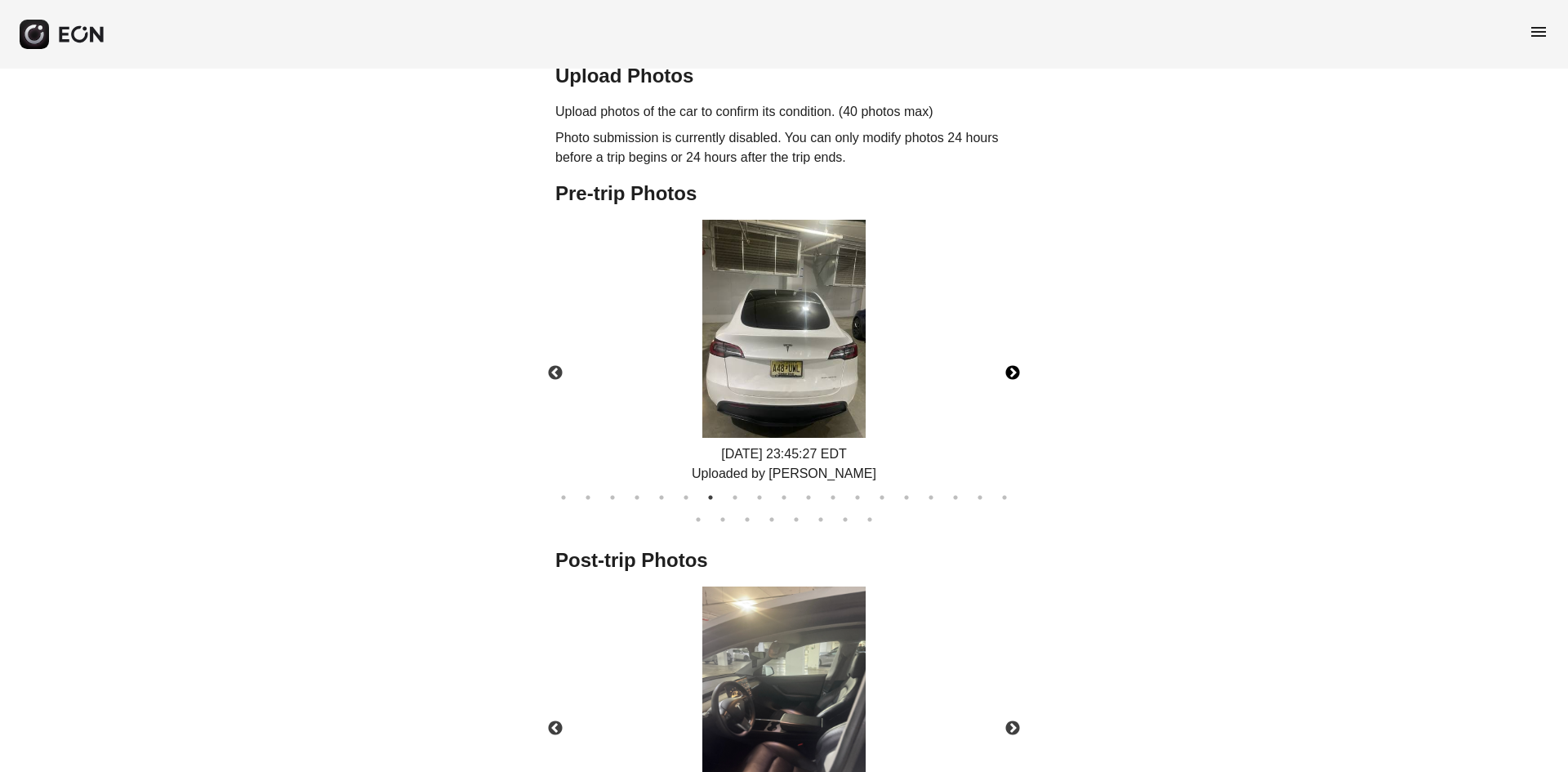
click at [1015, 353] on button "Next" at bounding box center [1012, 374] width 57 height 57
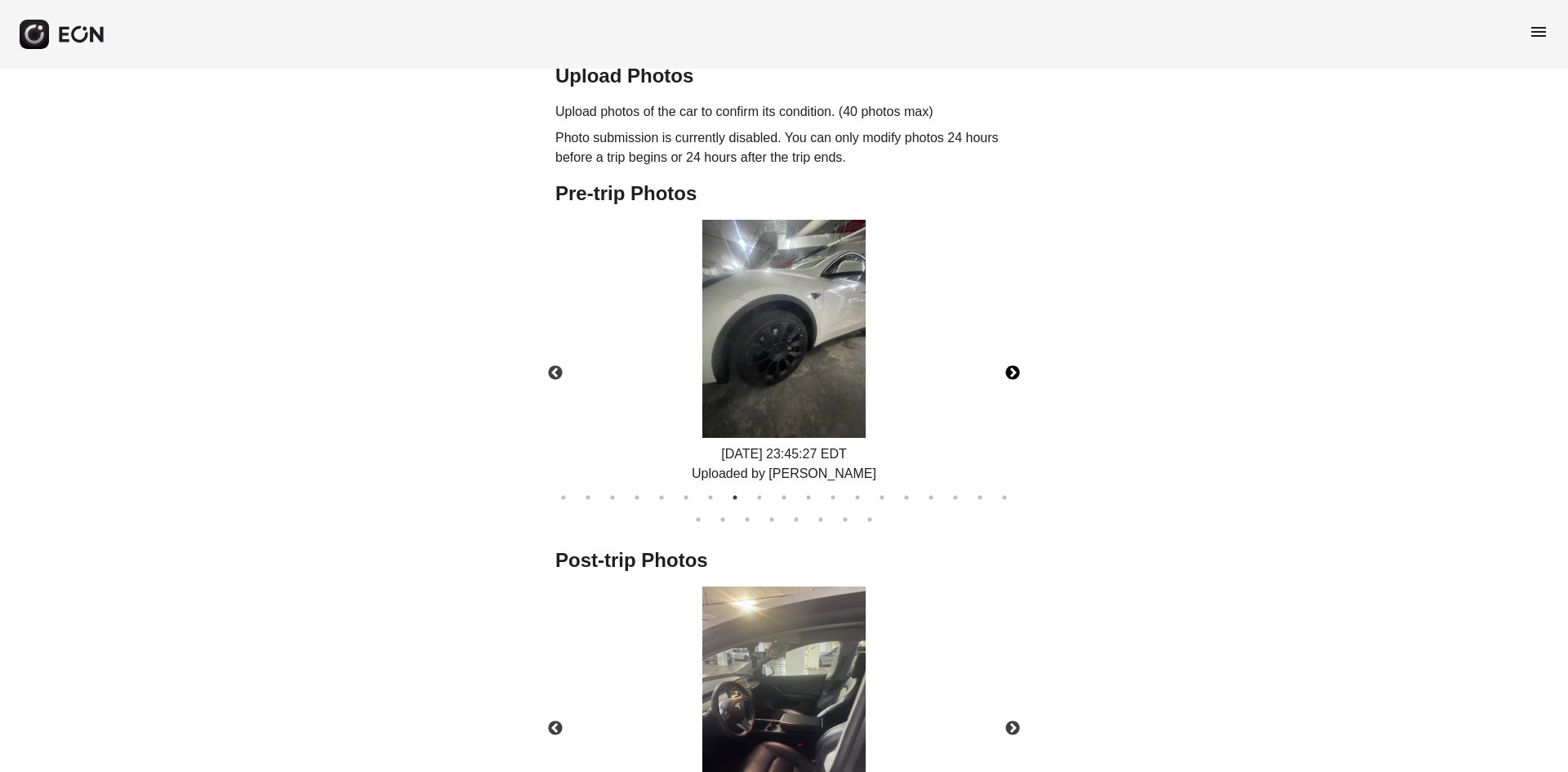
click at [1015, 353] on button "Next" at bounding box center [1012, 374] width 57 height 57
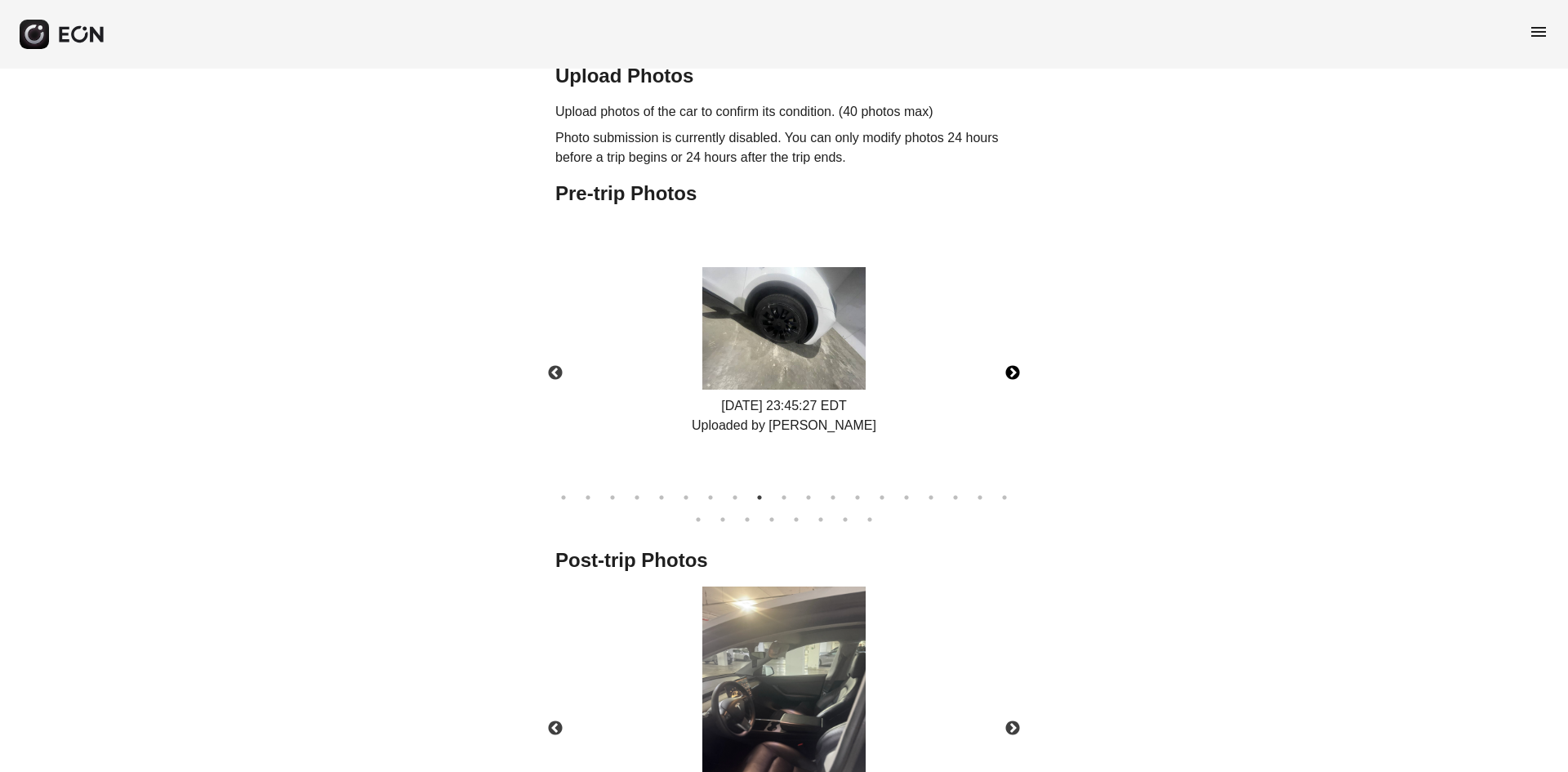
click at [1006, 359] on button "Next" at bounding box center [1012, 374] width 57 height 57
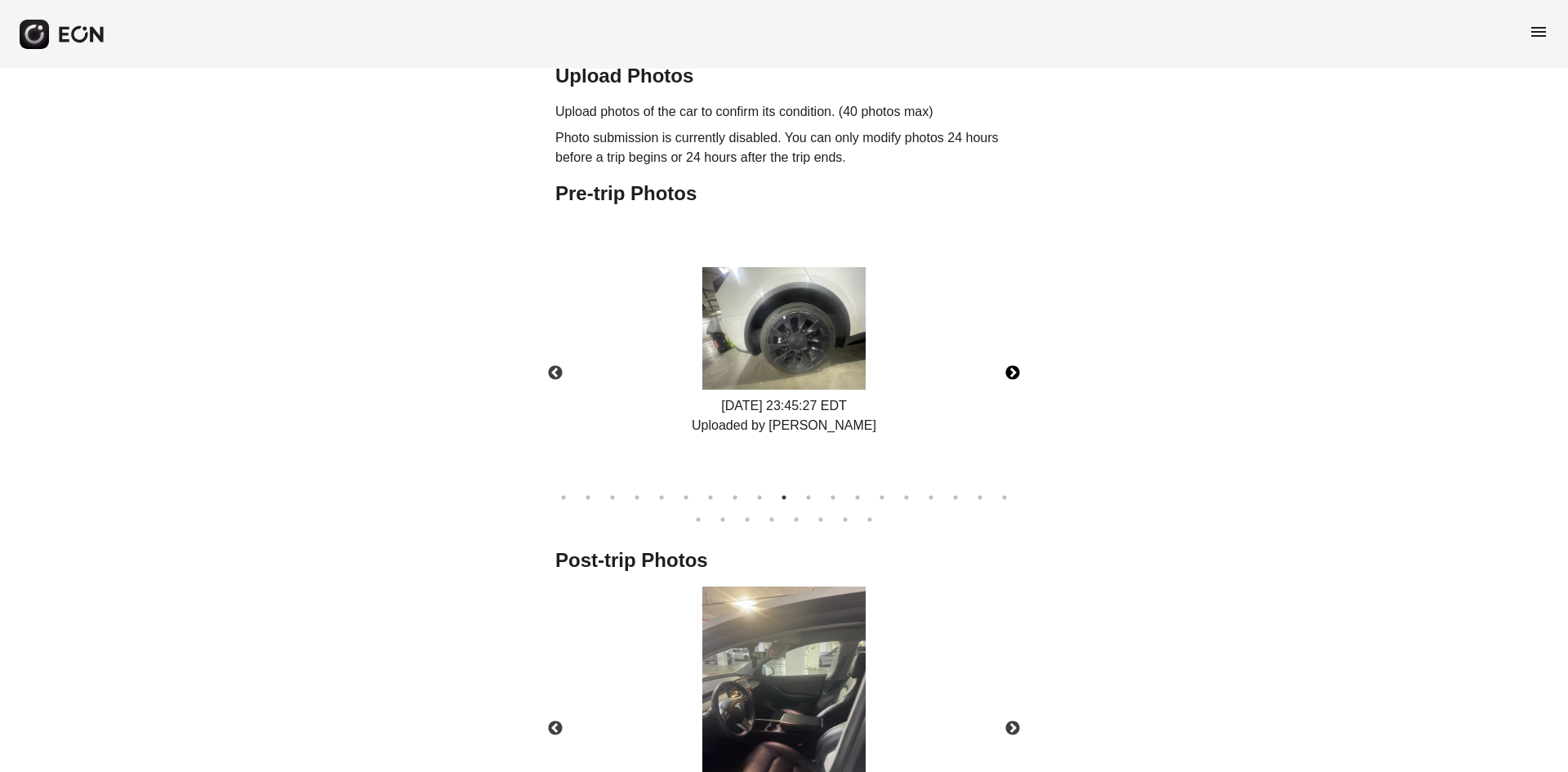
click at [1006, 359] on button "Next" at bounding box center [1012, 374] width 57 height 57
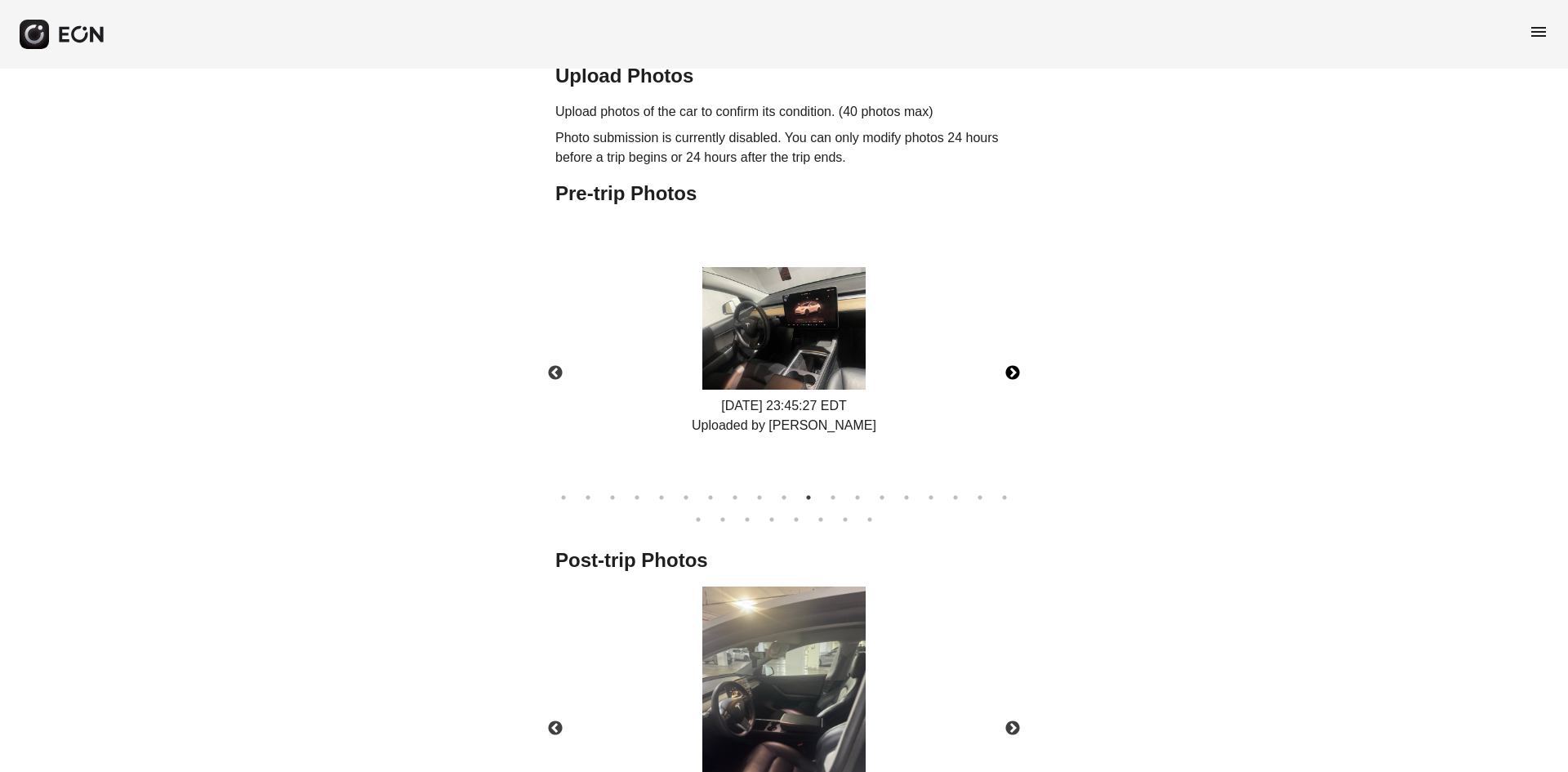
click at [1007, 350] on button "Next" at bounding box center [1012, 374] width 57 height 57
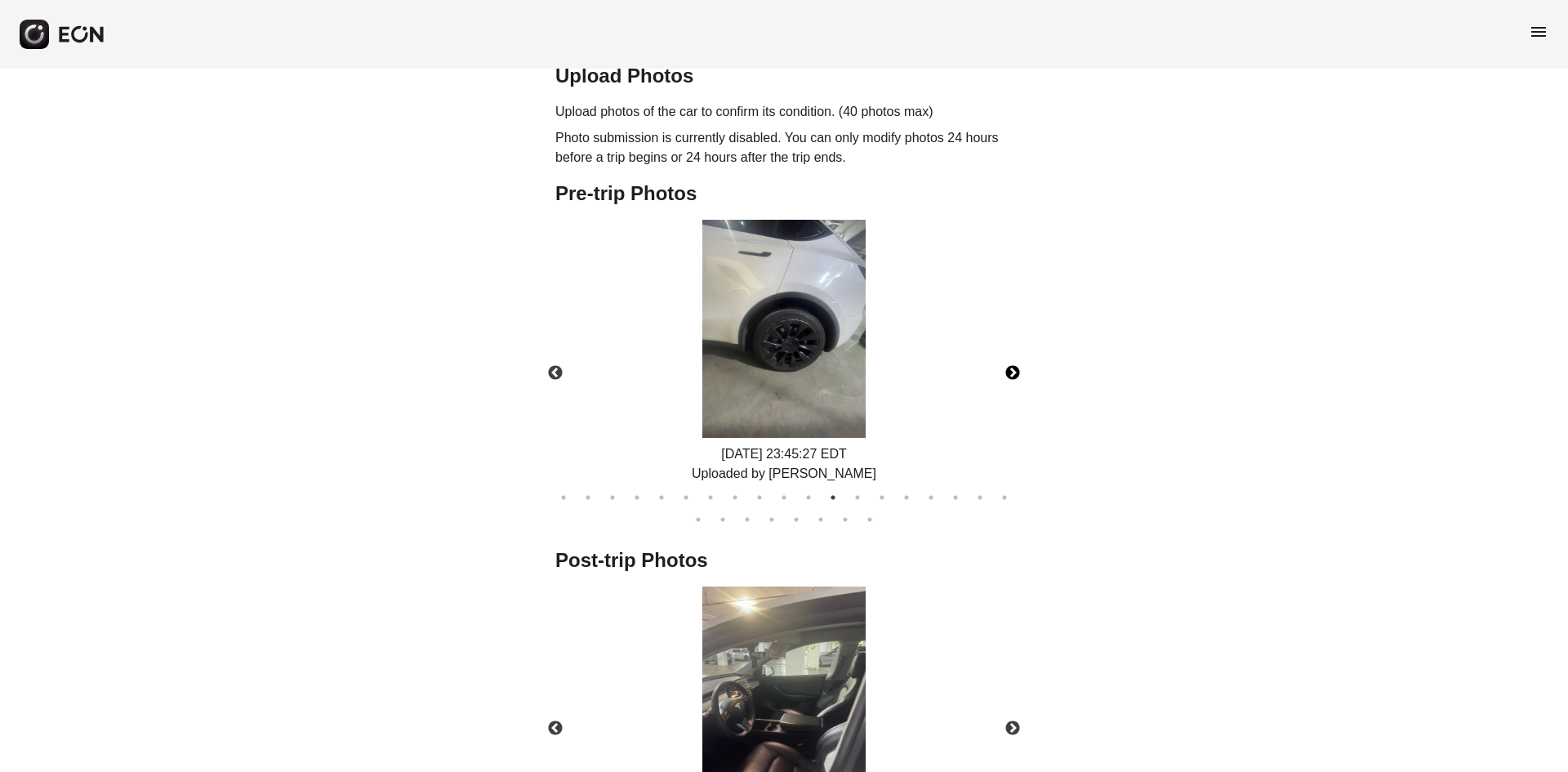
click at [1007, 350] on button "Next" at bounding box center [1012, 374] width 57 height 57
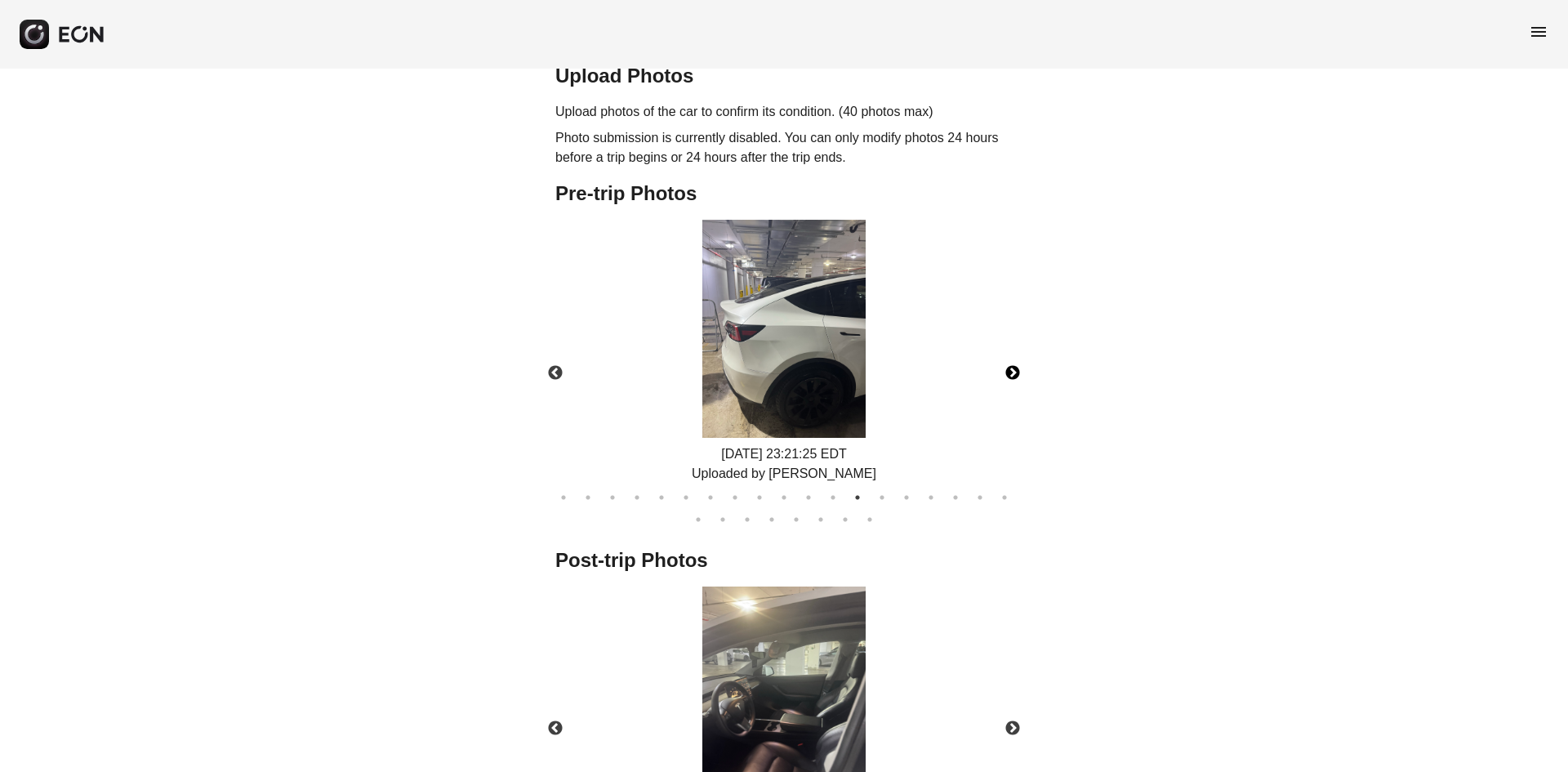
click at [1014, 355] on button "Next" at bounding box center [1012, 374] width 57 height 57
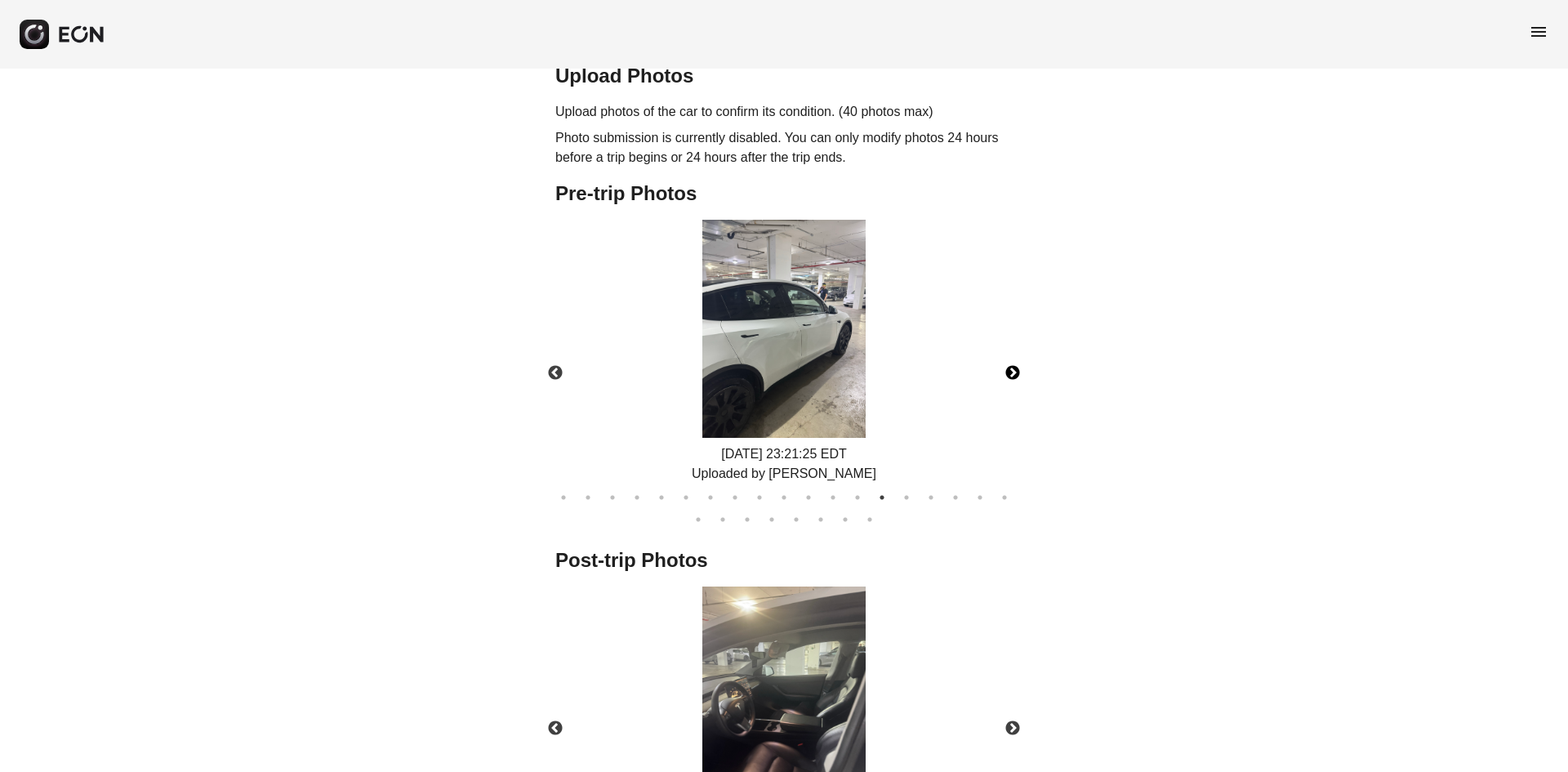
click at [1018, 345] on button "Next" at bounding box center [1012, 374] width 57 height 57
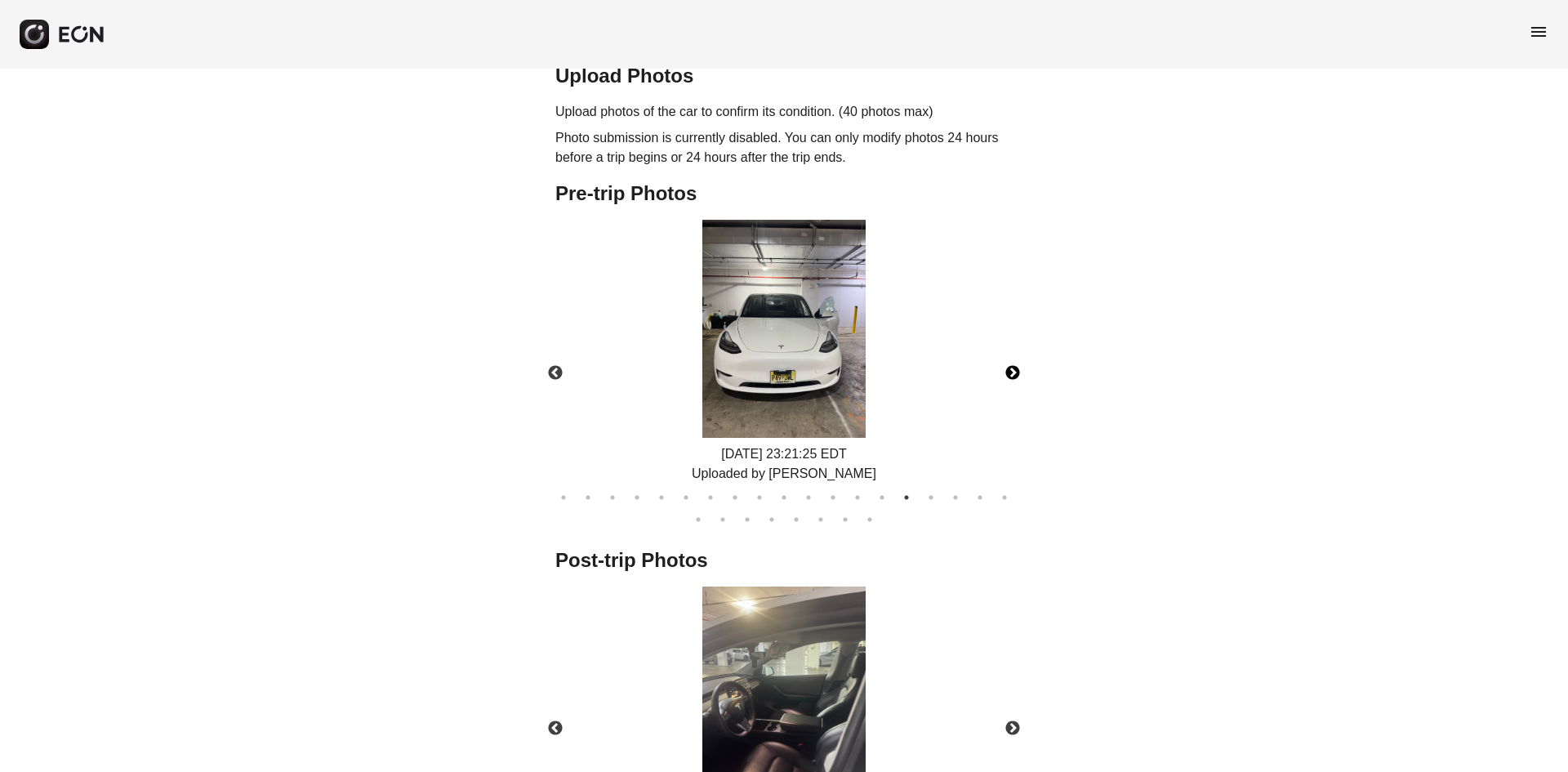
click at [1014, 351] on button "Next" at bounding box center [1012, 374] width 57 height 57
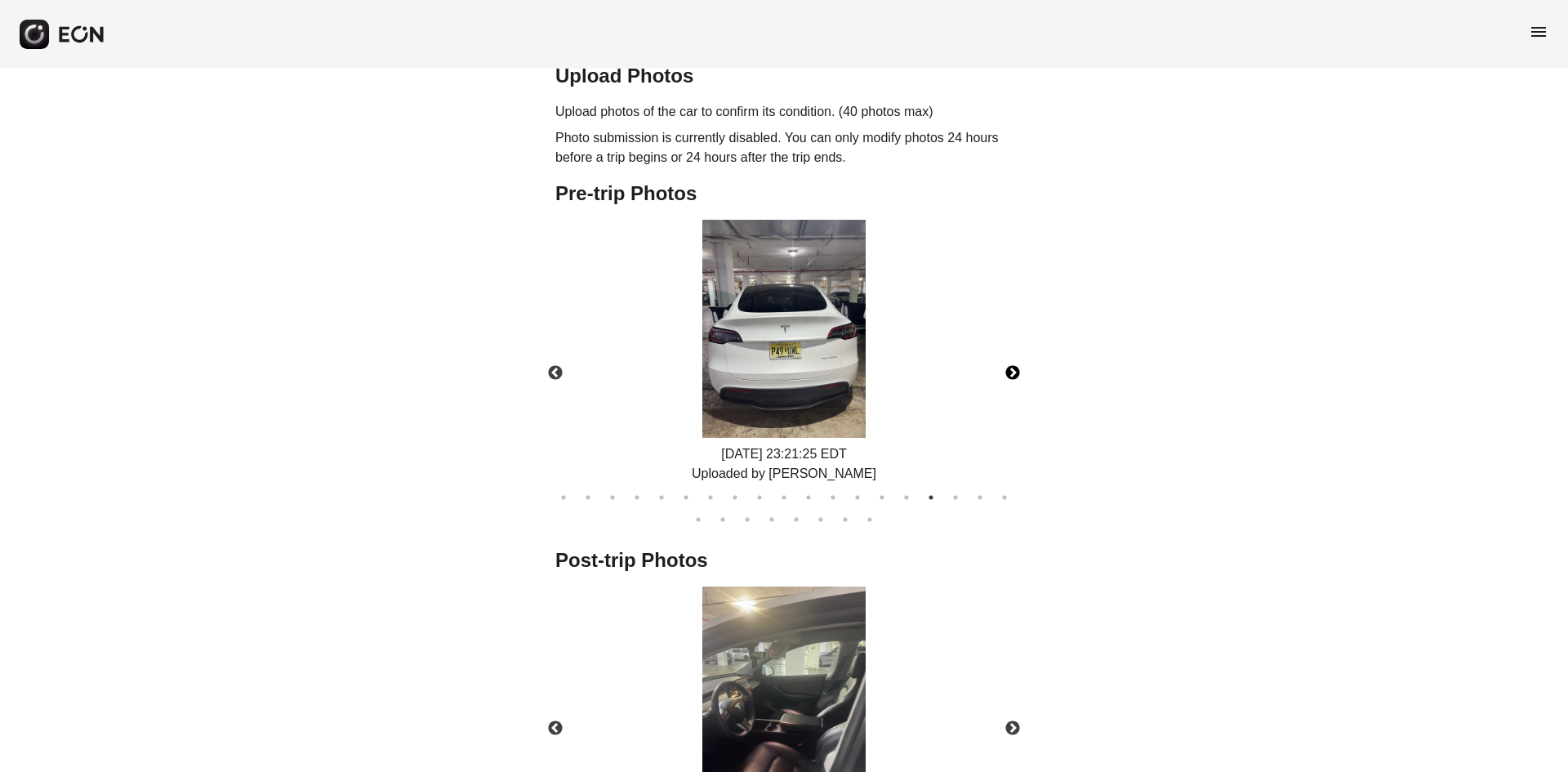
drag, startPoint x: 1043, startPoint y: 356, endPoint x: 1028, endPoint y: 354, distance: 15.1
click at [1043, 357] on div "**********" at bounding box center [784, 294] width 1568 height 1594
click at [1025, 353] on button "Next" at bounding box center [1012, 374] width 57 height 57
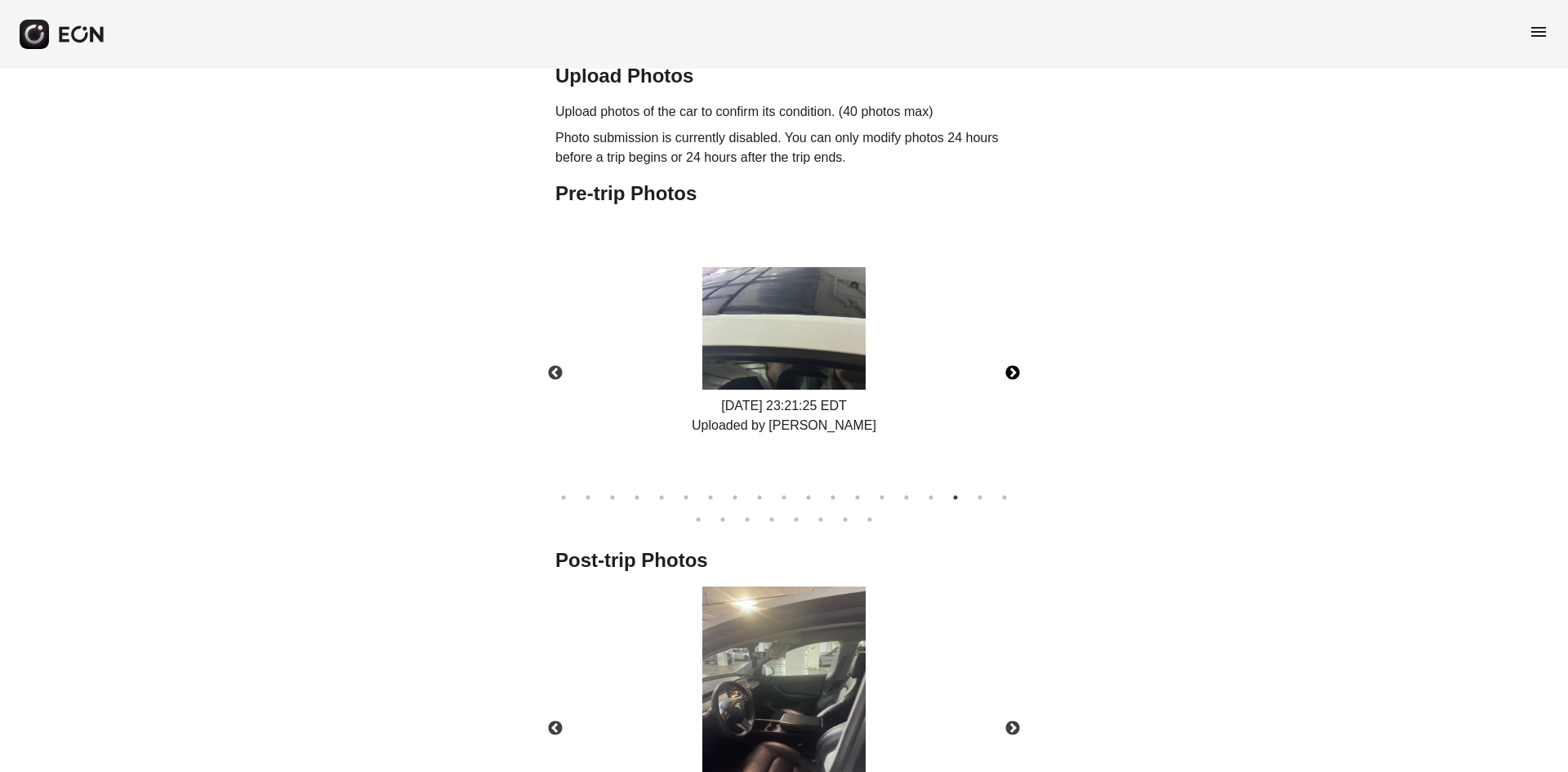
click at [1016, 349] on button "Next" at bounding box center [1012, 374] width 57 height 57
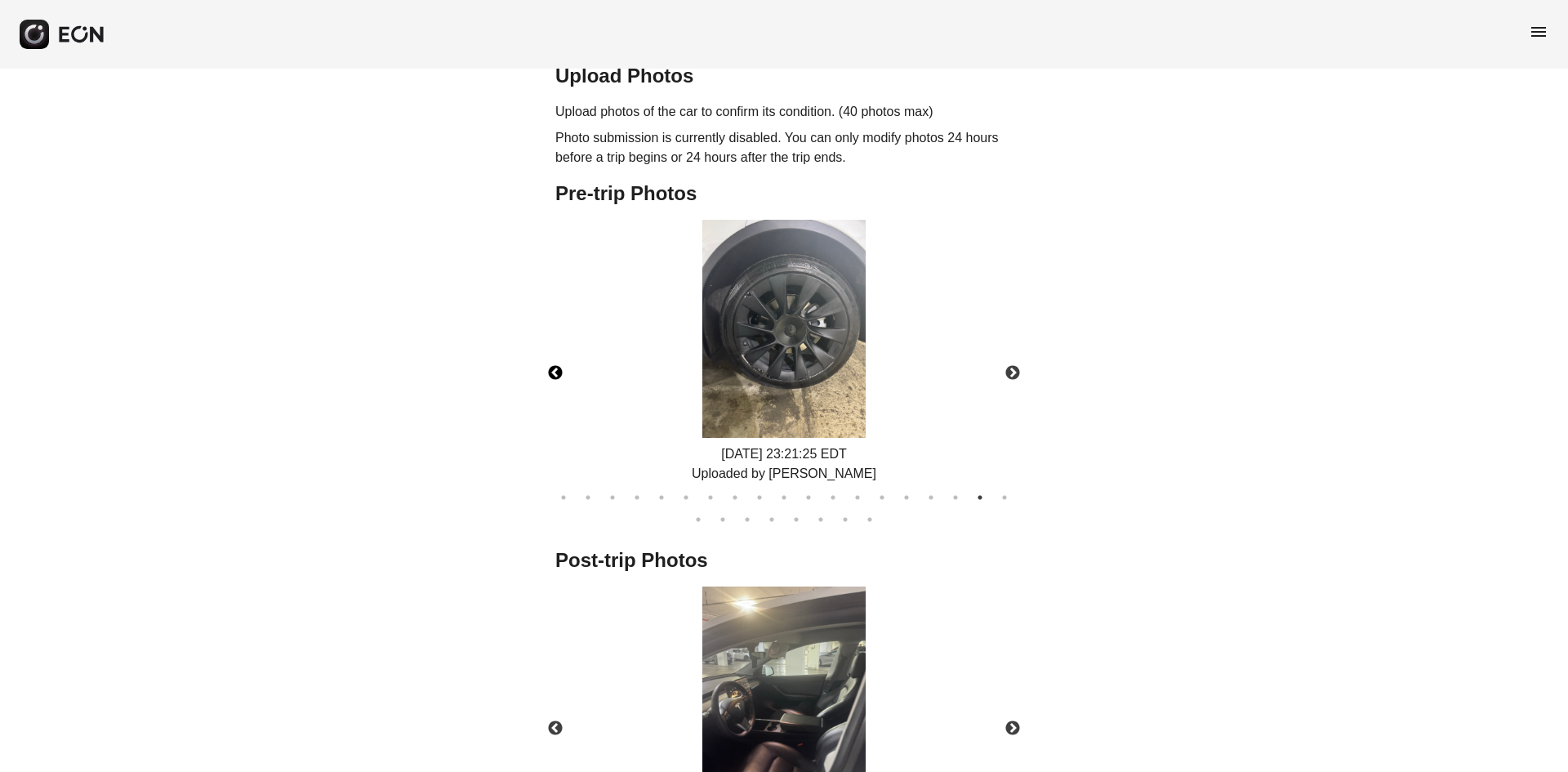
click at [549, 345] on button "Previous" at bounding box center [556, 374] width 57 height 57
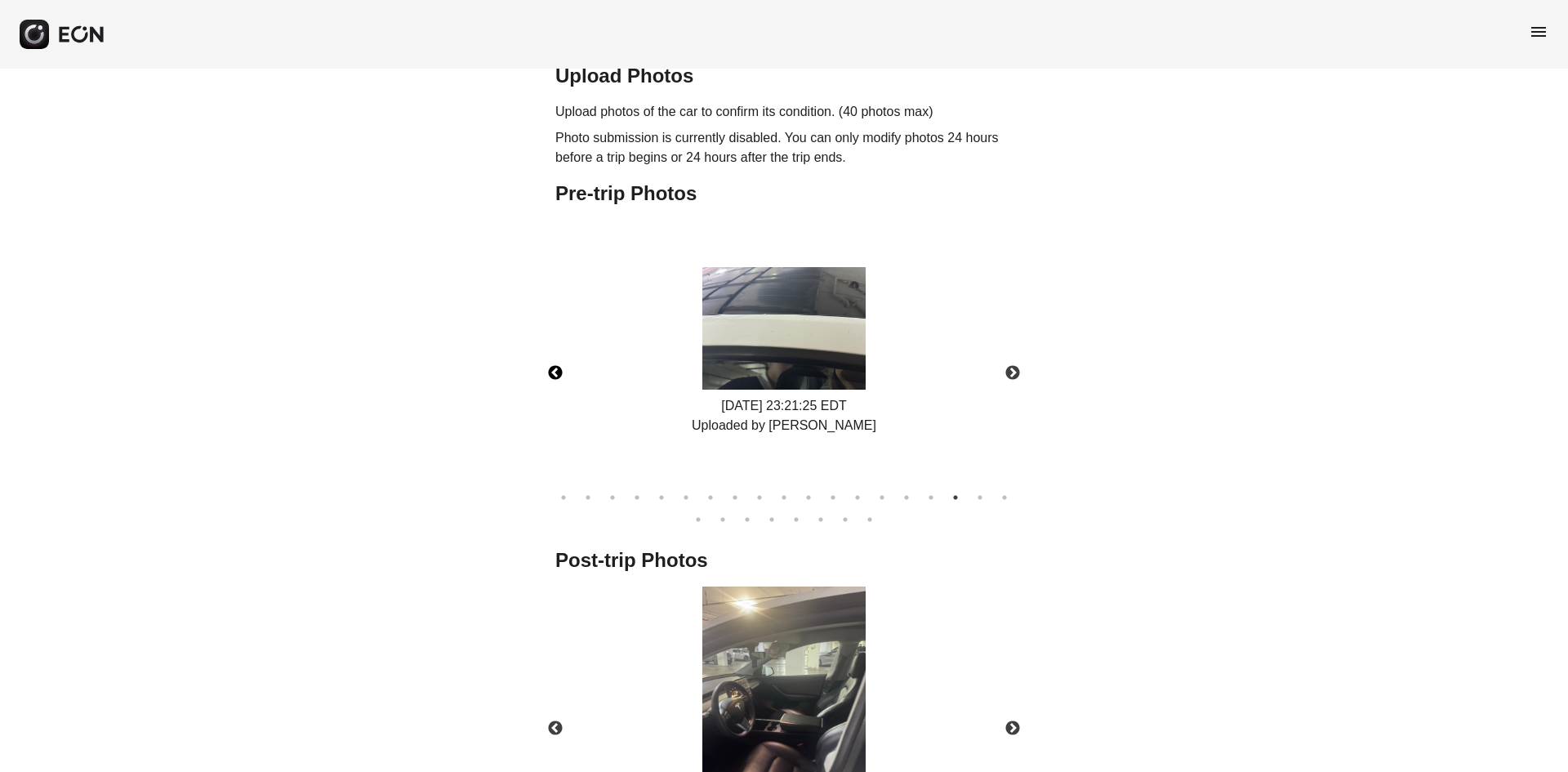
click at [558, 349] on button "Previous" at bounding box center [556, 374] width 57 height 57
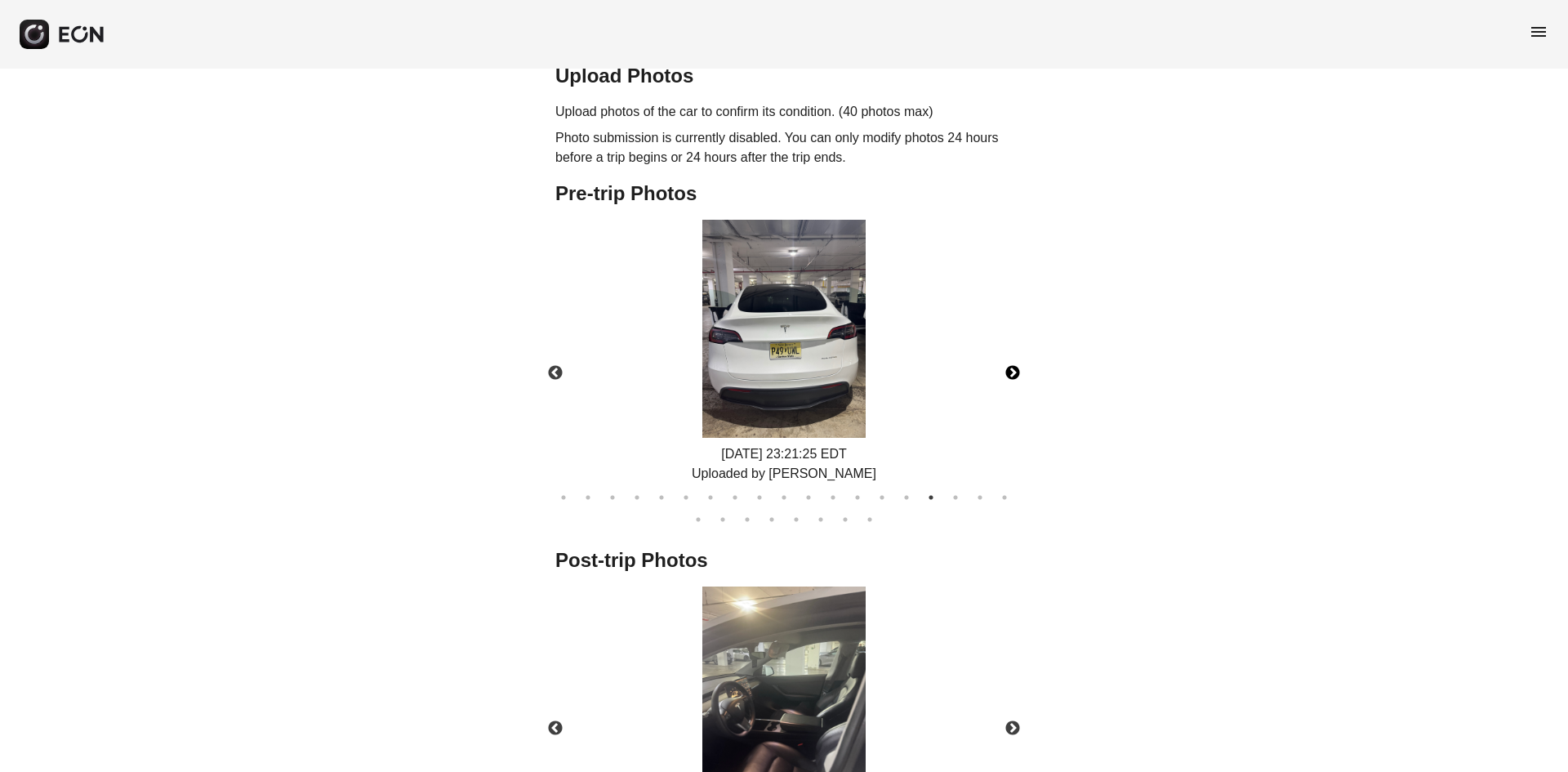
click at [1012, 353] on button "Next" at bounding box center [1012, 374] width 57 height 57
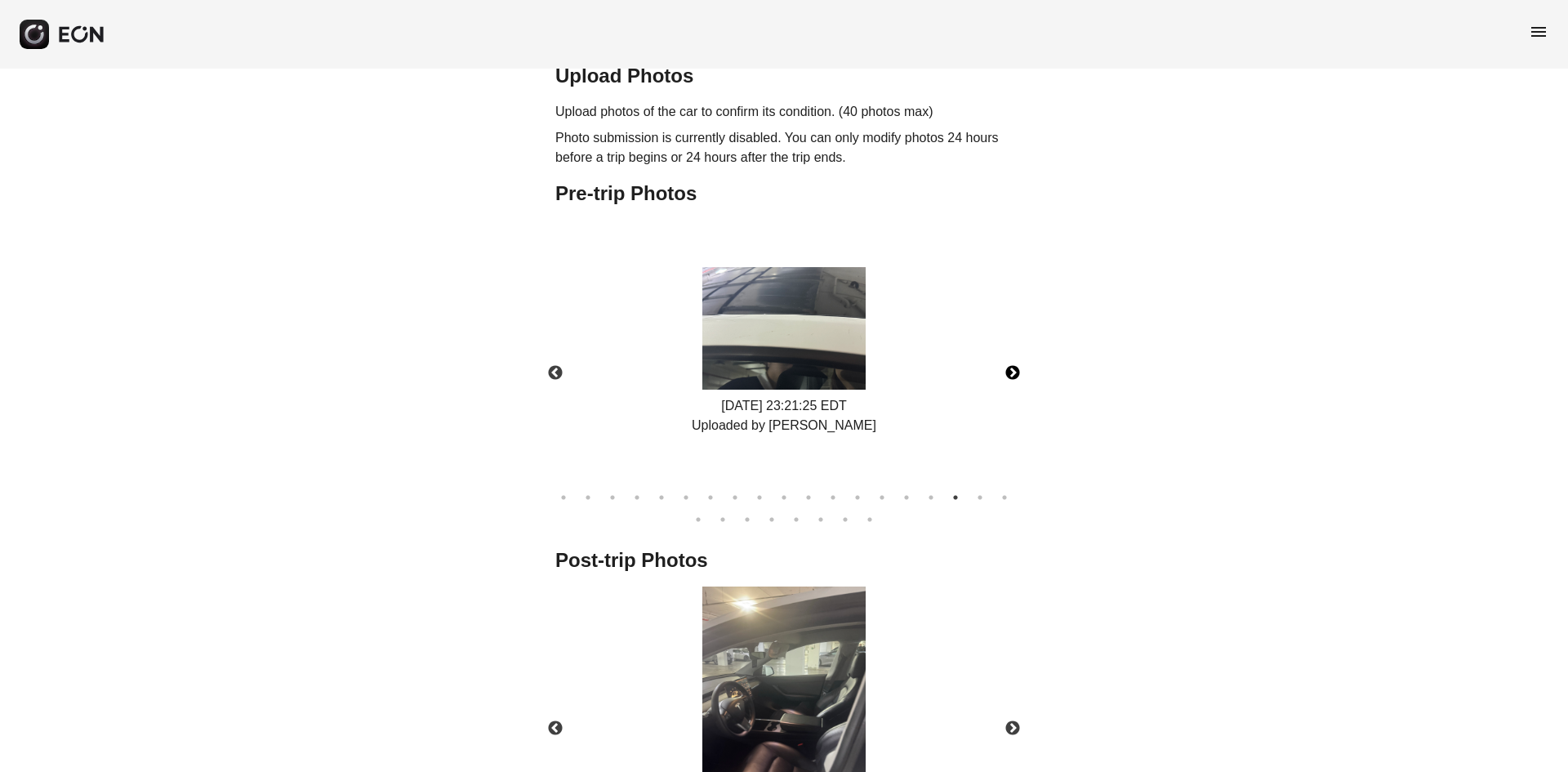
click at [1012, 353] on button "Next" at bounding box center [1012, 374] width 57 height 57
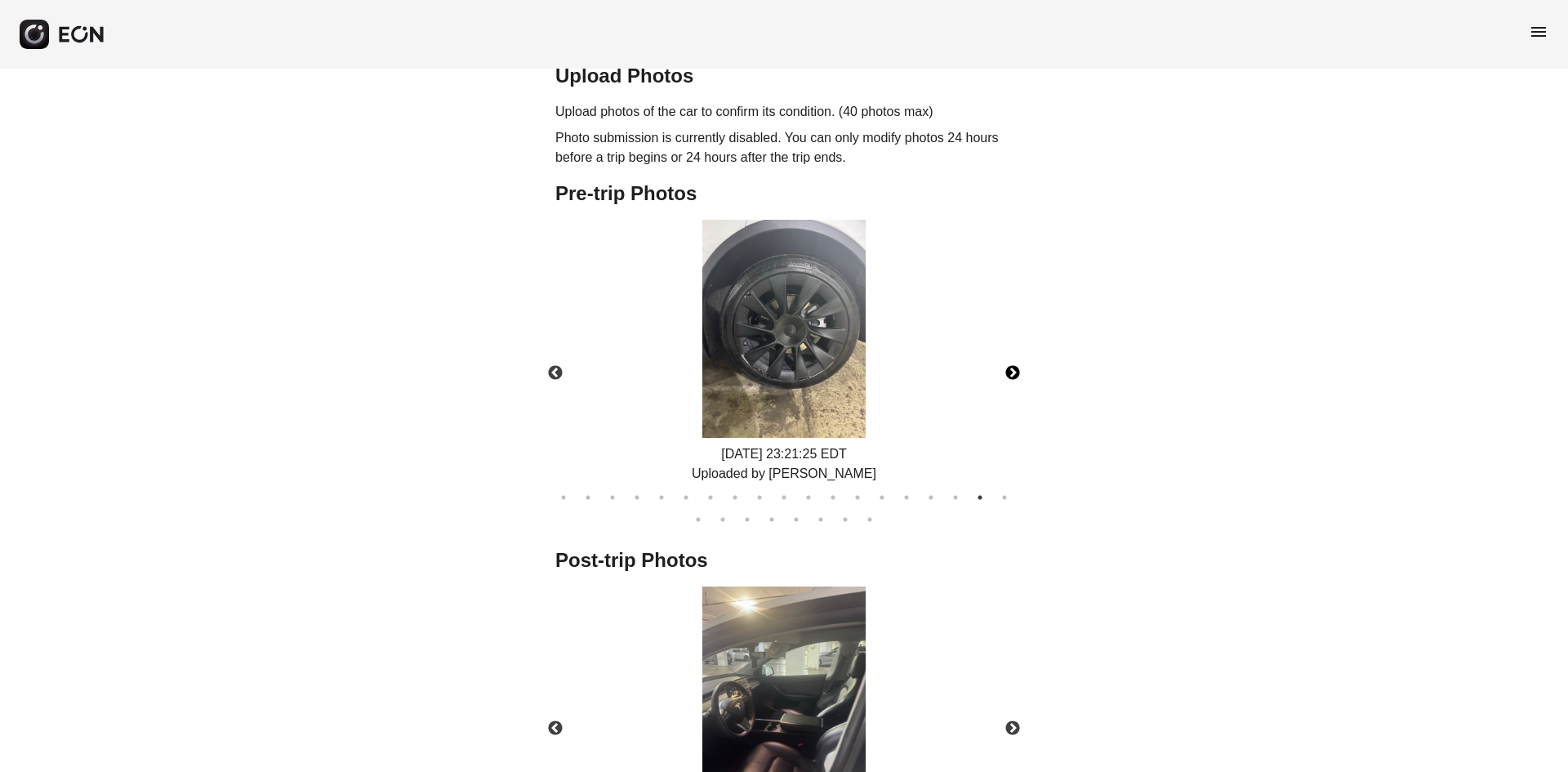
click at [1012, 353] on button "Next" at bounding box center [1012, 374] width 57 height 57
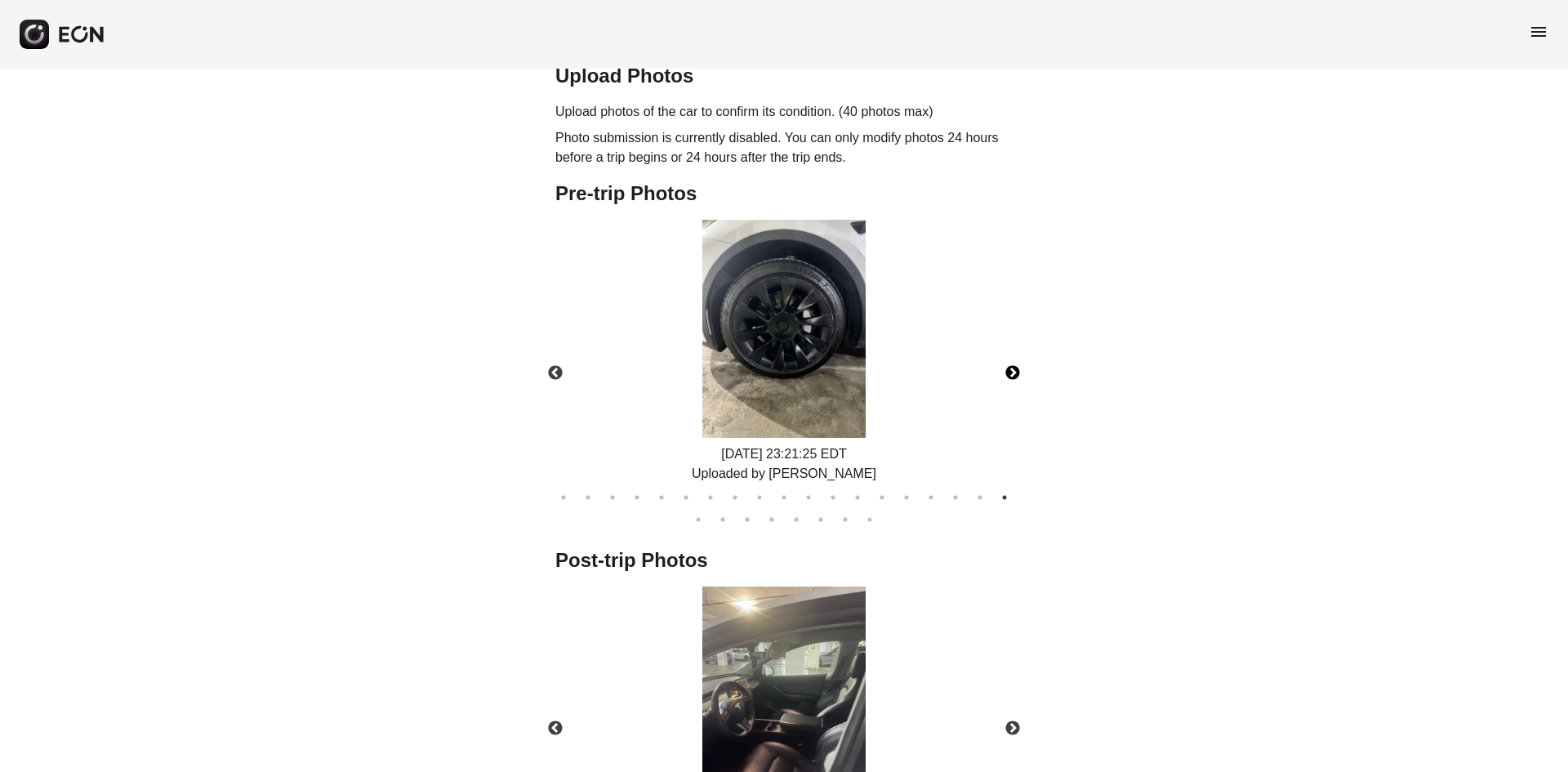
click at [1012, 353] on button "Next" at bounding box center [1012, 374] width 57 height 57
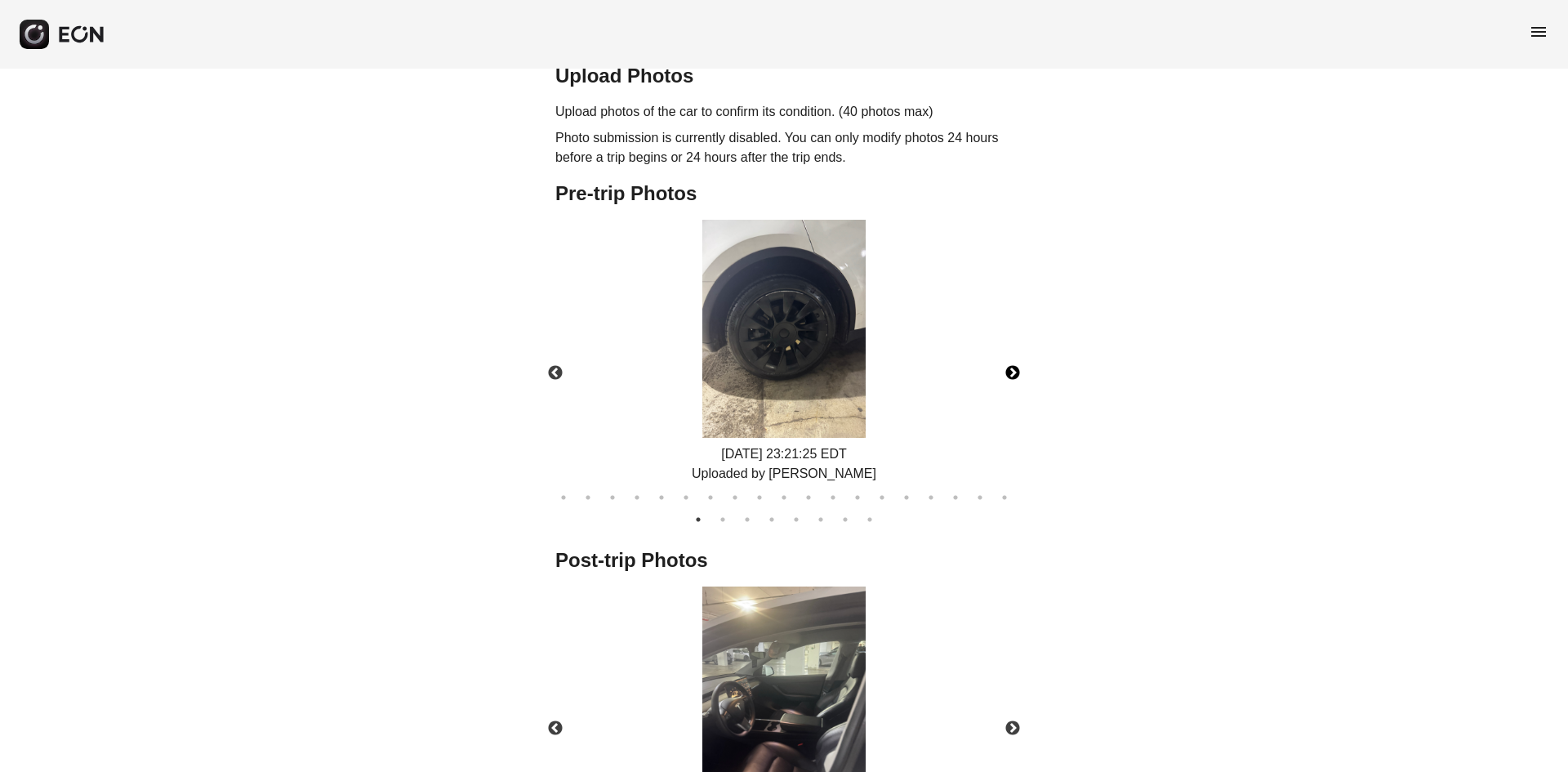
click at [1019, 345] on button "Next" at bounding box center [1012, 374] width 57 height 57
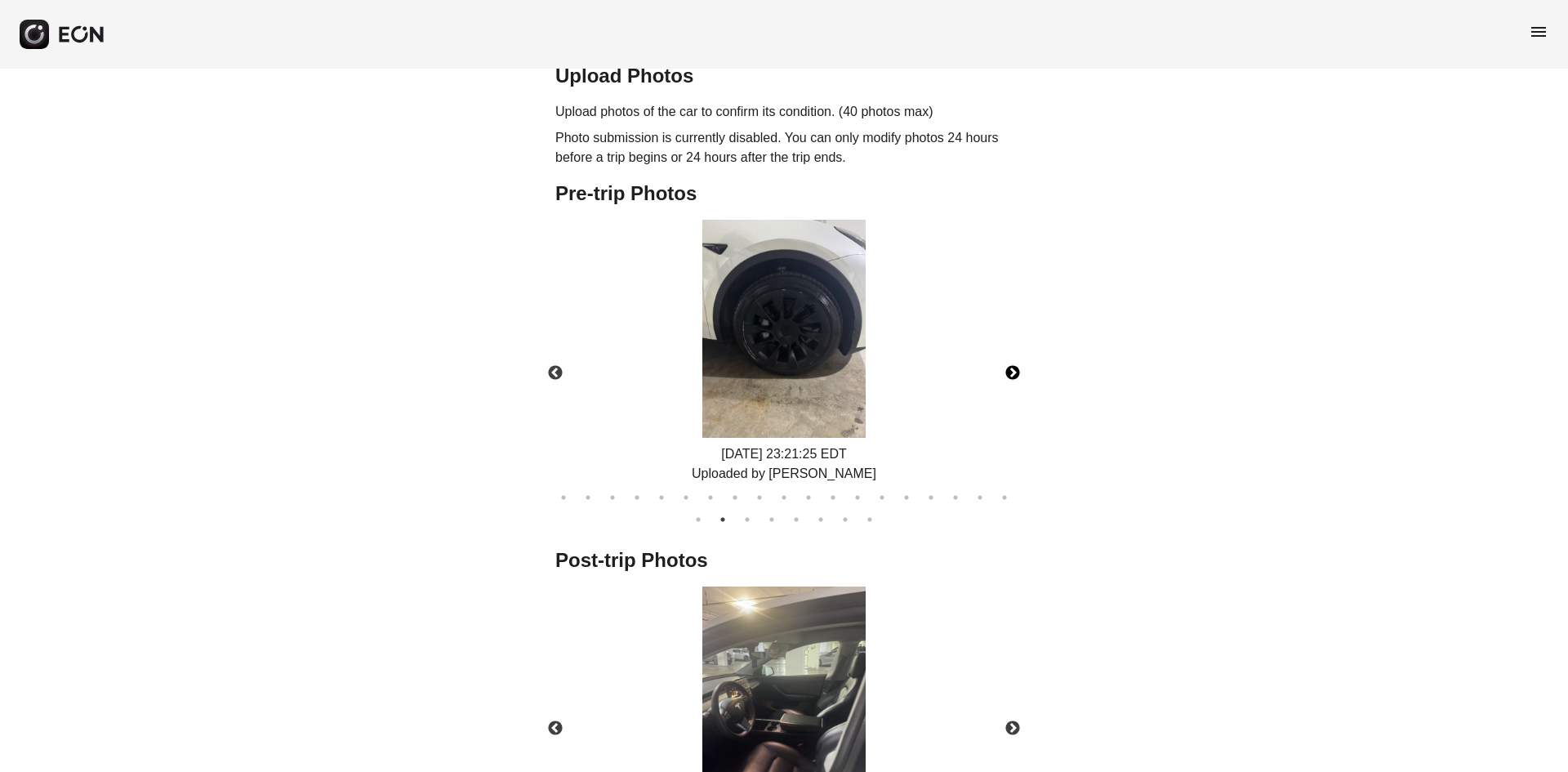
click at [1019, 345] on button "Next" at bounding box center [1012, 374] width 57 height 57
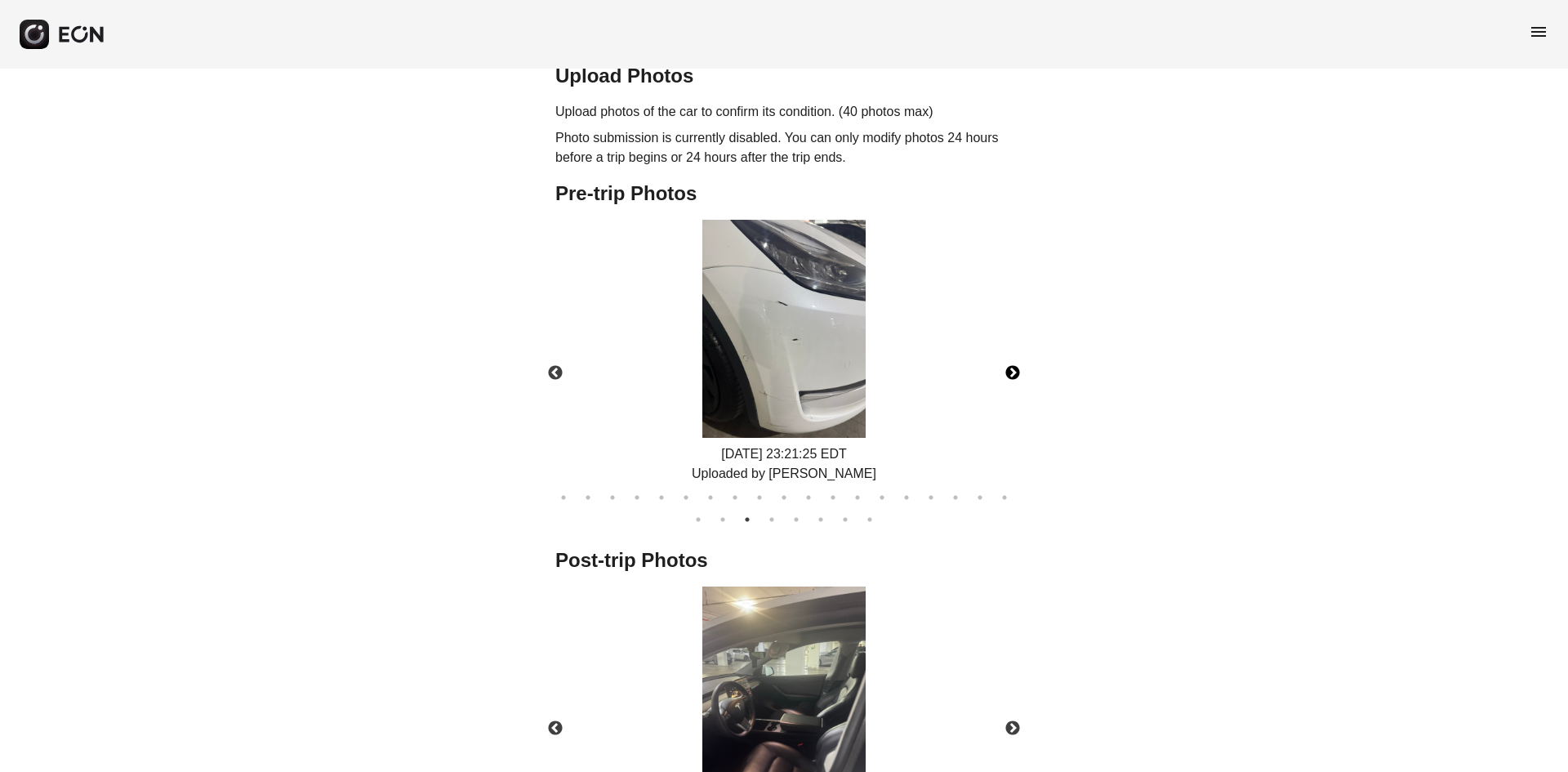
click at [1019, 345] on button "Next" at bounding box center [1012, 374] width 57 height 57
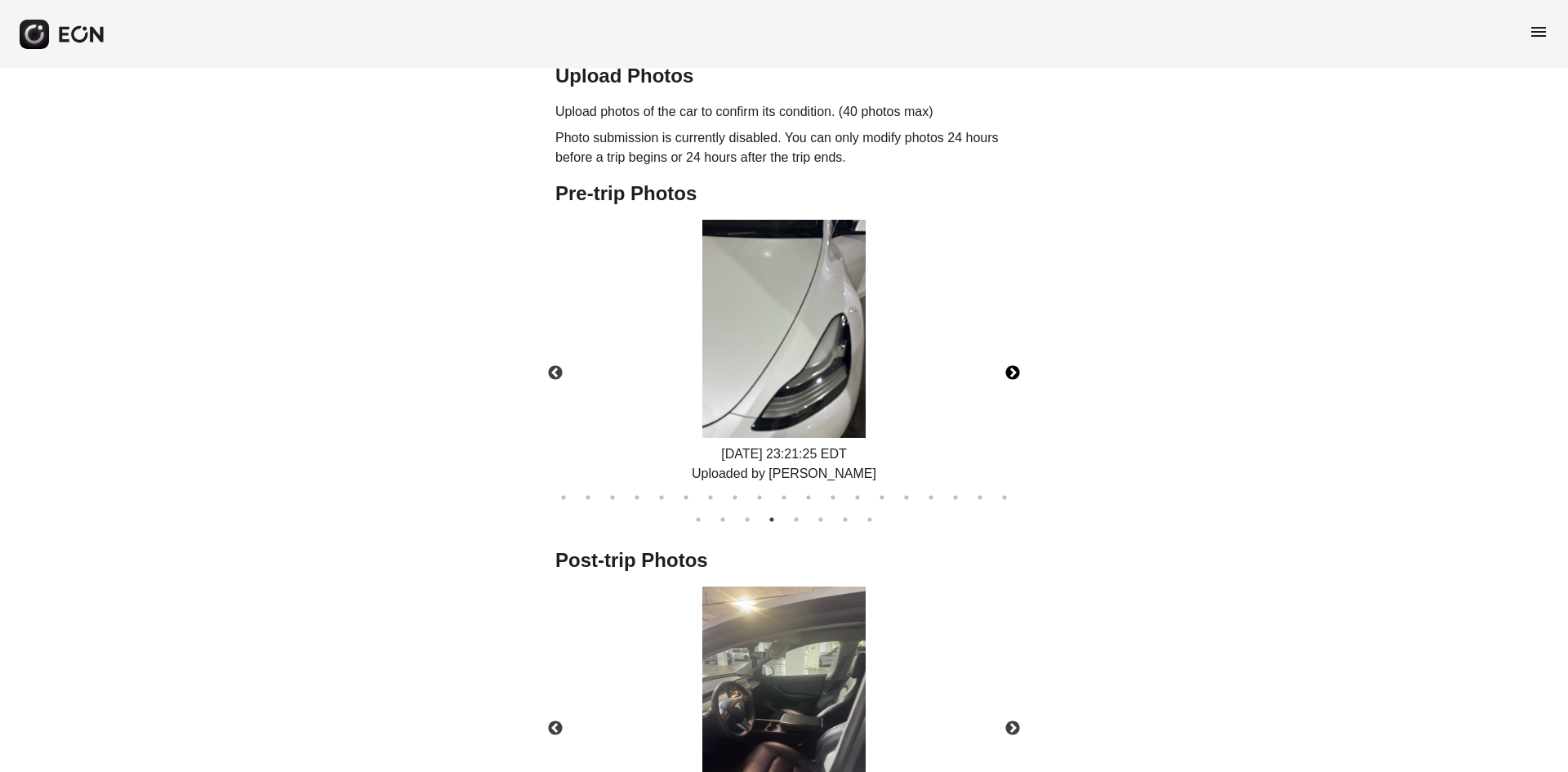
click at [1002, 348] on button "Next" at bounding box center [1012, 374] width 57 height 57
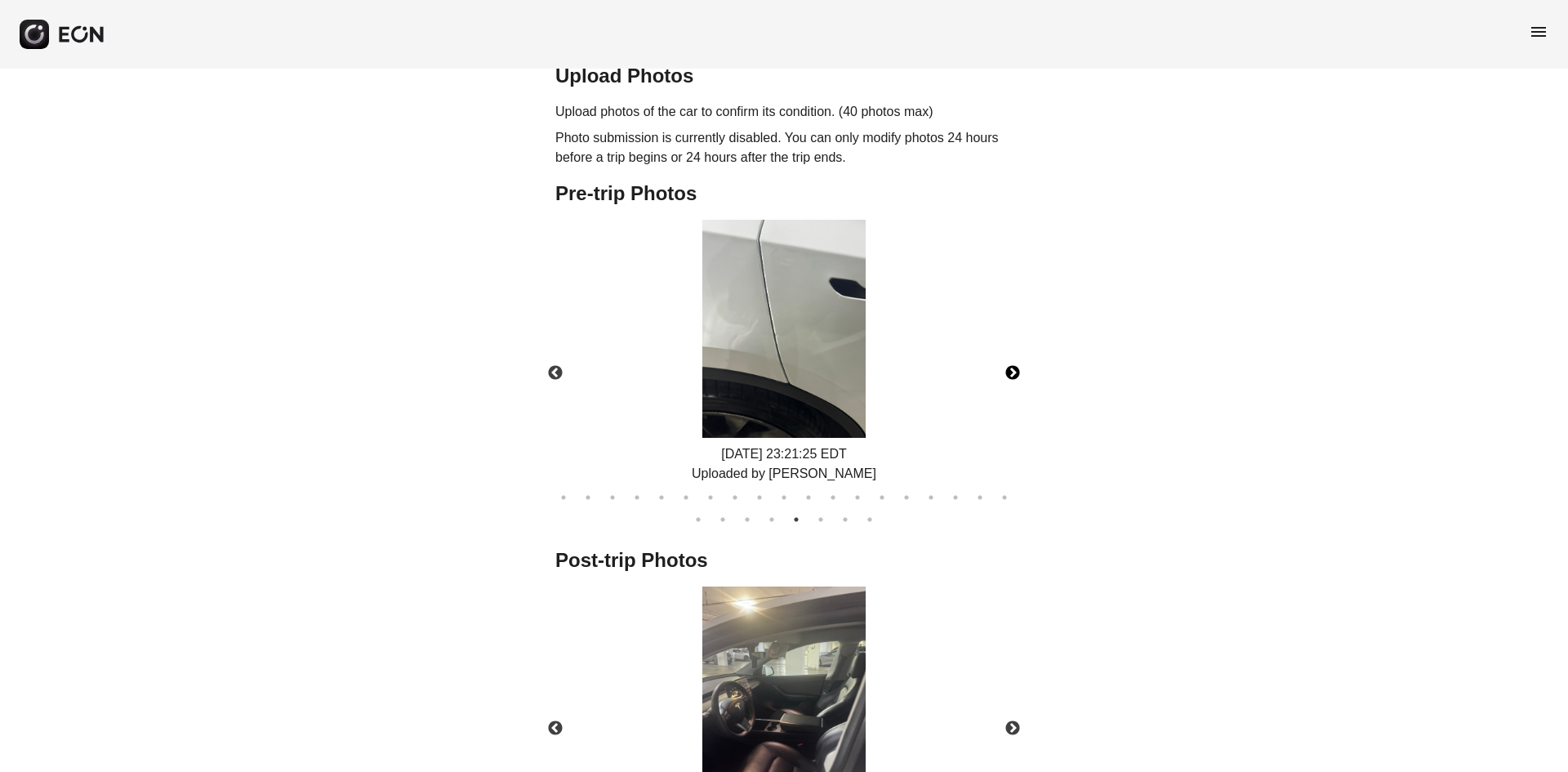
click at [1016, 349] on button "Next" at bounding box center [1012, 374] width 57 height 57
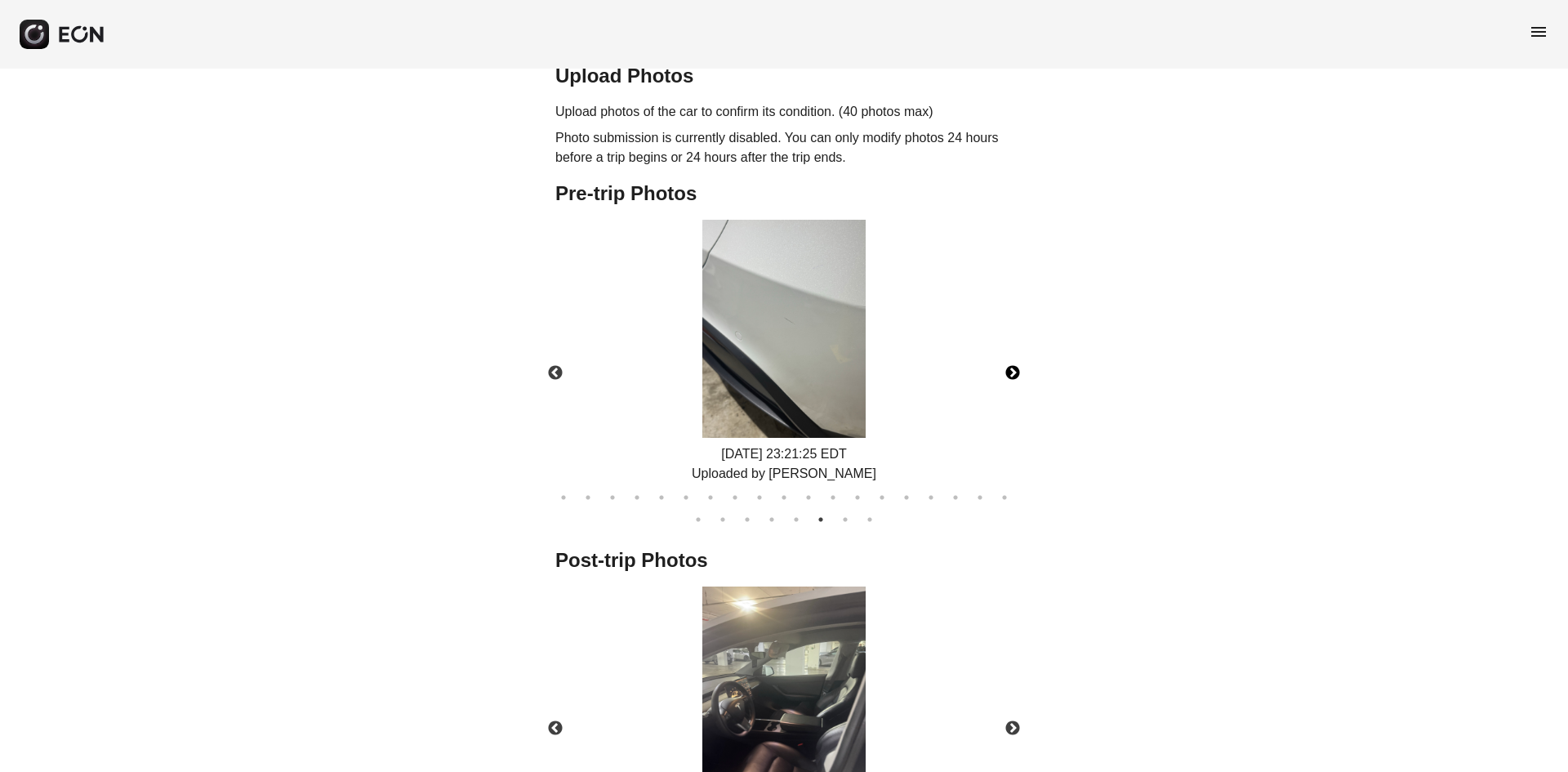
click at [1016, 349] on button "Next" at bounding box center [1012, 374] width 57 height 57
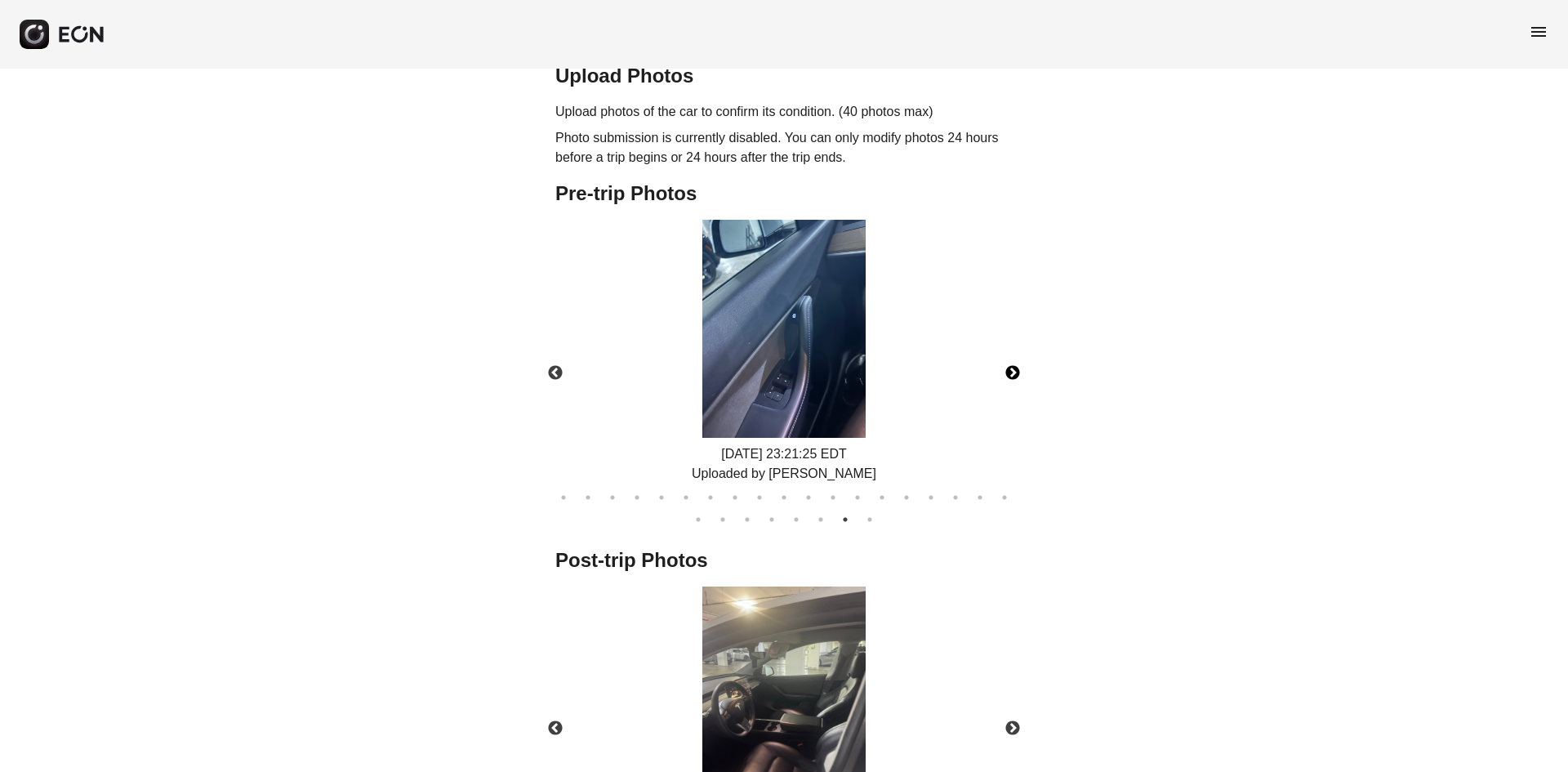
click at [1005, 345] on button "Next" at bounding box center [1012, 374] width 57 height 57
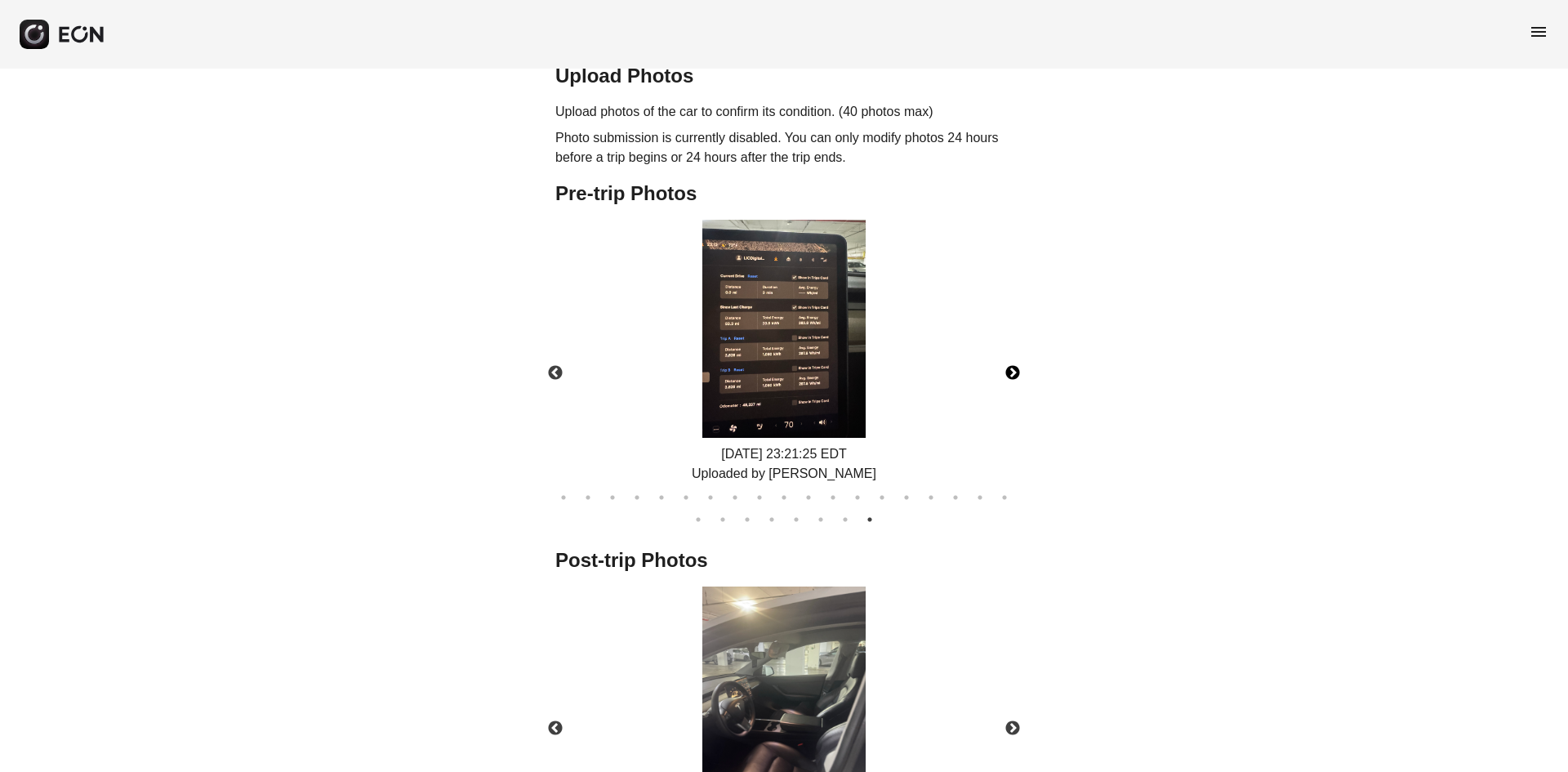
click at [1011, 345] on button "Next" at bounding box center [1012, 374] width 57 height 57
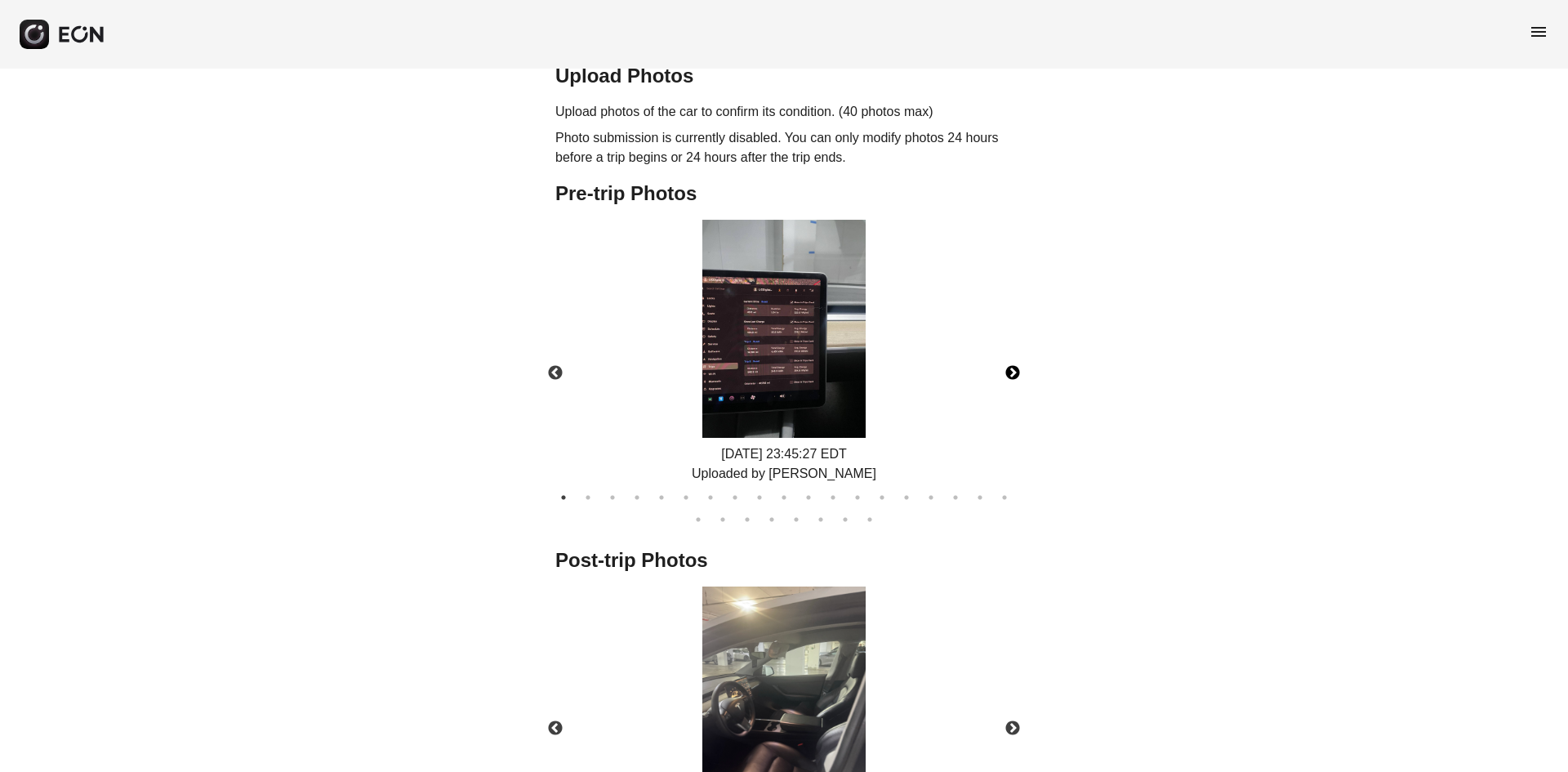
click at [1011, 345] on button "Next" at bounding box center [1012, 374] width 57 height 57
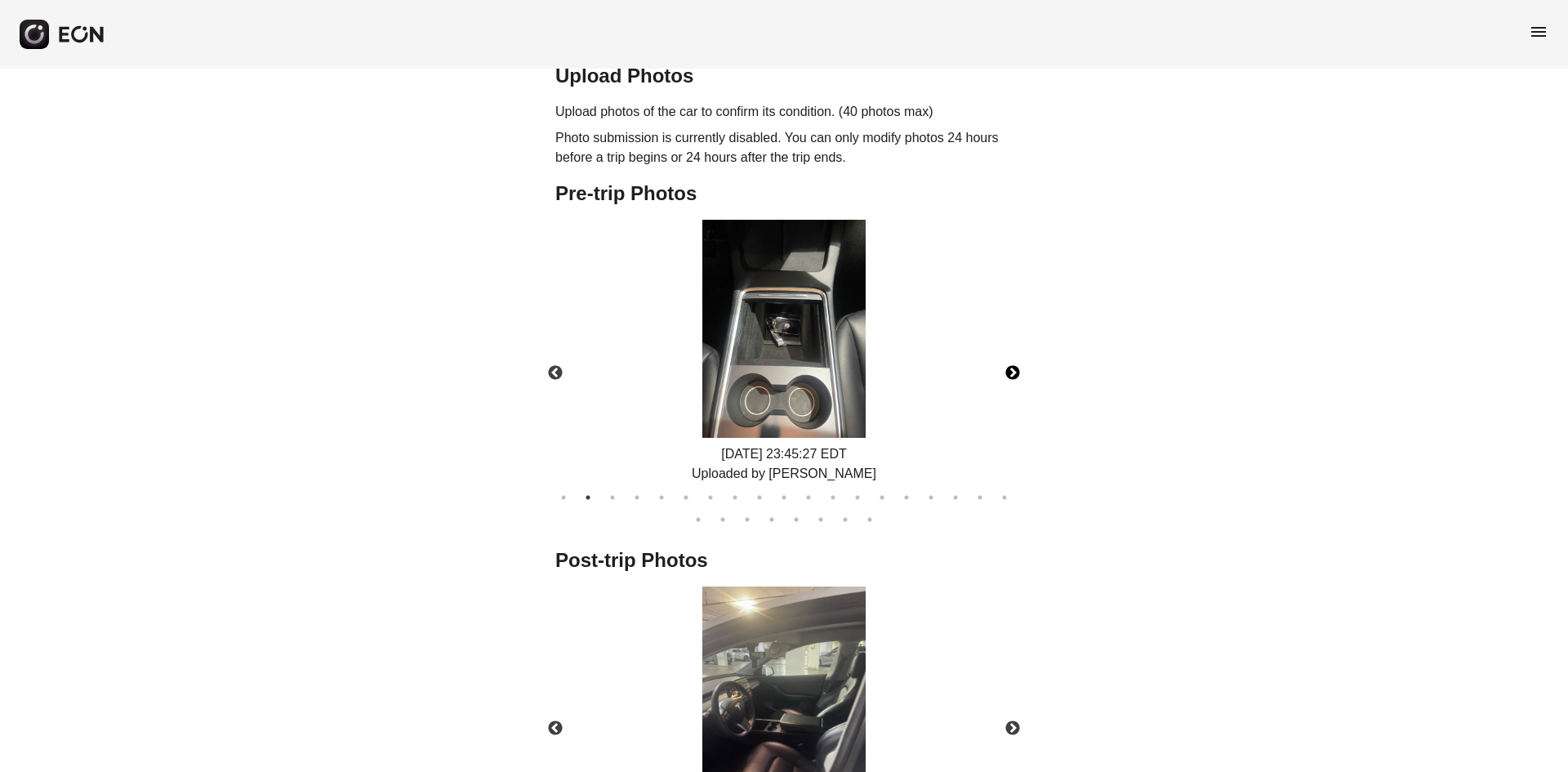
click at [1011, 345] on button "Next" at bounding box center [1012, 374] width 57 height 57
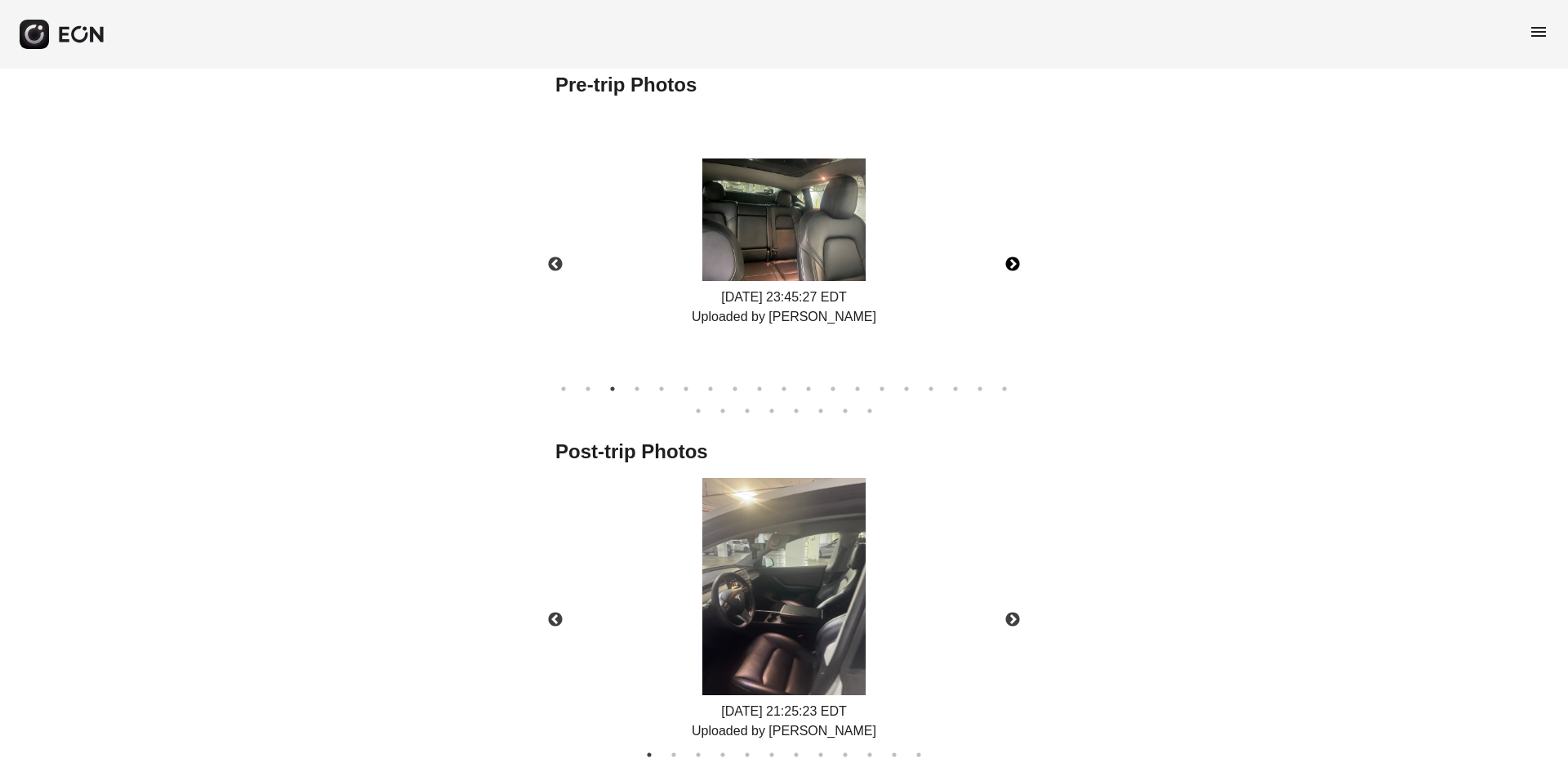
scroll to position [872, 0]
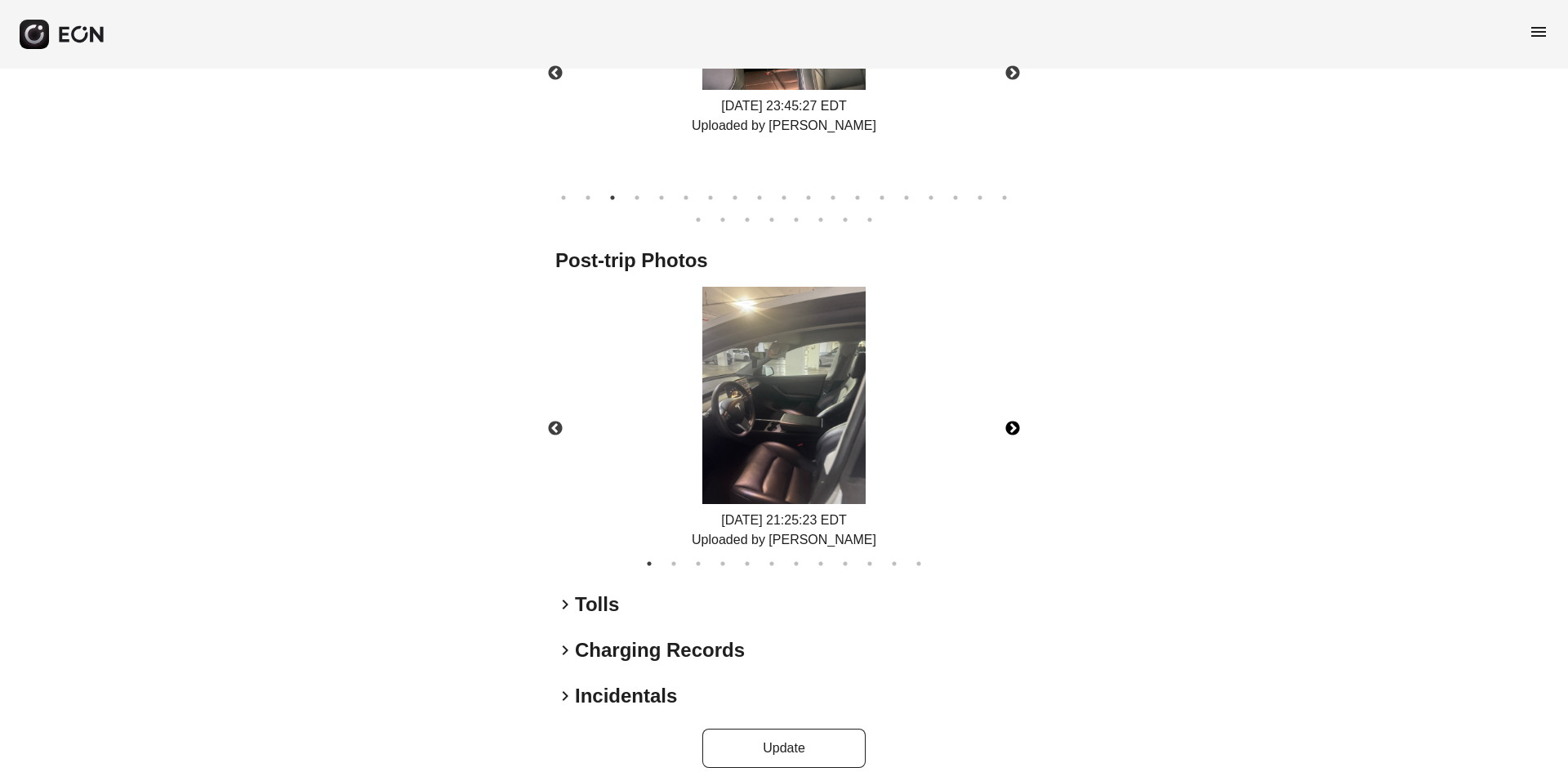
click at [1020, 409] on button "Next" at bounding box center [1012, 429] width 57 height 57
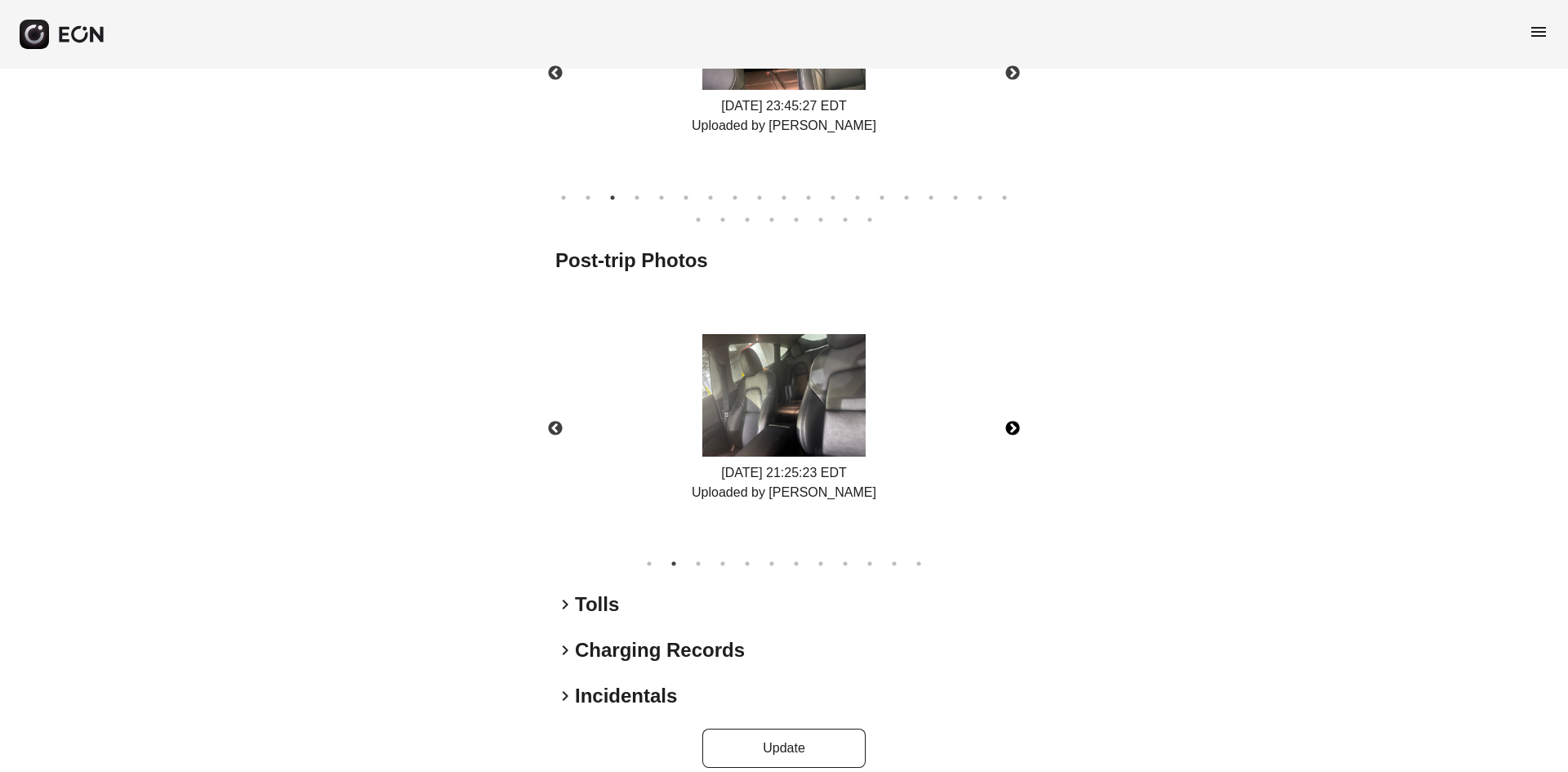
click at [1021, 409] on button "Next" at bounding box center [1012, 429] width 57 height 57
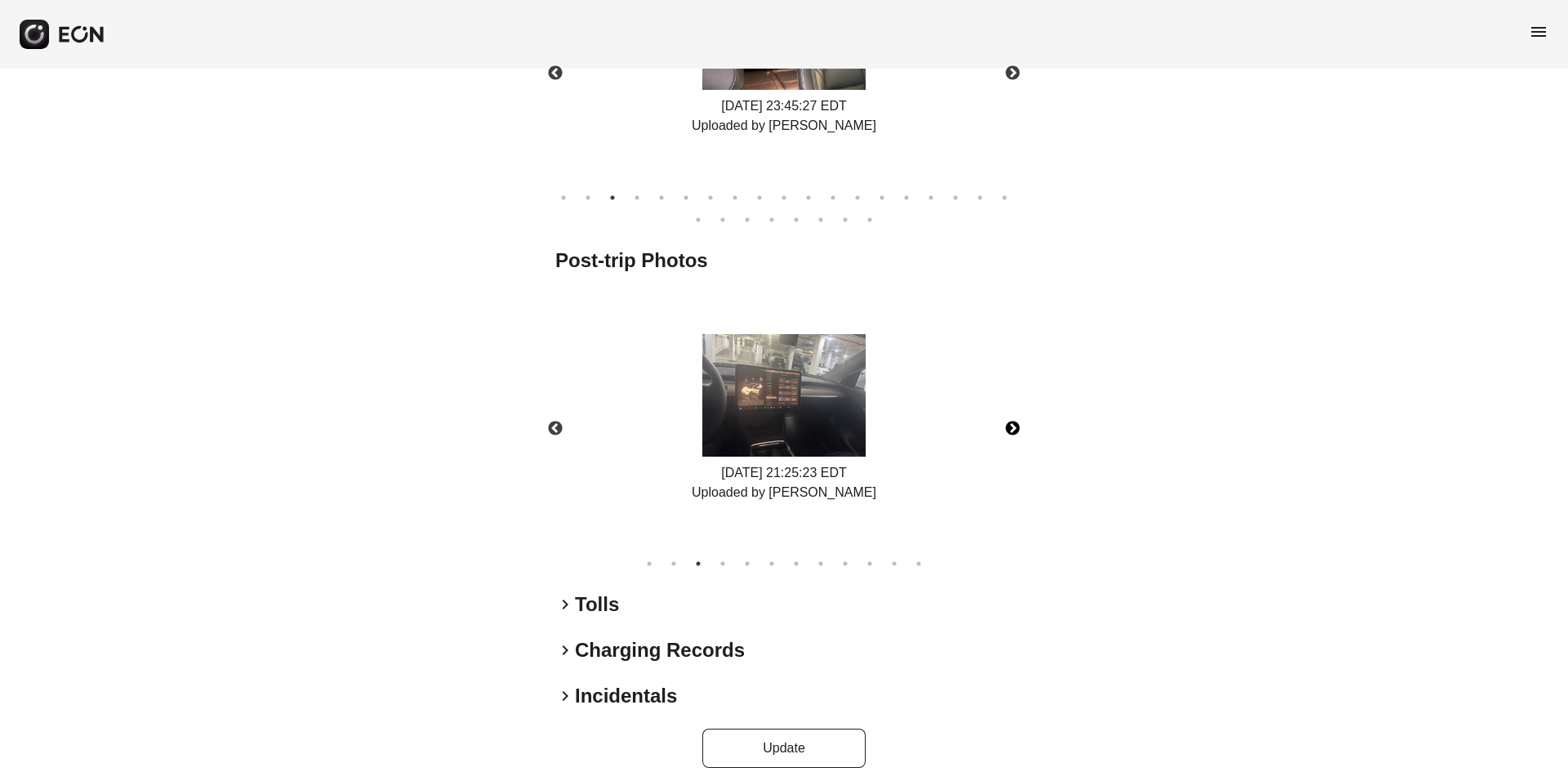
click at [1021, 409] on button "Next" at bounding box center [1012, 429] width 57 height 57
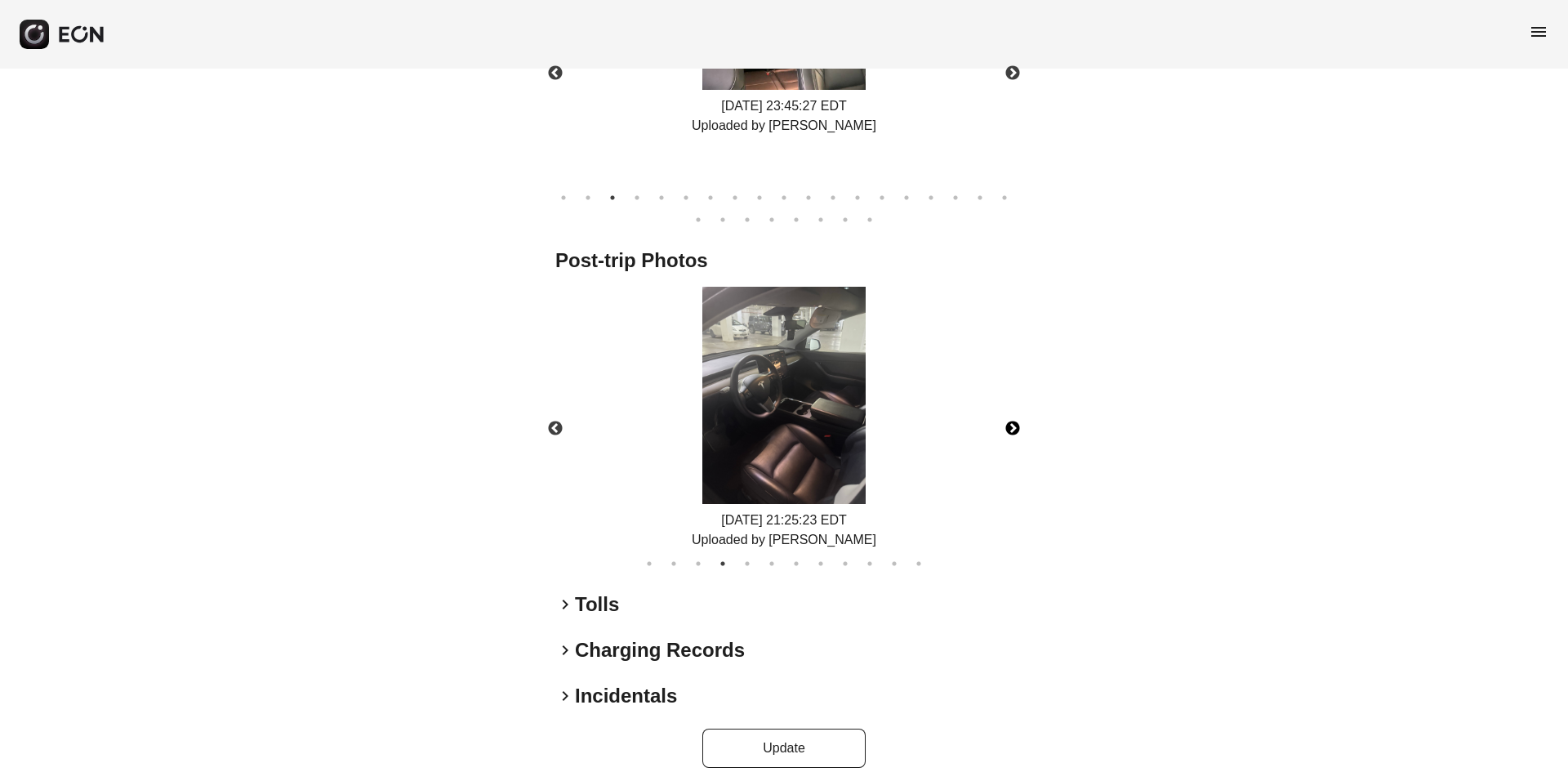
click at [1021, 409] on button "Next" at bounding box center [1012, 429] width 57 height 57
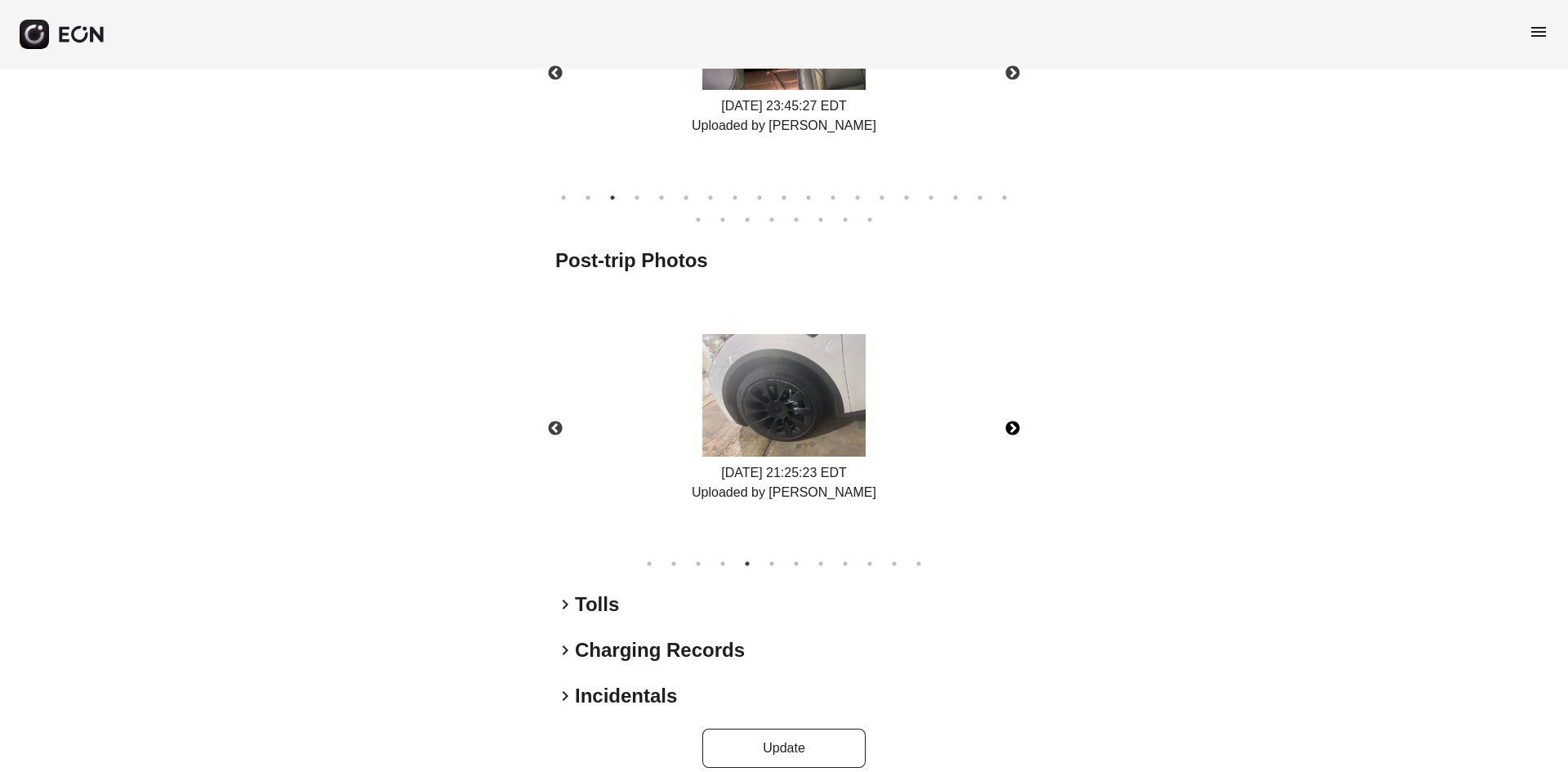
click at [1021, 409] on button "Next" at bounding box center [1012, 429] width 57 height 57
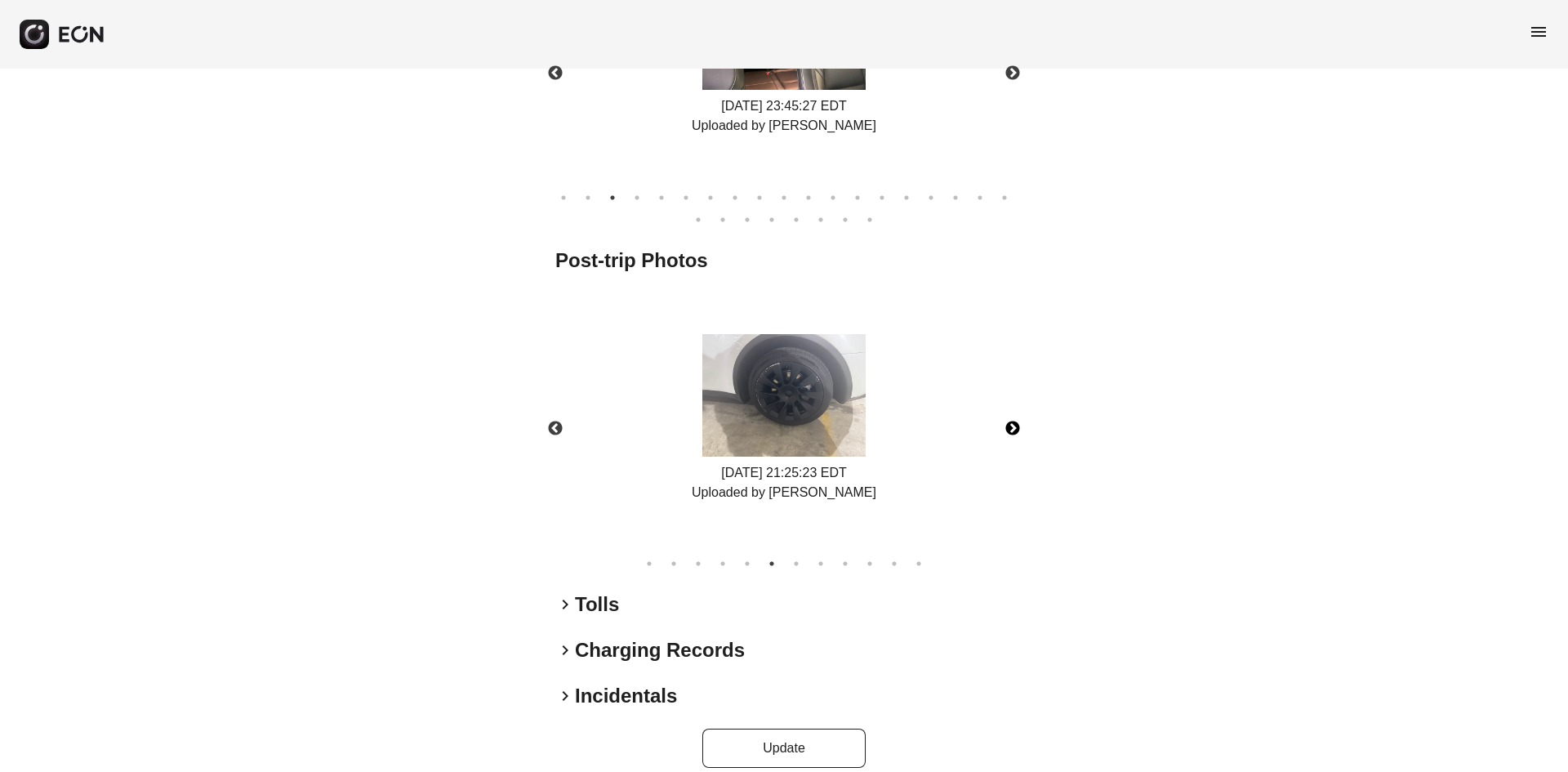
click at [1021, 409] on button "Next" at bounding box center [1012, 429] width 57 height 57
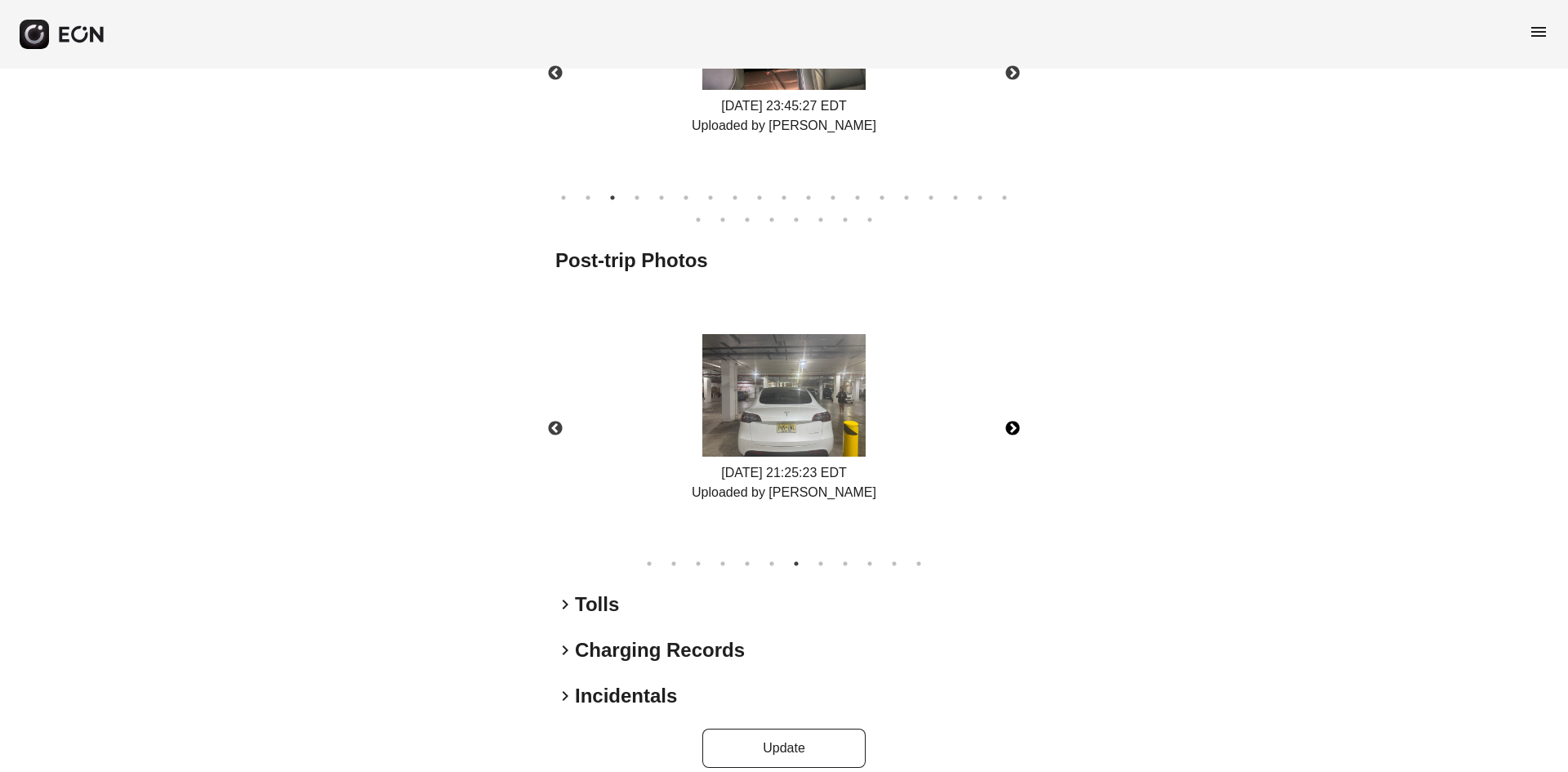
click at [1021, 409] on button "Next" at bounding box center [1012, 429] width 57 height 57
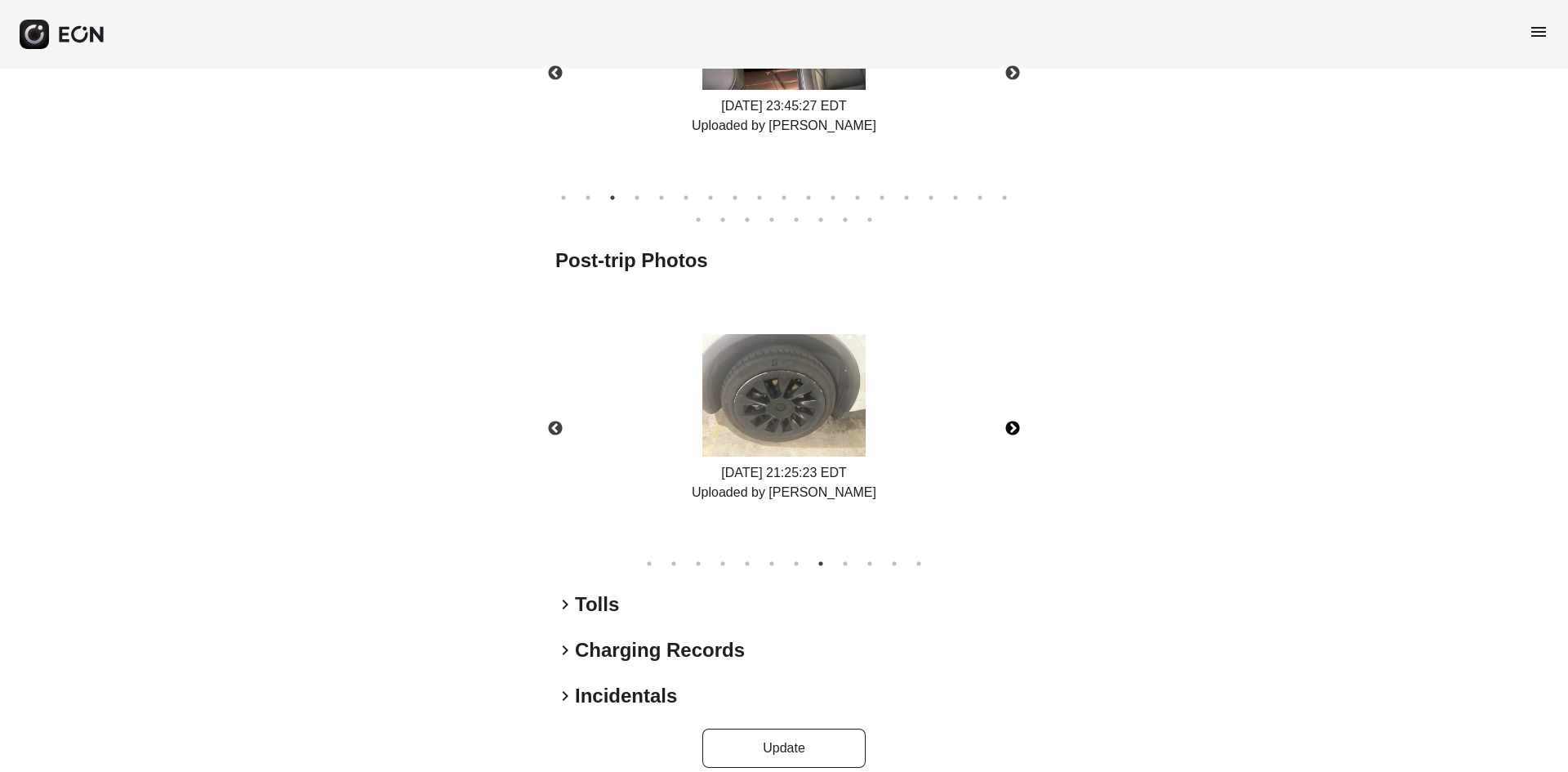
click at [1021, 409] on button "Next" at bounding box center [1012, 429] width 57 height 57
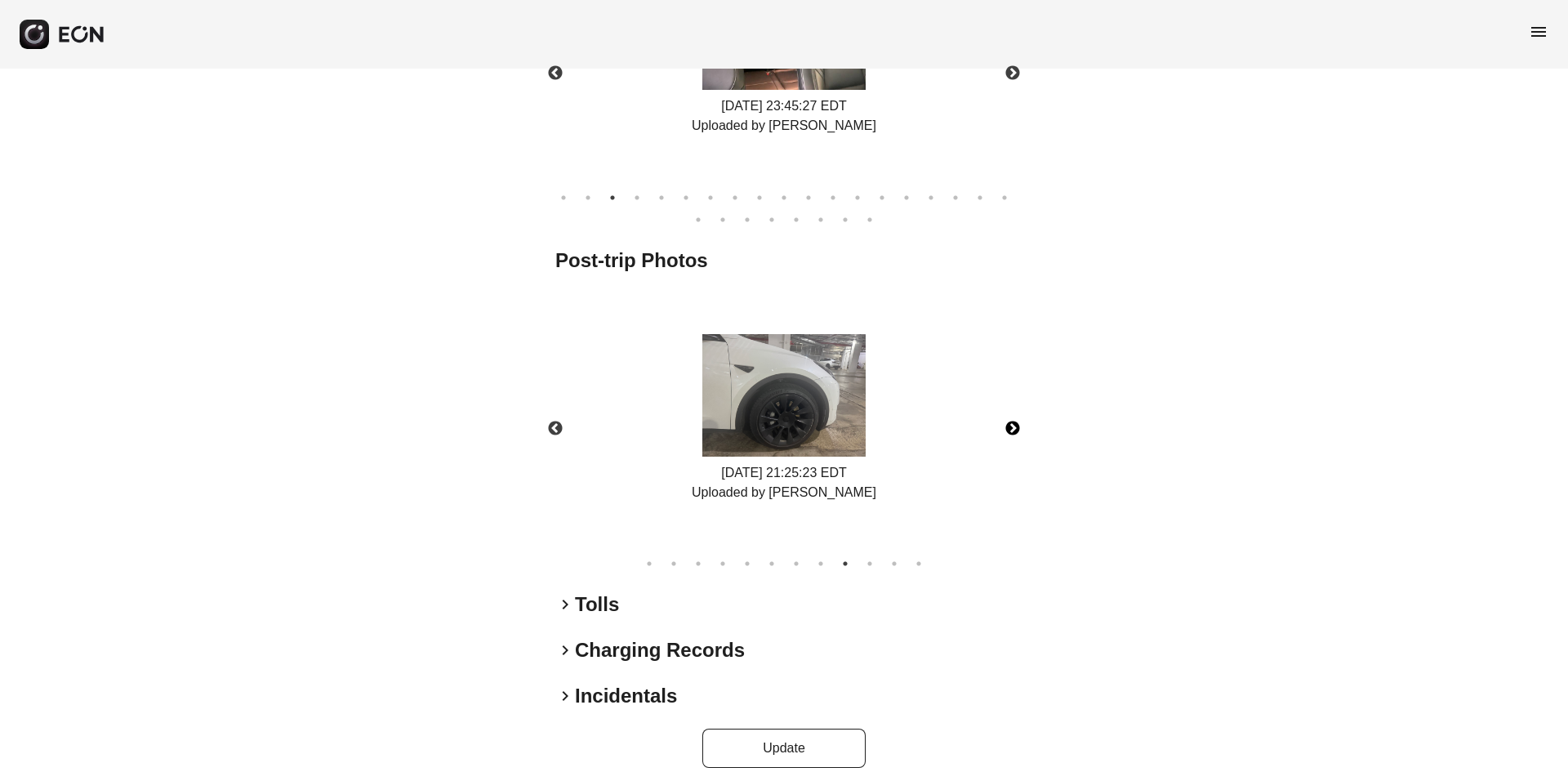
click at [1021, 409] on button "Next" at bounding box center [1012, 429] width 57 height 57
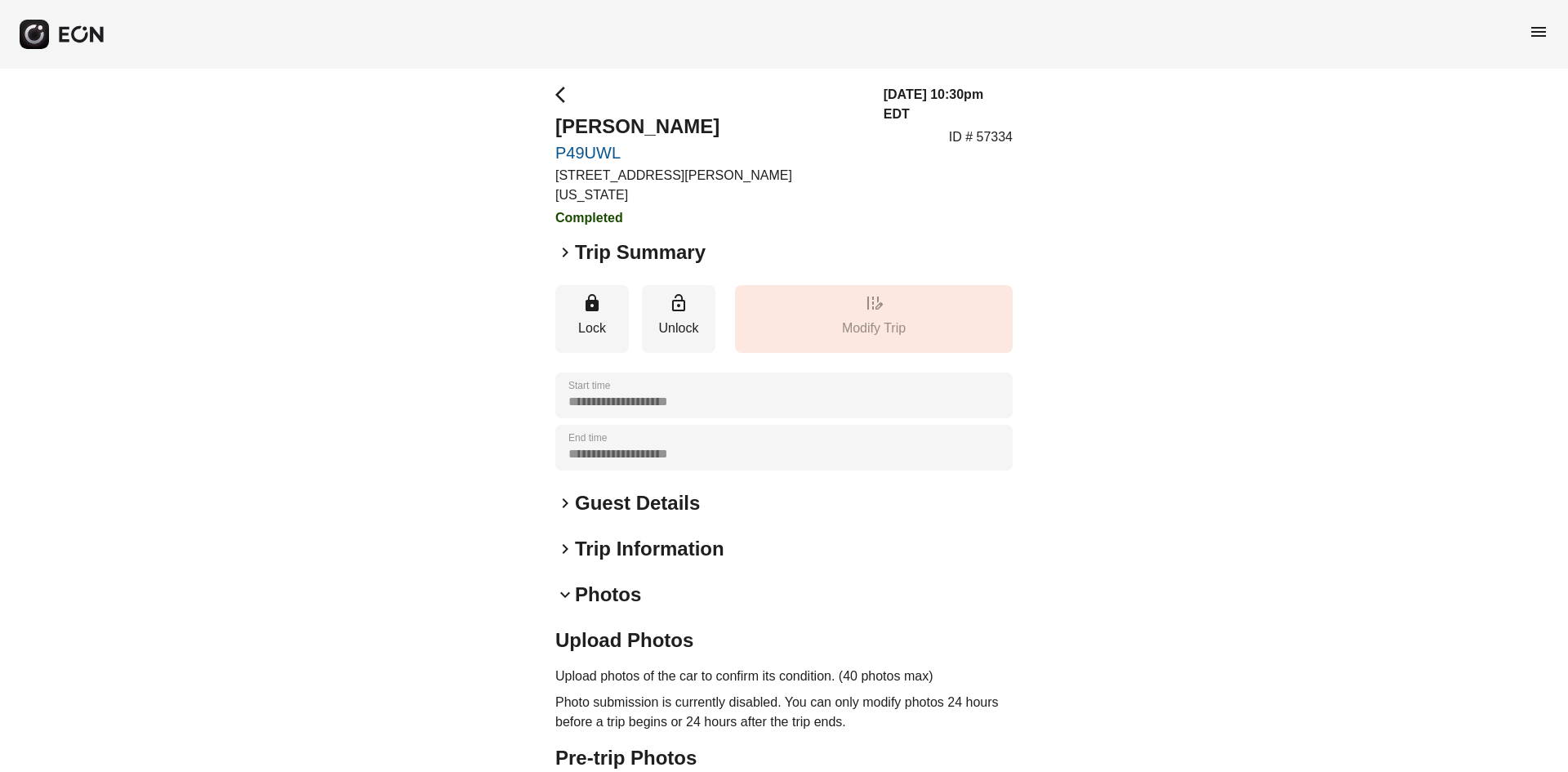
scroll to position [0, 0]
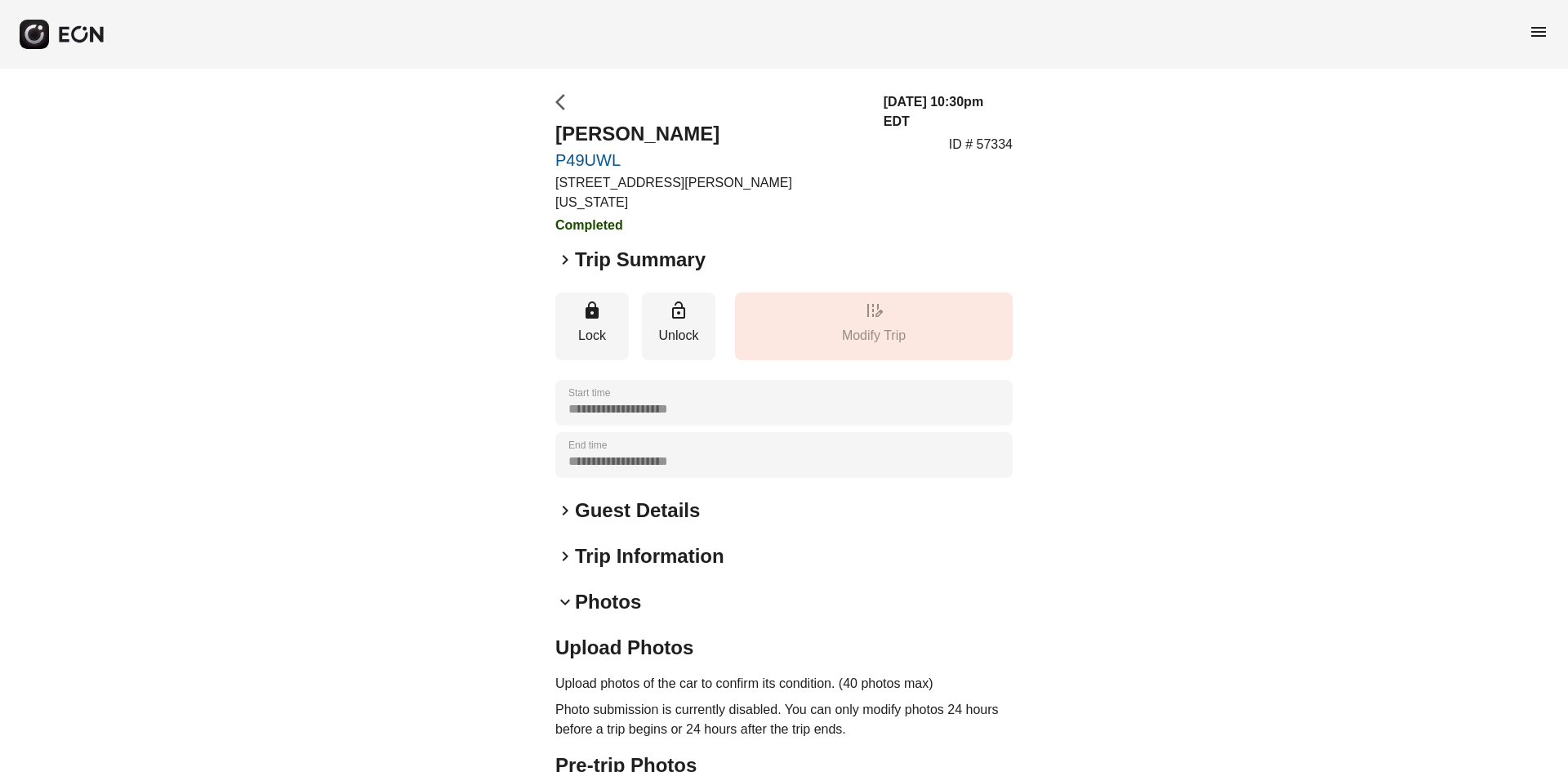
click at [556, 98] on span "arrow_back_ios" at bounding box center [565, 102] width 19 height 19
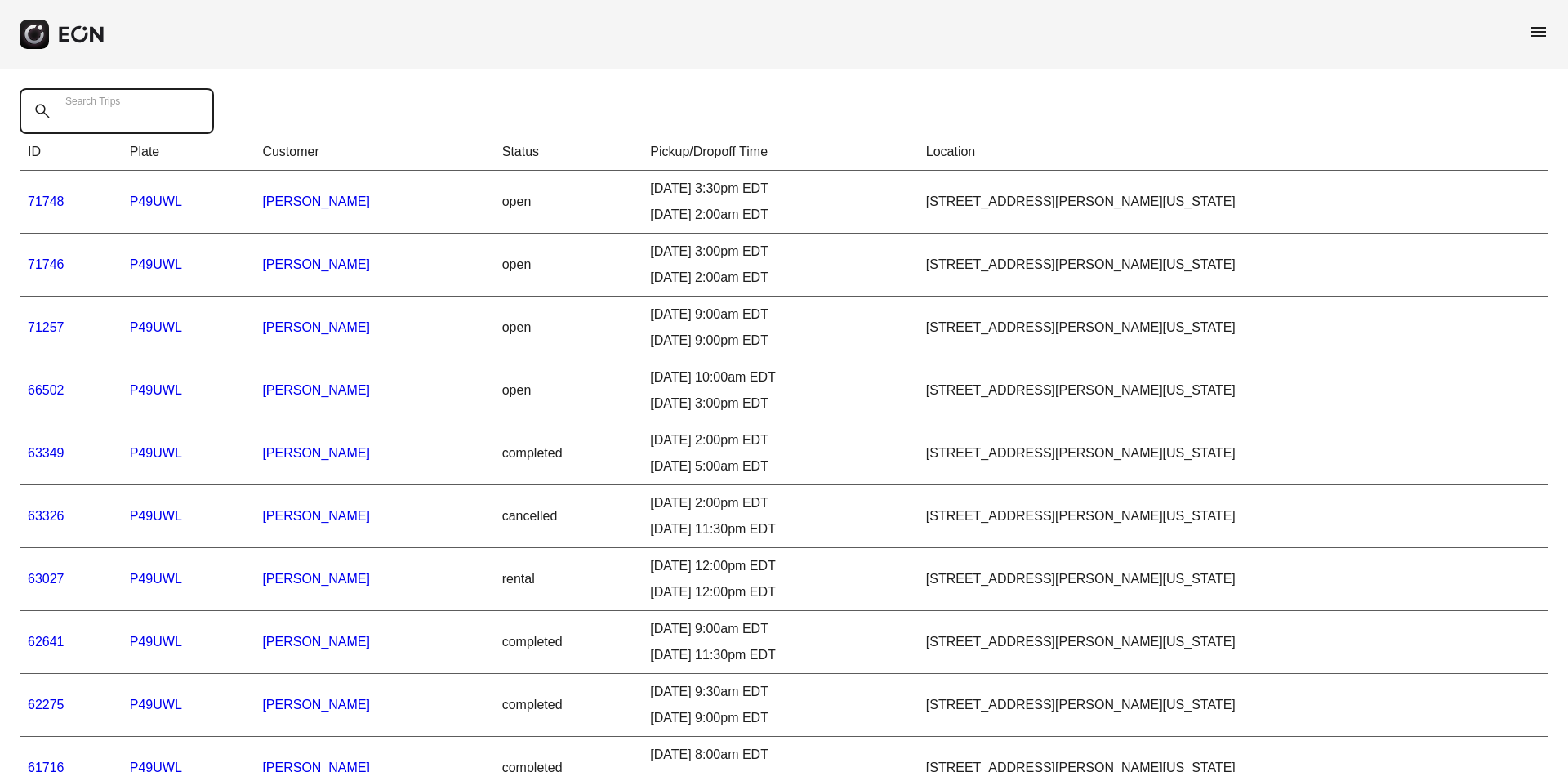
click at [144, 116] on Trips "Search Trips" at bounding box center [116, 110] width 194 height 45
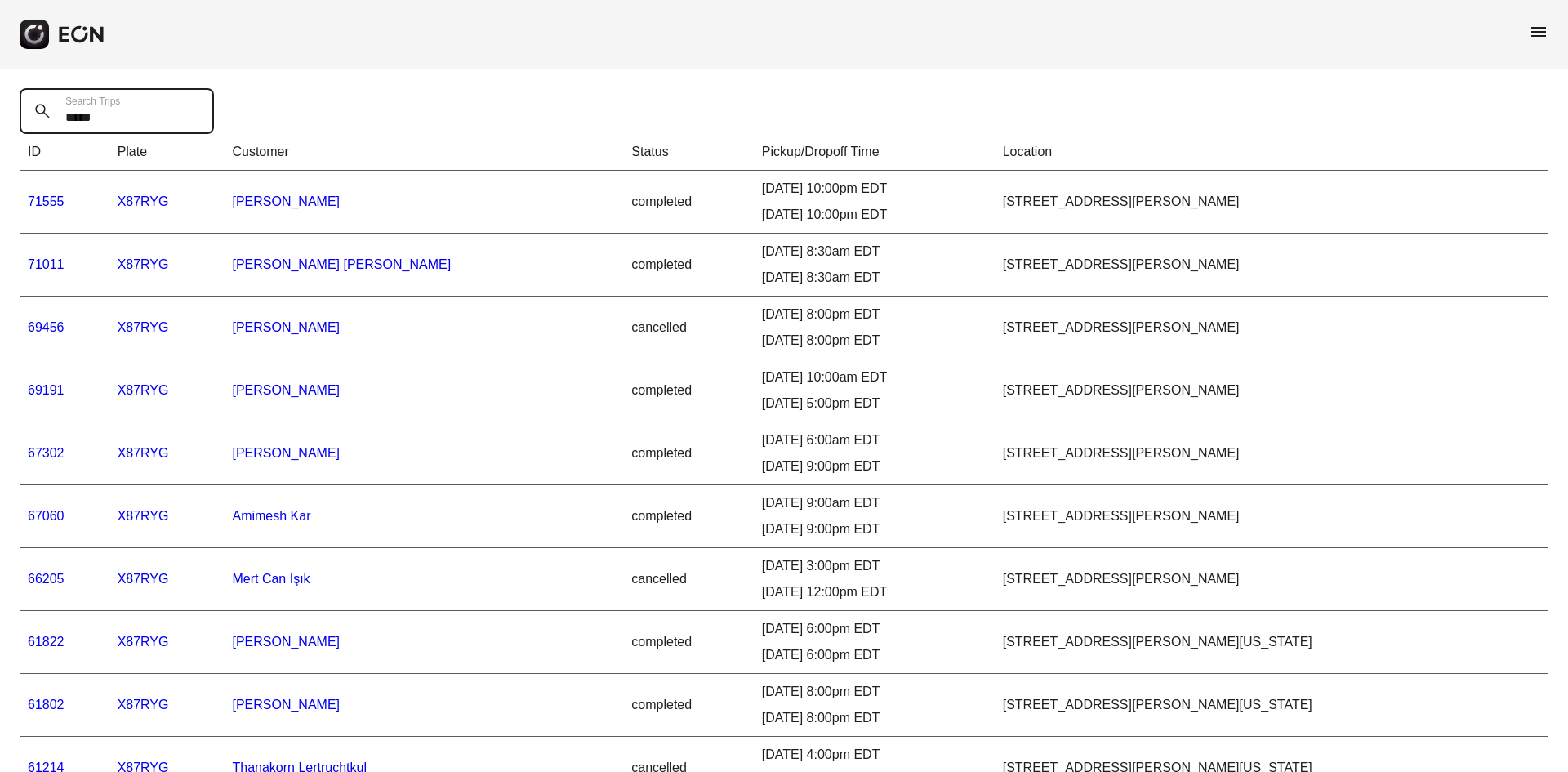
type Trips "*****"
drag, startPoint x: 1240, startPoint y: 202, endPoint x: 1056, endPoint y: 200, distance: 184.0
click at [1056, 200] on tr "71555 X87RYG [PERSON_NAME] completed [DATE] 10:00pm EDT [DATE] 10:00pm [GEOGRAP…" at bounding box center [784, 202] width 1529 height 63
copy tr "[STREET_ADDRESS][PERSON_NAME]"
click at [44, 198] on link "71555" at bounding box center [46, 201] width 37 height 14
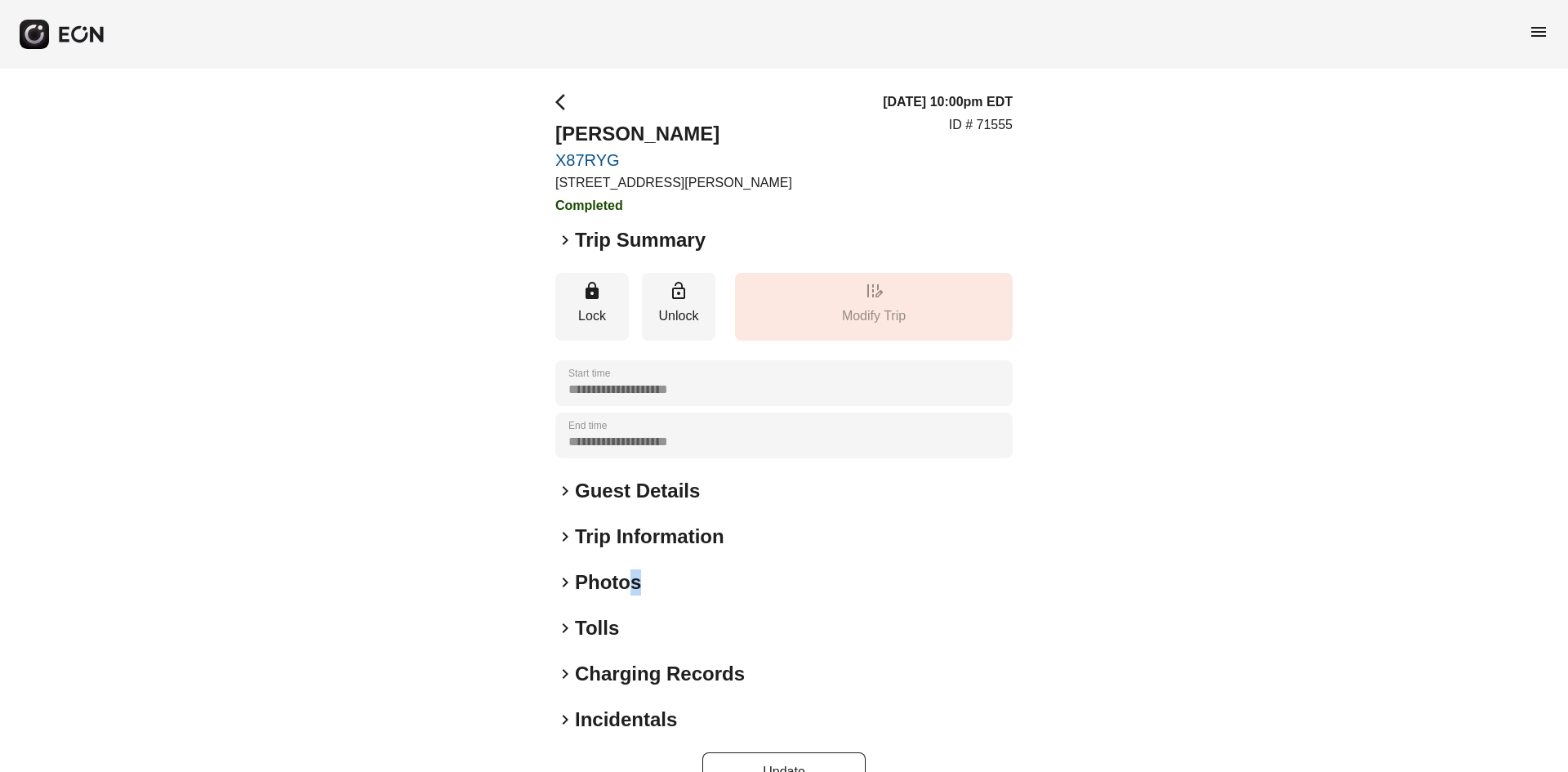
click at [631, 585] on h2 "Photos" at bounding box center [608, 582] width 67 height 26
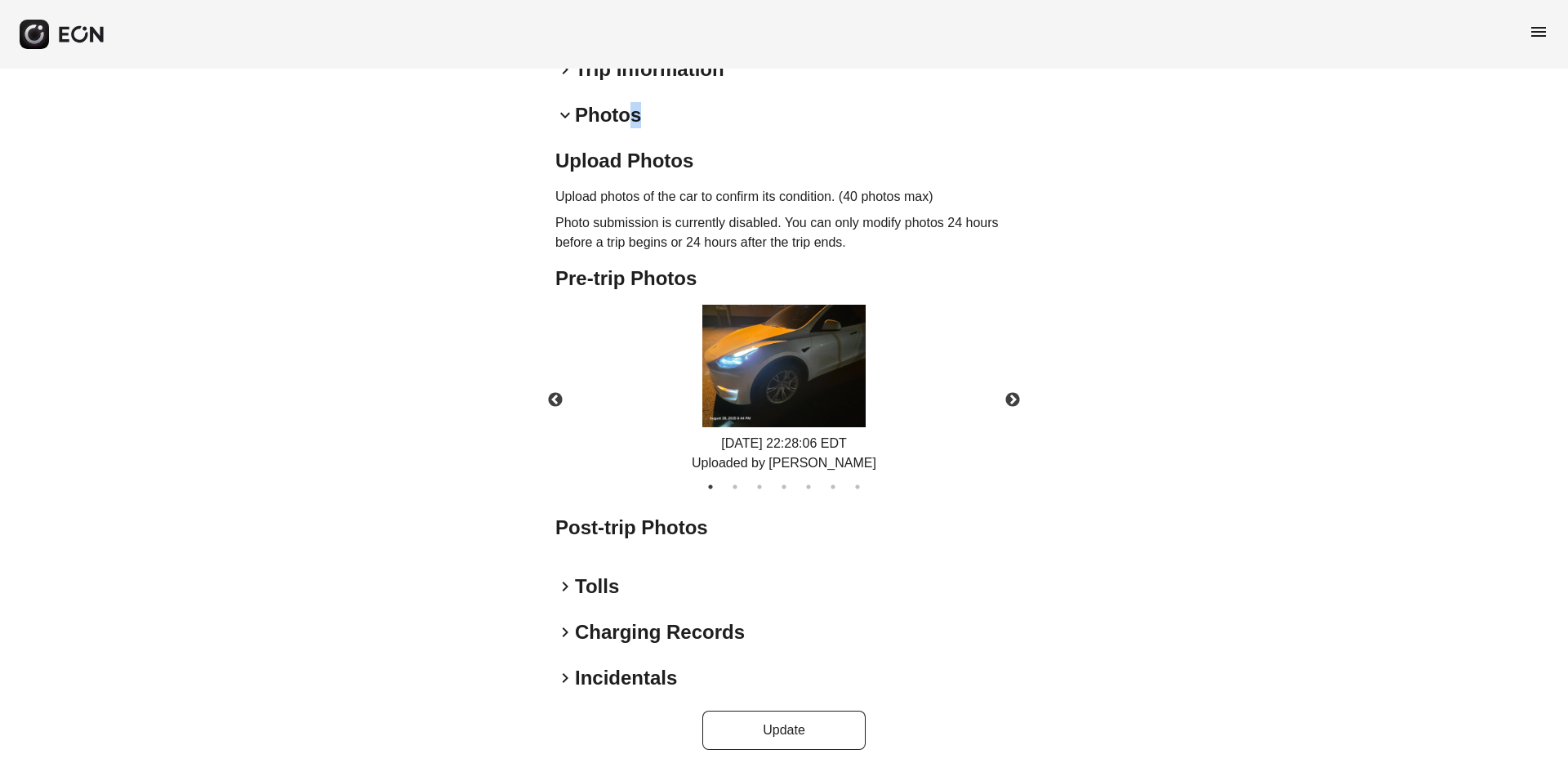
scroll to position [469, 0]
click at [1019, 398] on button "Next" at bounding box center [1012, 398] width 57 height 57
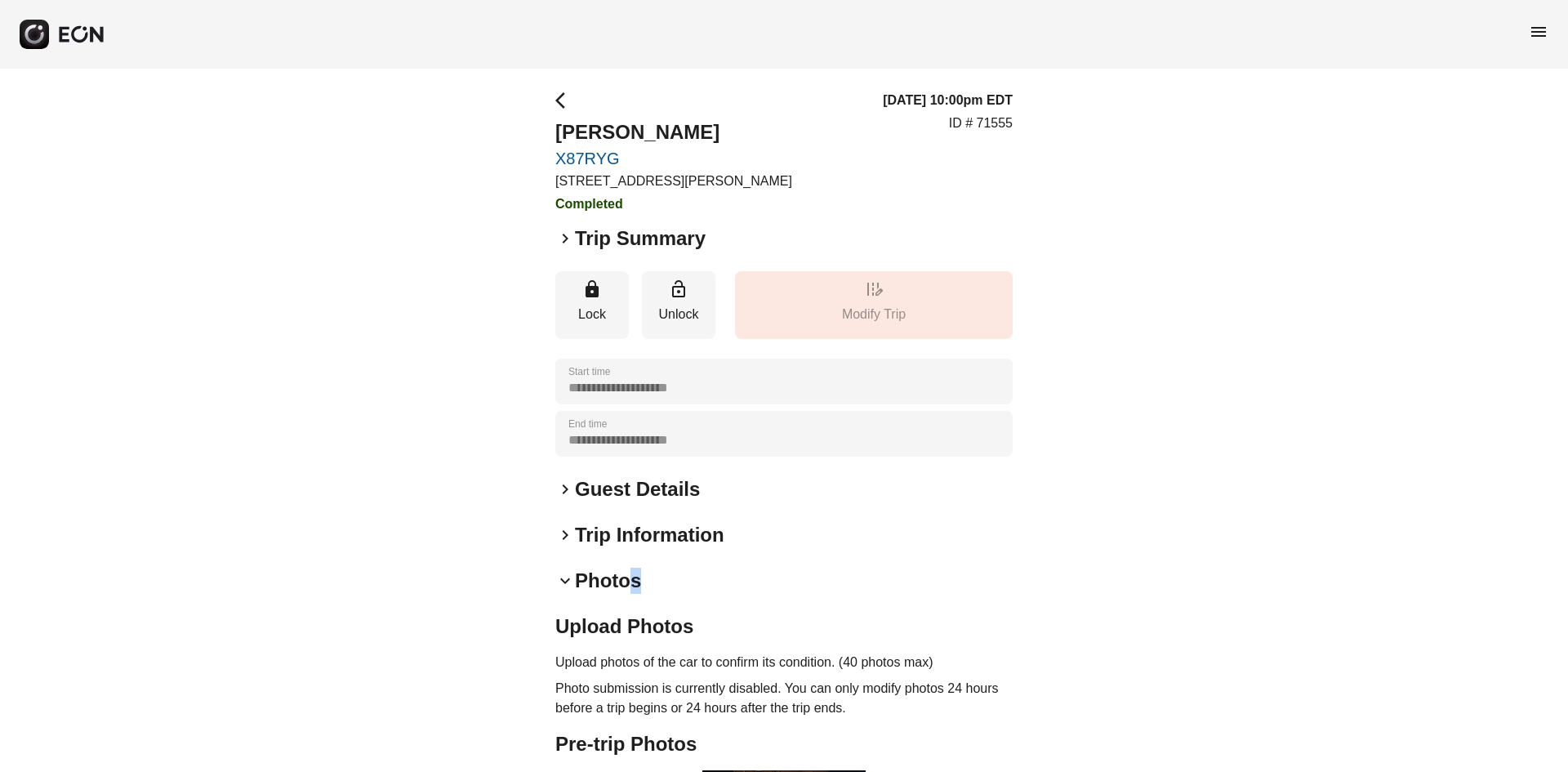
scroll to position [0, 0]
click at [559, 108] on span "arrow_back_ios" at bounding box center [565, 102] width 19 height 19
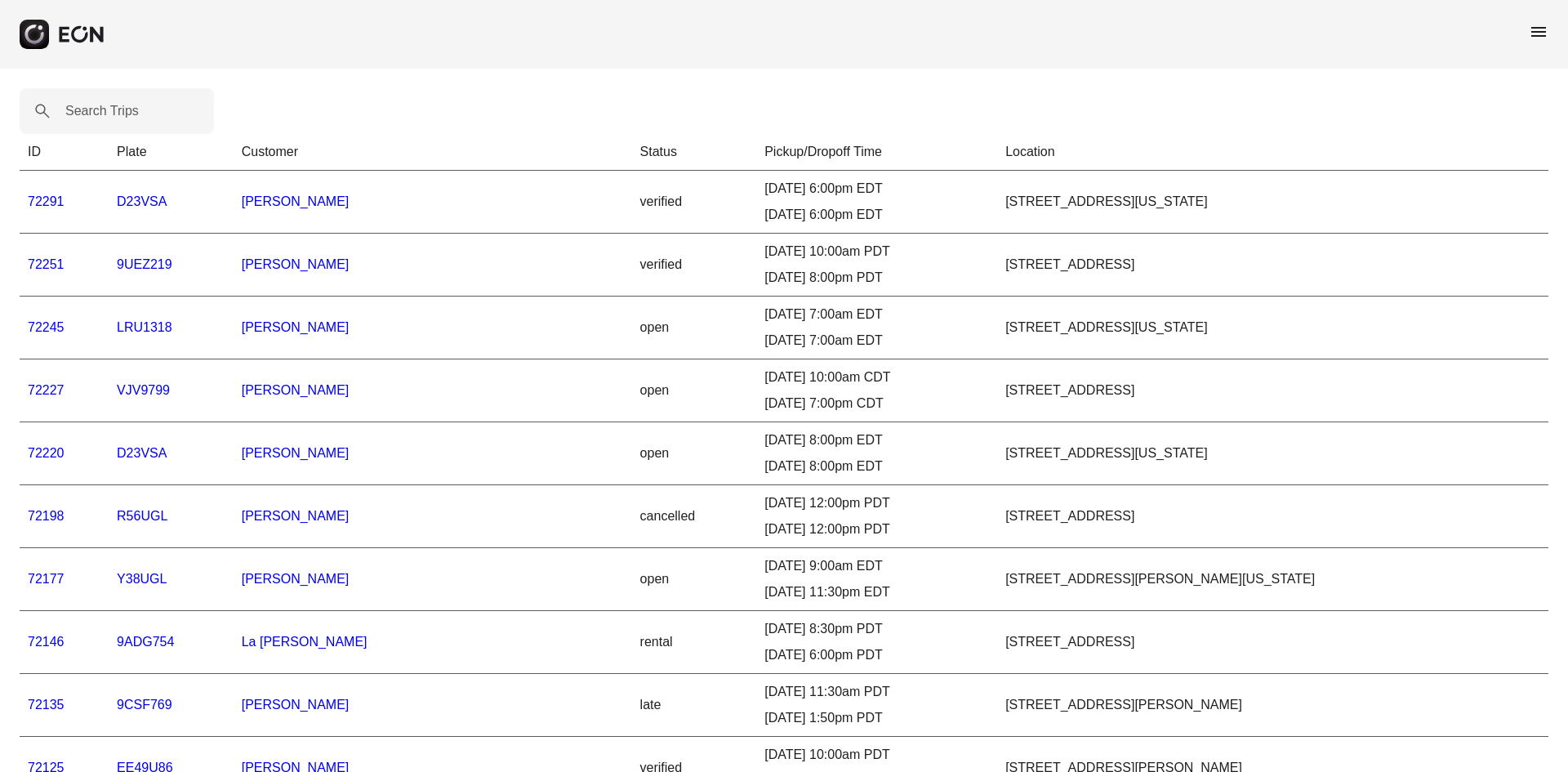
click at [55, 268] on link "72251" at bounding box center [46, 263] width 37 height 14
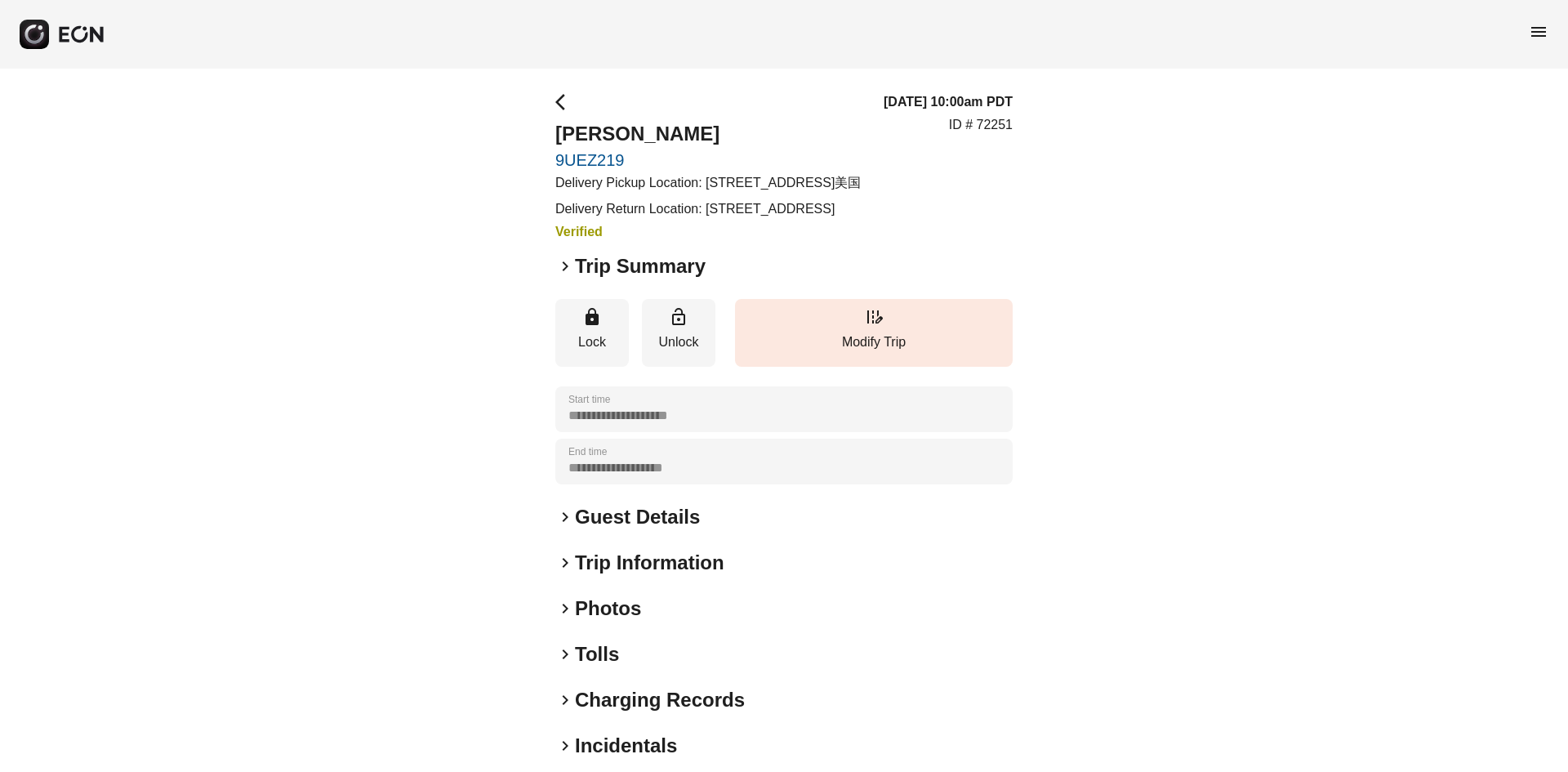
click at [563, 92] on span "arrow_back_ios" at bounding box center [565, 102] width 19 height 19
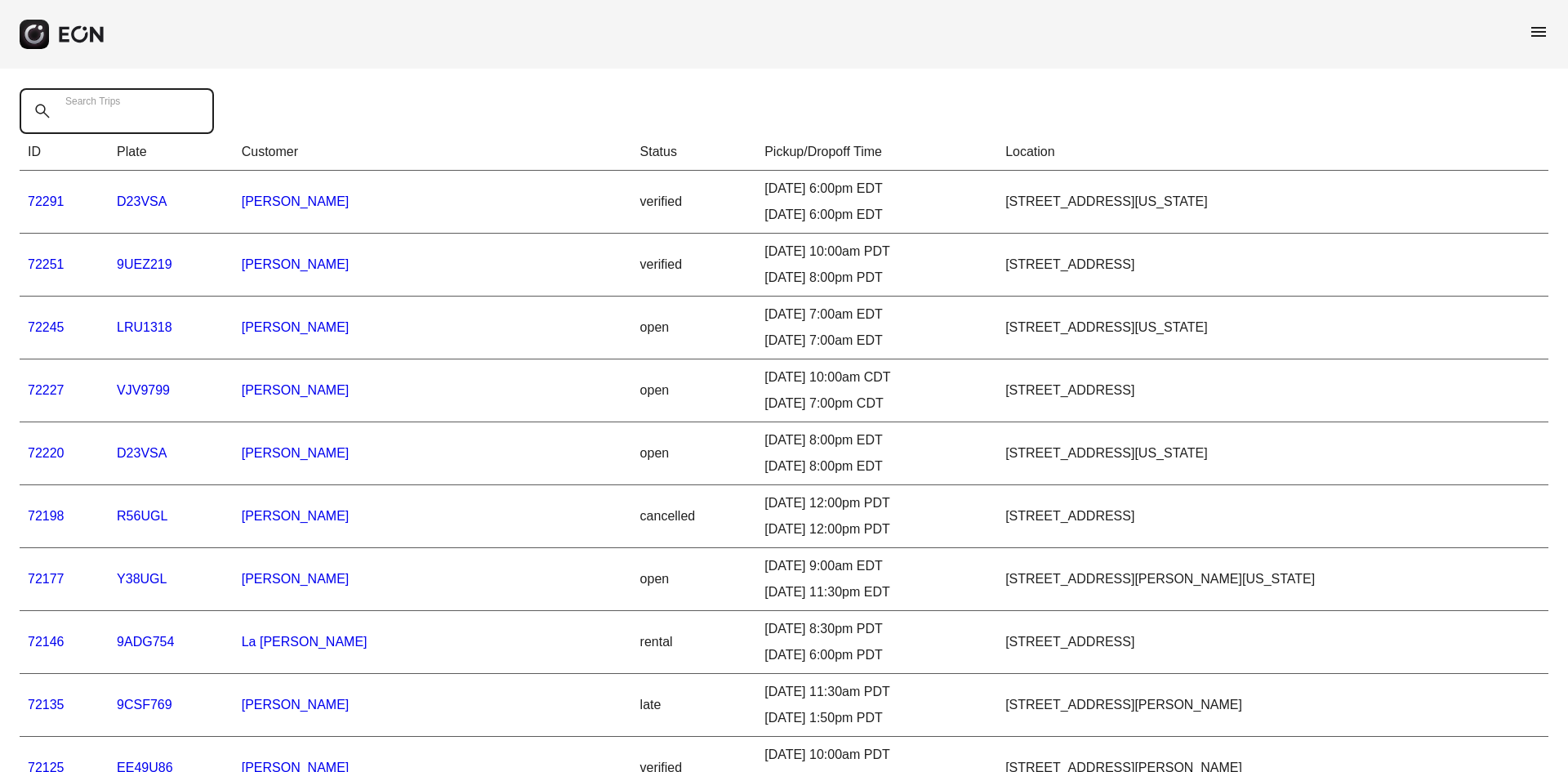
click at [175, 108] on Trips "Search Trips" at bounding box center [116, 110] width 194 height 45
paste Trips "**********"
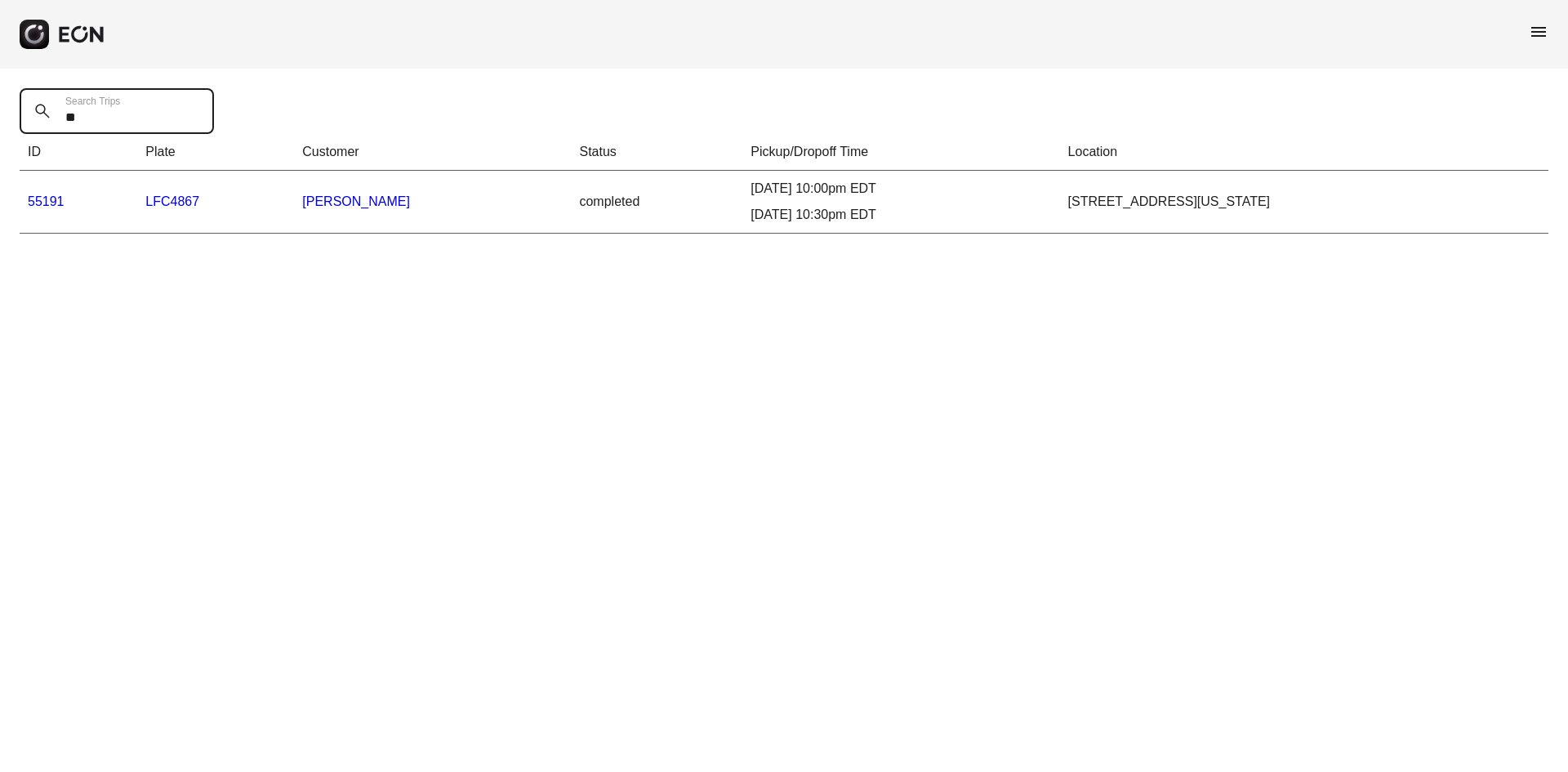
type Trips "******"
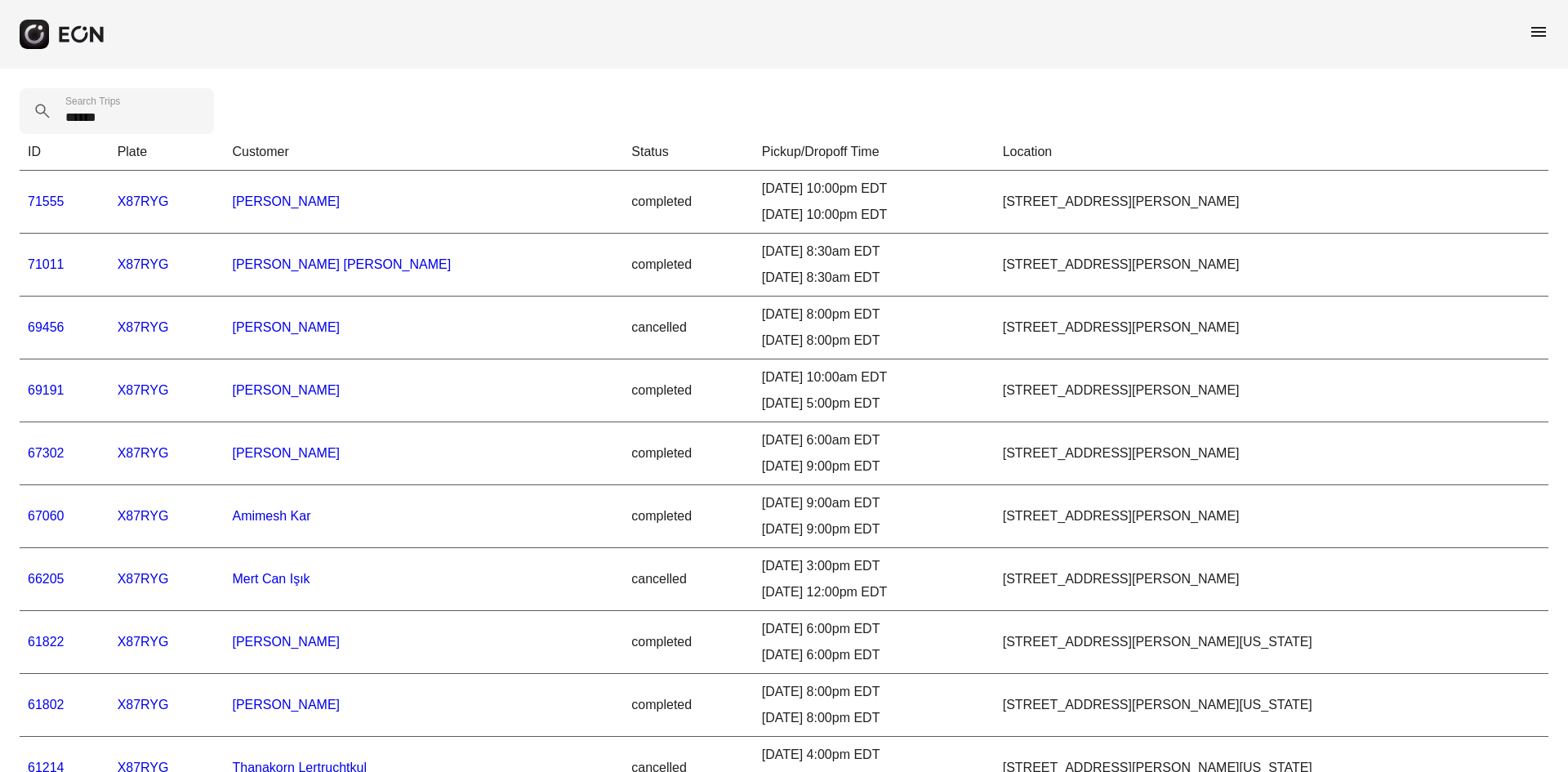
click at [42, 267] on link "71011" at bounding box center [46, 263] width 37 height 14
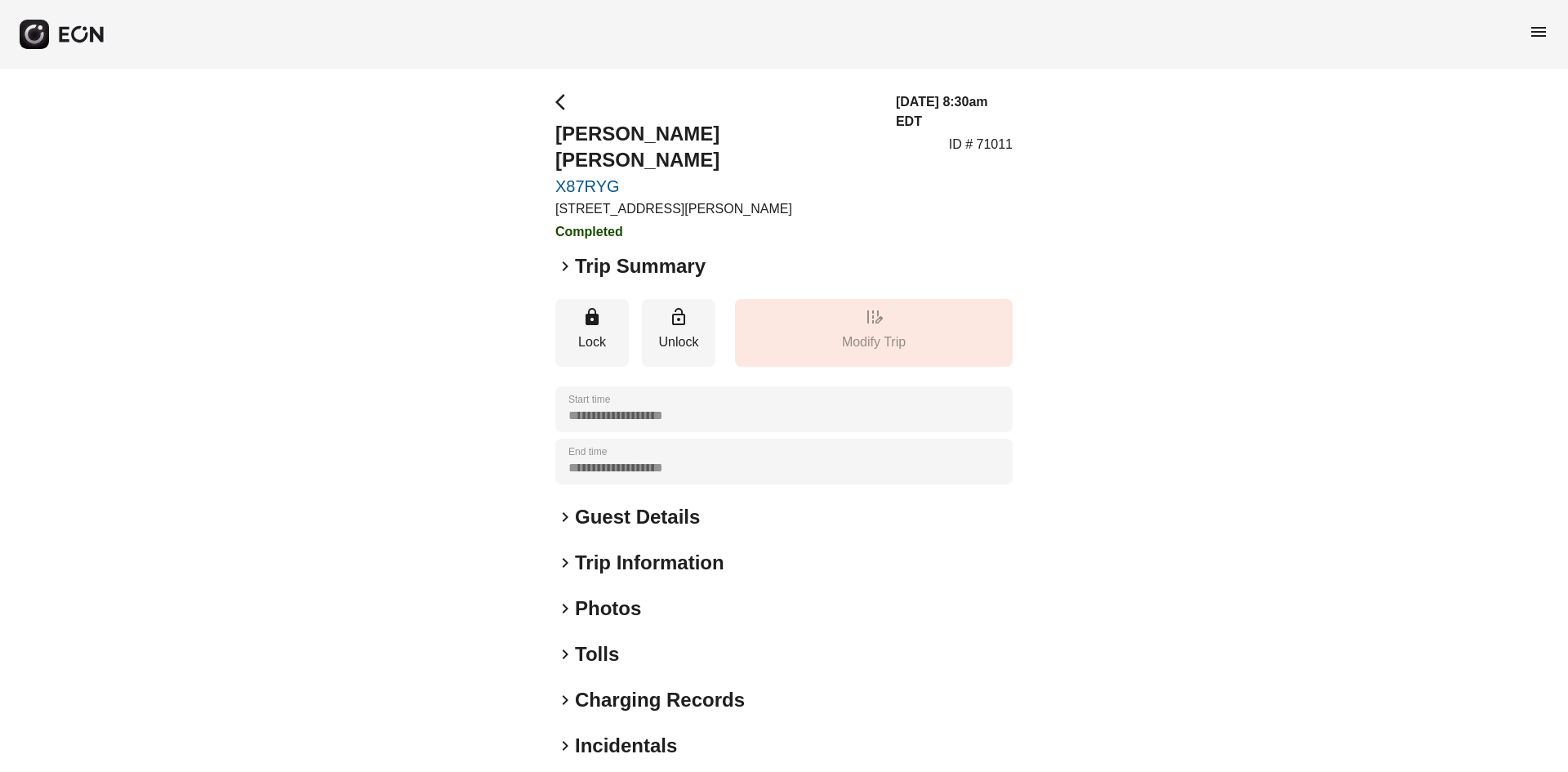
click at [627, 595] on h2 "Photos" at bounding box center [608, 608] width 67 height 26
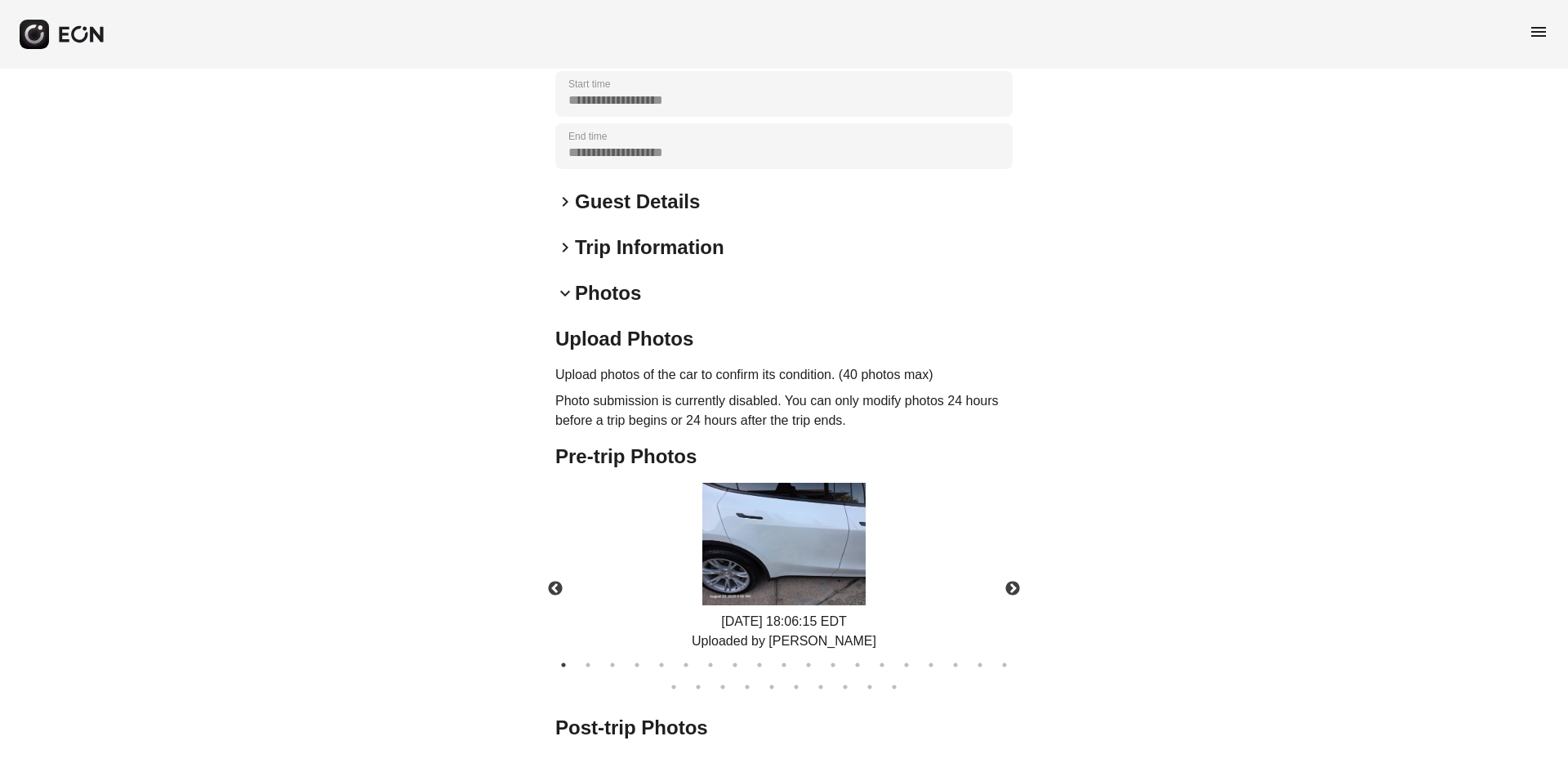
scroll to position [326, 0]
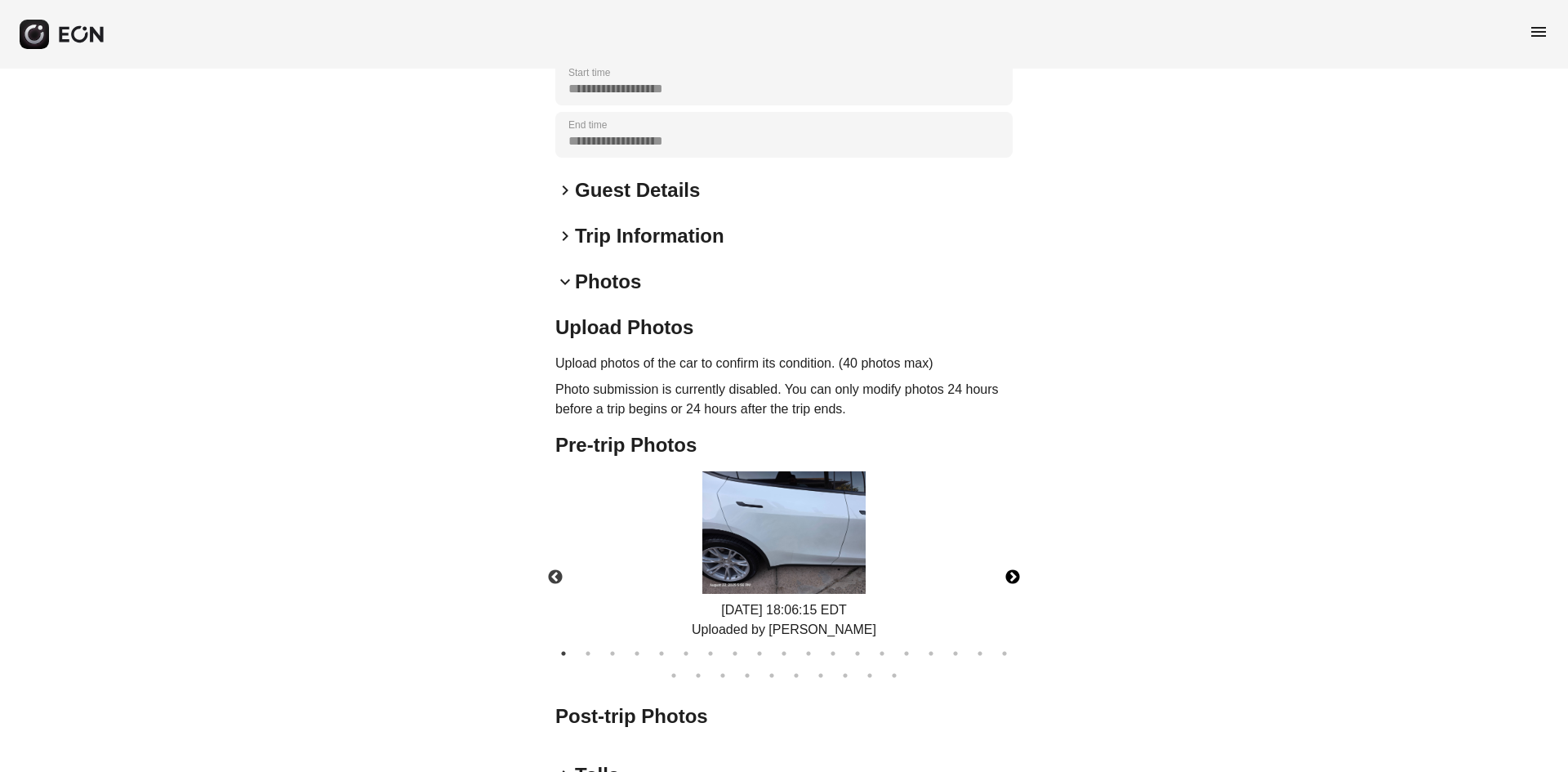
click at [1016, 549] on button "Next" at bounding box center [1012, 578] width 57 height 57
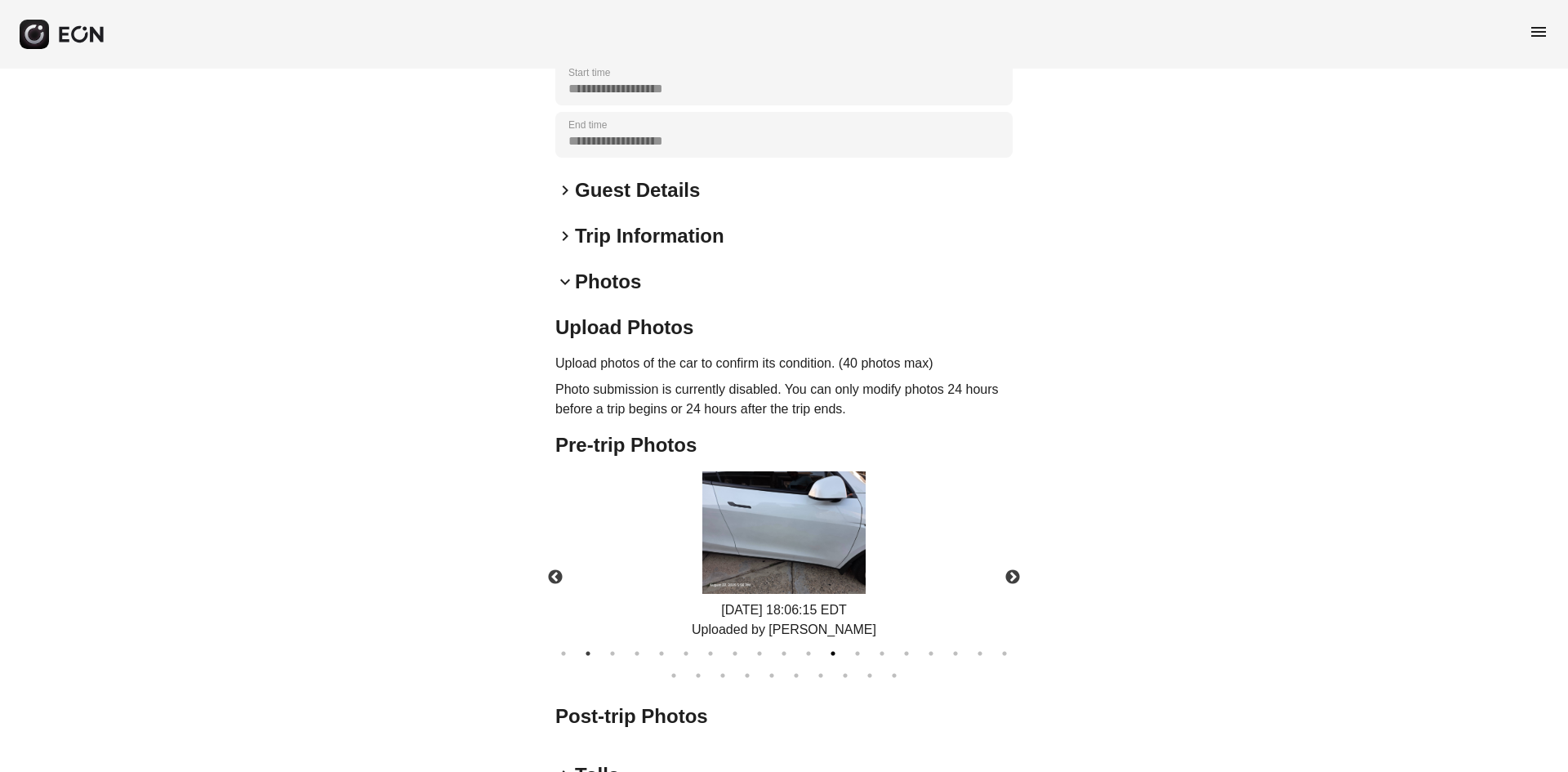
click at [837, 645] on button "12" at bounding box center [833, 654] width 17 height 17
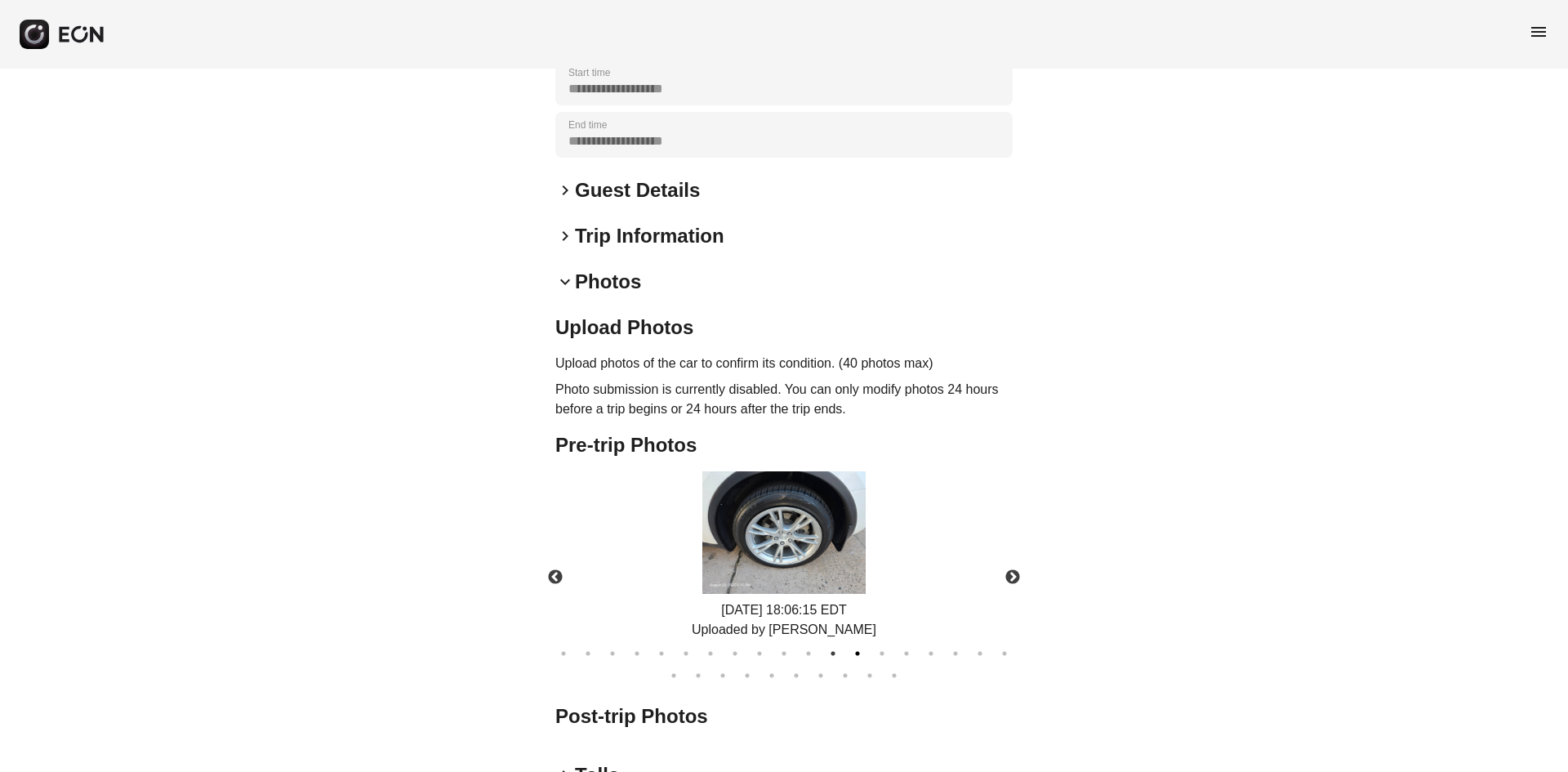
click at [855, 645] on button "13" at bounding box center [858, 654] width 17 height 17
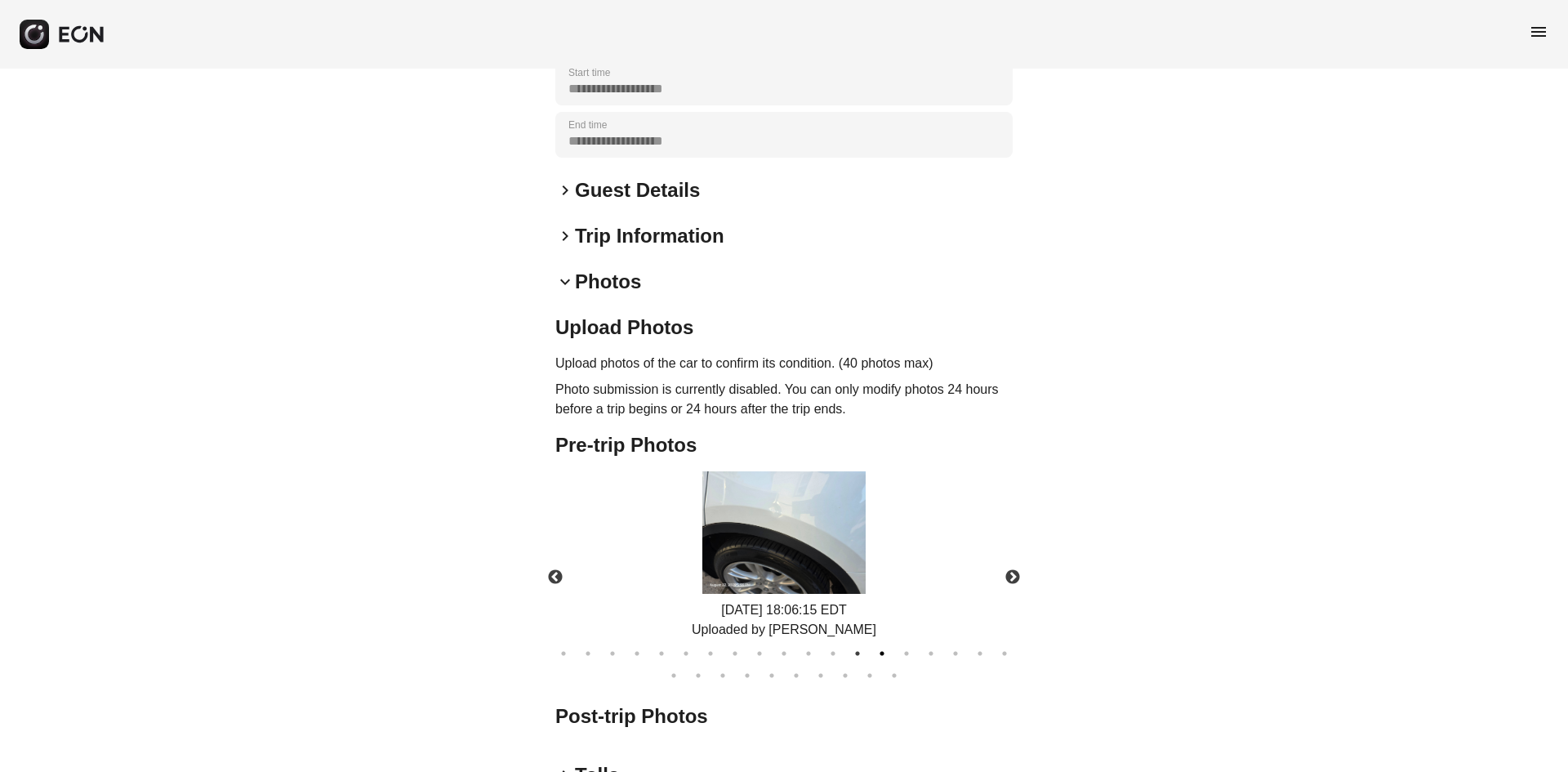
click at [879, 645] on button "14" at bounding box center [882, 654] width 17 height 17
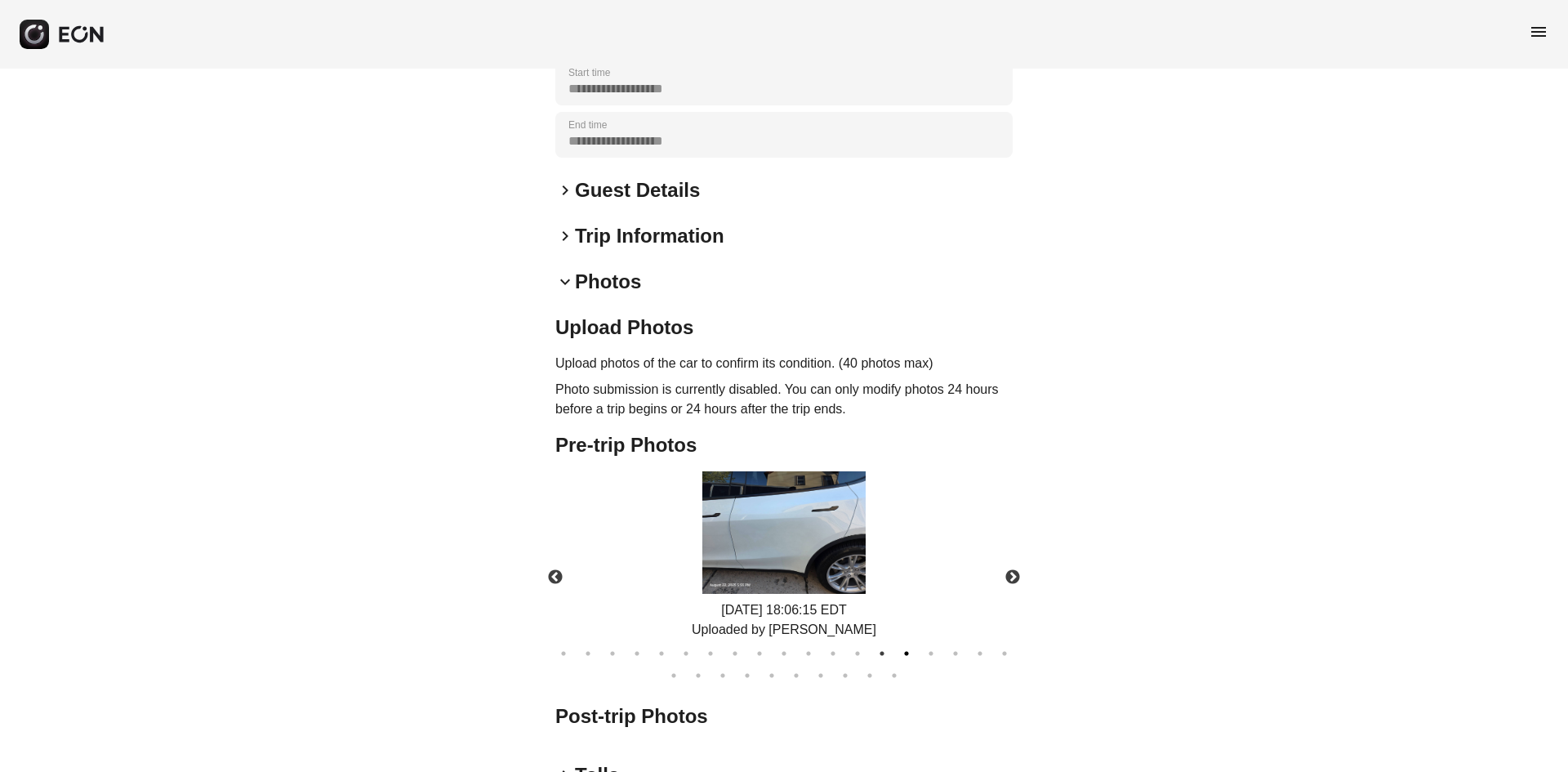
click at [907, 645] on button "15" at bounding box center [907, 654] width 17 height 17
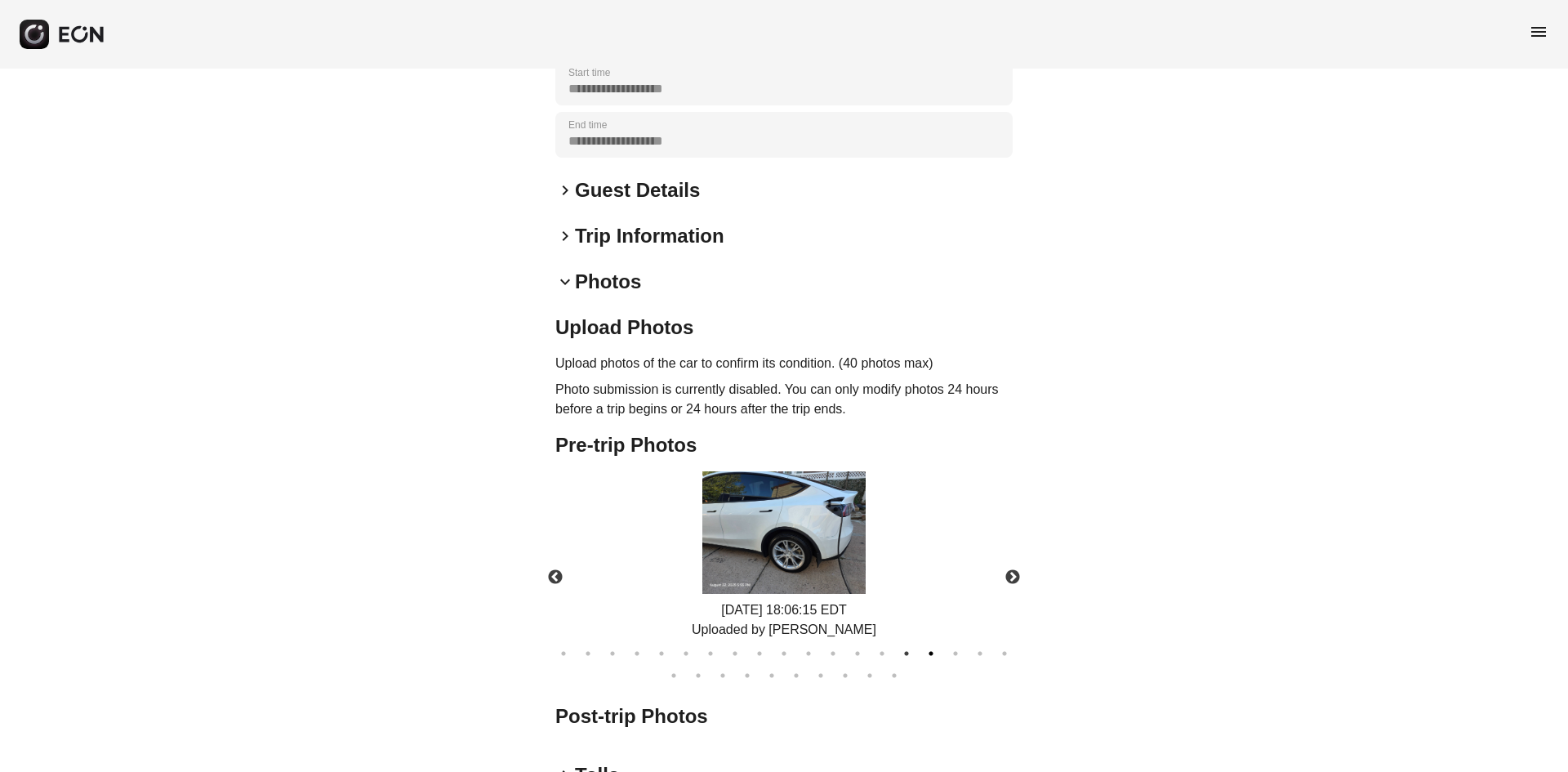
click at [927, 645] on button "16" at bounding box center [931, 654] width 17 height 17
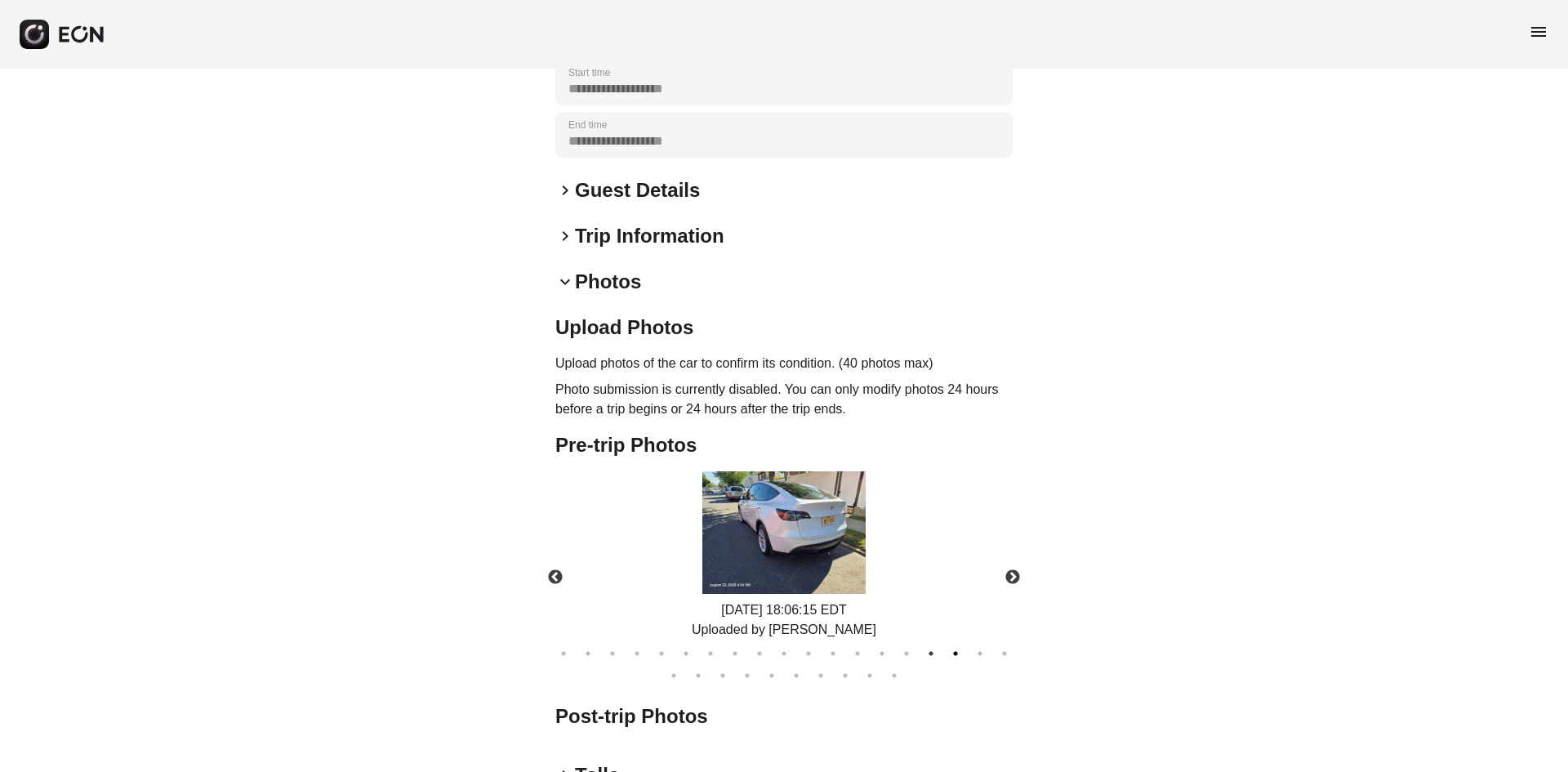
click at [950, 645] on button "17" at bounding box center [956, 654] width 17 height 17
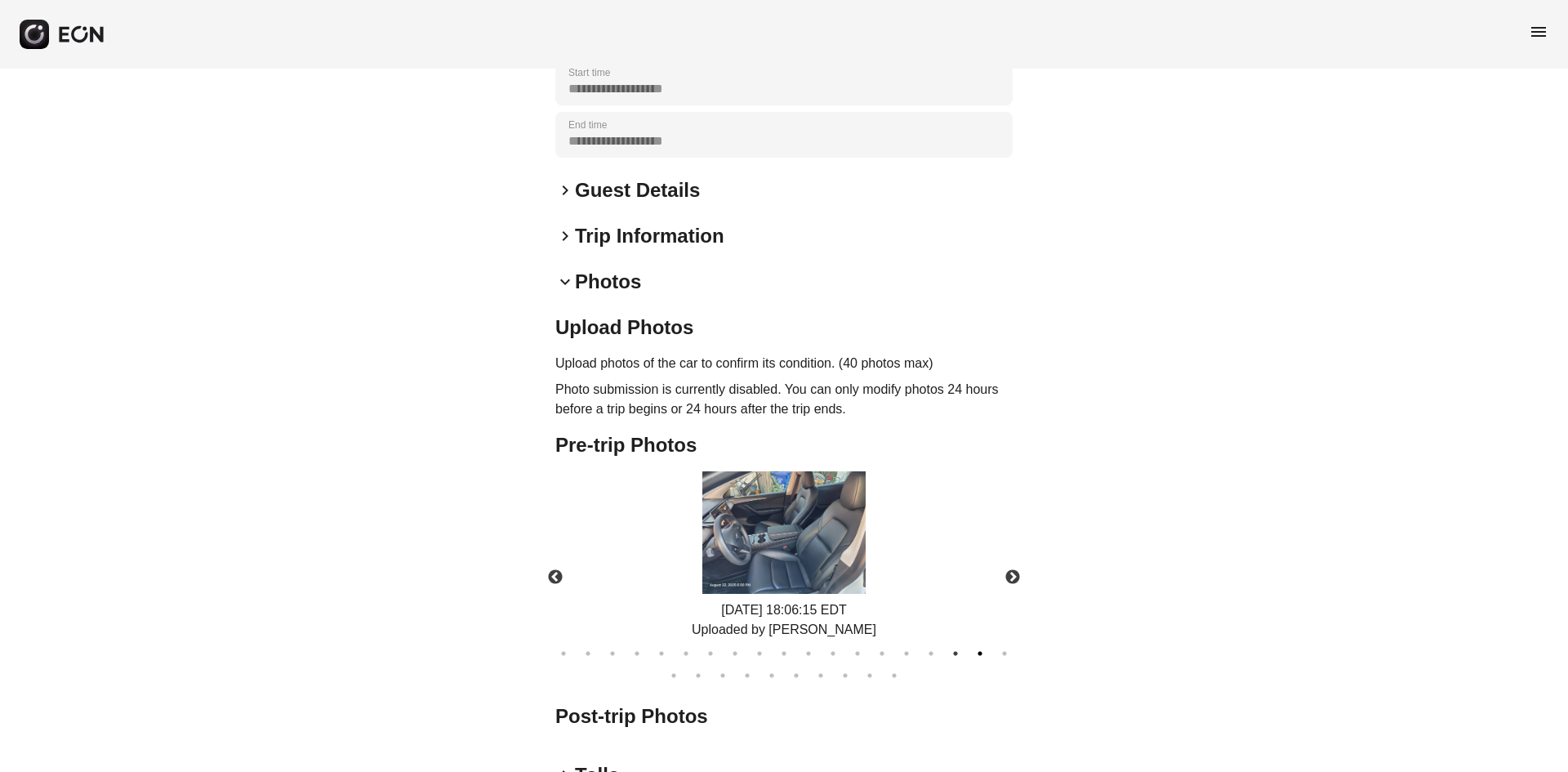
click at [977, 645] on button "18" at bounding box center [980, 654] width 17 height 17
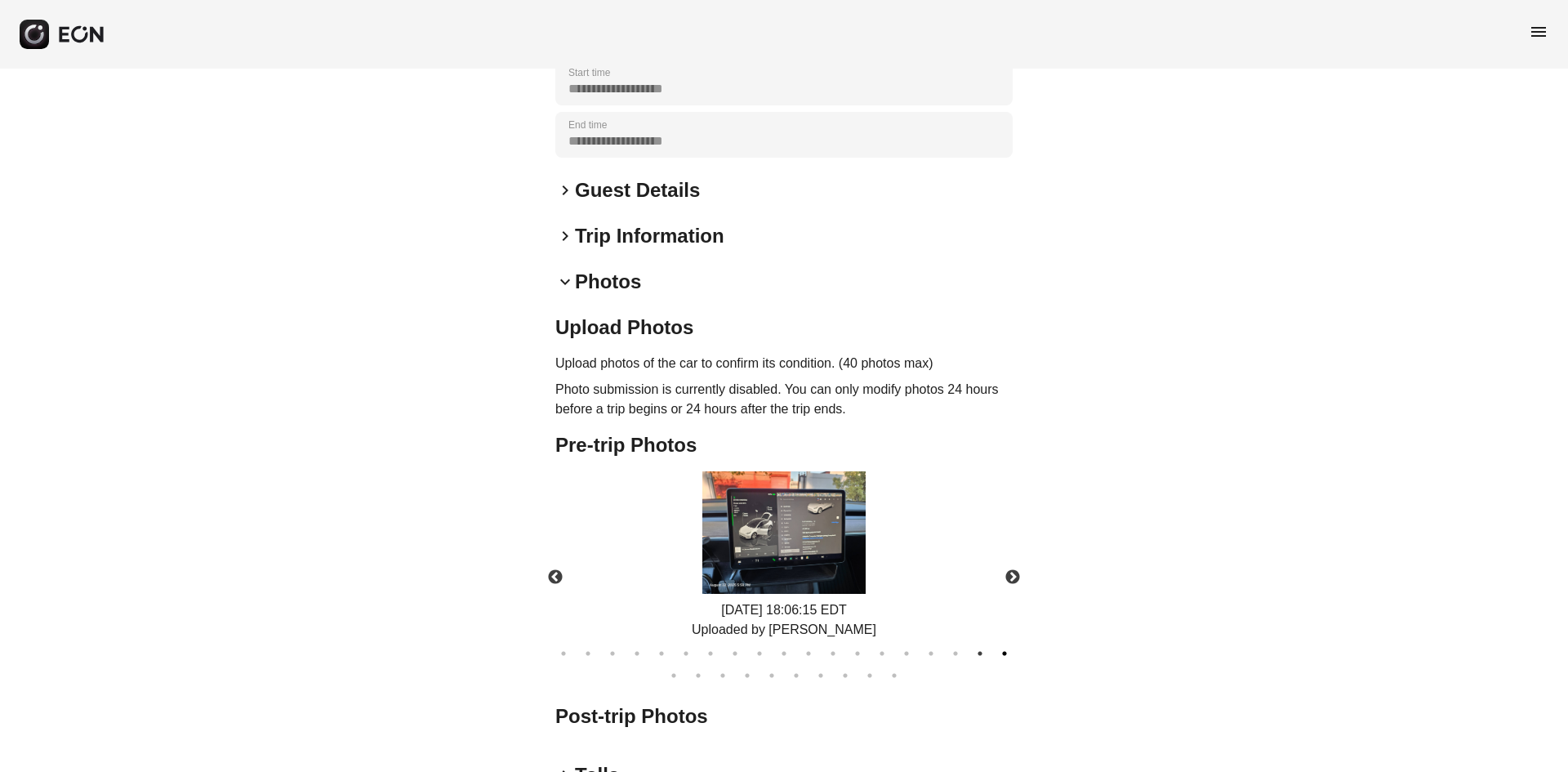
click at [999, 645] on button "19" at bounding box center [1005, 654] width 17 height 17
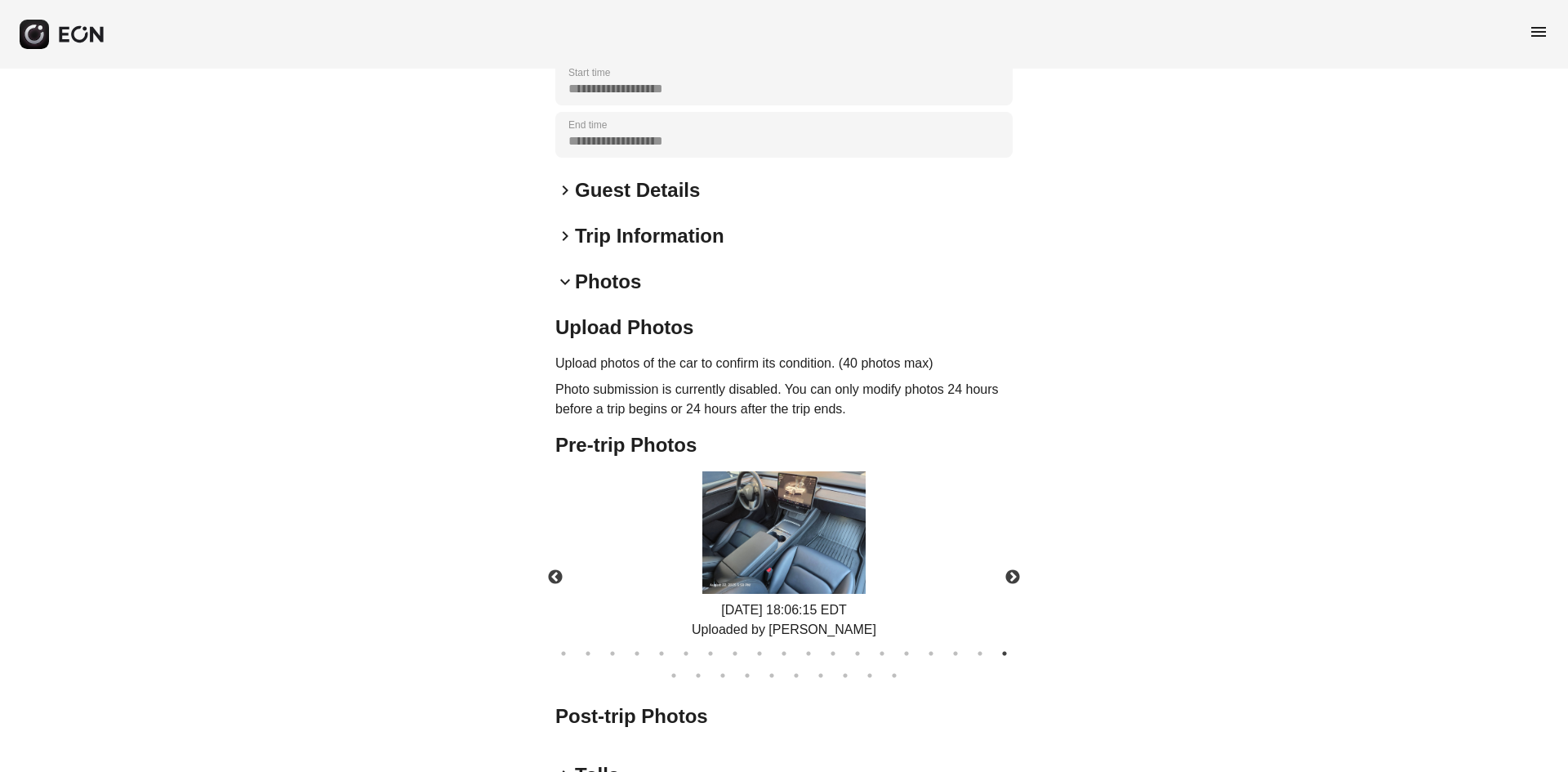
click at [687, 654] on ul "1 2 3 4 5 6 7 8 9 10 11 12 13 14 15 16 17 18 19 20 21 22 23 24 25 26 27 28 29" at bounding box center [784, 662] width 473 height 44
click at [683, 651] on ul "1 2 3 4 5 6 7 8 9 10 11 12 13 14 15 16 17 18 19 20 21 22 23 24 25 26 27 28 29" at bounding box center [784, 662] width 473 height 44
click at [676, 668] on button "20" at bounding box center [674, 676] width 17 height 17
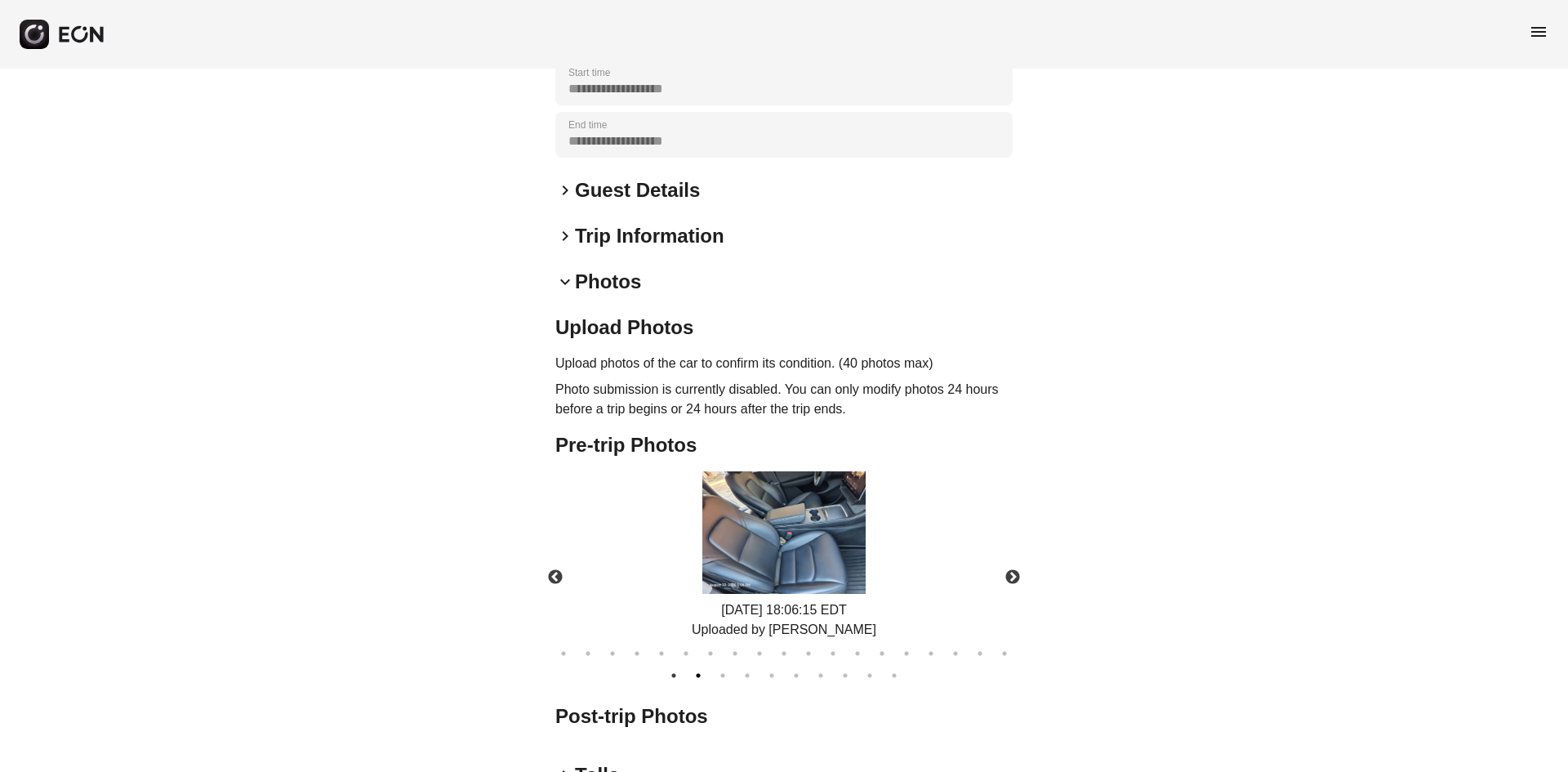
click at [695, 668] on button "21" at bounding box center [698, 676] width 17 height 17
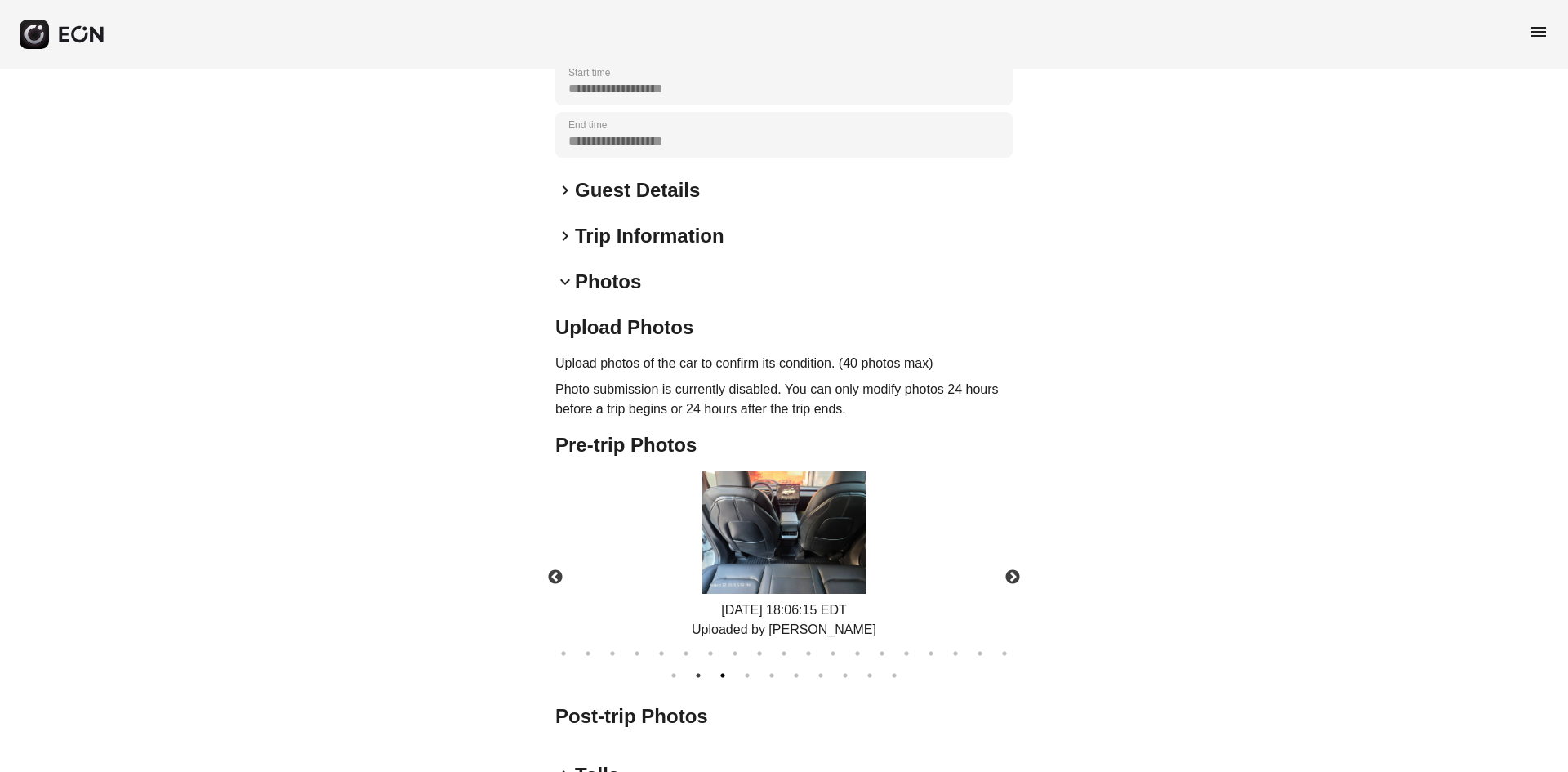
click at [718, 668] on button "22" at bounding box center [723, 676] width 17 height 17
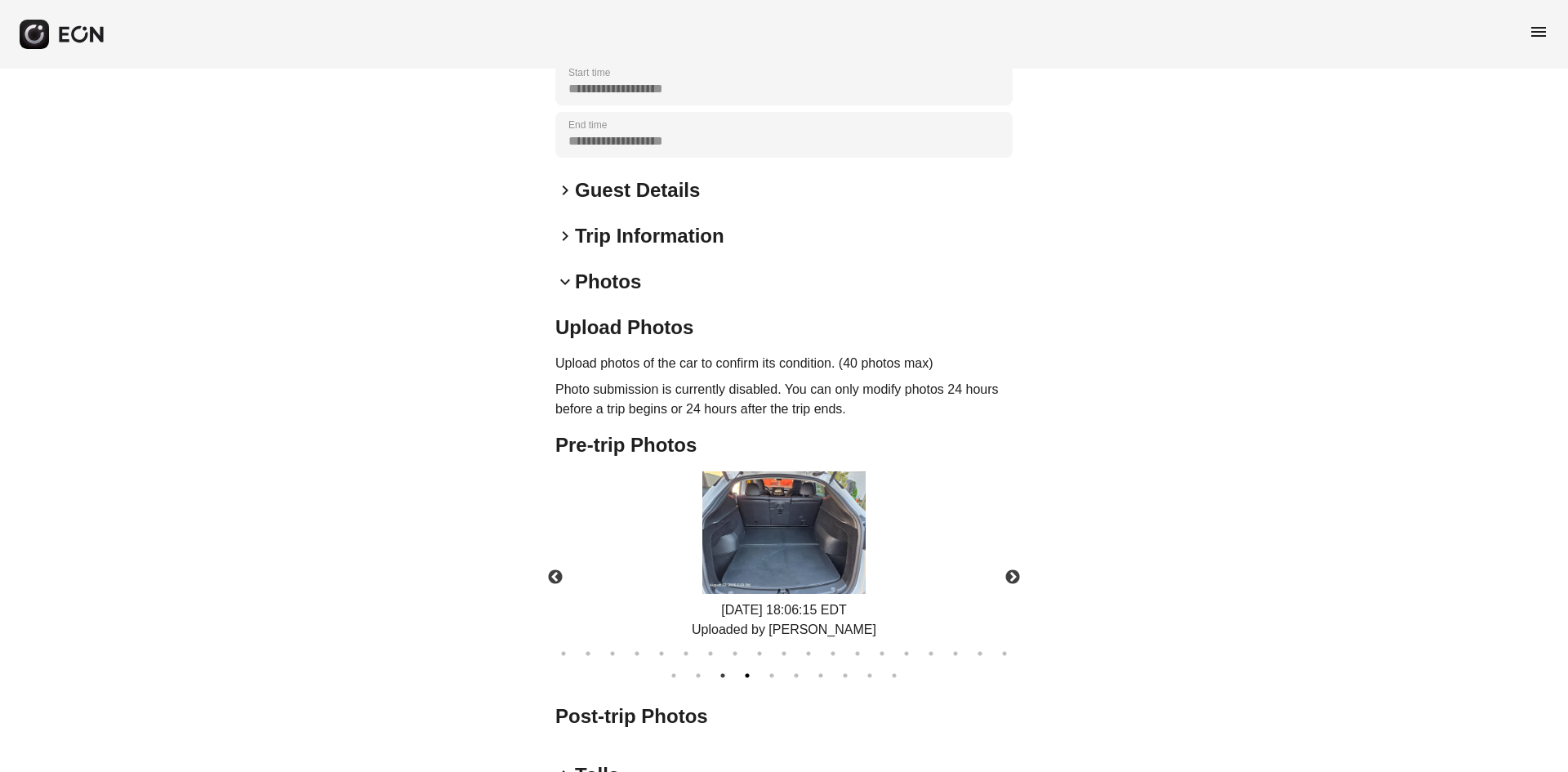
click at [743, 668] on button "23" at bounding box center [747, 676] width 17 height 17
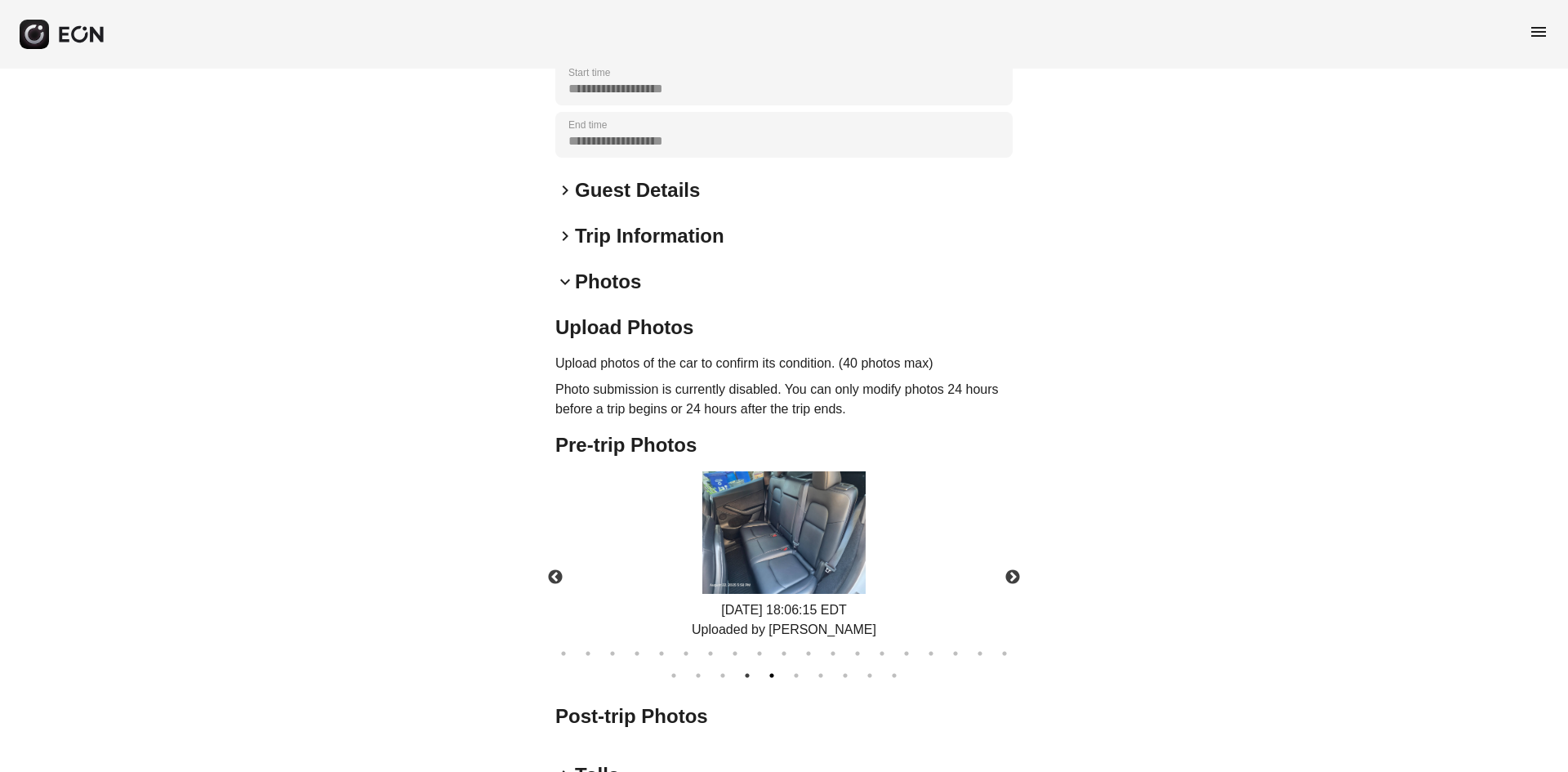
click at [780, 648] on ul "1 2 3 4 5 6 7 8 9 10 11 12 13 14 15 16 17 18 19 20 21 22 23 24 25 26 27 28 29" at bounding box center [784, 662] width 473 height 44
click at [799, 668] on button "25" at bounding box center [796, 676] width 17 height 17
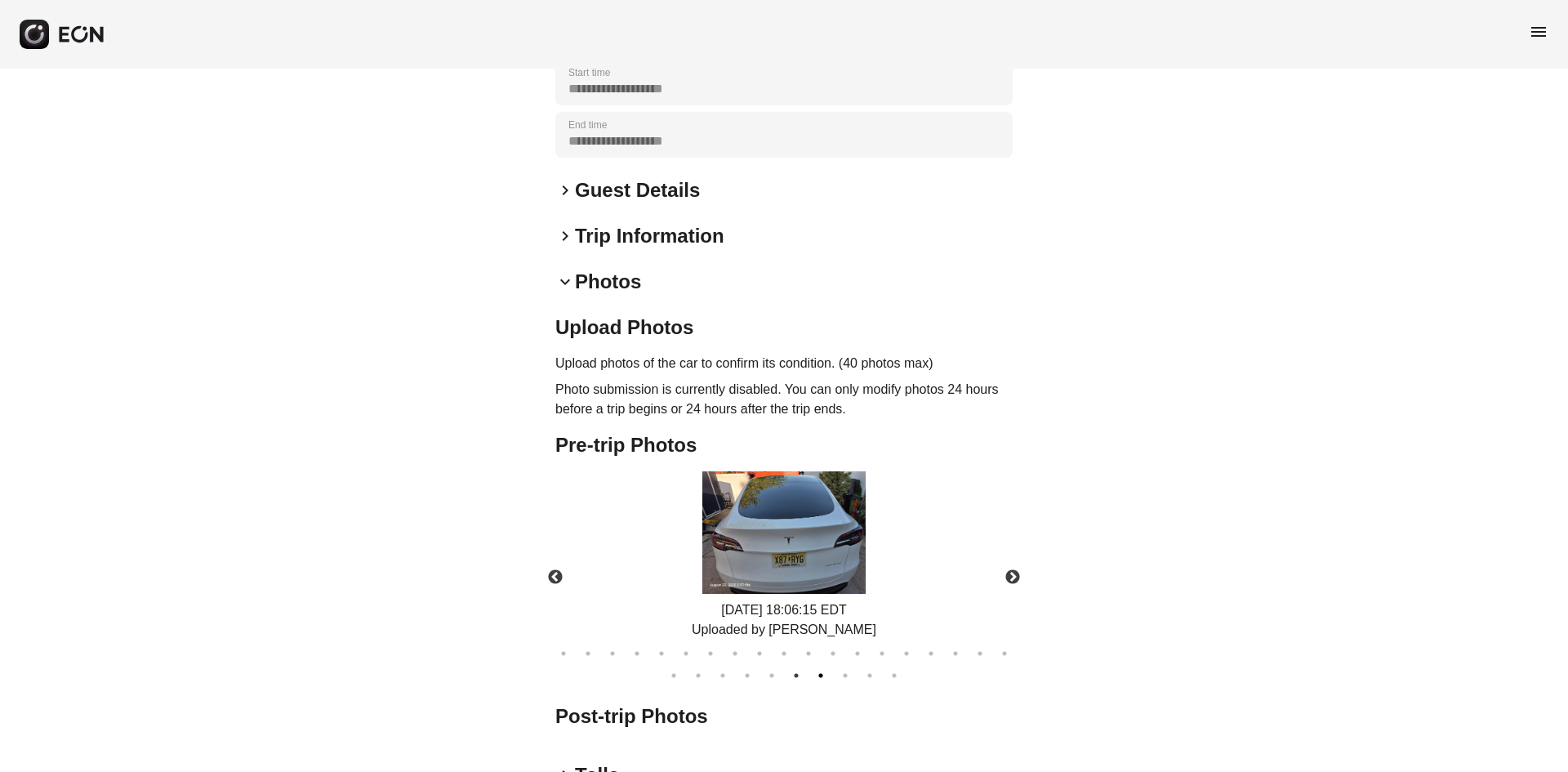
click at [816, 668] on button "26" at bounding box center [821, 676] width 17 height 17
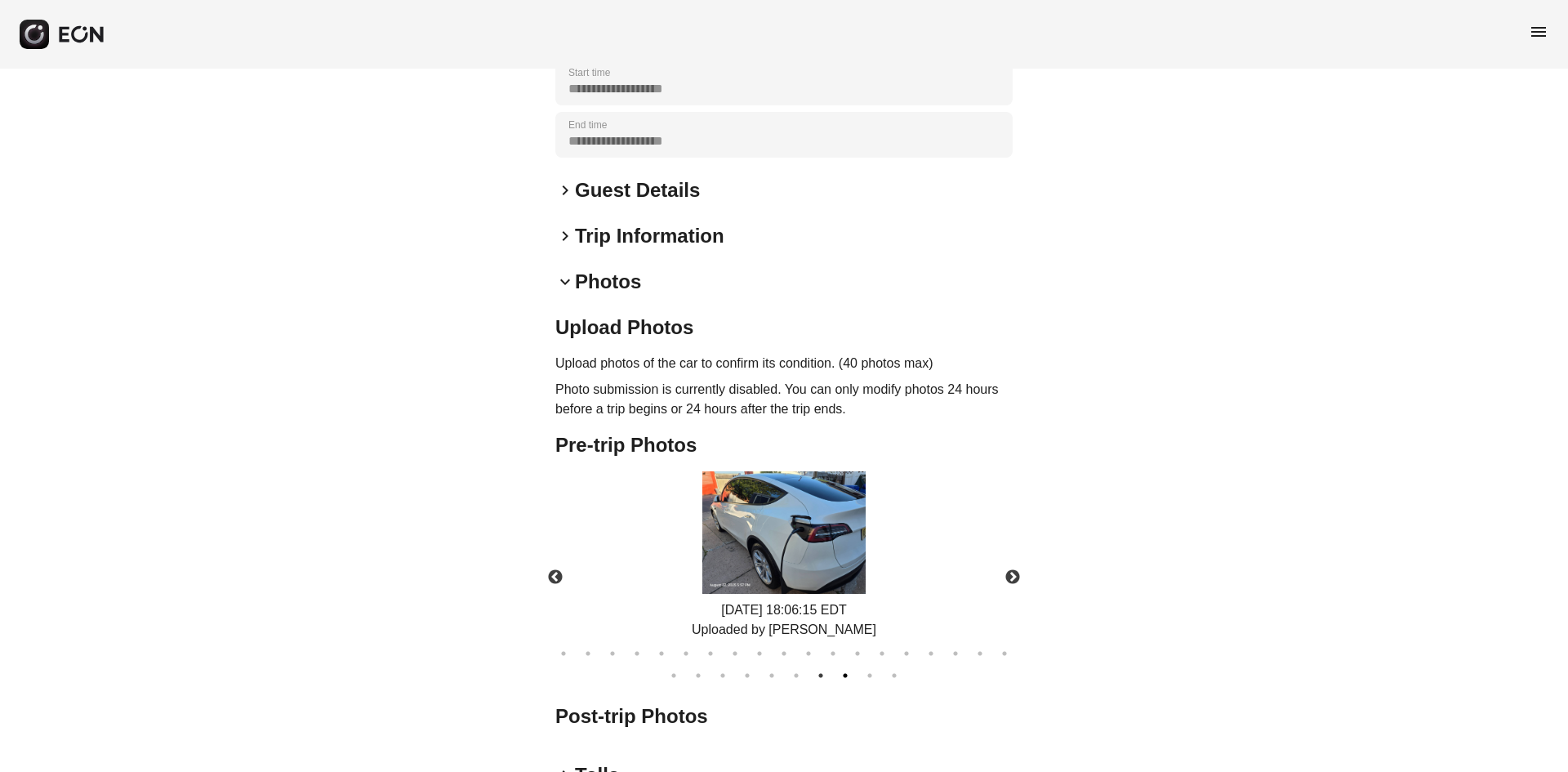
click at [844, 668] on button "27" at bounding box center [845, 676] width 17 height 17
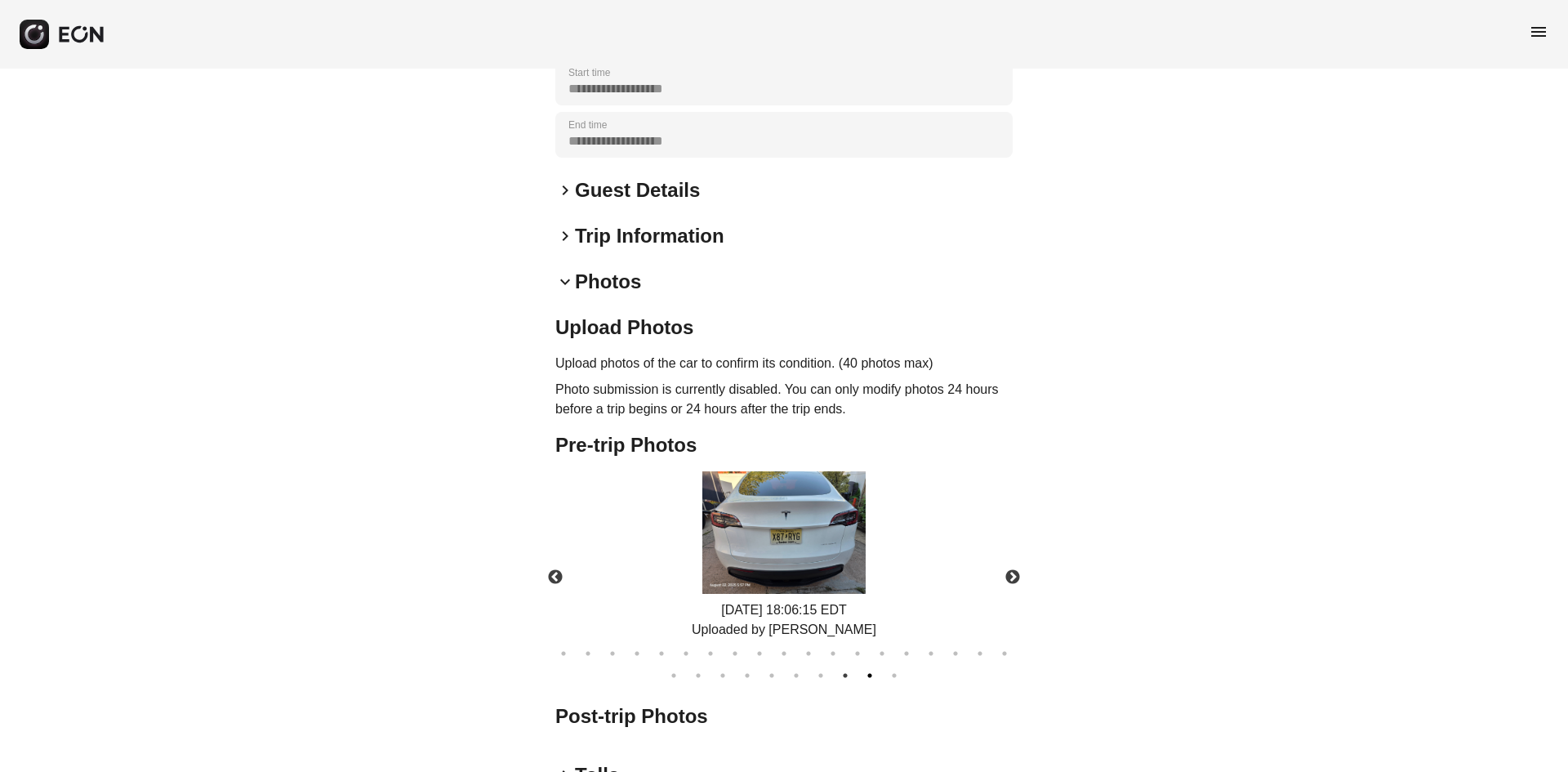
click at [869, 668] on button "28" at bounding box center [870, 676] width 17 height 17
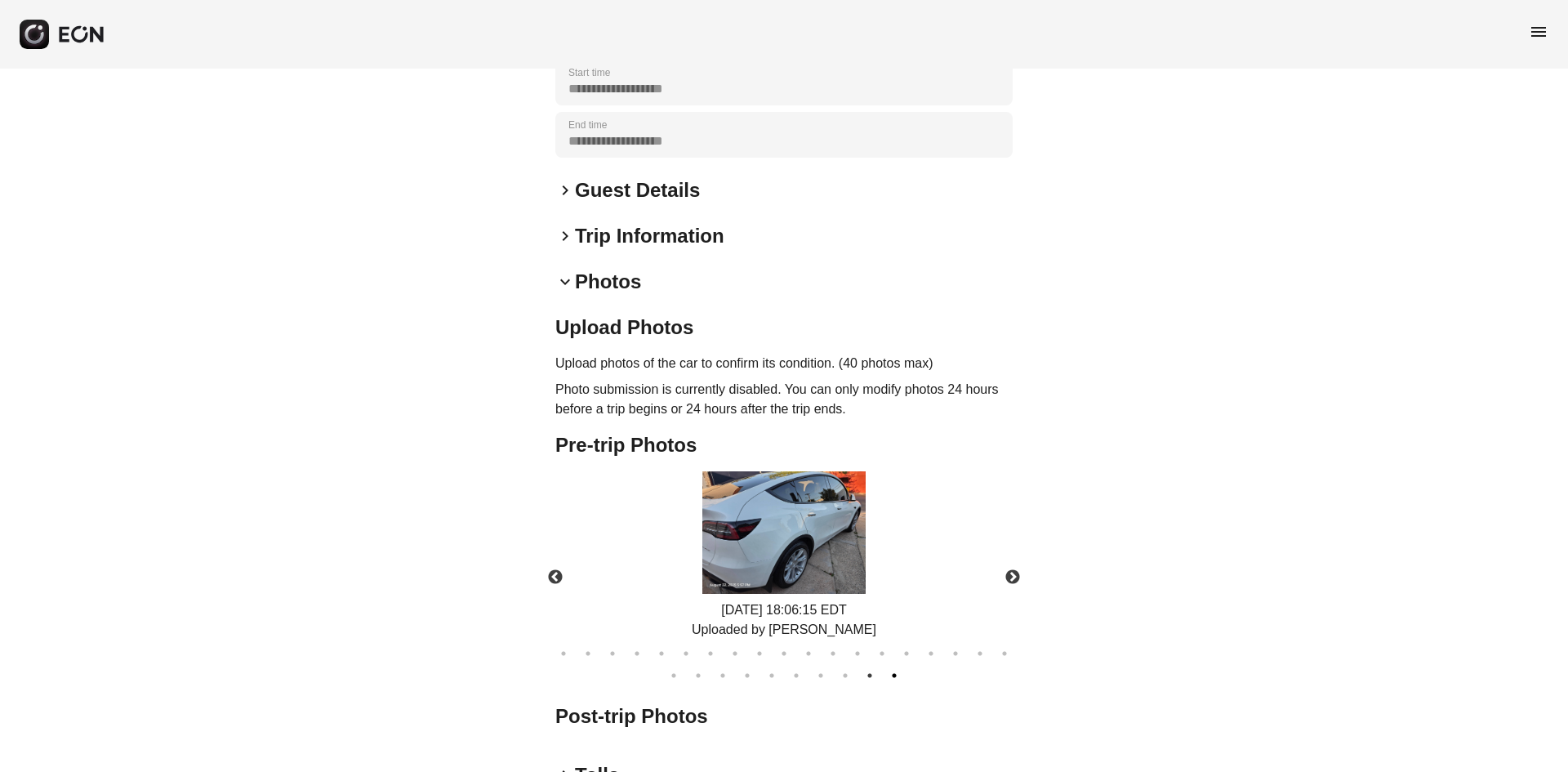
click at [899, 668] on button "29" at bounding box center [894, 676] width 17 height 17
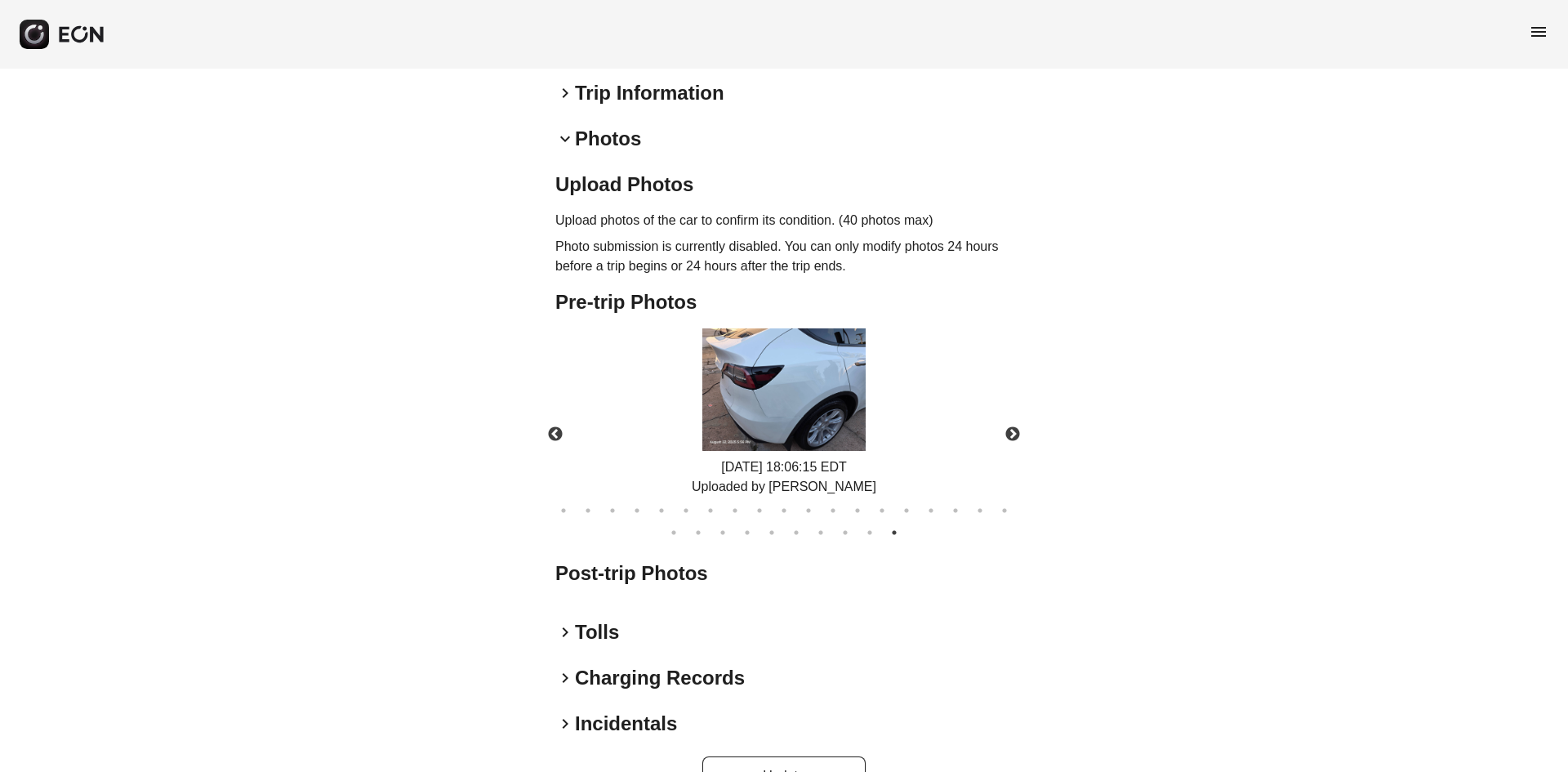
scroll to position [491, 0]
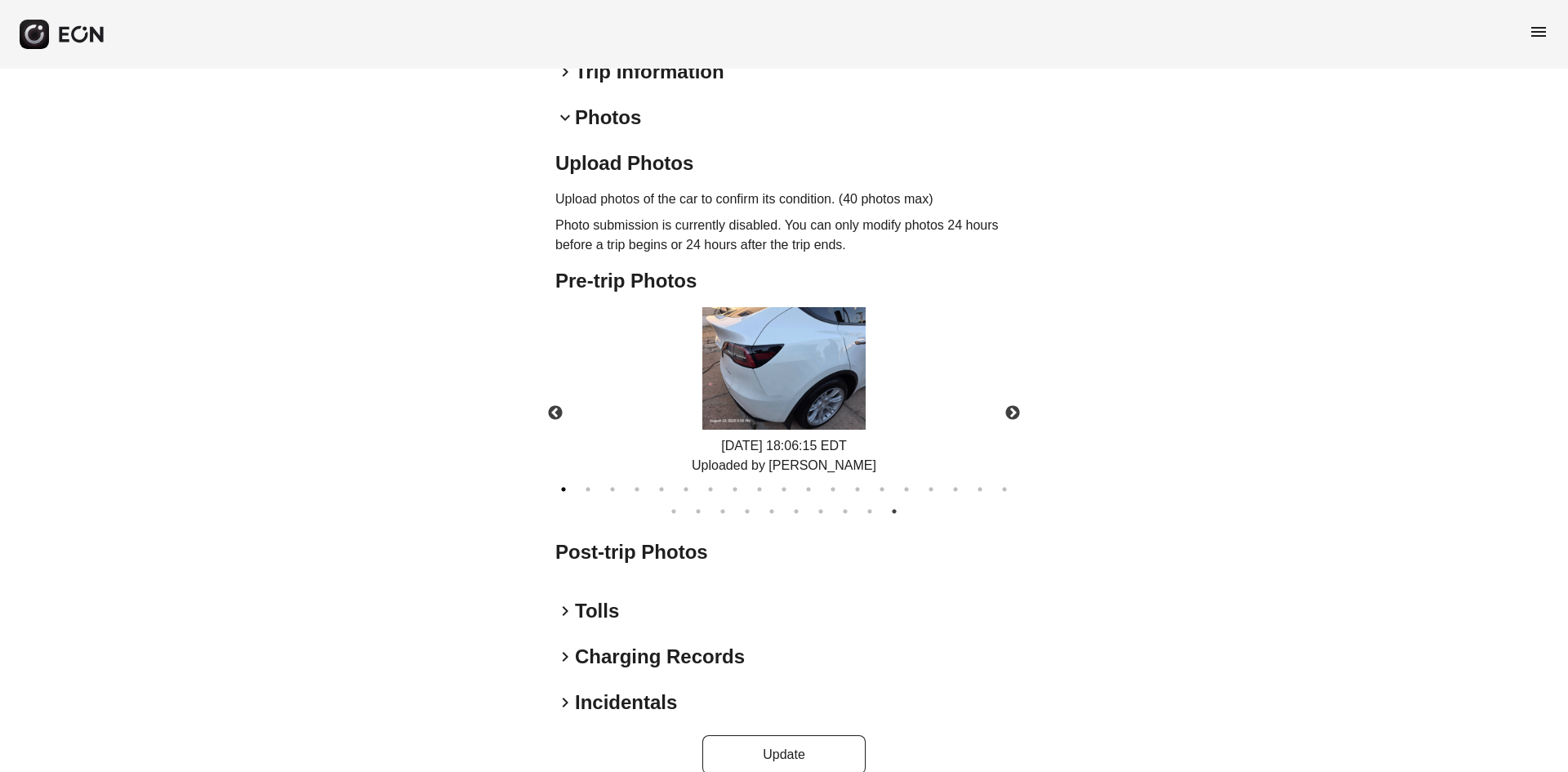
click at [568, 481] on button "1" at bounding box center [564, 489] width 17 height 17
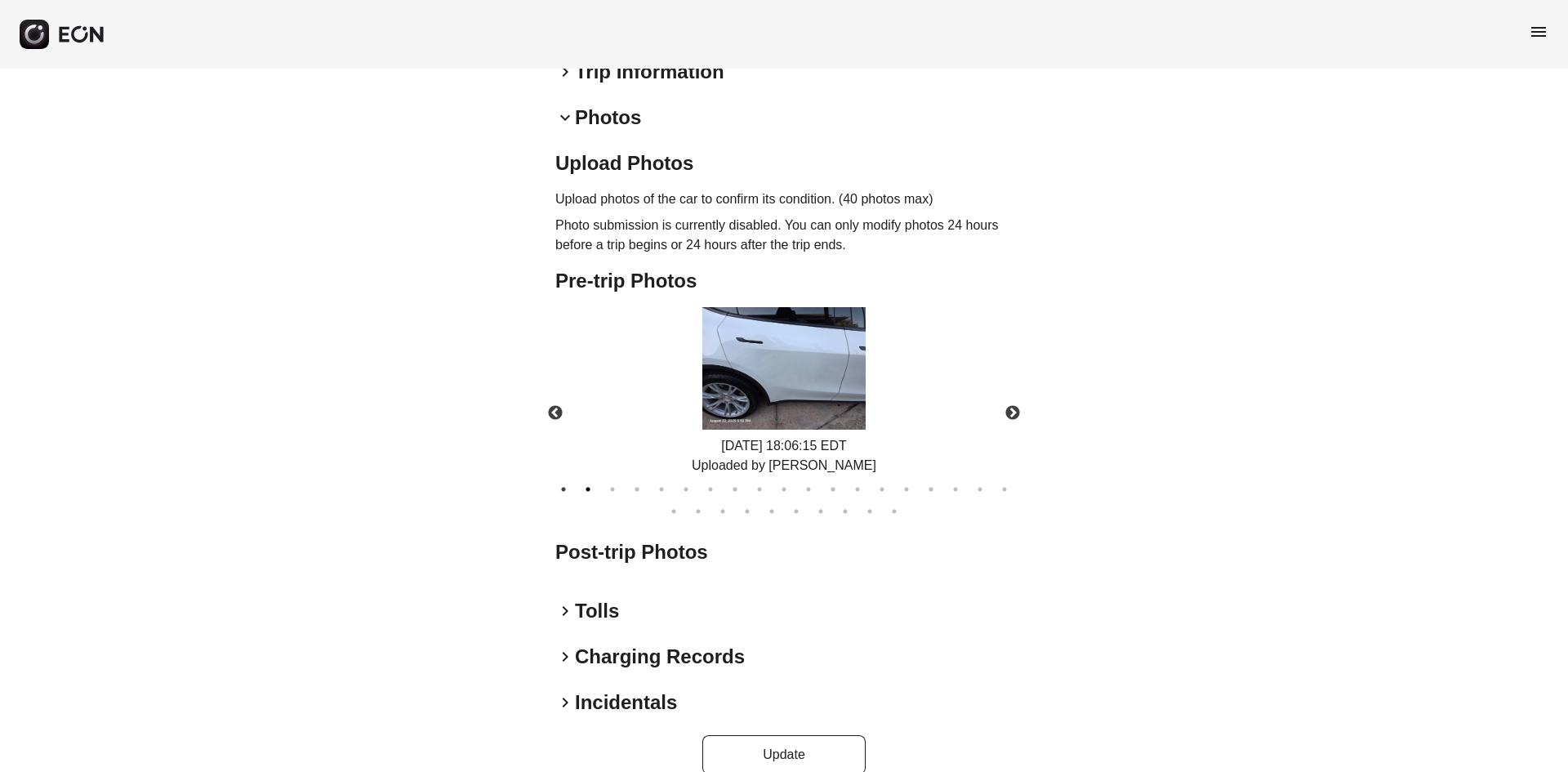
click at [590, 481] on button "2" at bounding box center [588, 489] width 17 height 17
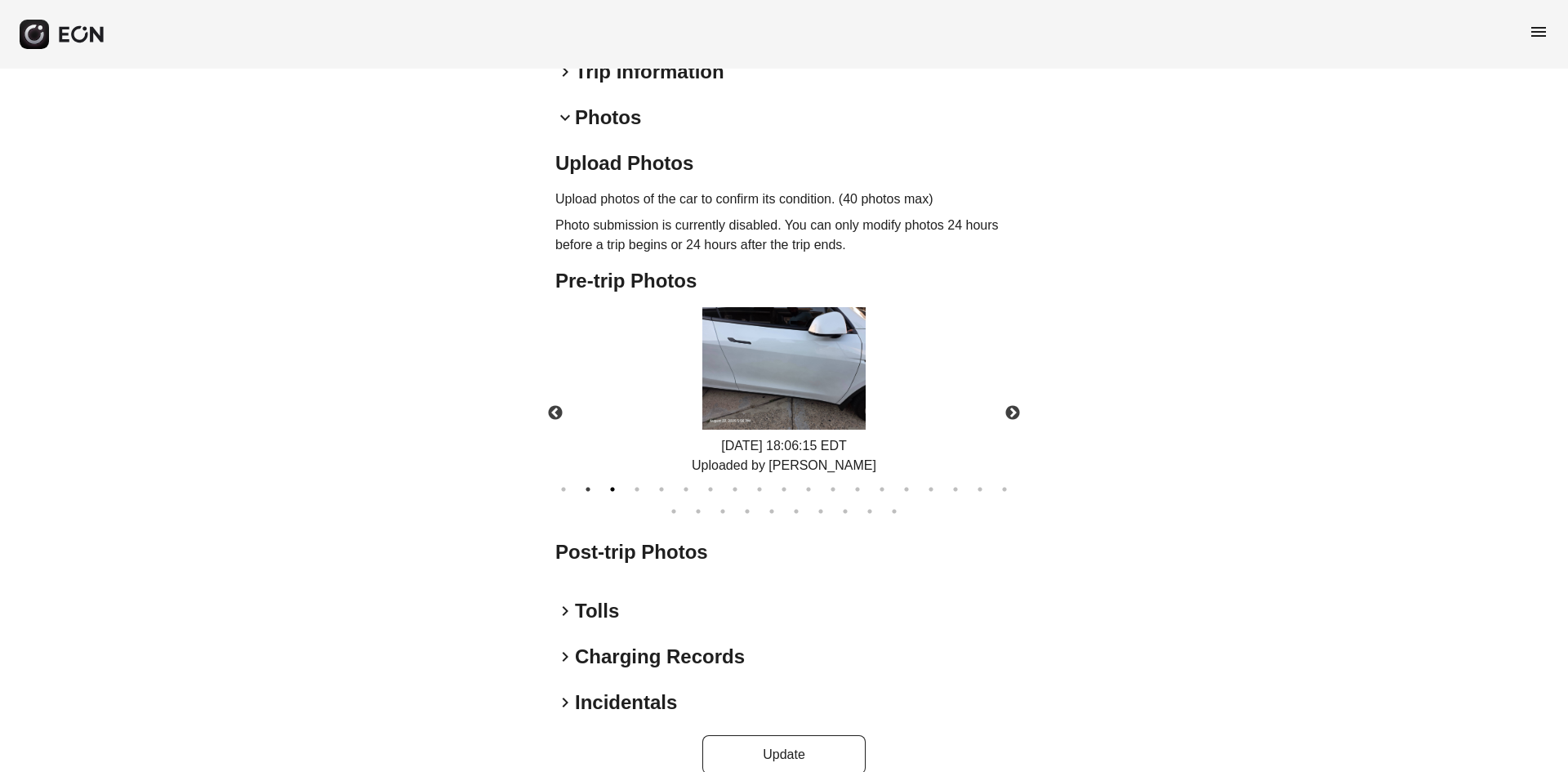
click at [606, 481] on button "3" at bounding box center [613, 489] width 17 height 17
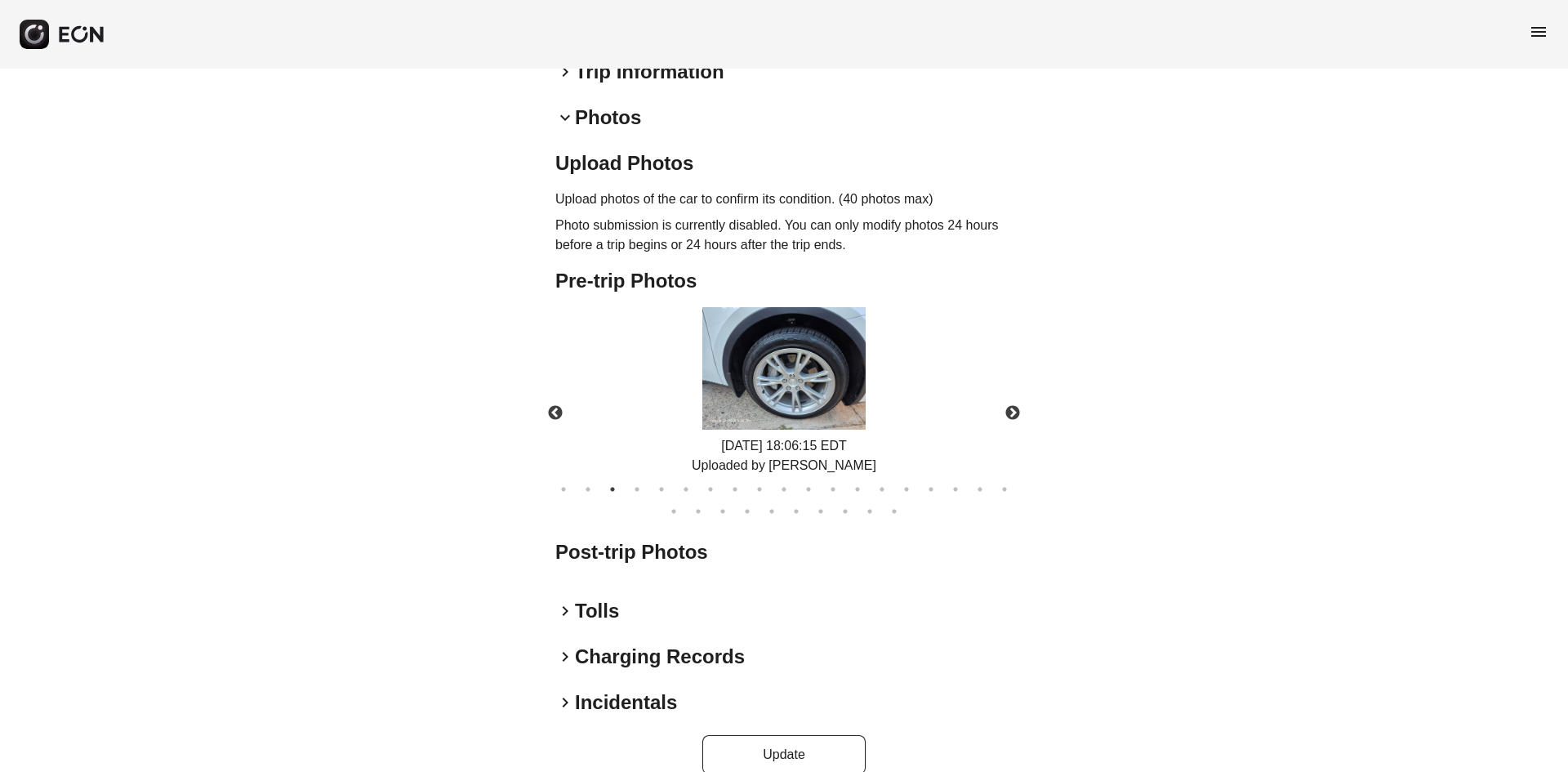
click at [648, 475] on ul "1 2 3 4 5 6 7 8 9 10 11 12 13 14 15 16 17 18 19 20 21 22 23 24 25 26 27 28 29" at bounding box center [784, 497] width 473 height 44
click at [642, 481] on button "4" at bounding box center [637, 489] width 17 height 17
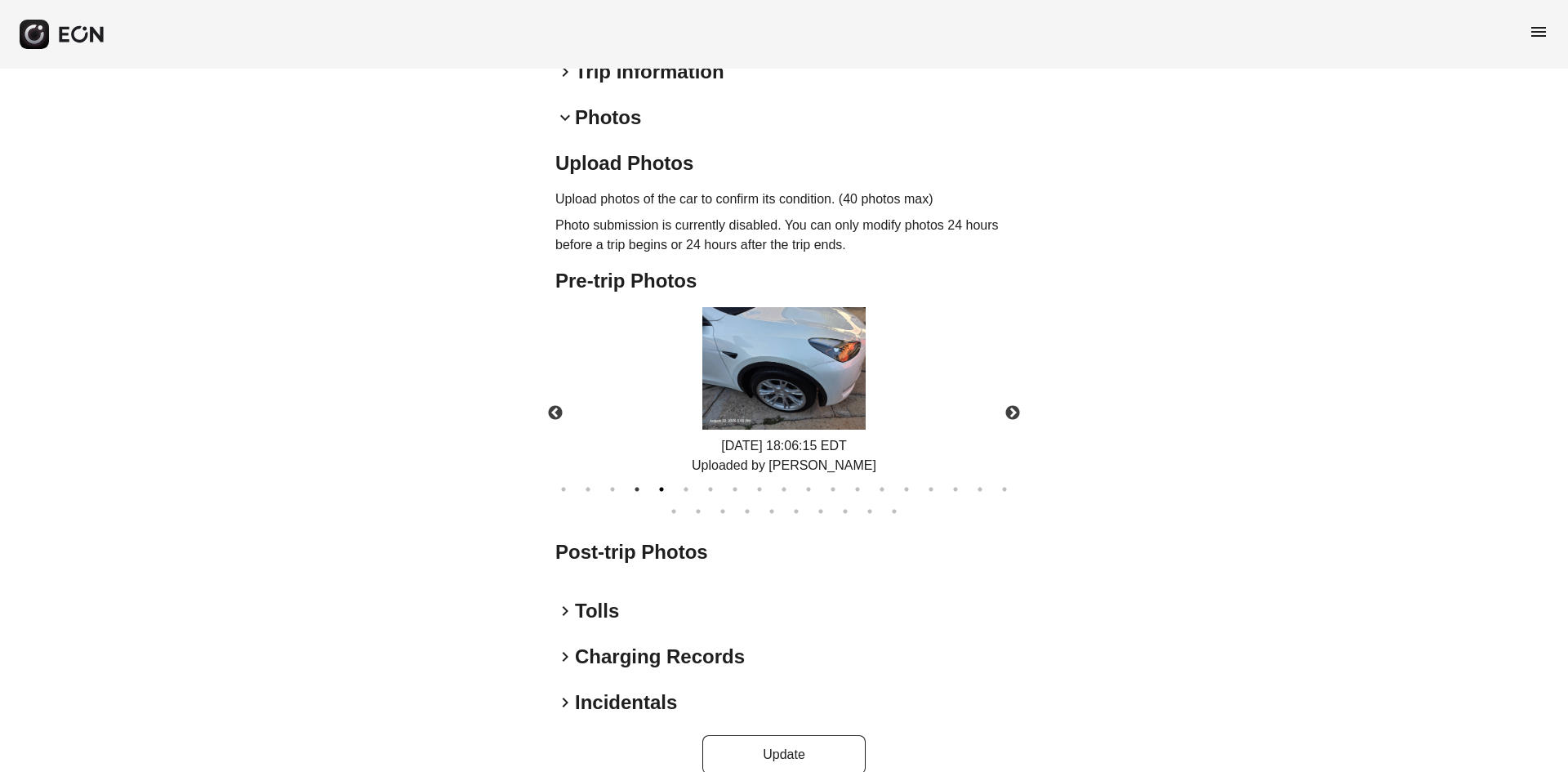
click at [662, 481] on button "5" at bounding box center [662, 489] width 17 height 17
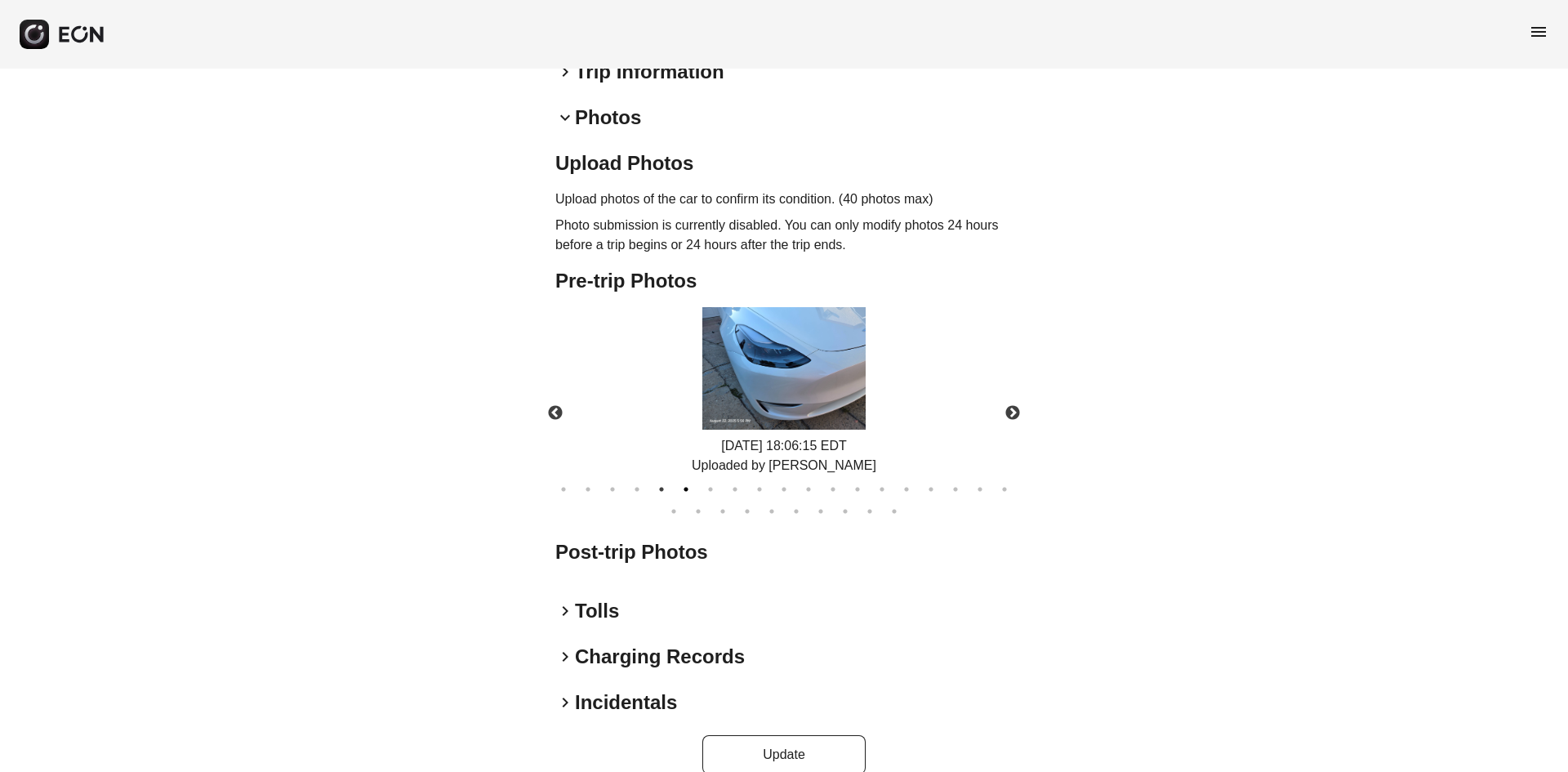
click at [690, 481] on button "6" at bounding box center [686, 489] width 17 height 17
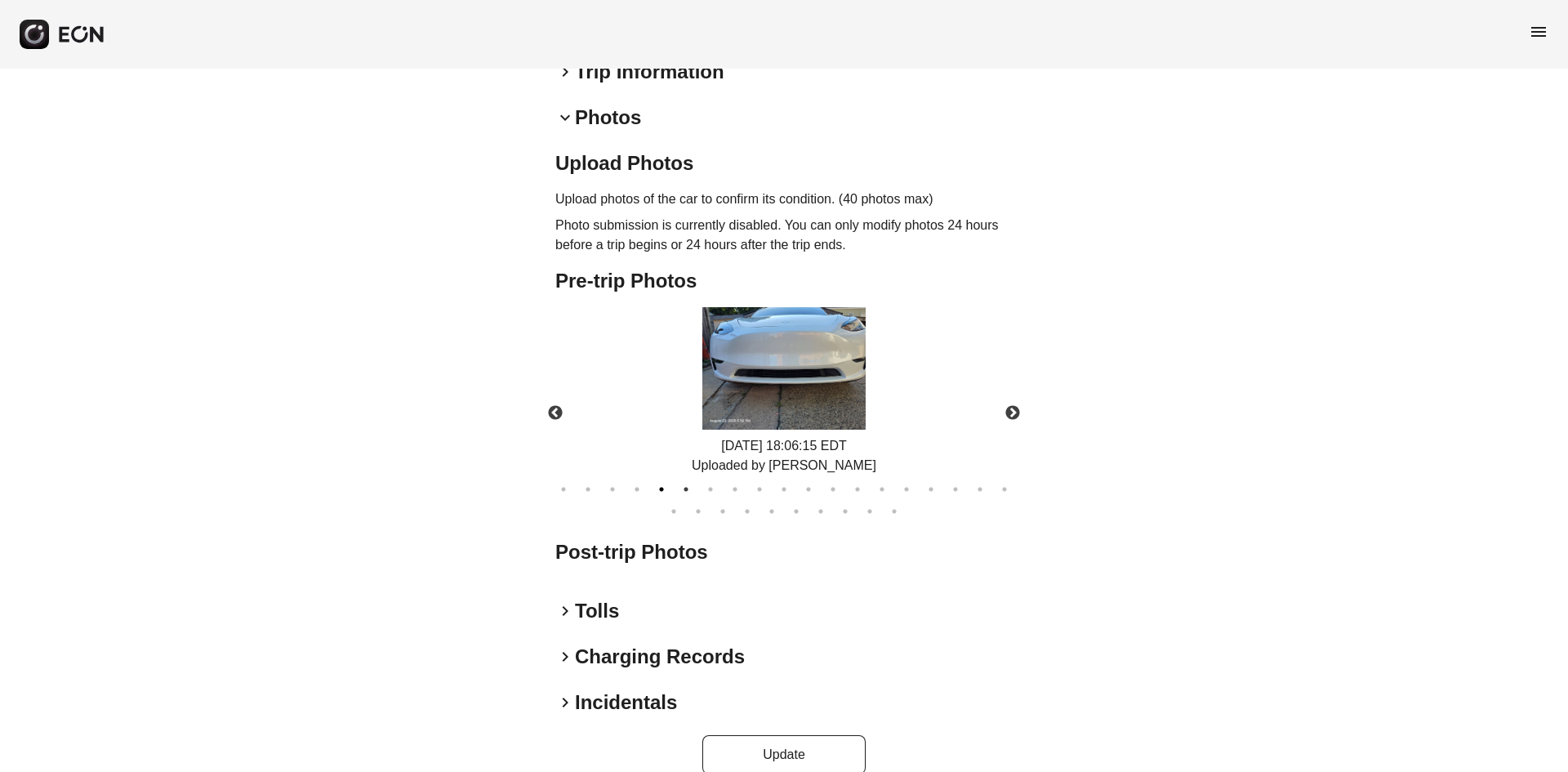
click at [667, 481] on button "5" at bounding box center [662, 489] width 17 height 17
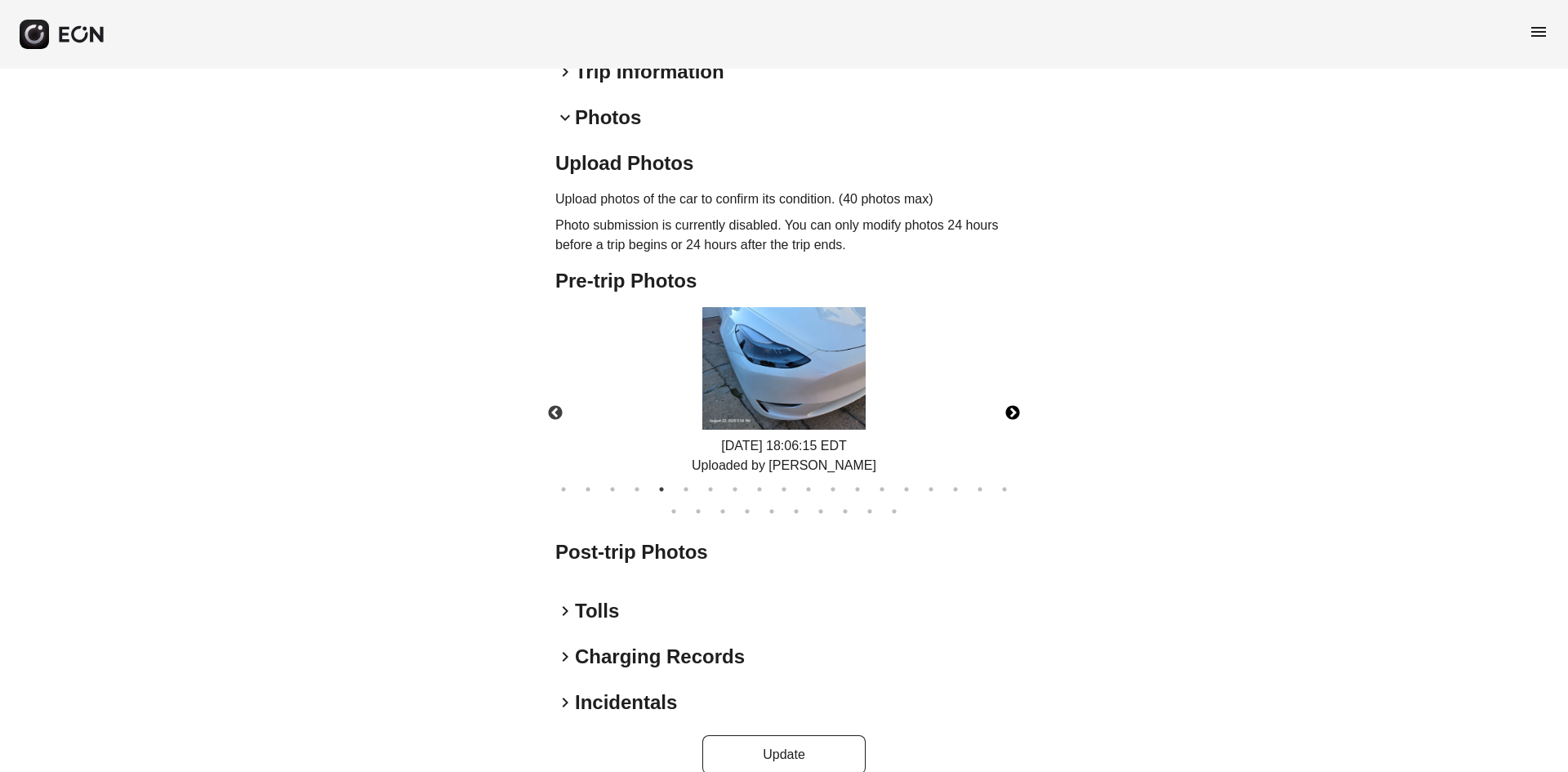
click at [1010, 392] on button "Next" at bounding box center [1012, 413] width 57 height 57
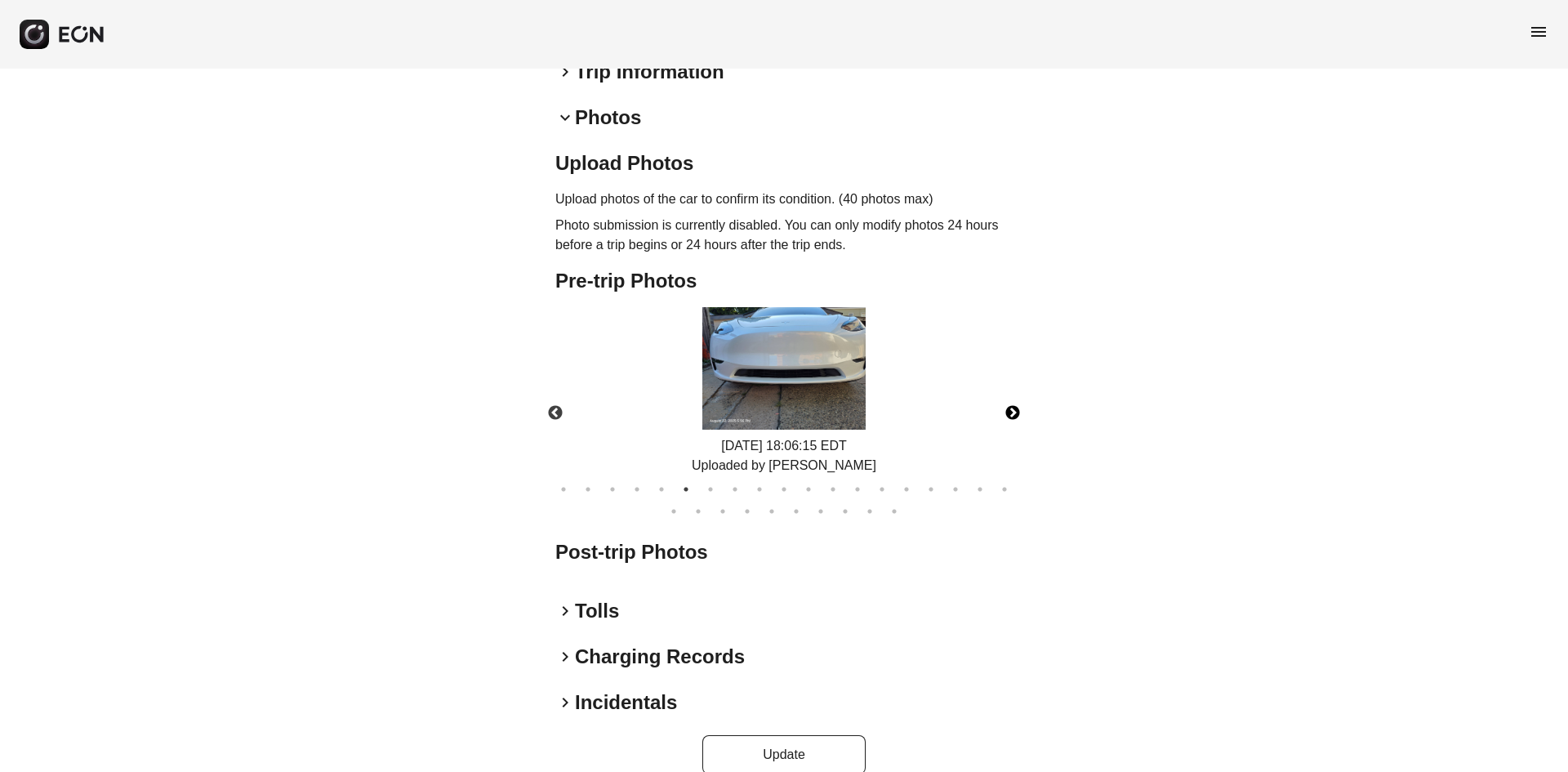
click at [1011, 386] on button "Next" at bounding box center [1012, 413] width 57 height 57
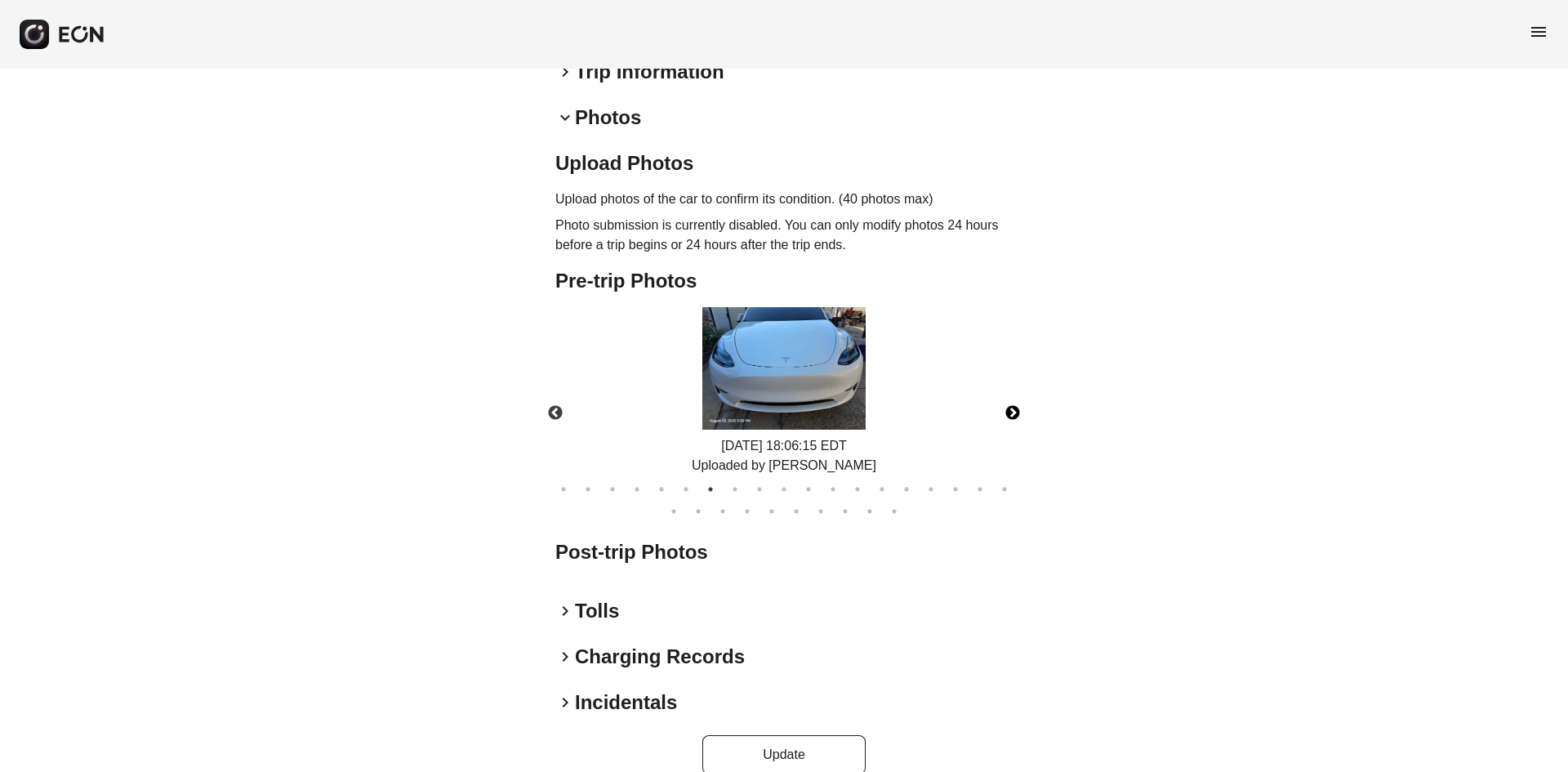
click at [1008, 385] on button "Next" at bounding box center [1012, 413] width 57 height 57
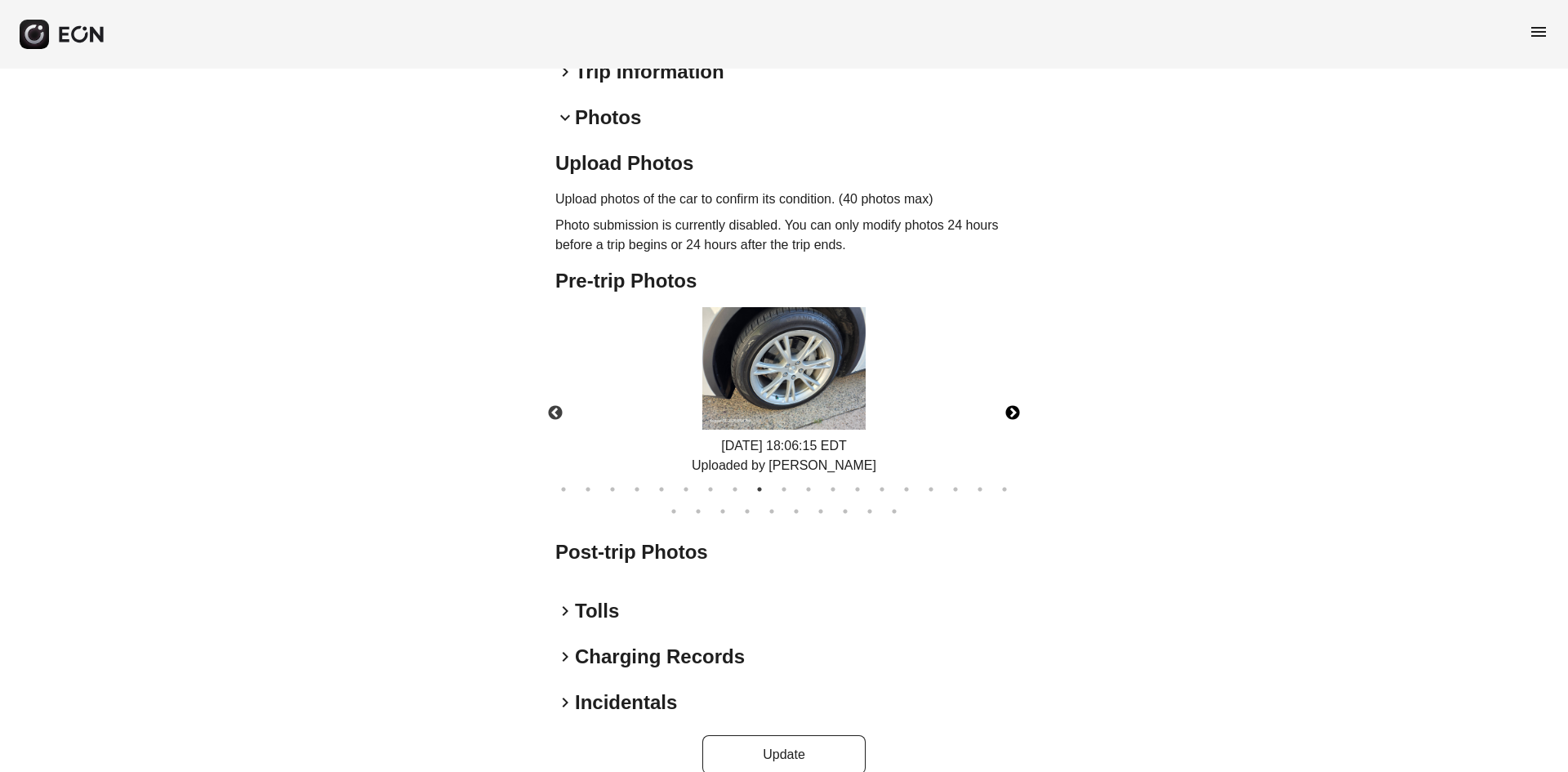
click at [1008, 385] on button "Next" at bounding box center [1012, 413] width 57 height 57
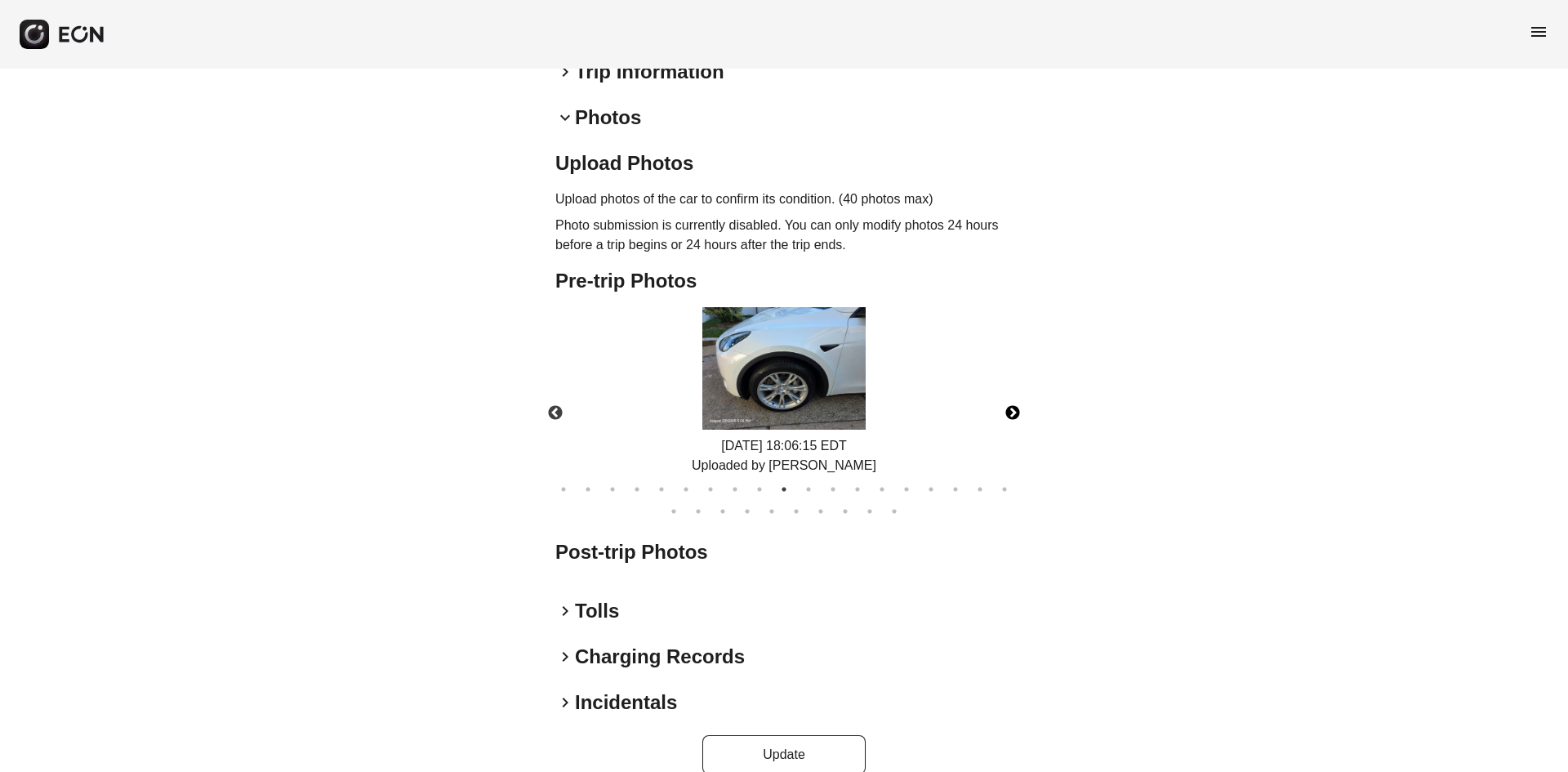
click at [1008, 385] on button "Next" at bounding box center [1012, 413] width 57 height 57
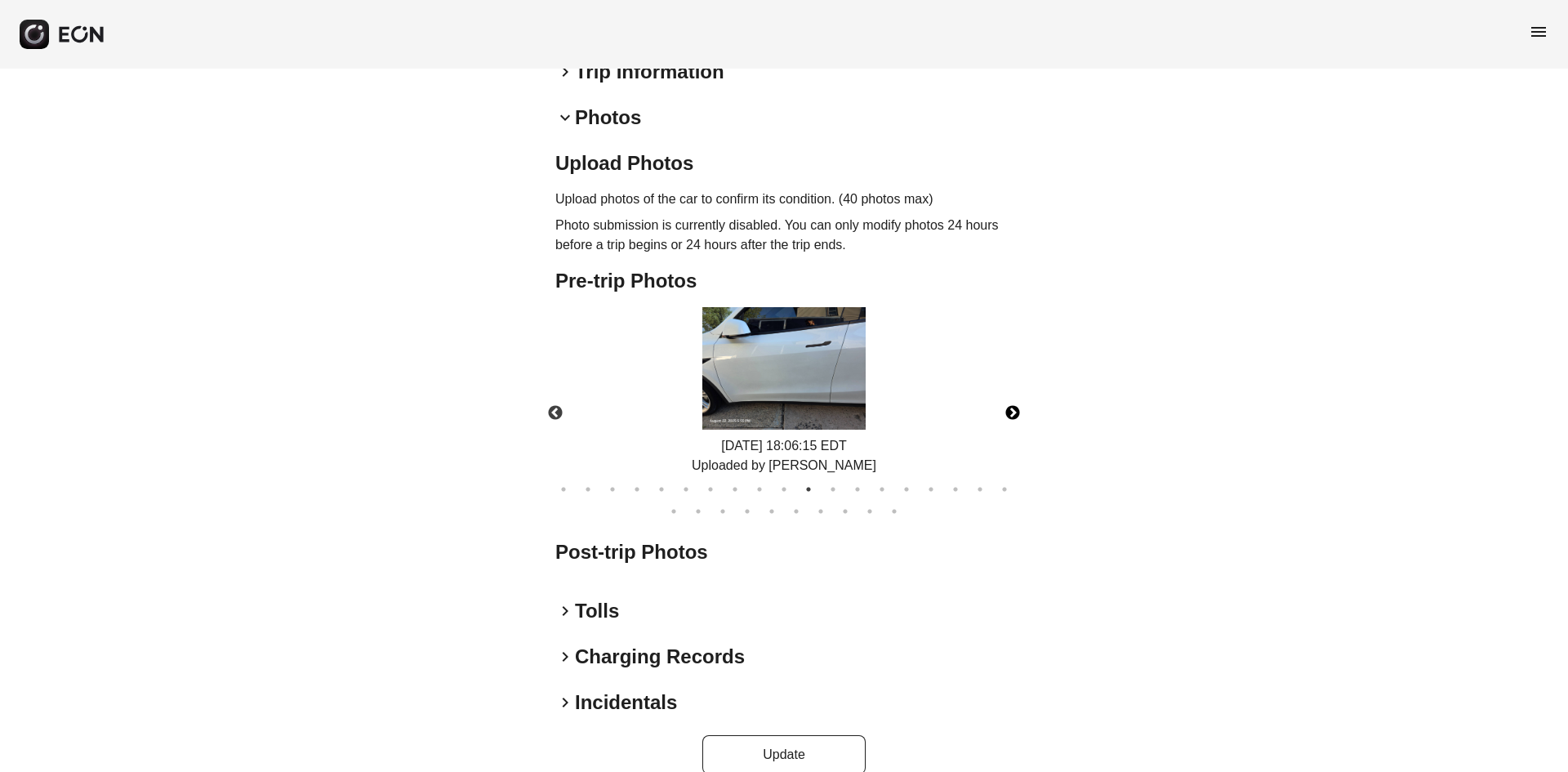
click at [1008, 385] on button "Next" at bounding box center [1012, 413] width 57 height 57
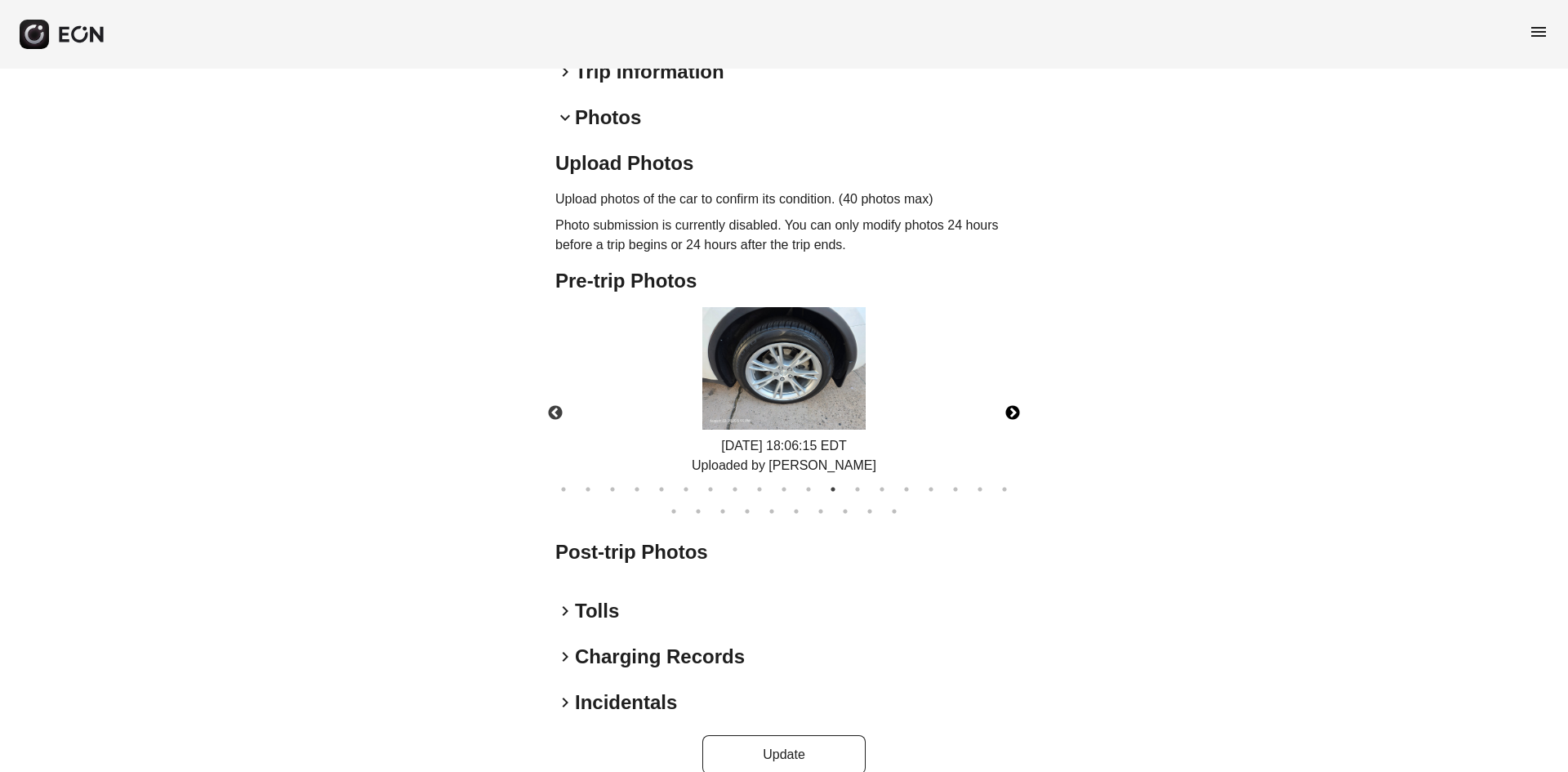
click at [1008, 385] on button "Next" at bounding box center [1012, 413] width 57 height 57
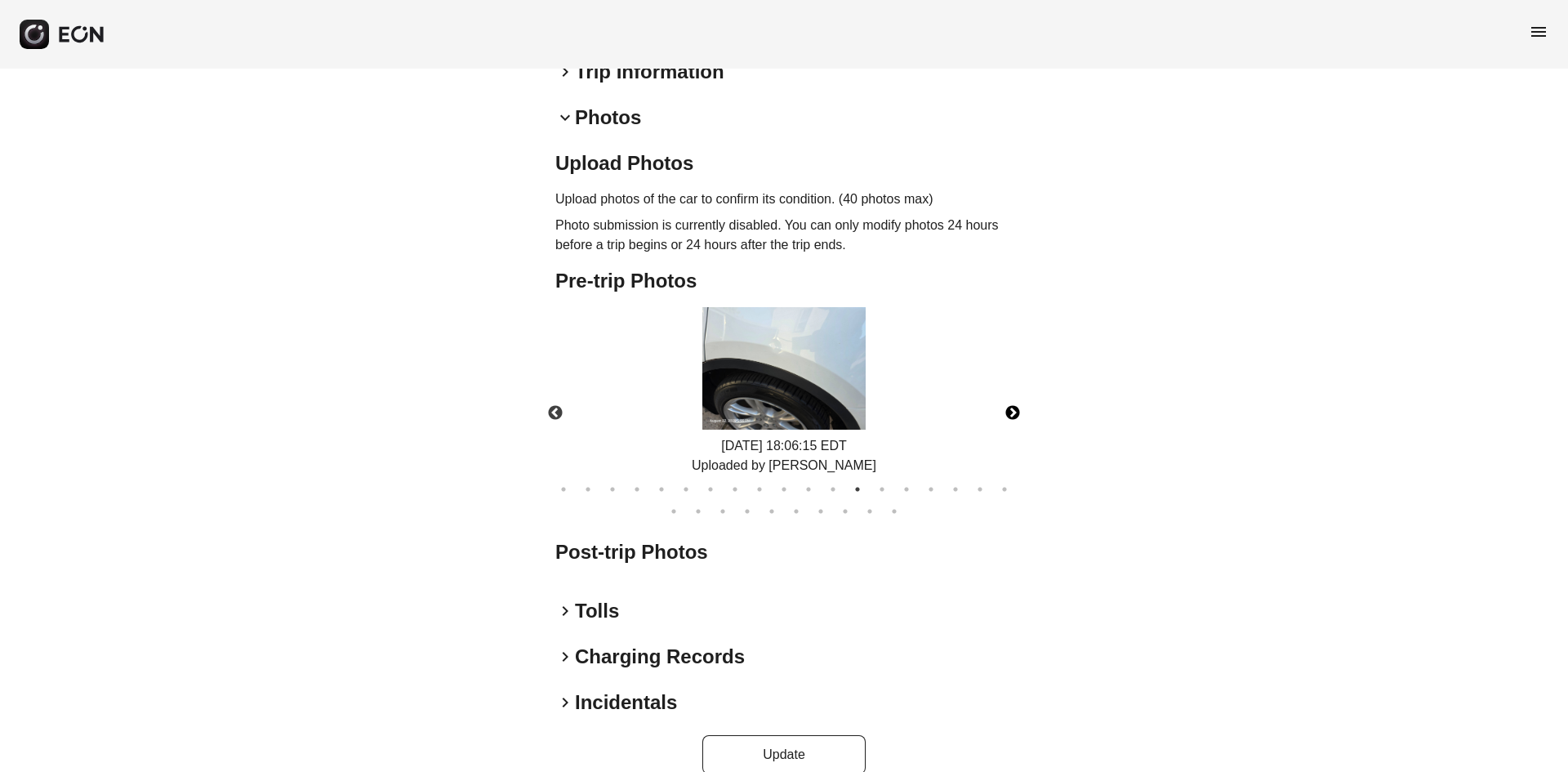
click at [1008, 385] on button "Next" at bounding box center [1012, 413] width 57 height 57
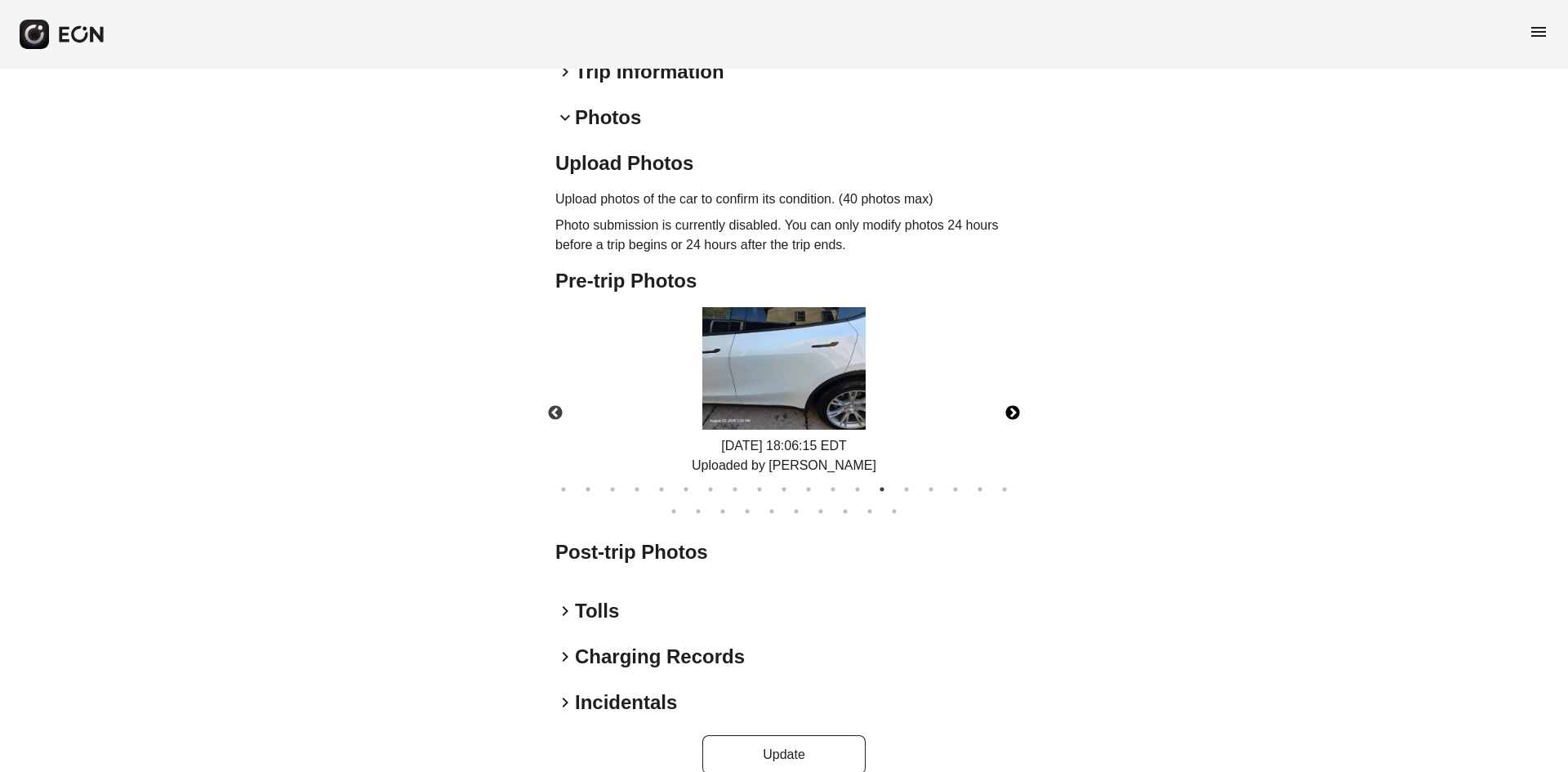
click at [1008, 385] on button "Next" at bounding box center [1012, 413] width 57 height 57
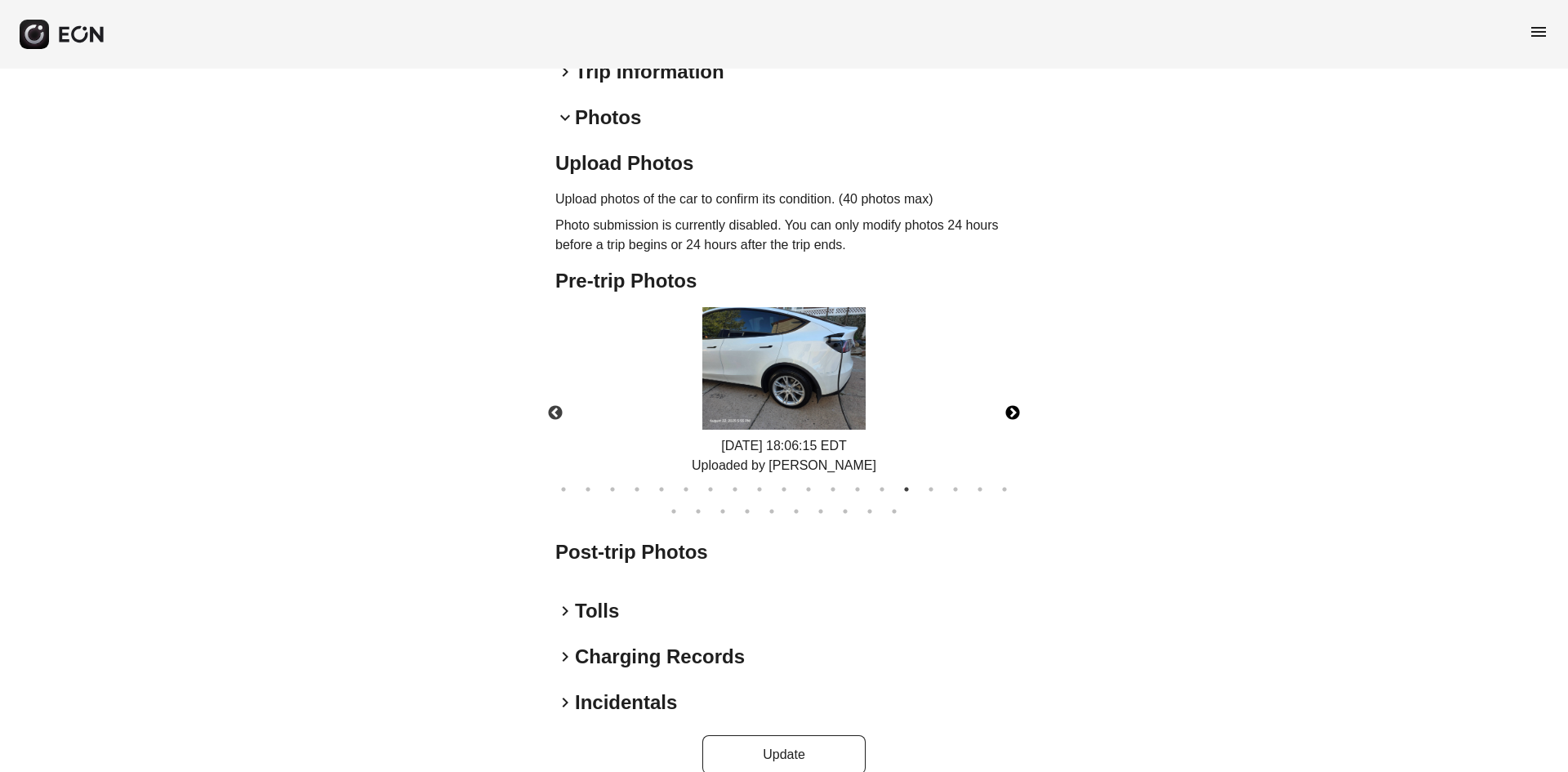
click at [1008, 385] on button "Next" at bounding box center [1012, 413] width 57 height 57
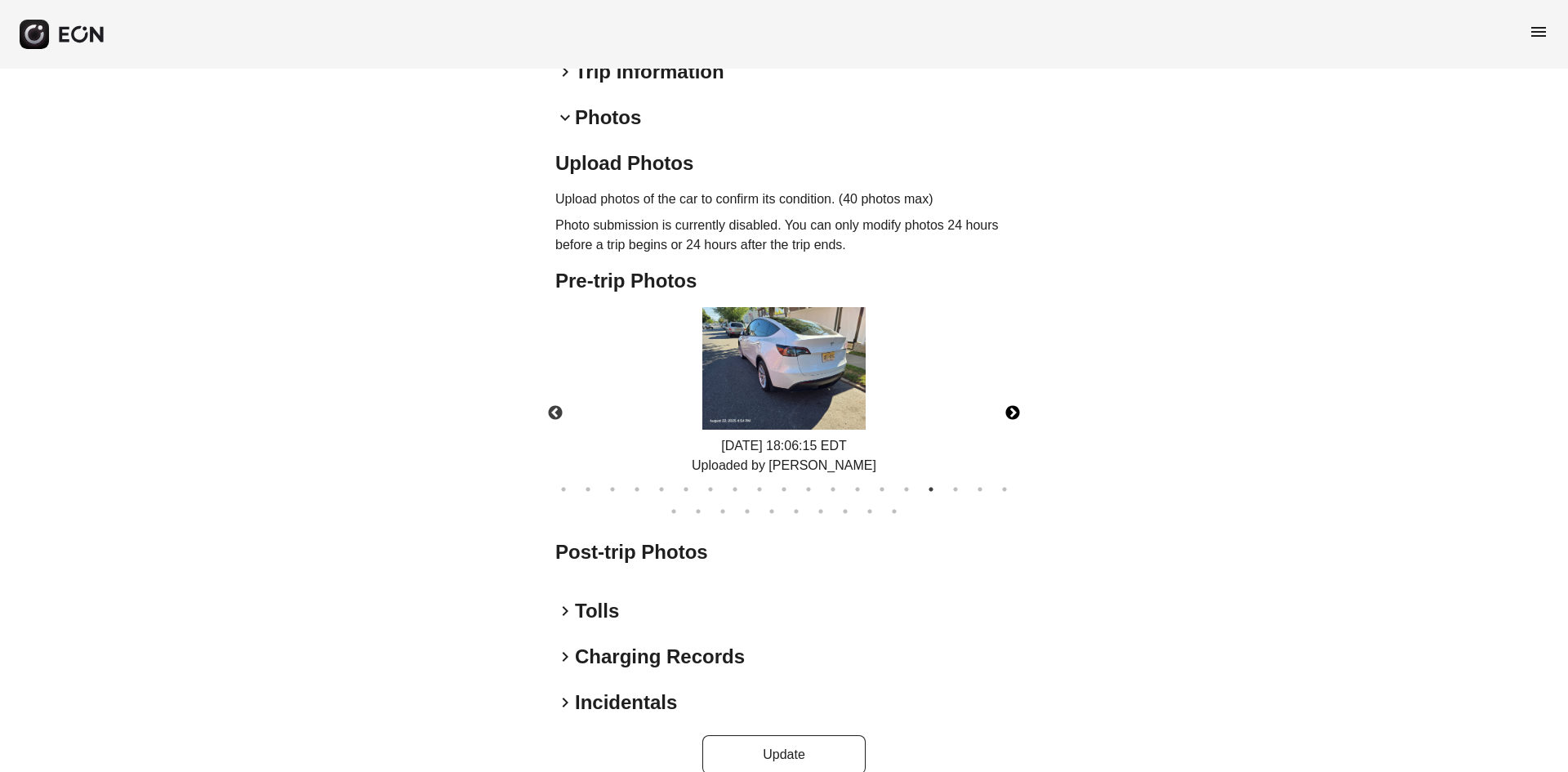
click at [1008, 385] on button "Next" at bounding box center [1012, 413] width 57 height 57
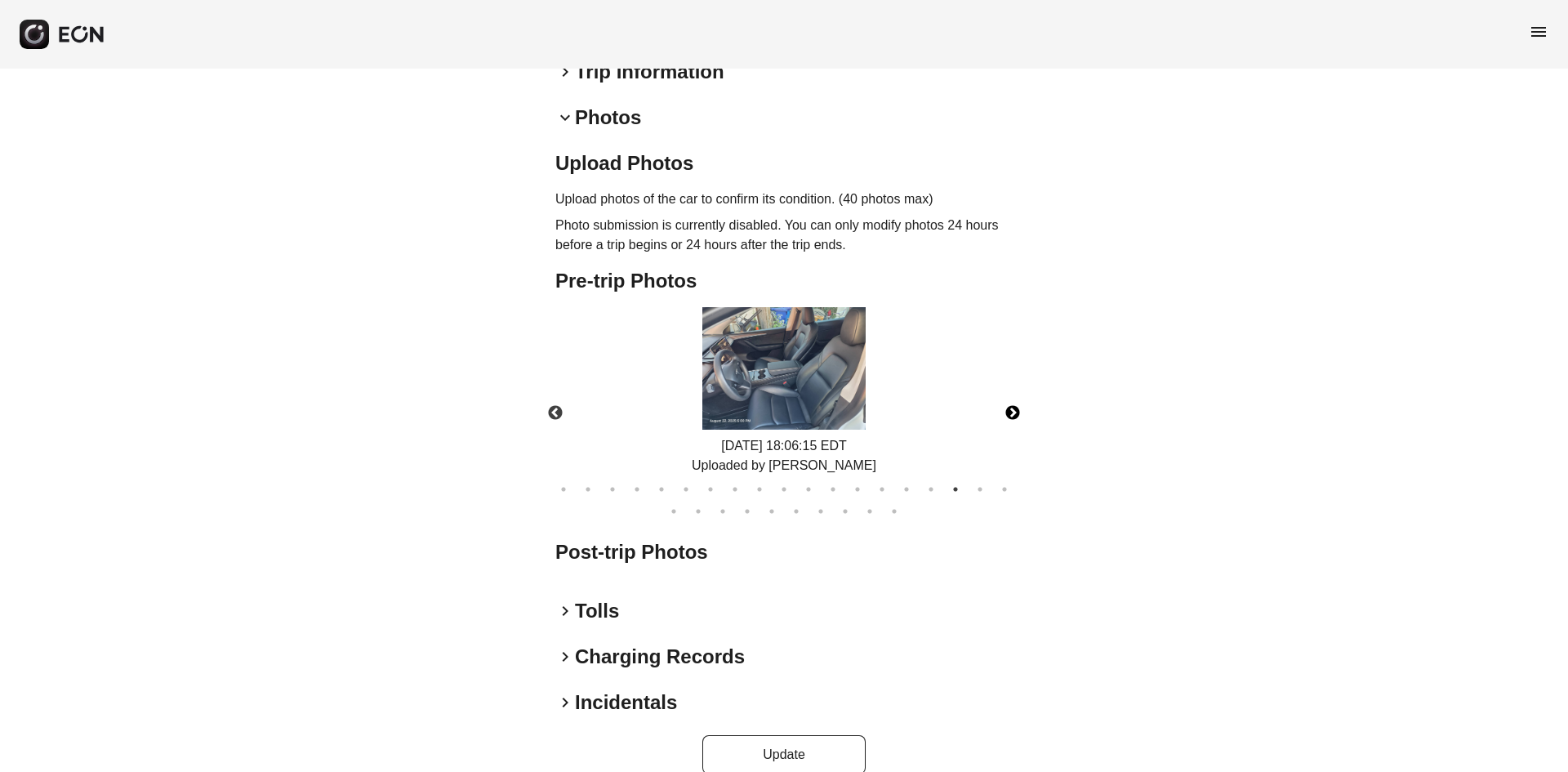
click at [1008, 385] on button "Next" at bounding box center [1012, 413] width 57 height 57
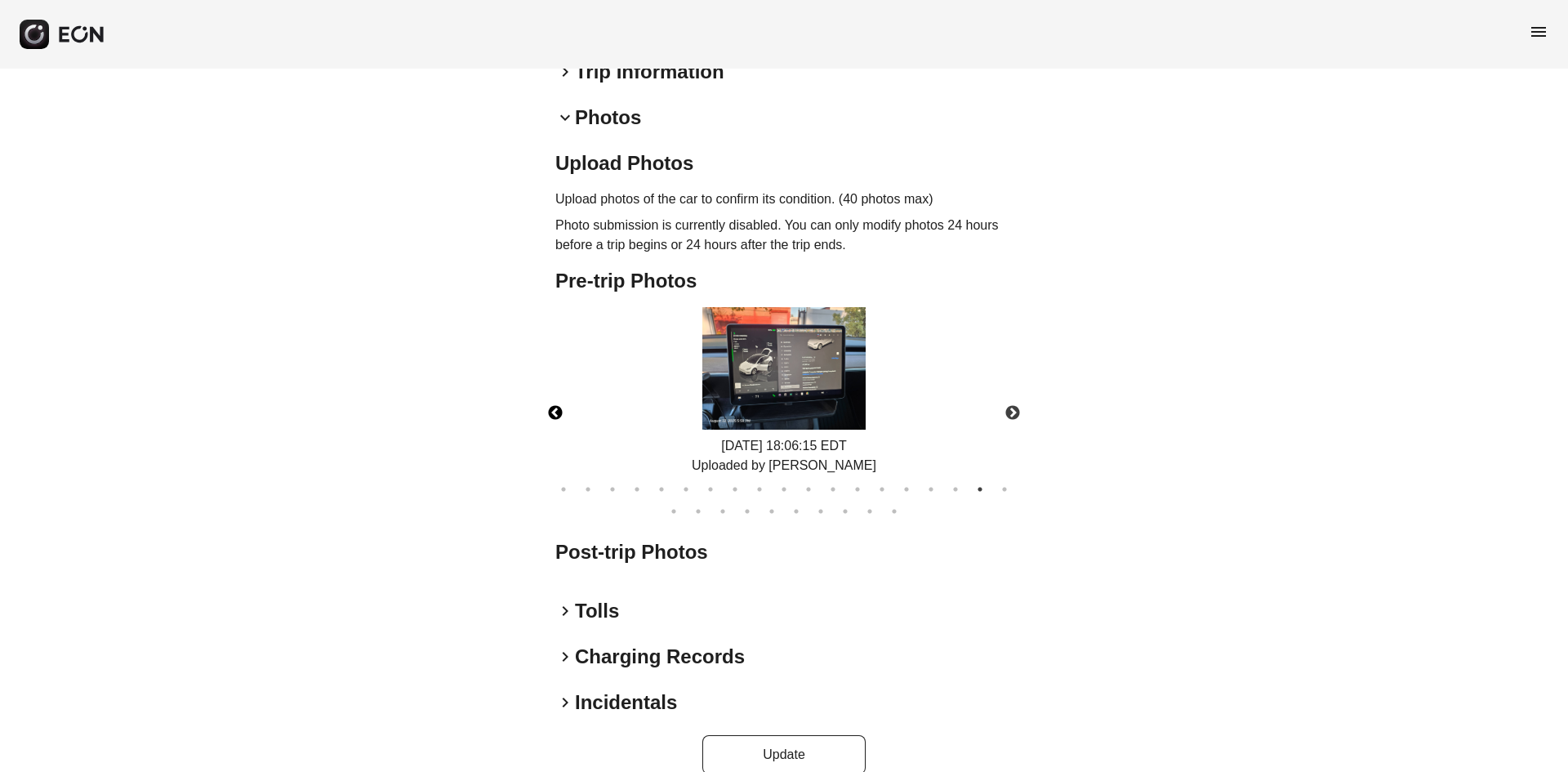
click at [553, 385] on button "Previous" at bounding box center [556, 413] width 57 height 57
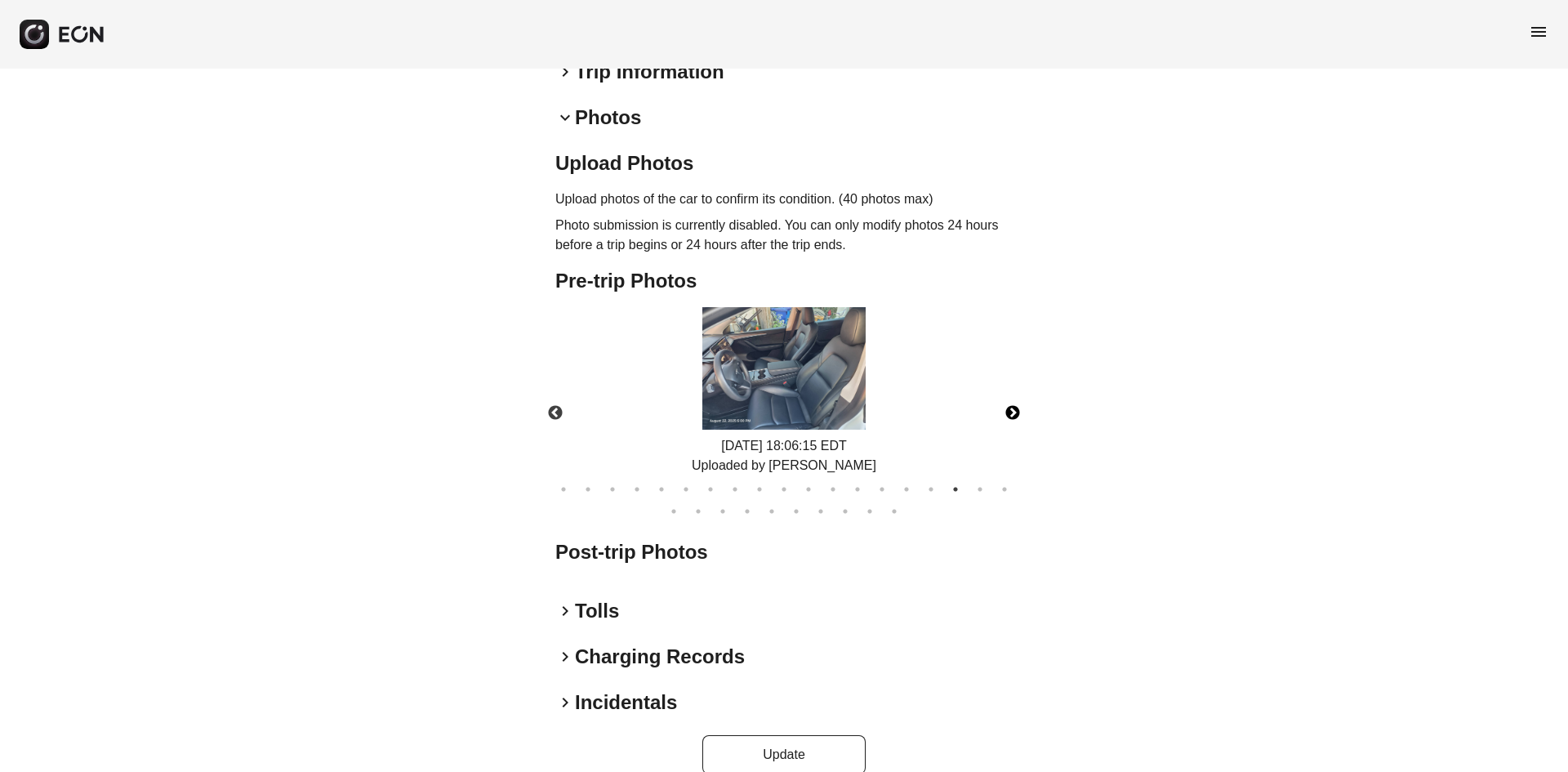
click at [1014, 392] on button "Next" at bounding box center [1012, 413] width 57 height 57
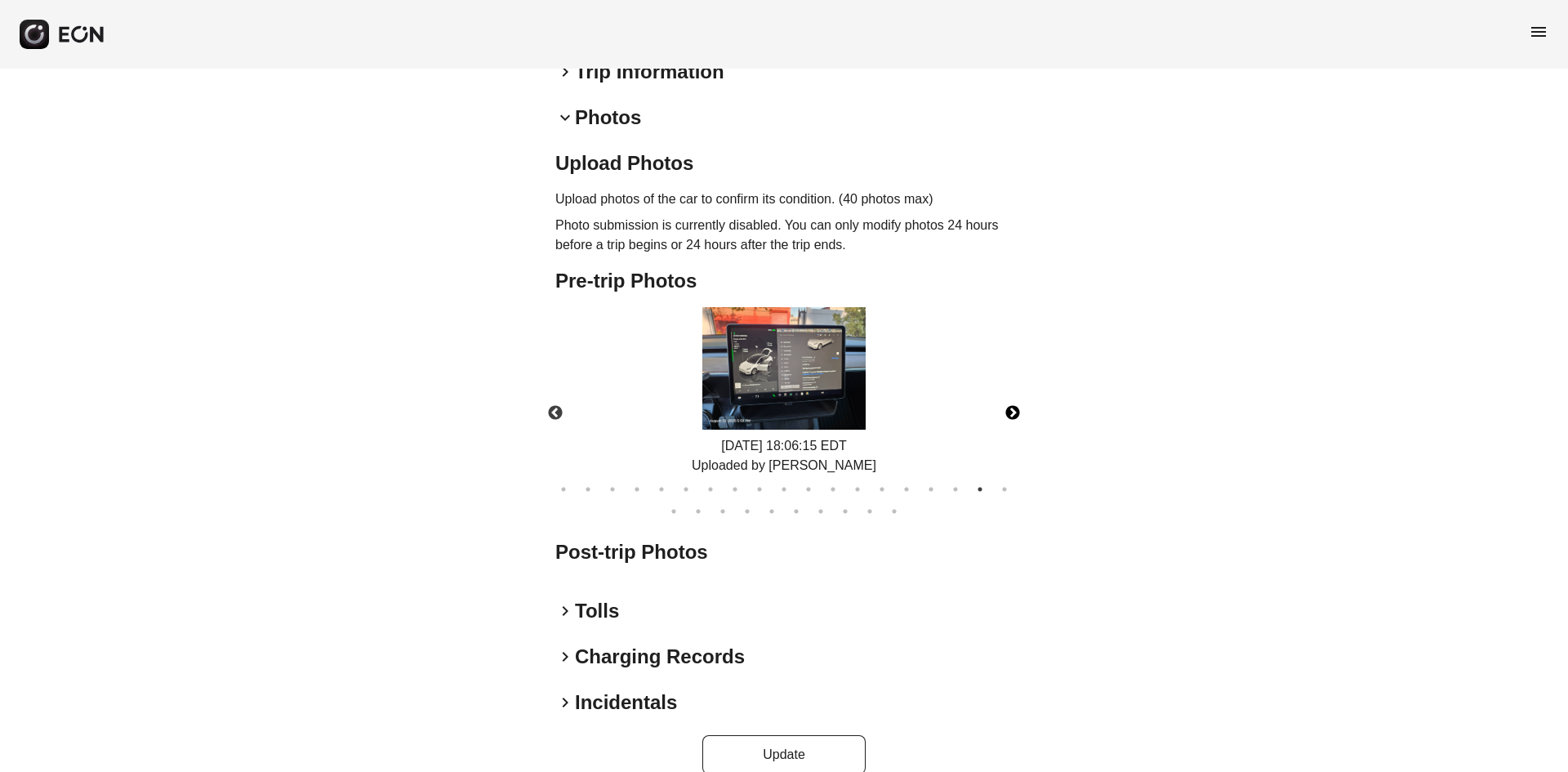
click at [1014, 392] on button "Next" at bounding box center [1012, 413] width 57 height 57
